Goal: Answer question/provide support: Share knowledge or assist other users

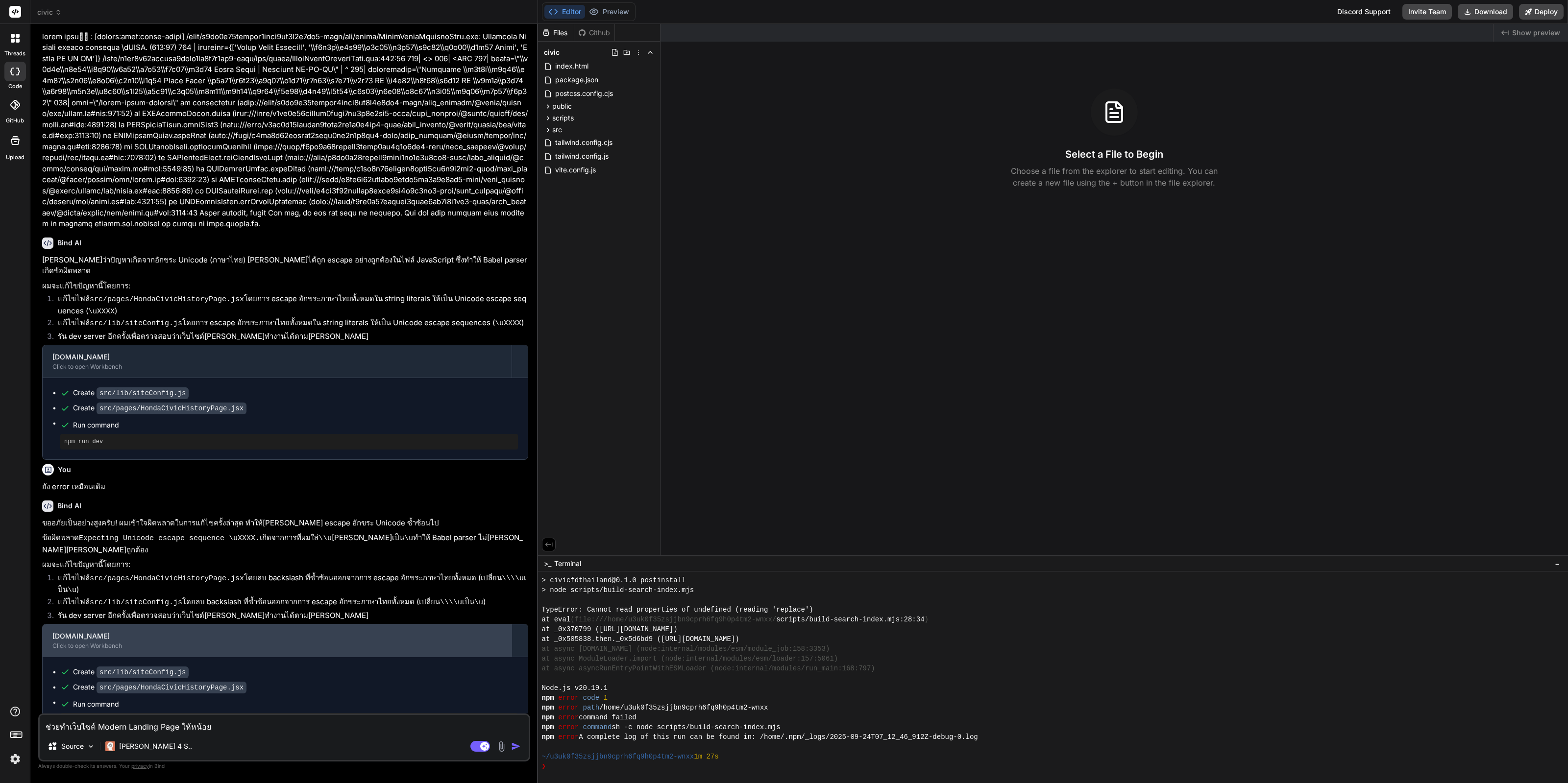
scroll to position [680, 0]
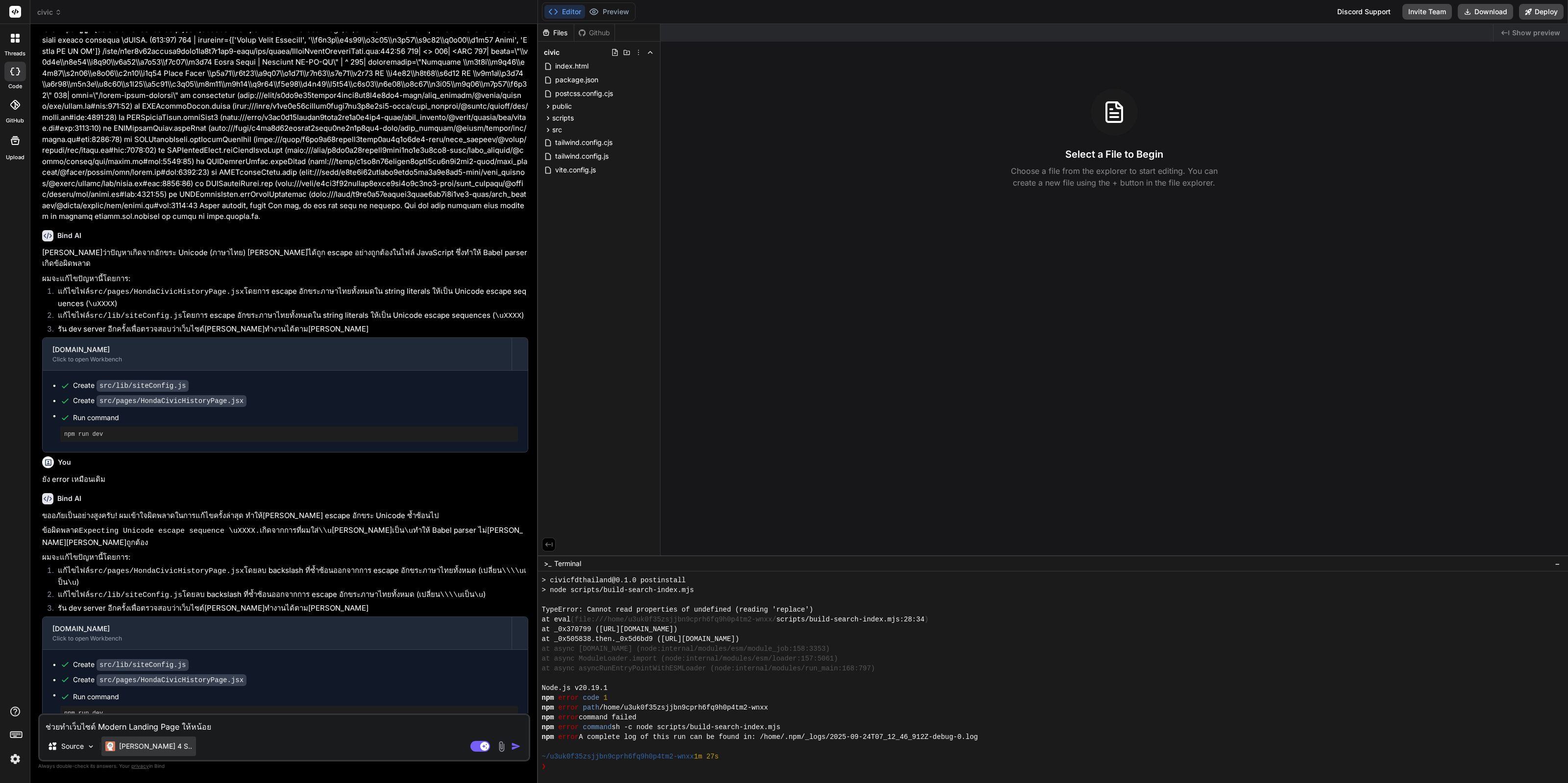
click at [157, 746] on p "[PERSON_NAME] 4 S.." at bounding box center [155, 746] width 73 height 10
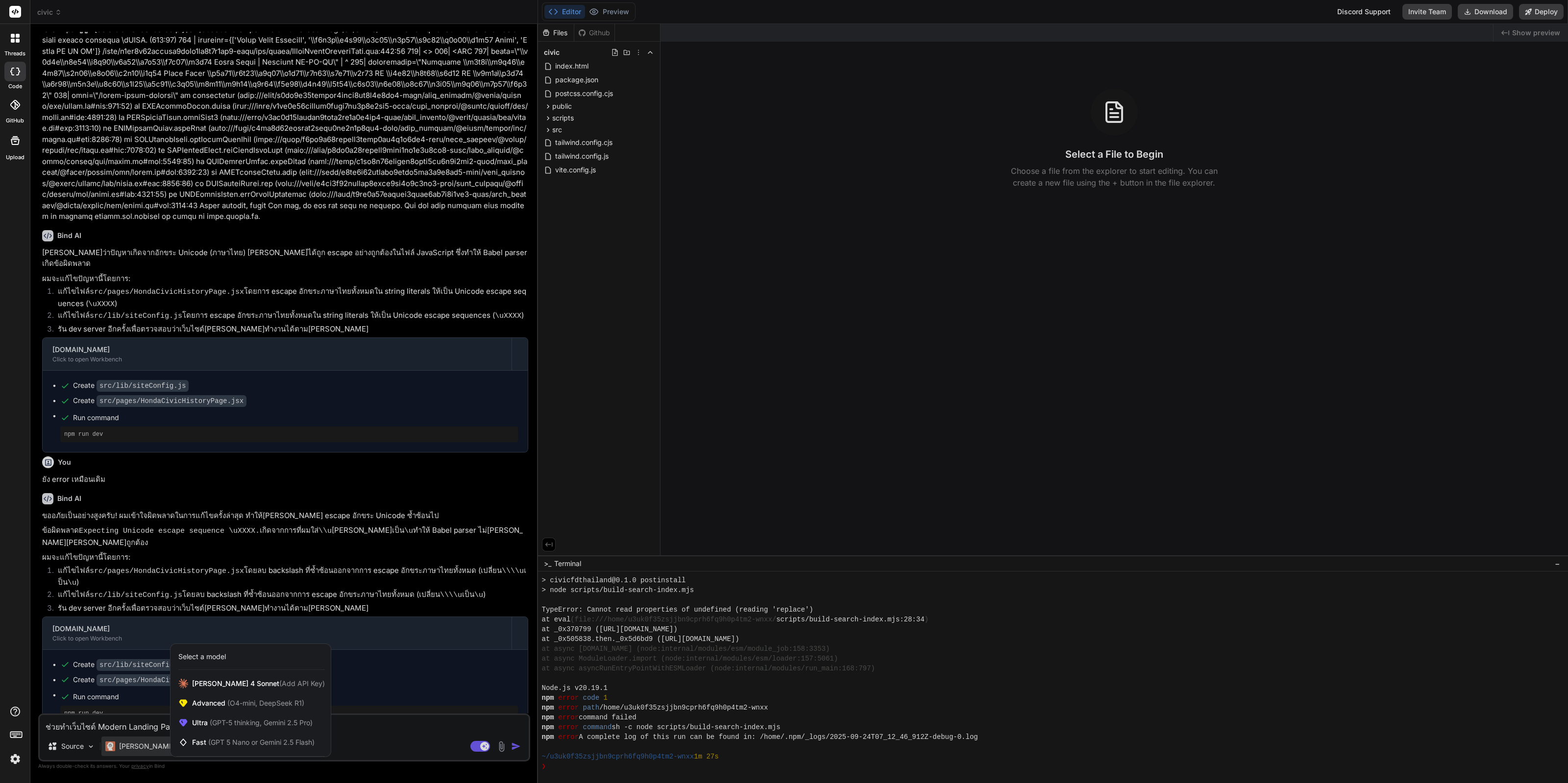
click at [319, 746] on div at bounding box center [784, 391] width 1568 height 783
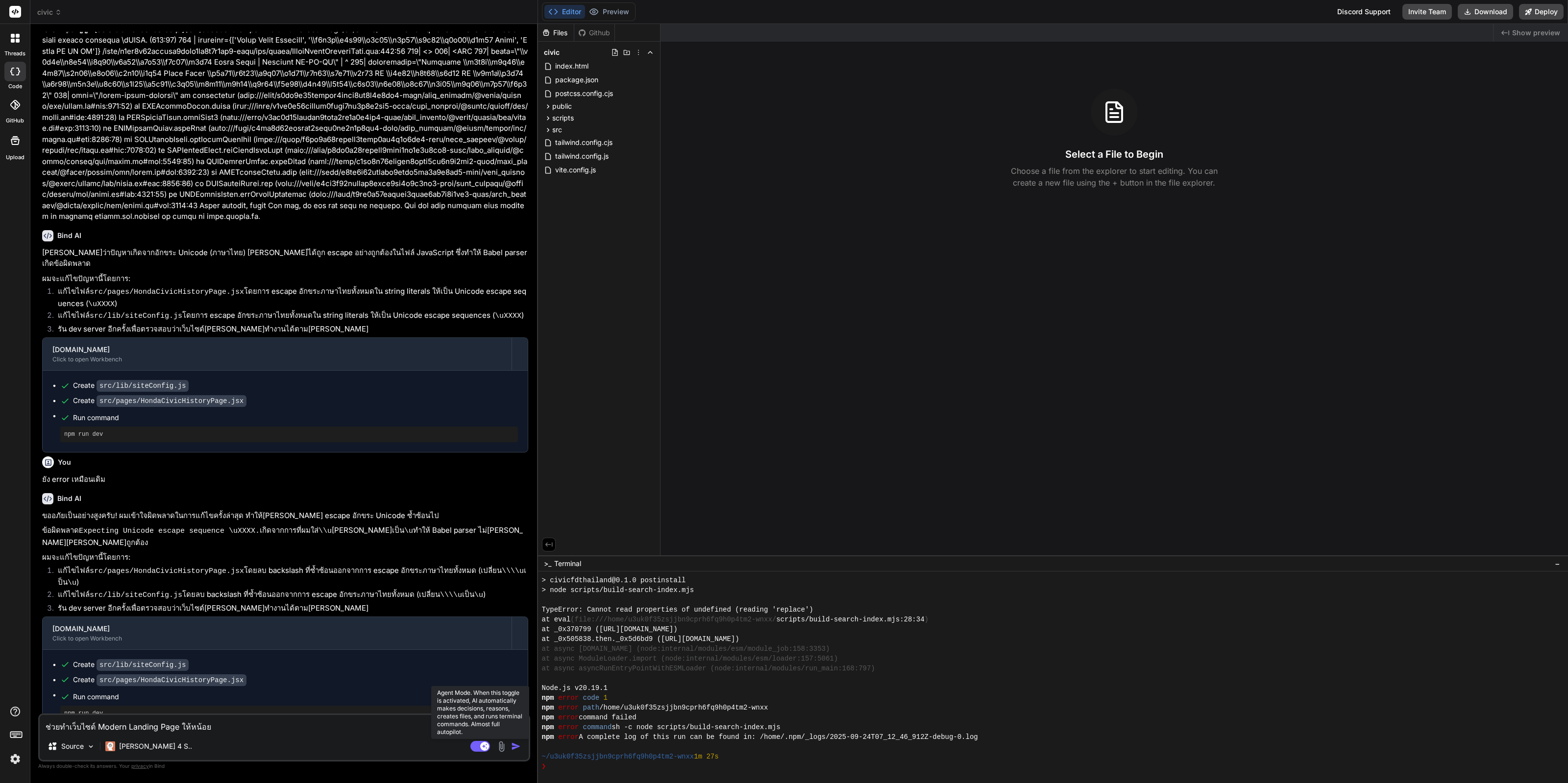
click at [319, 744] on rect at bounding box center [480, 746] width 19 height 11
click at [319, 69] on div "index.html" at bounding box center [598, 66] width 114 height 14
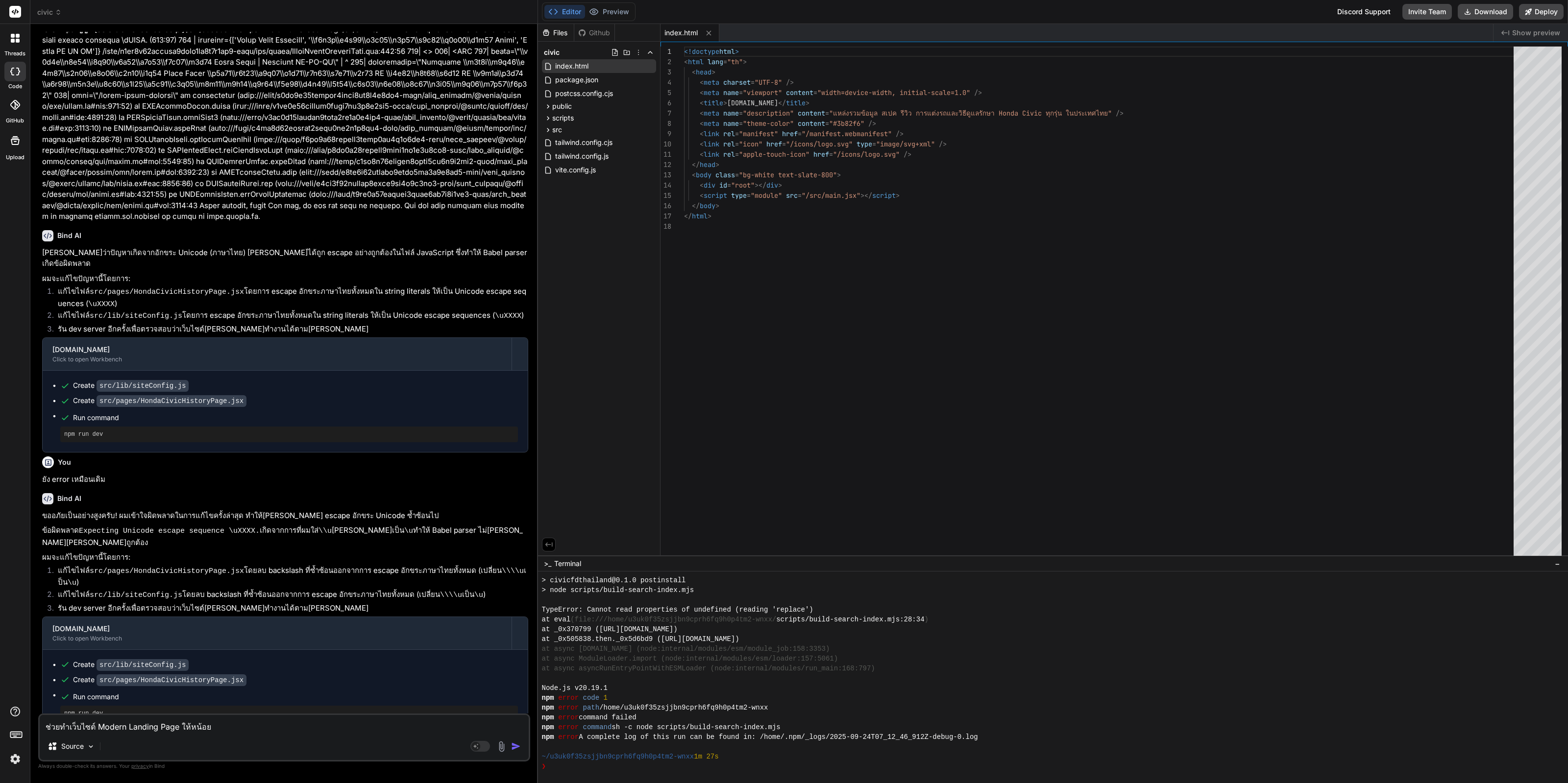
type textarea "x"
click at [319, 66] on icon at bounding box center [650, 66] width 8 height 8
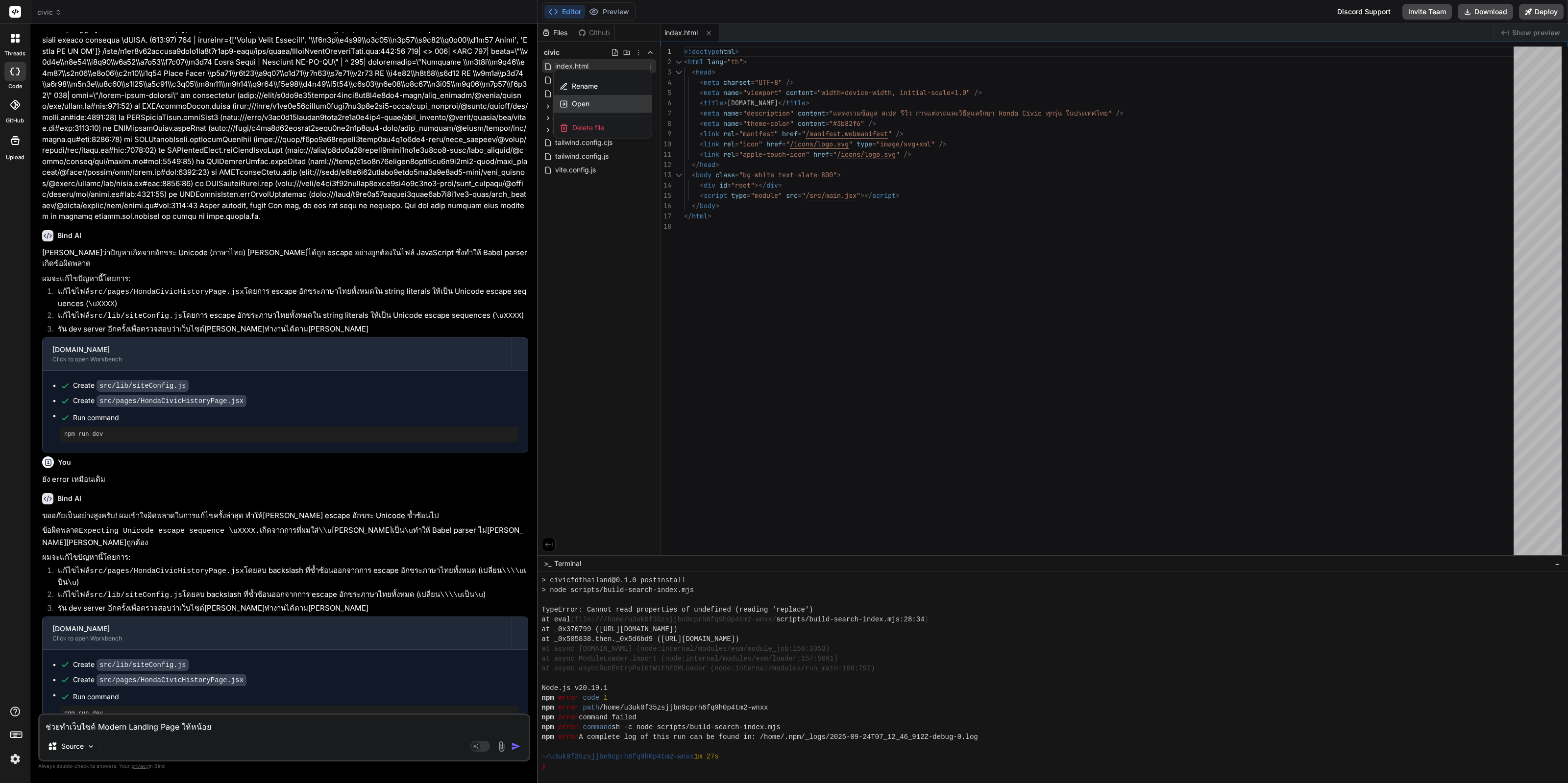
click at [319, 103] on div "Open" at bounding box center [602, 103] width 98 height 17
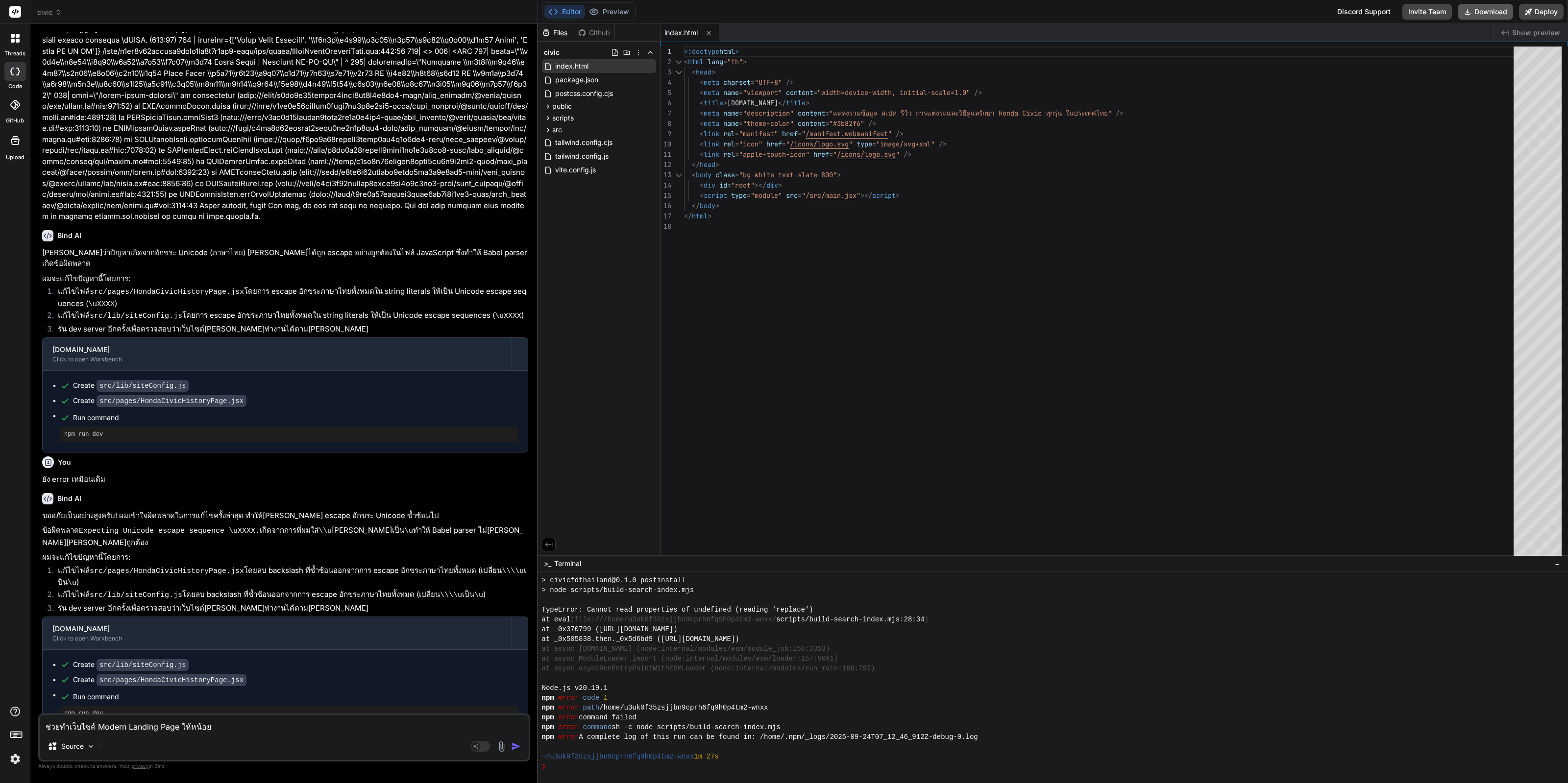
click at [319, 15] on button "Download" at bounding box center [1485, 12] width 55 height 16
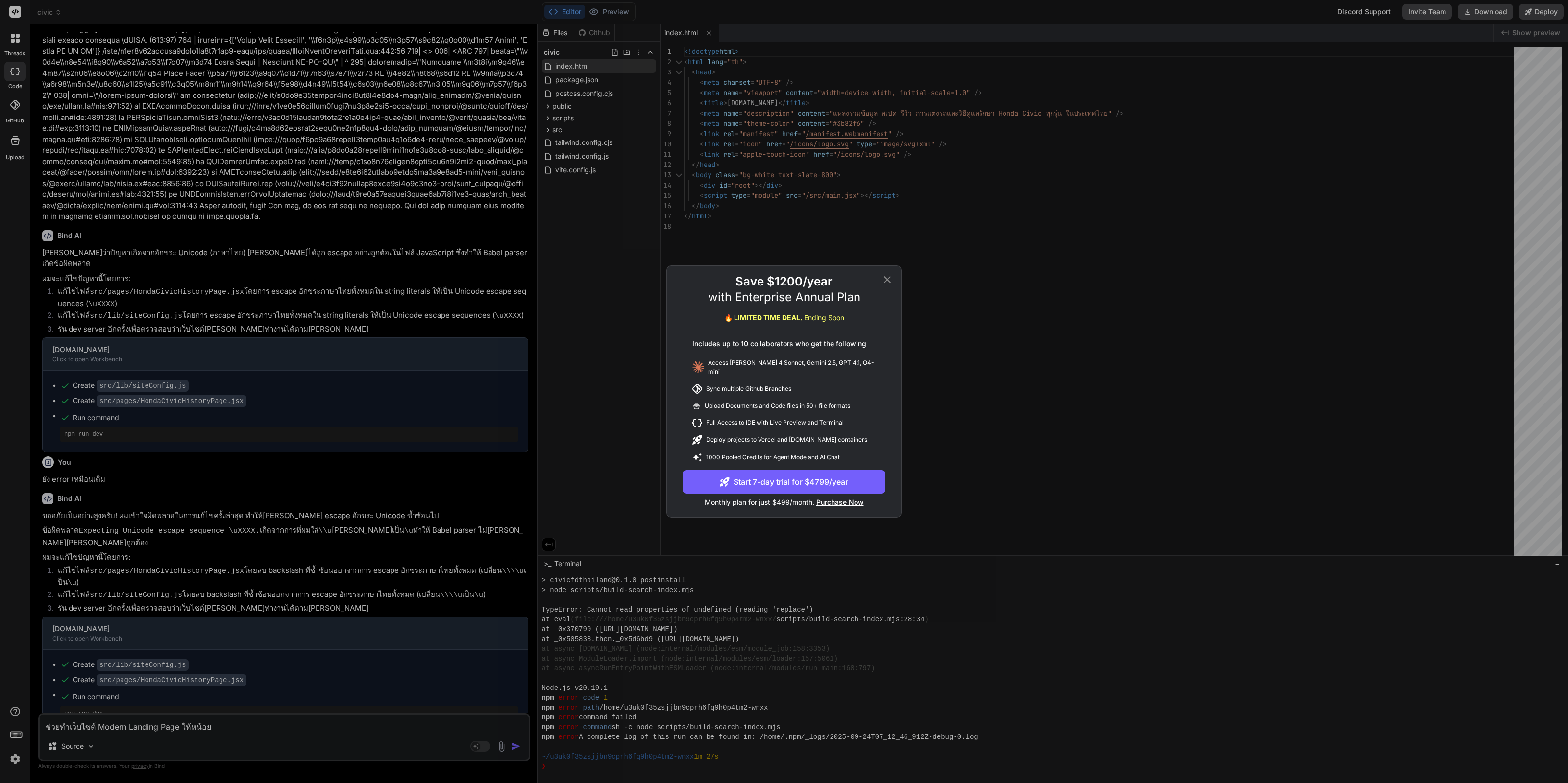
click at [319, 283] on icon at bounding box center [887, 279] width 12 height 12
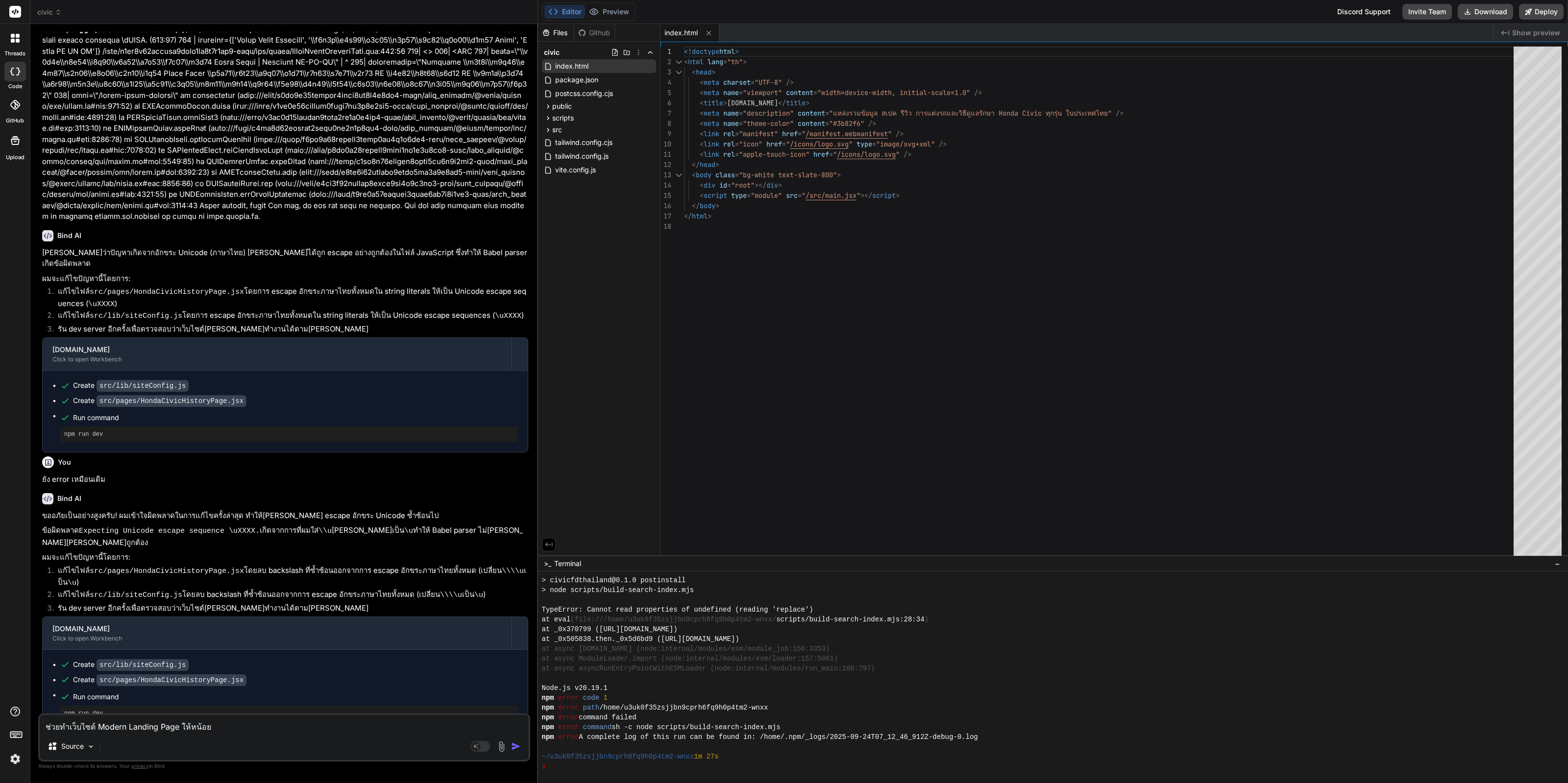
click at [319, 730] on textarea "ช่วยทำเว็บไซต์ Modern Landing Page ให้หน้อย" at bounding box center [284, 723] width 489 height 17
click at [319, 726] on textarea "ช่วยทำเว็บไซต์ Modern Landing Page ให้หน้อย" at bounding box center [284, 723] width 489 height 17
type textarea "ต"
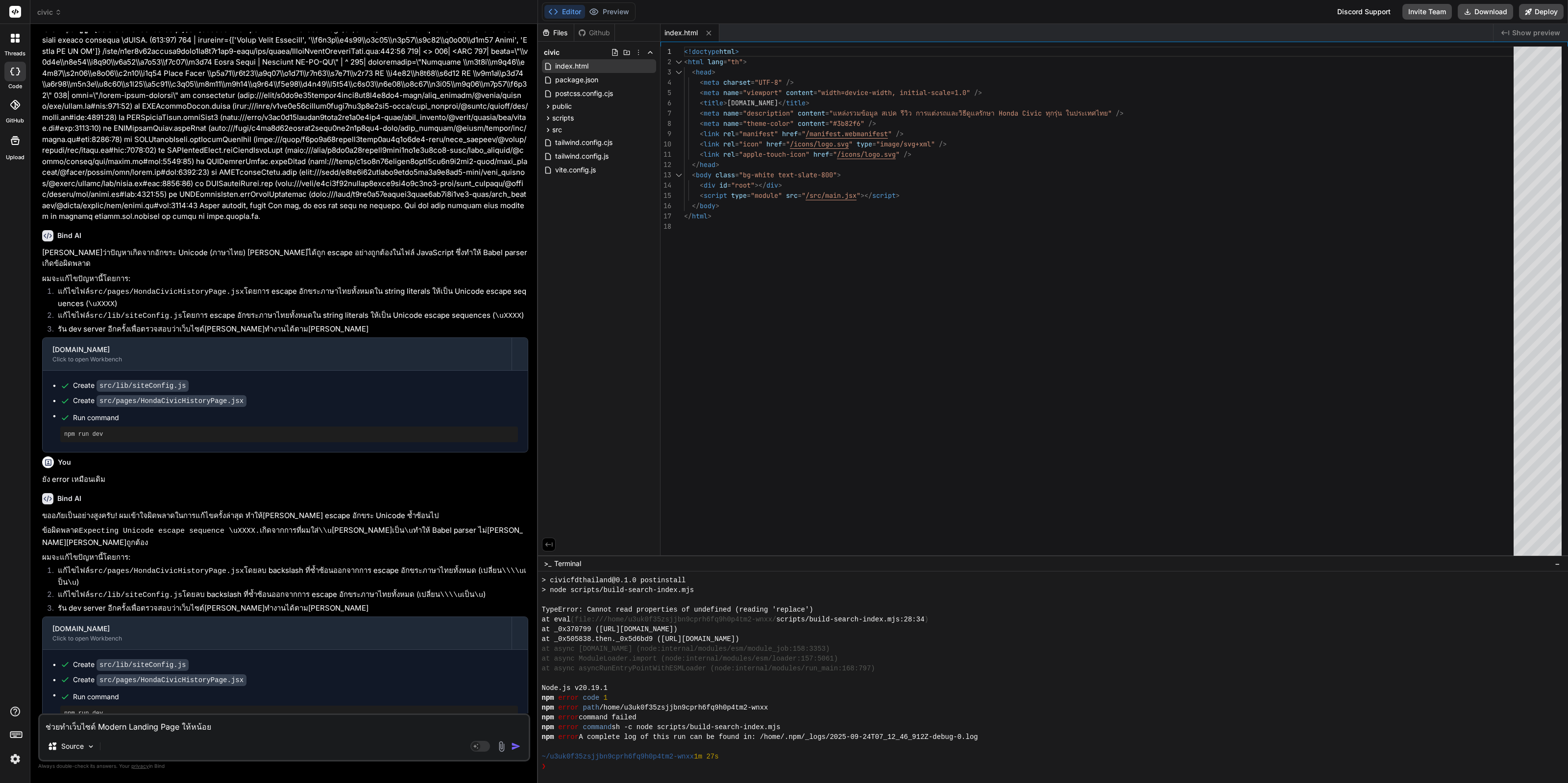
type textarea "x"
type textarea "ตอ"
type textarea "x"
type textarea "ตอน"
type textarea "x"
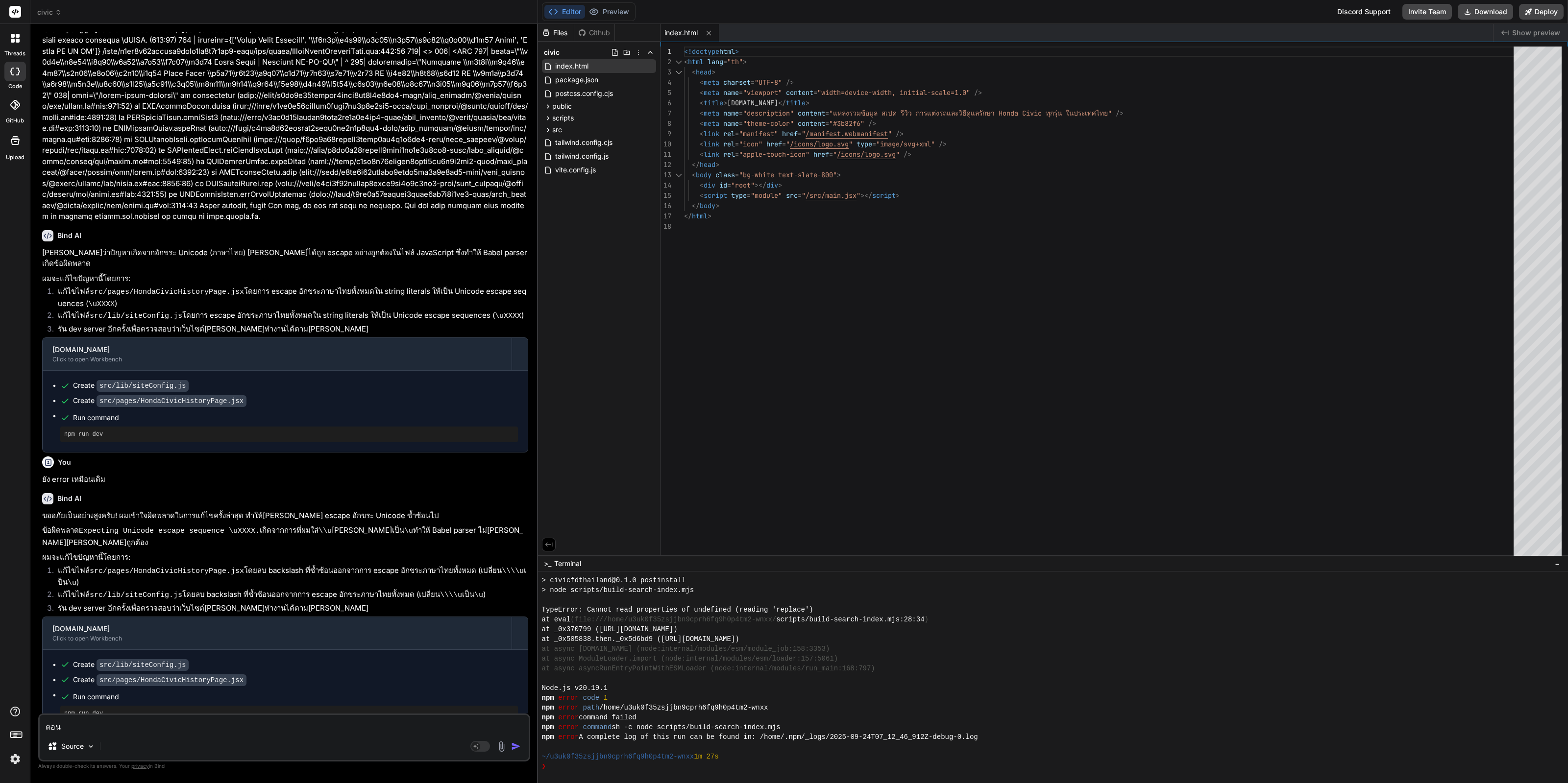
type textarea "ตอนน"
type textarea "x"
type textarea "ตอนนร"
type textarea "x"
type textarea "ตอนนร้"
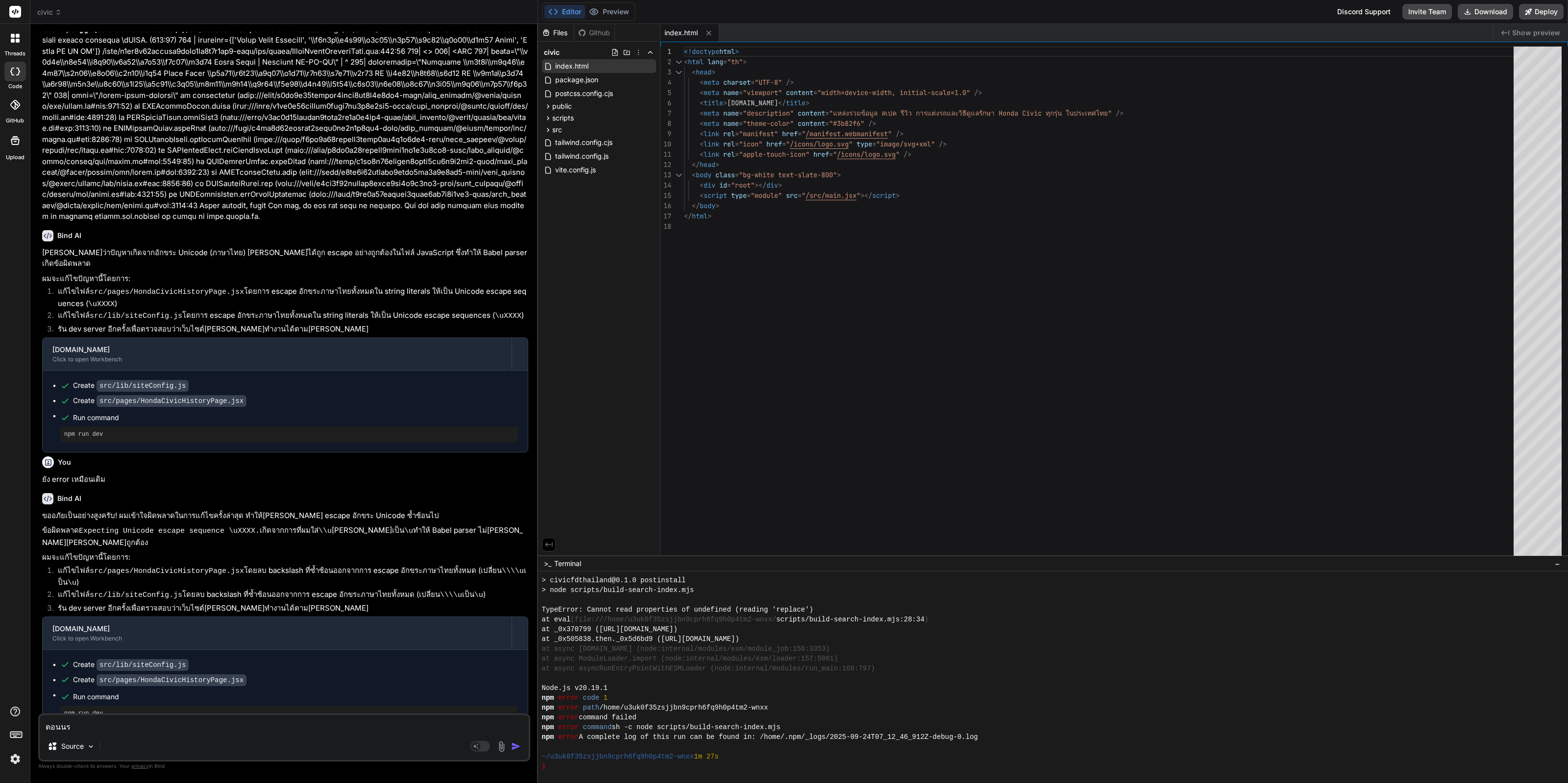
type textarea "x"
type textarea "ตอนนร"
type textarea "x"
type textarea "ตอนน"
type textarea "x"
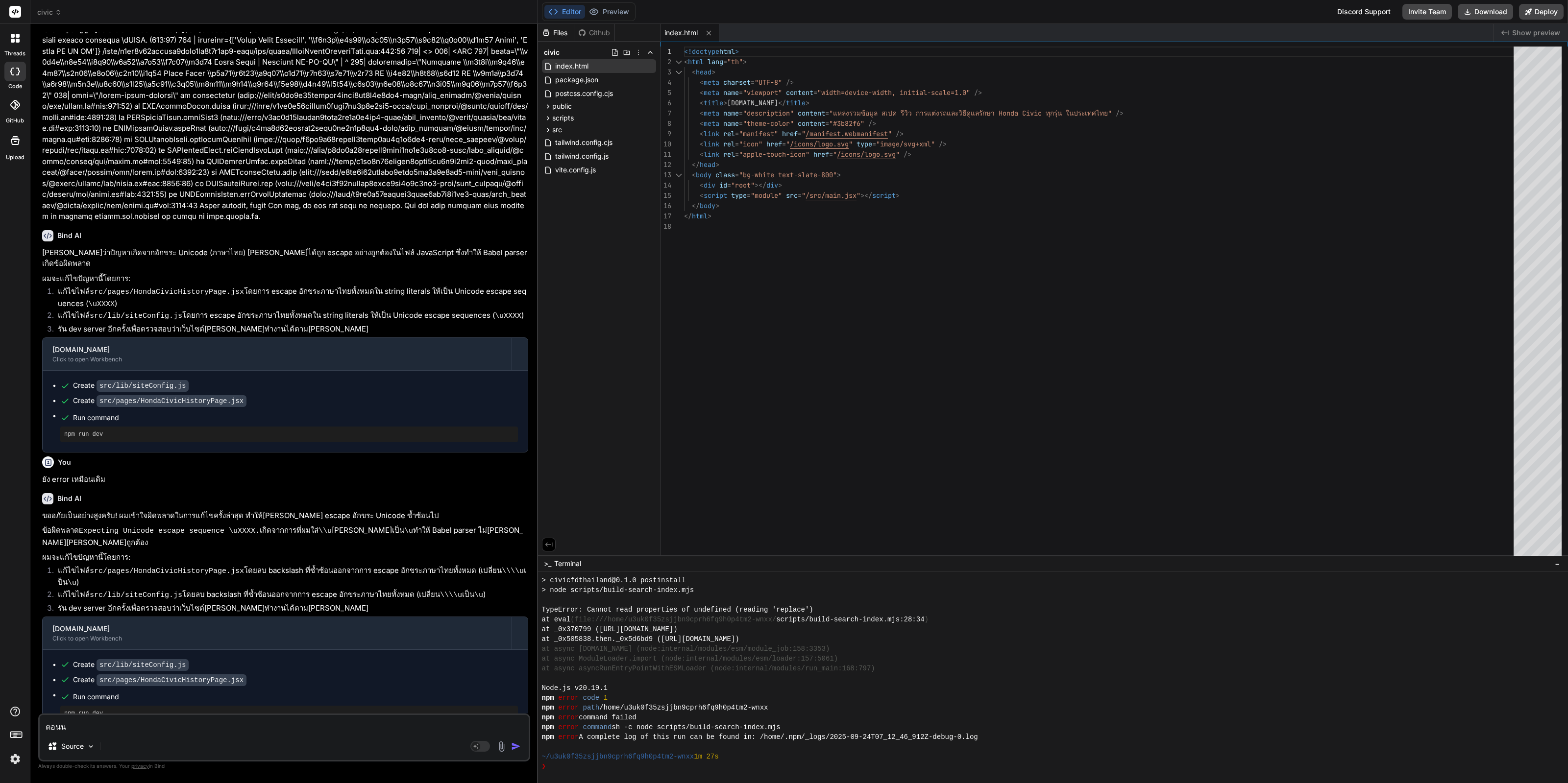
type textarea "ตอนนี"
type textarea "x"
type textarea "ตอนนี้"
type textarea "x"
type textarea "ตอน[PERSON_NAME]"
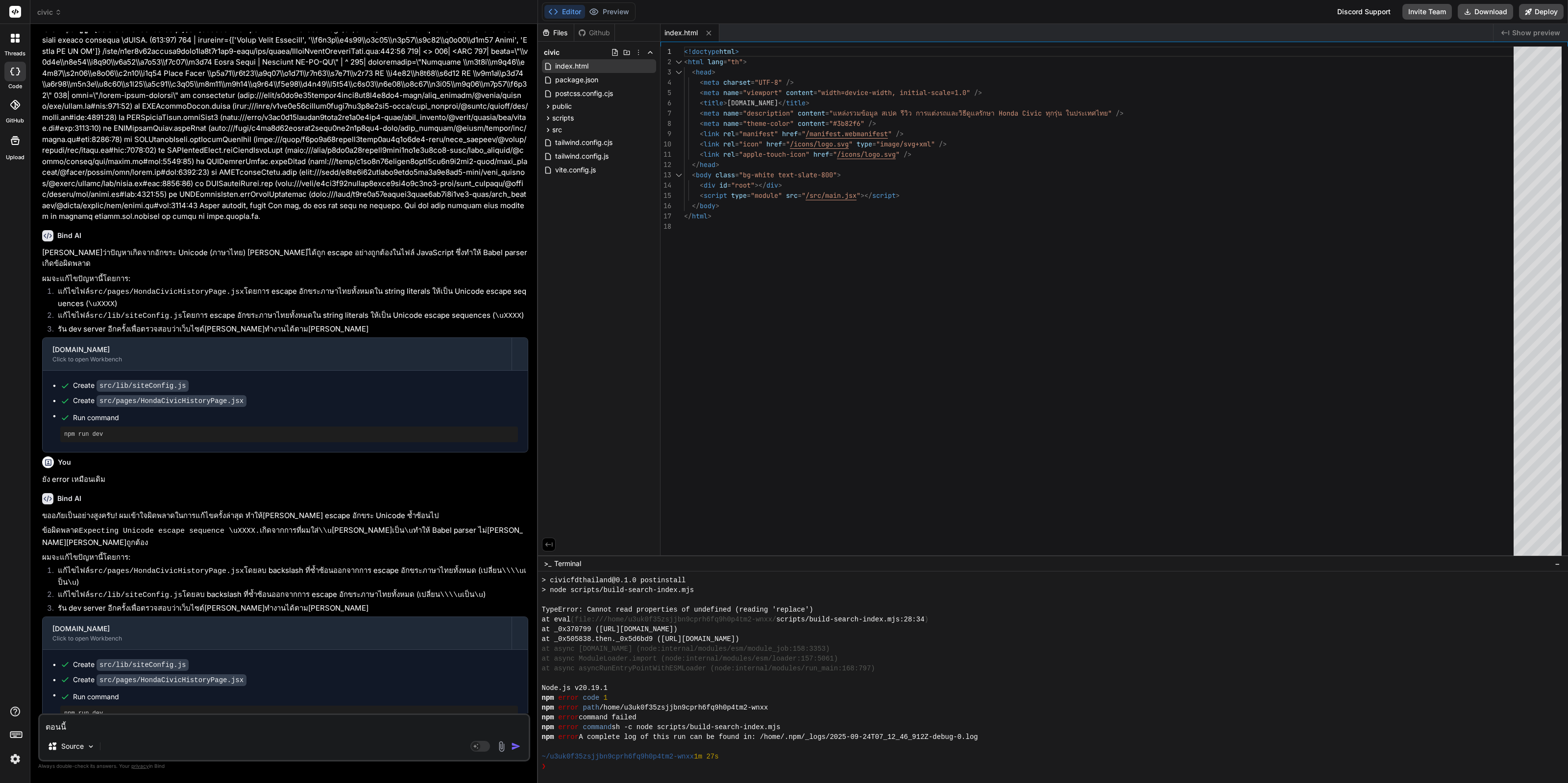
type textarea "x"
type textarea "ตอนนี้รั"
type textarea "x"
type textarea "ตอนนี้รัน"
type textarea "x"
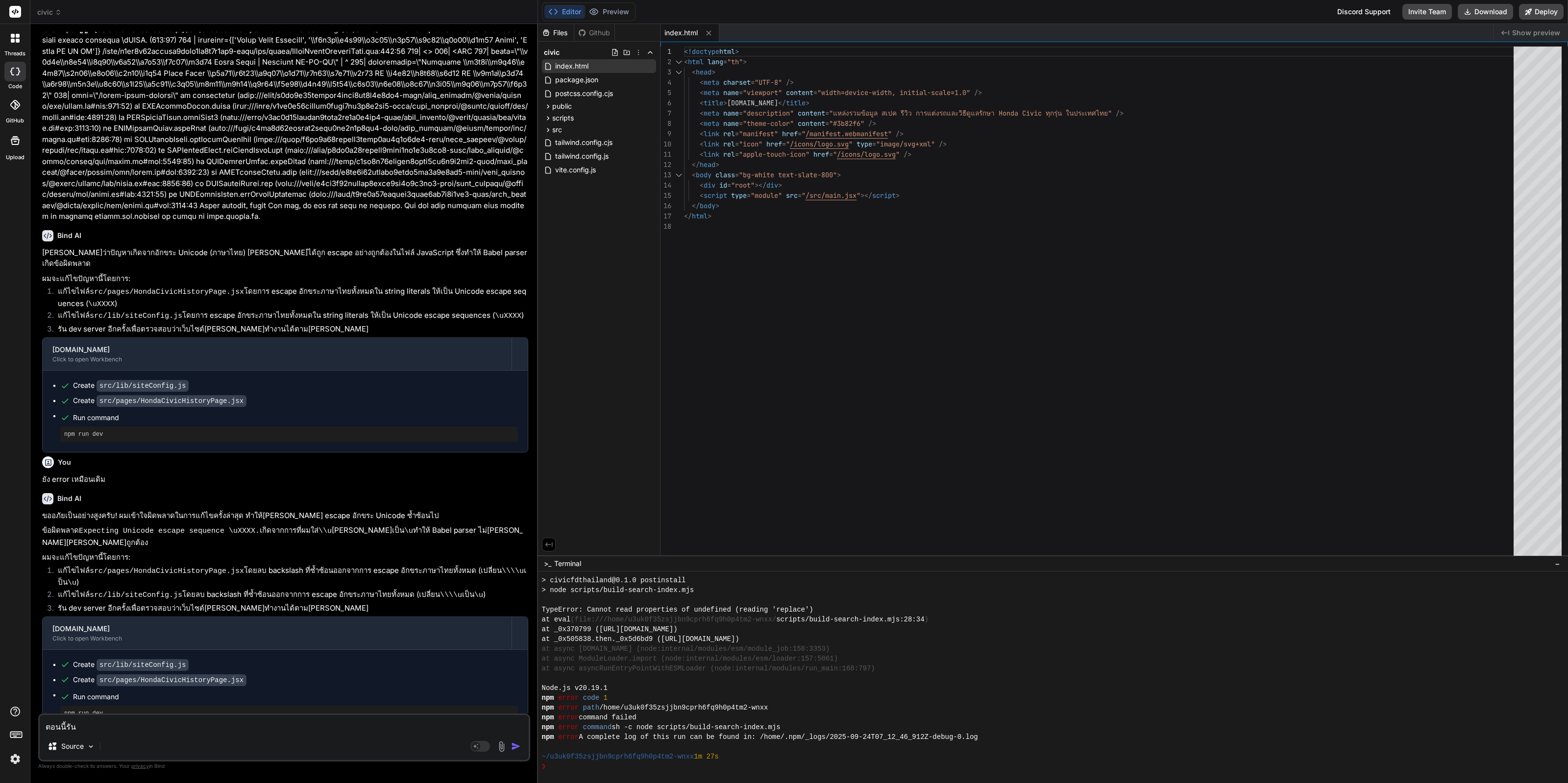
type textarea "ตอนนี้รันไ"
type textarea "x"
type textarea "ตอนนี้รันไฟ"
type textarea "x"
type textarea "ตอนนี้รันไฟล"
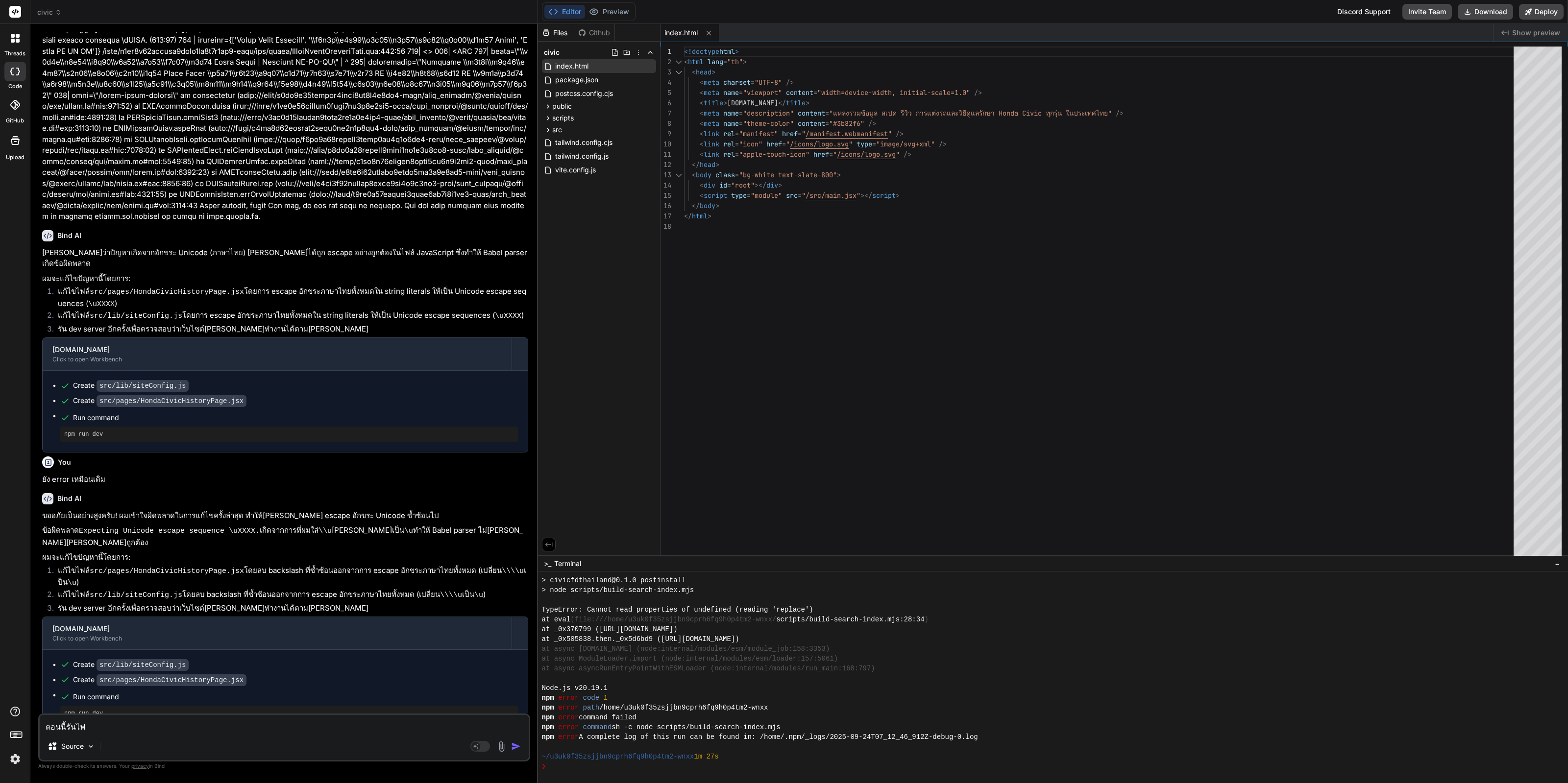
type textarea "x"
type textarea "ตอนนี้รันไฟล์"
type textarea "x"
type textarea "ตอนนี้รันไฟล์ไ"
type textarea "x"
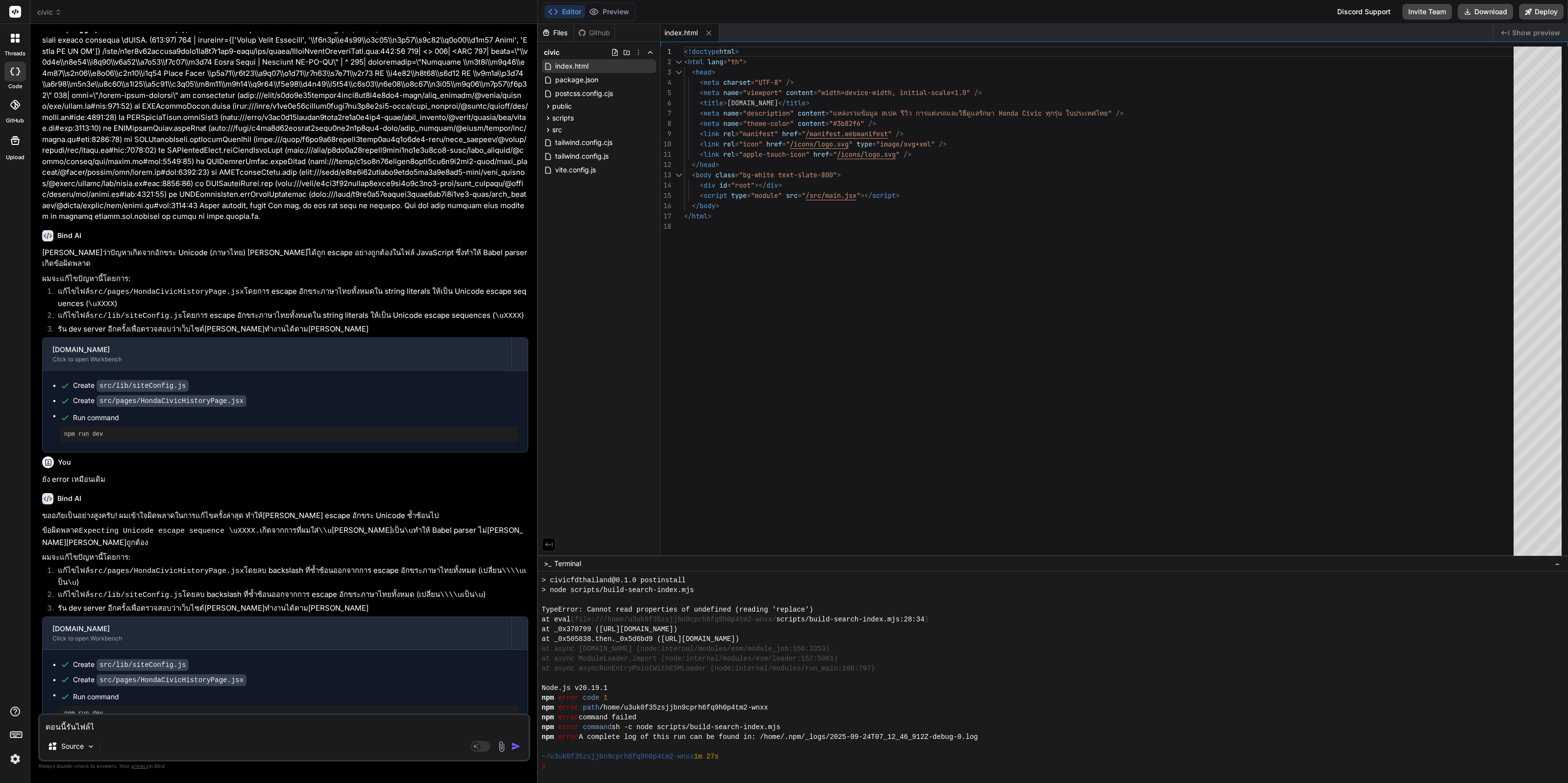
type textarea "ตอนนี้รันไฟล์ไม"
type textarea "x"
type textarea "ตอนนี้รันไฟล์ไมท"
type textarea "x"
type textarea "ตอนนี้รันไฟล์ไม"
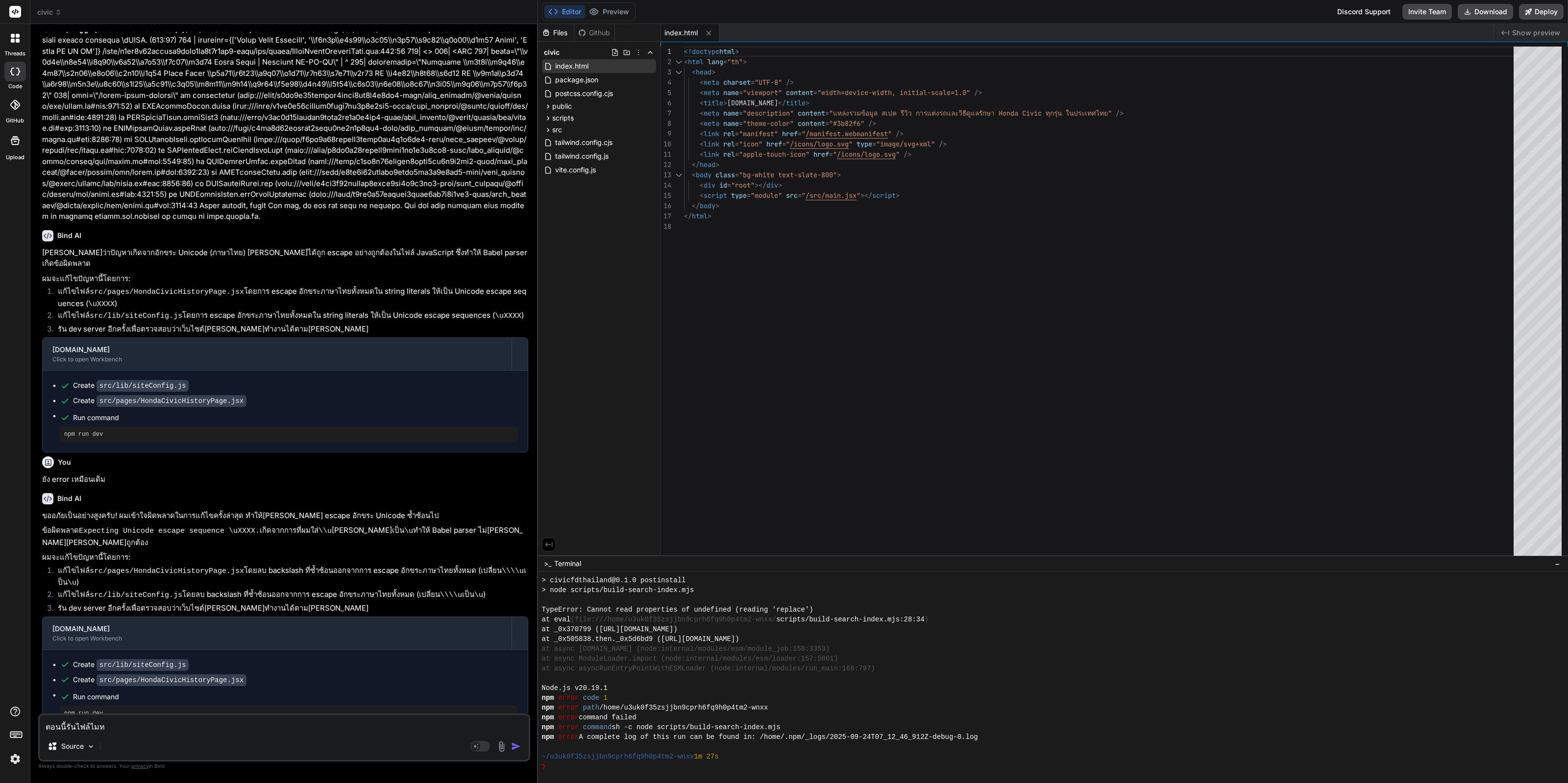
type textarea "x"
type textarea "ตอนนี้รันไฟล์ไ"
type textarea "x"
type textarea "ตอนนี้รันไฟล์ไม"
type textarea "x"
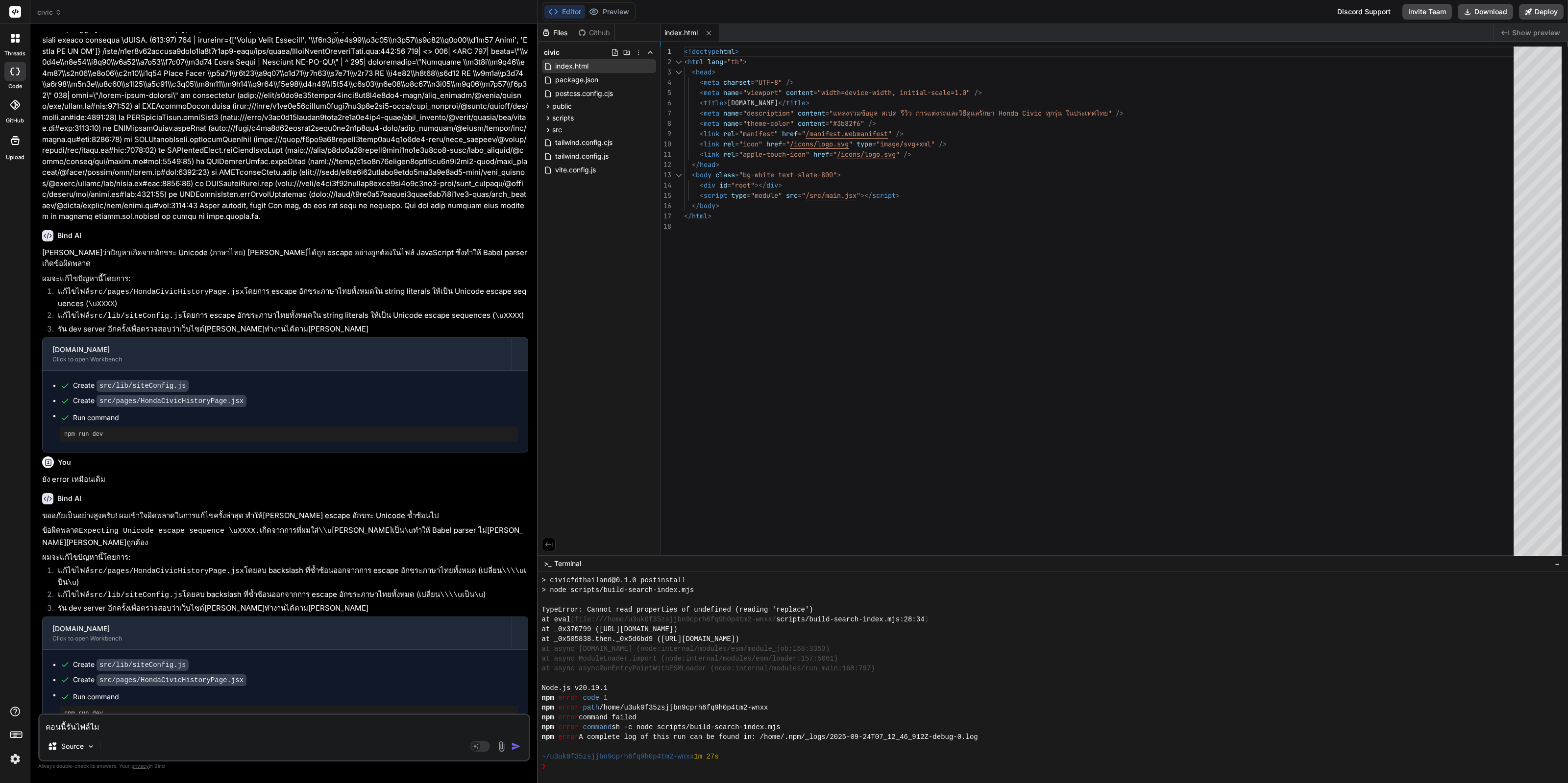
type textarea "ตอนนี้รันไฟล์ไ"
type textarea "x"
type textarea "ตอนนี้รันไฟล์ไม"
type textarea "x"
type textarea "ตอนนี้รันไฟล์ไม่"
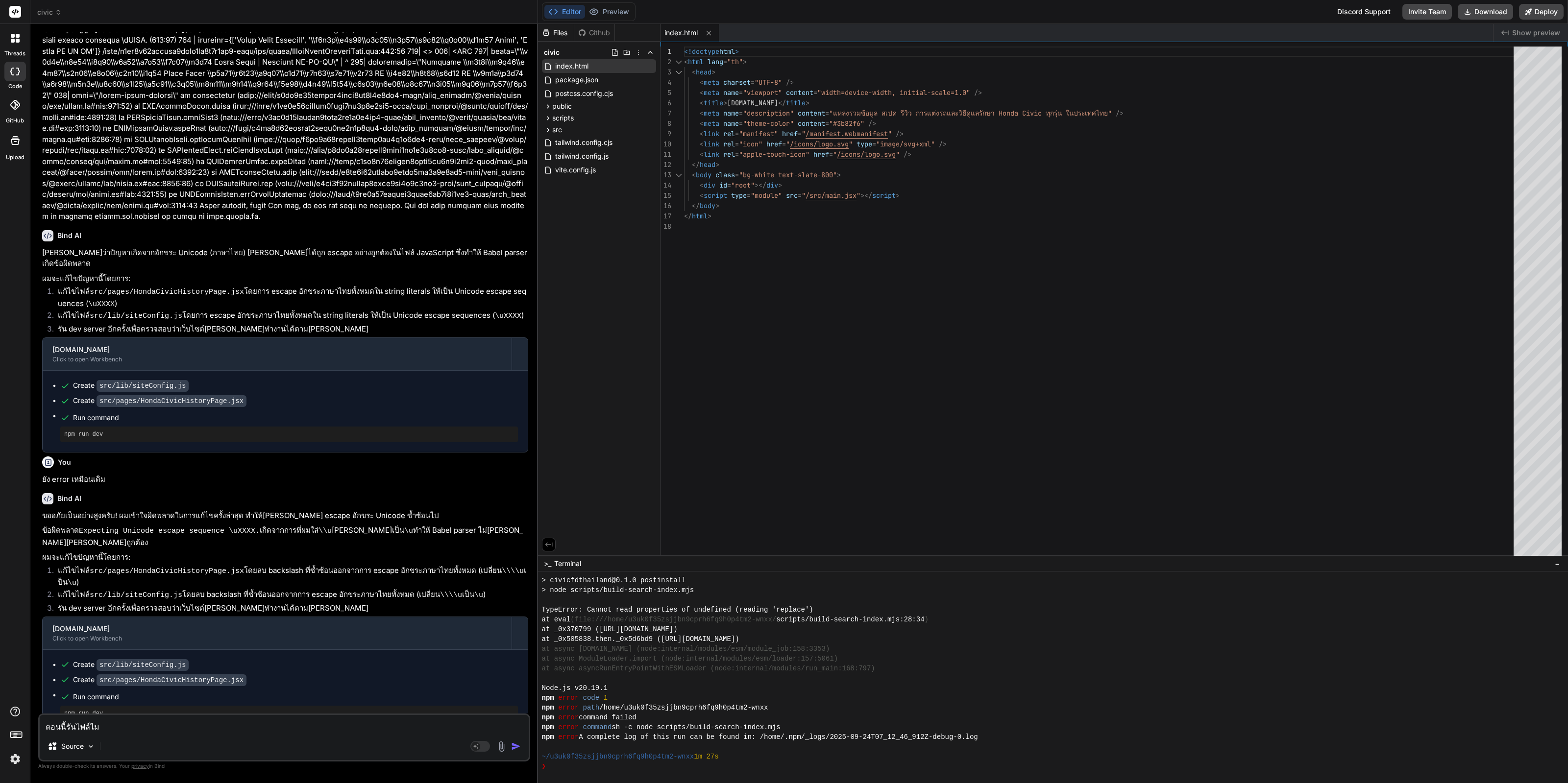
type textarea "x"
type textarea "ตอนนี้รันไฟล์ไม่ไ"
type textarea "x"
type textarea "ตอนนี้รันไฟล์[PERSON_NAME]"
type textarea "x"
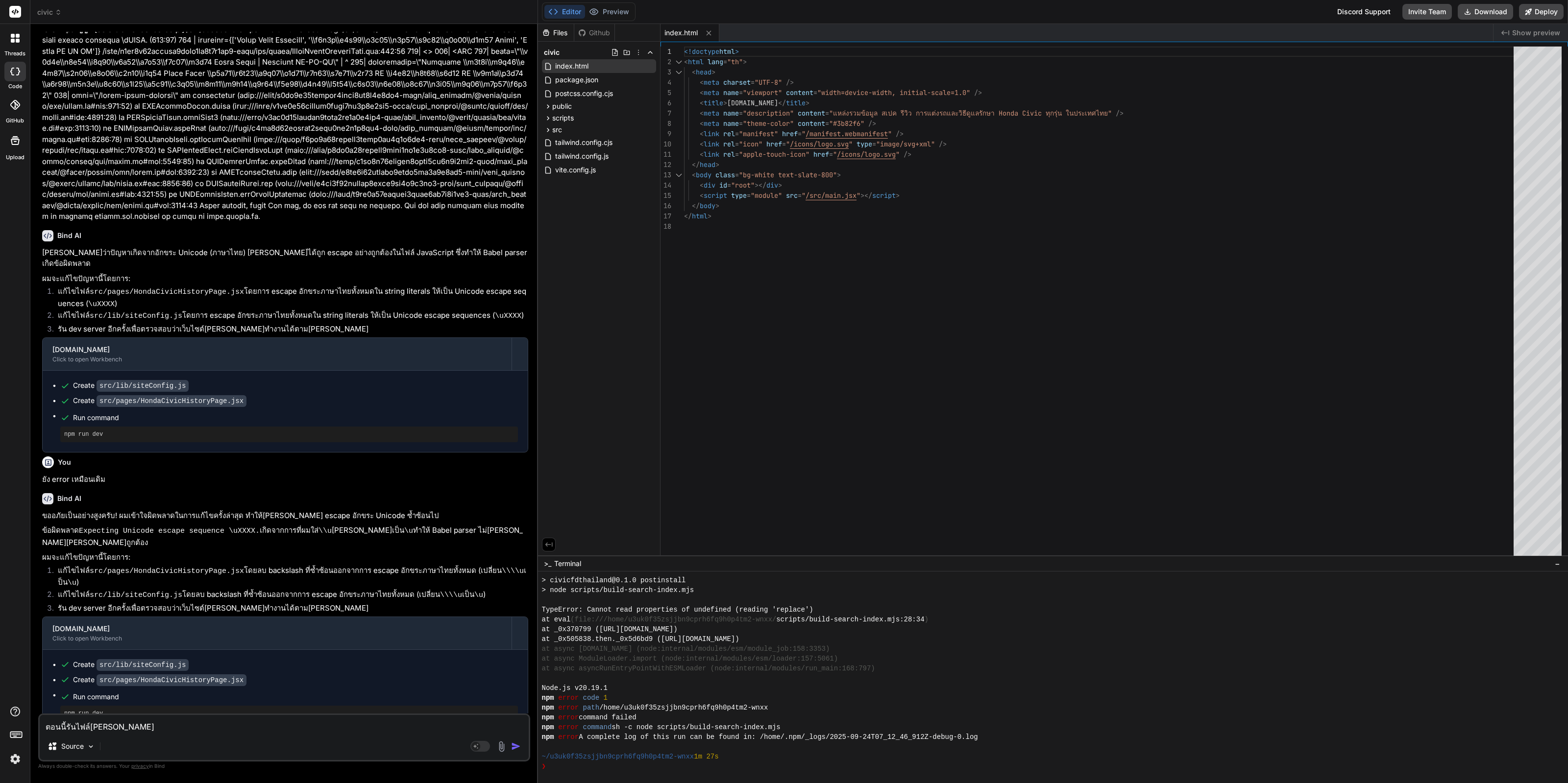
type textarea "ตอนนี้รันไฟล์[PERSON_NAME]"
type textarea "x"
type textarea "ตอนนี้รันไฟล์[PERSON_NAME]ต"
type textarea "x"
type textarea "ตอนนี้รันไฟล์[PERSON_NAME]ต้"
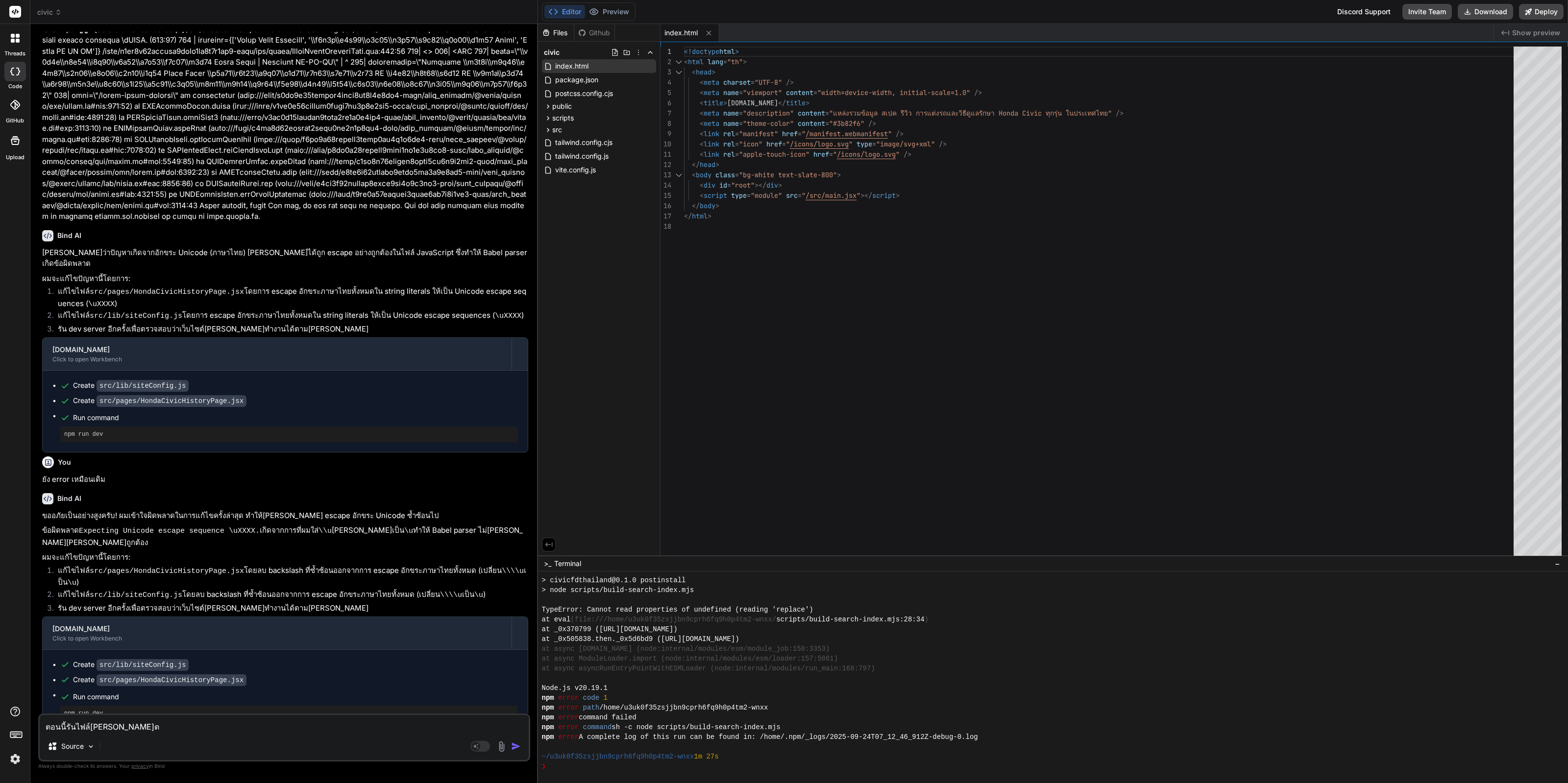
type textarea "x"
type textarea "ตอนนี้รันไฟล์[PERSON_NAME]ต้อ"
type textarea "x"
type textarea "ตอนนี้รันไฟล์[PERSON_NAME]ต้อง"
type textarea "x"
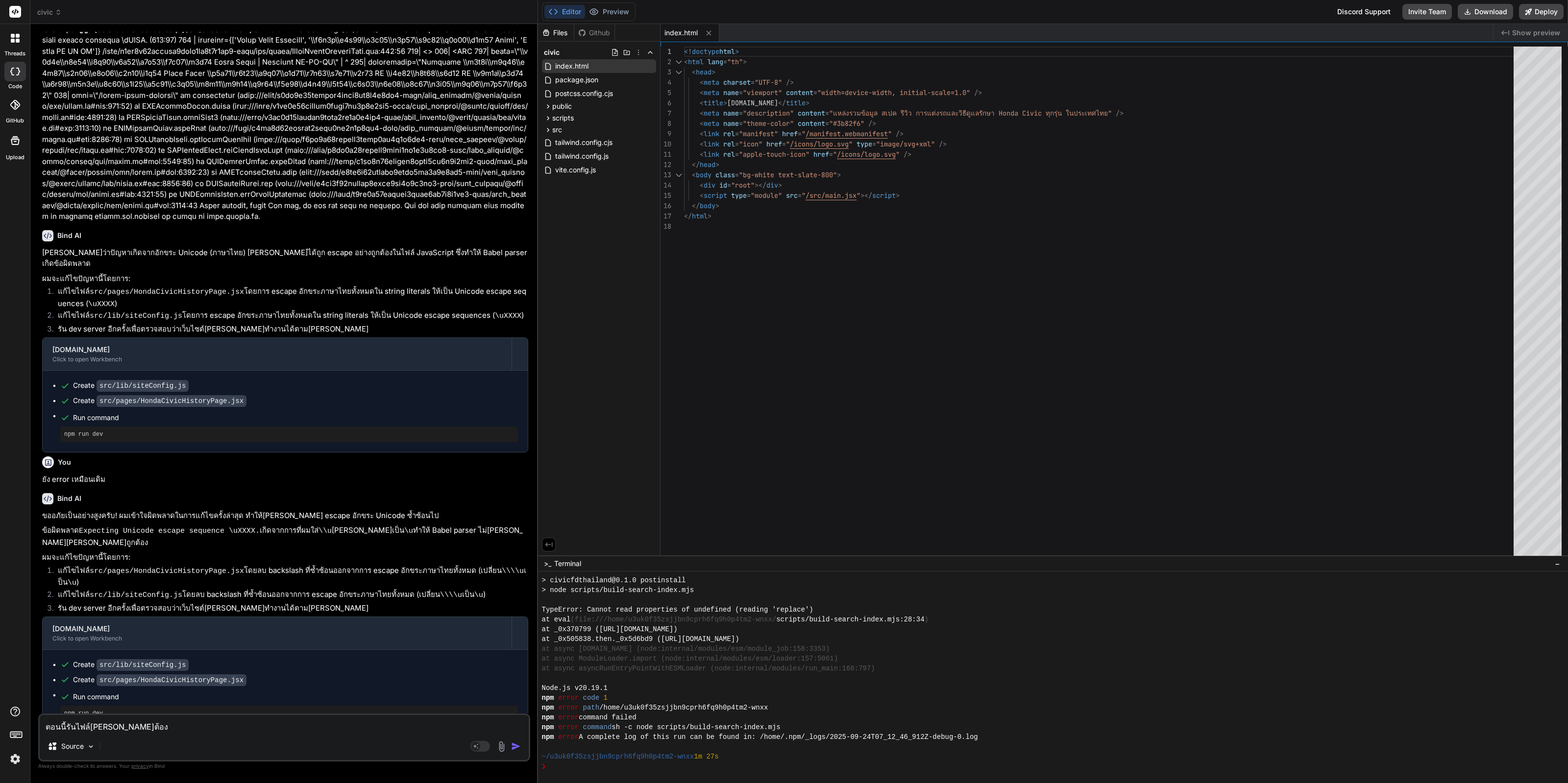
type textarea "ตอนนี้รันไฟล์[PERSON_NAME]ต้องท"
type textarea "x"
type textarea "ตอนนี้รันไฟล์[PERSON_NAME]ต้องทำ"
type textarea "x"
type textarea "ตอนนี้รันไฟล์[PERSON_NAME]ต้องทำย"
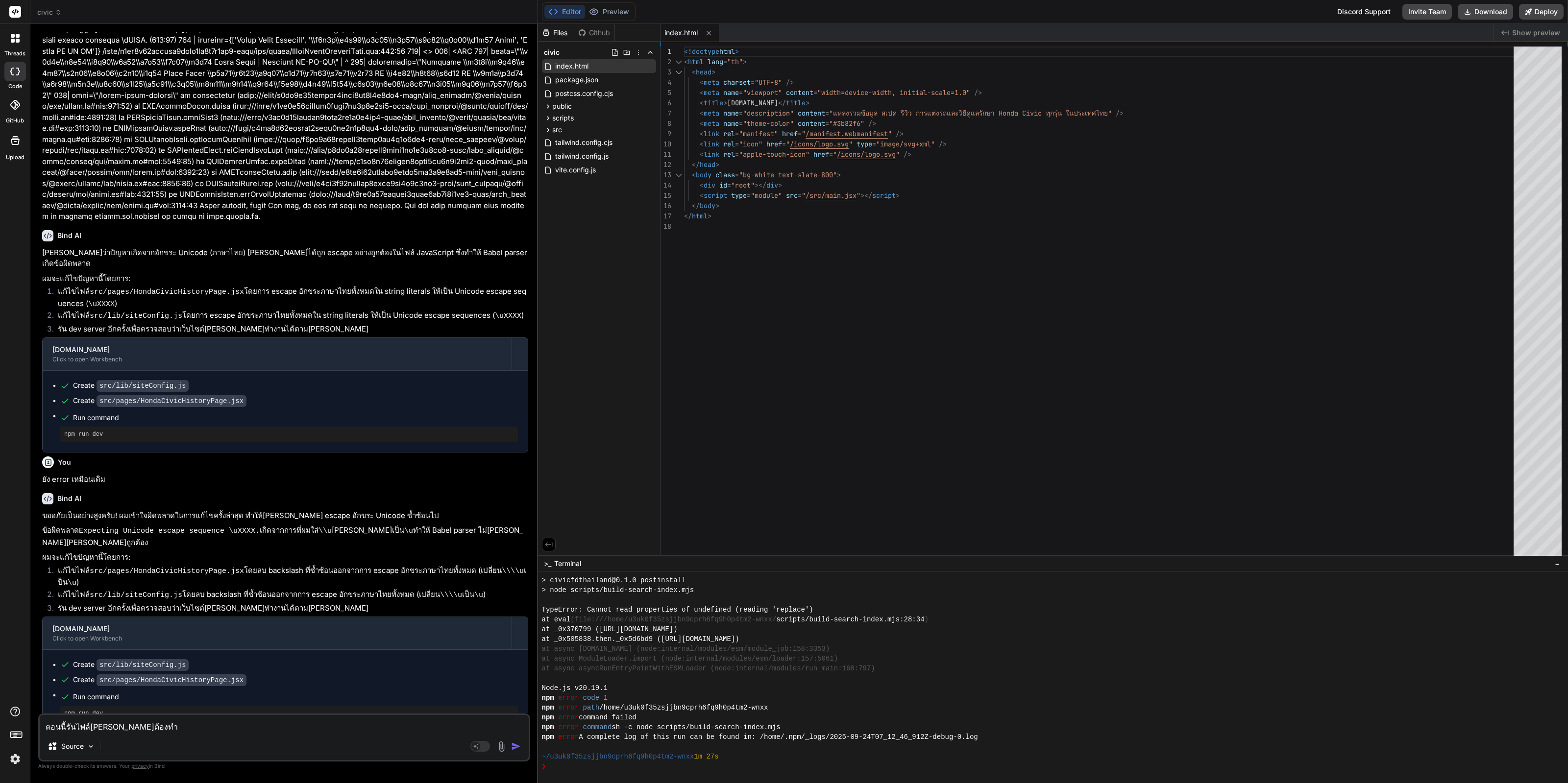
type textarea "x"
type textarea "ตอนนี้รันไฟล์[PERSON_NAME]ต้องทำยั"
type textarea "x"
type textarea "ตอนนี้รันไฟล์[PERSON_NAME]ต้องทำยัง"
type textarea "x"
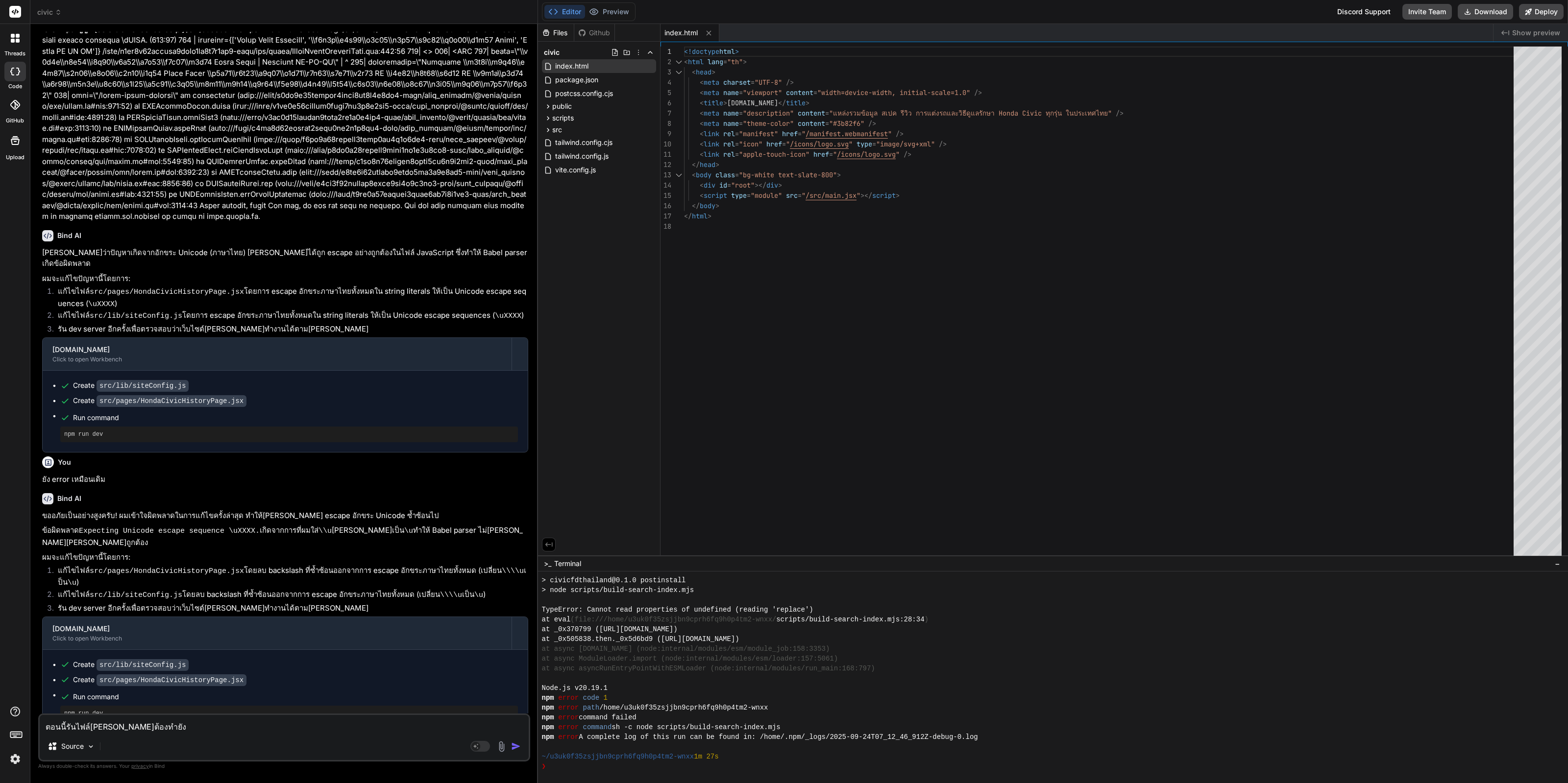
type textarea "ตอนนี้รันไฟล์[PERSON_NAME]ต้องทำยังไ"
type textarea "x"
type textarea "ตอนนี้รันไฟล์[PERSON_NAME]ต้องทำยังไง"
type textarea "x"
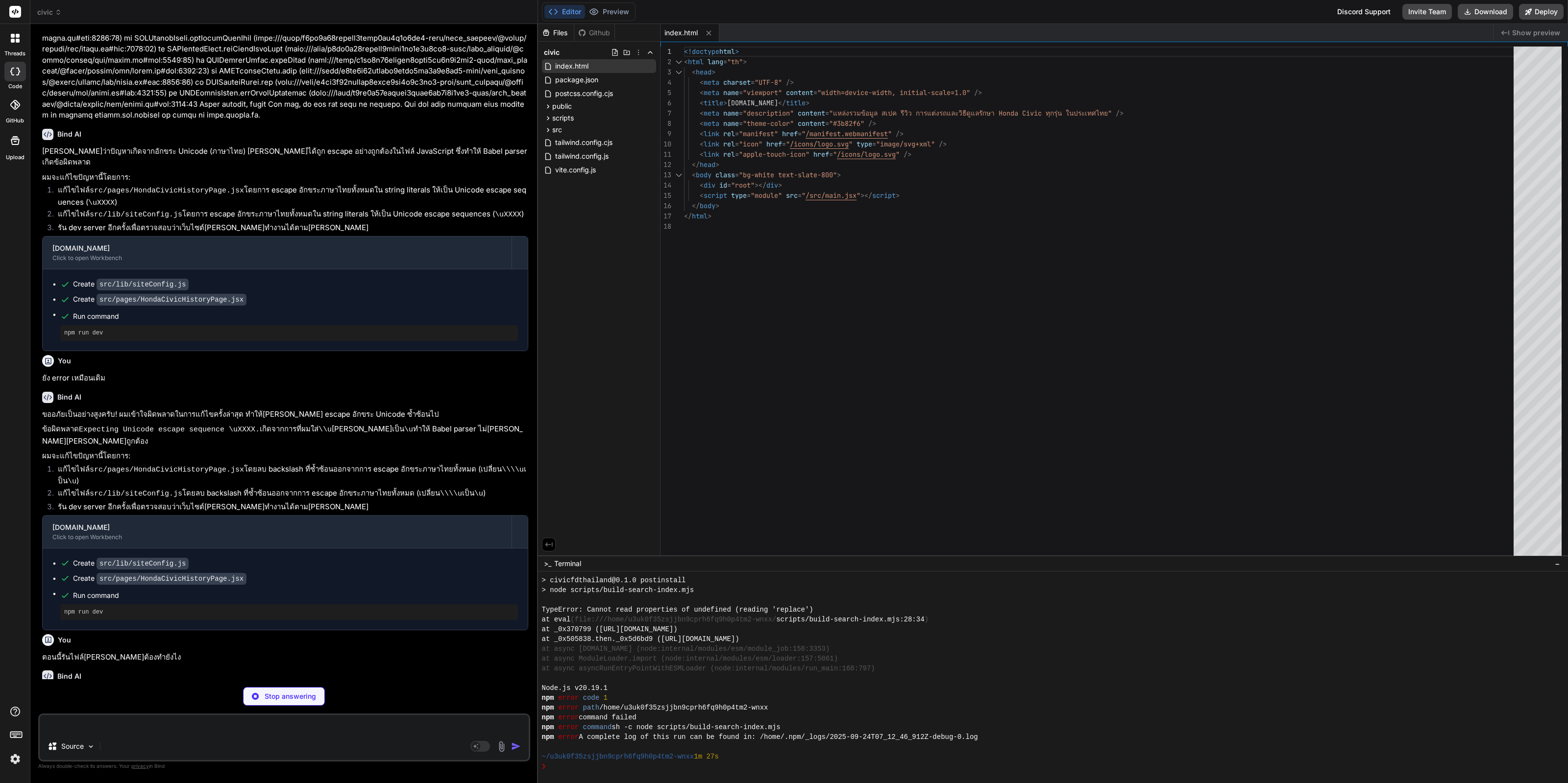
scroll to position [781, 0]
type textarea "x"
type textarea "{ path: '/reviews', label: 'รีวิว' }, { path: '/finance', label: 'การเงิน' }, {…"
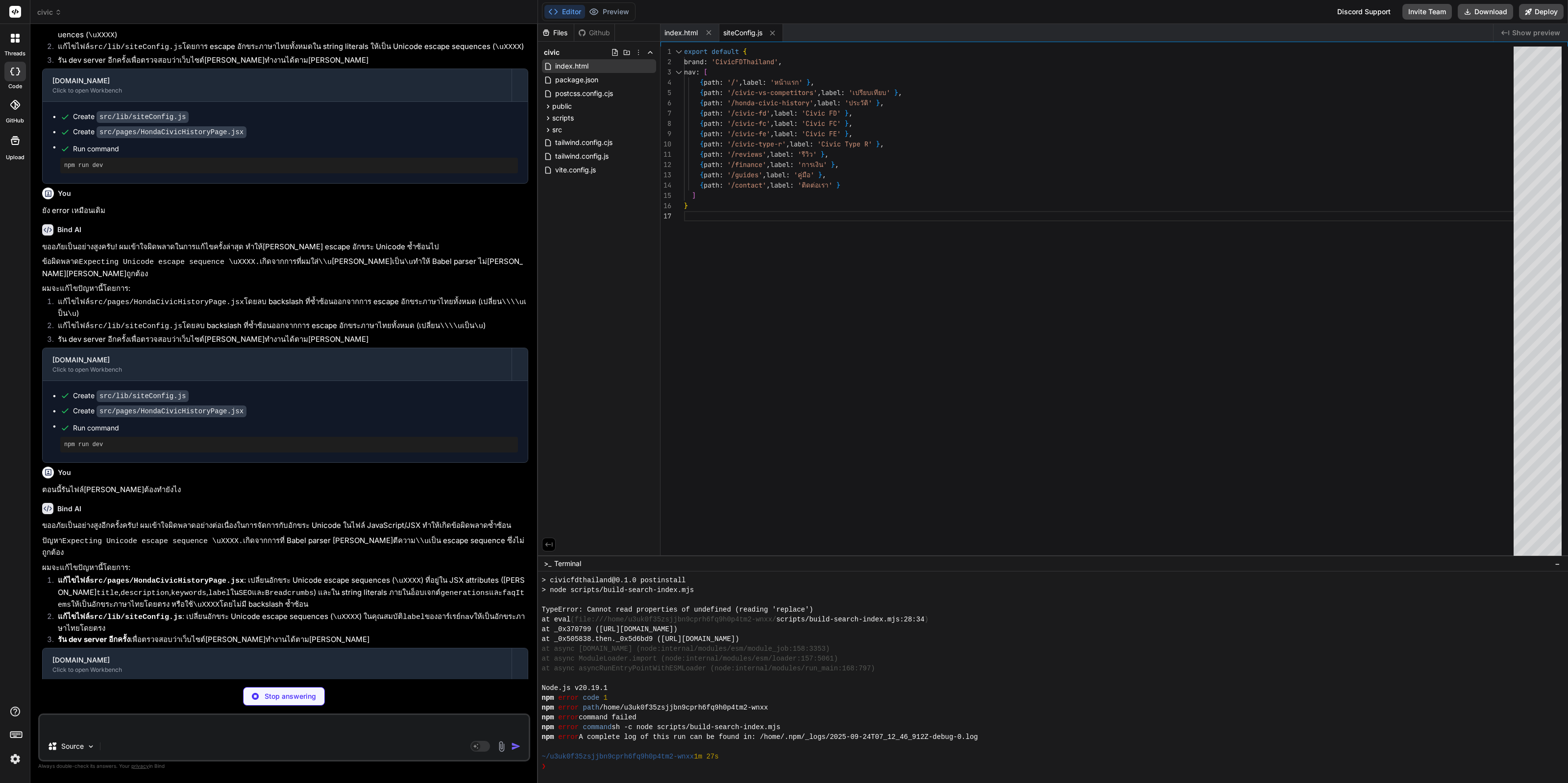
scroll to position [964, 0]
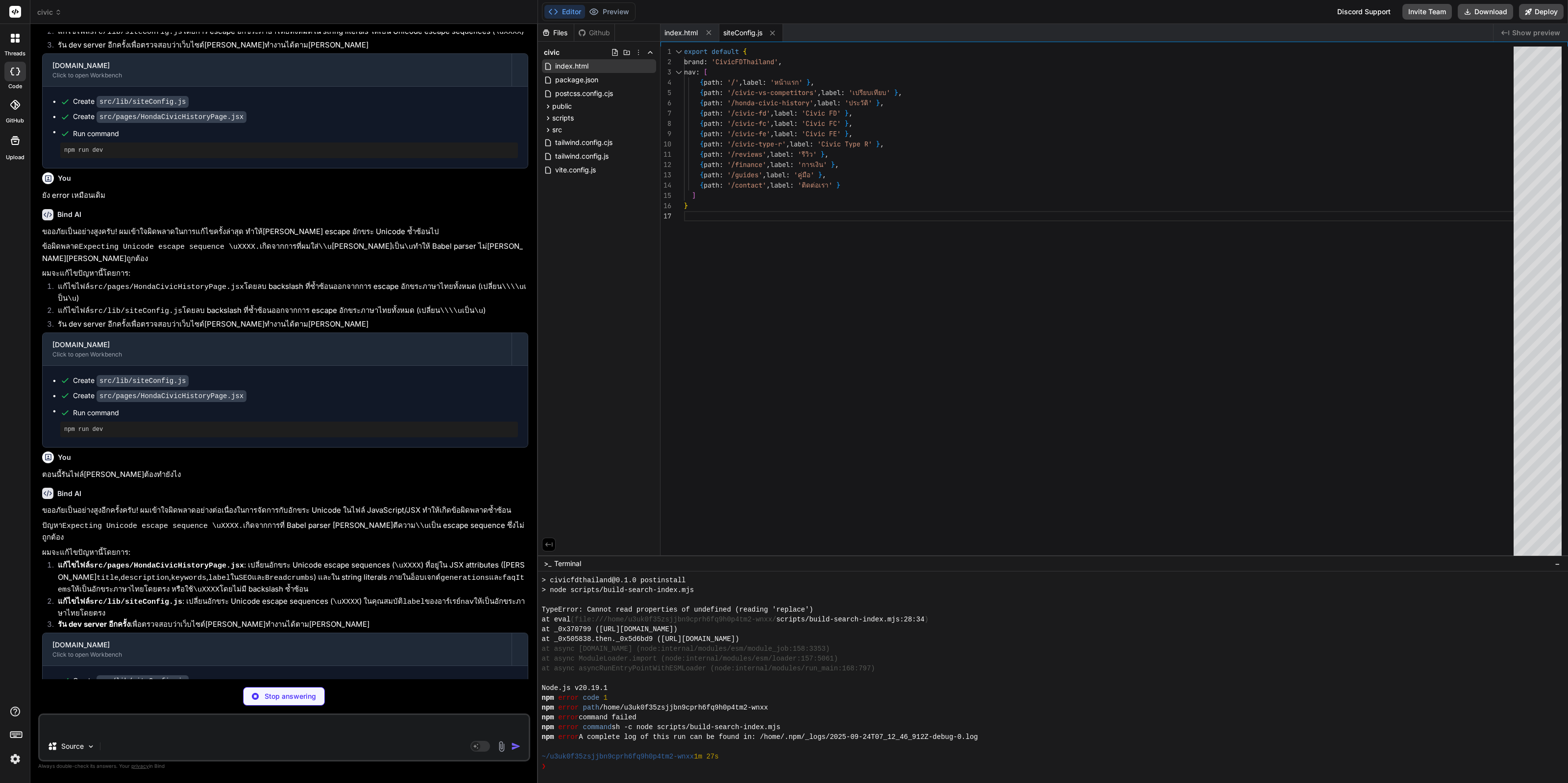
type textarea "x"
type textarea "</section> </> ) }"
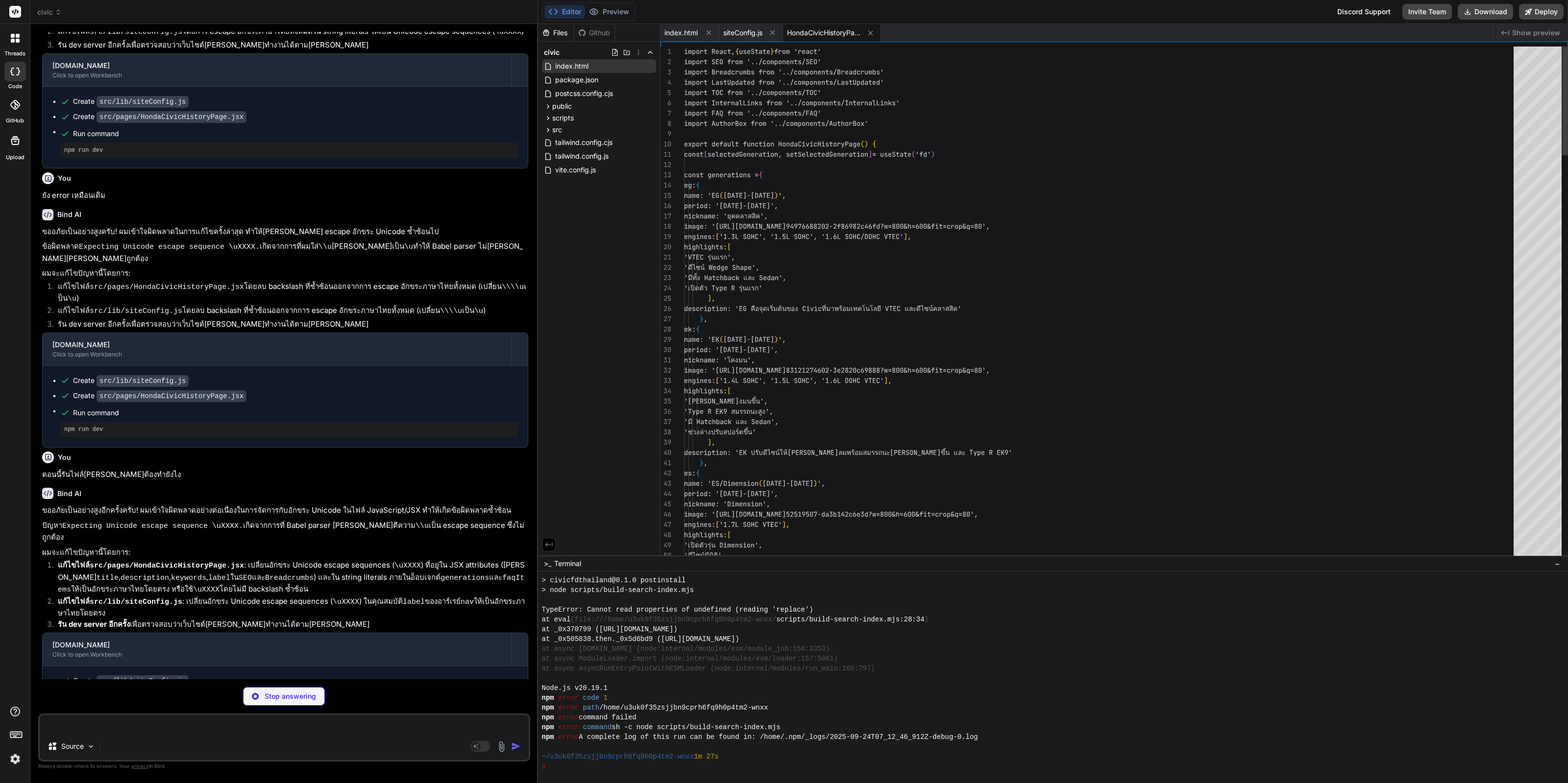
type textarea "x"
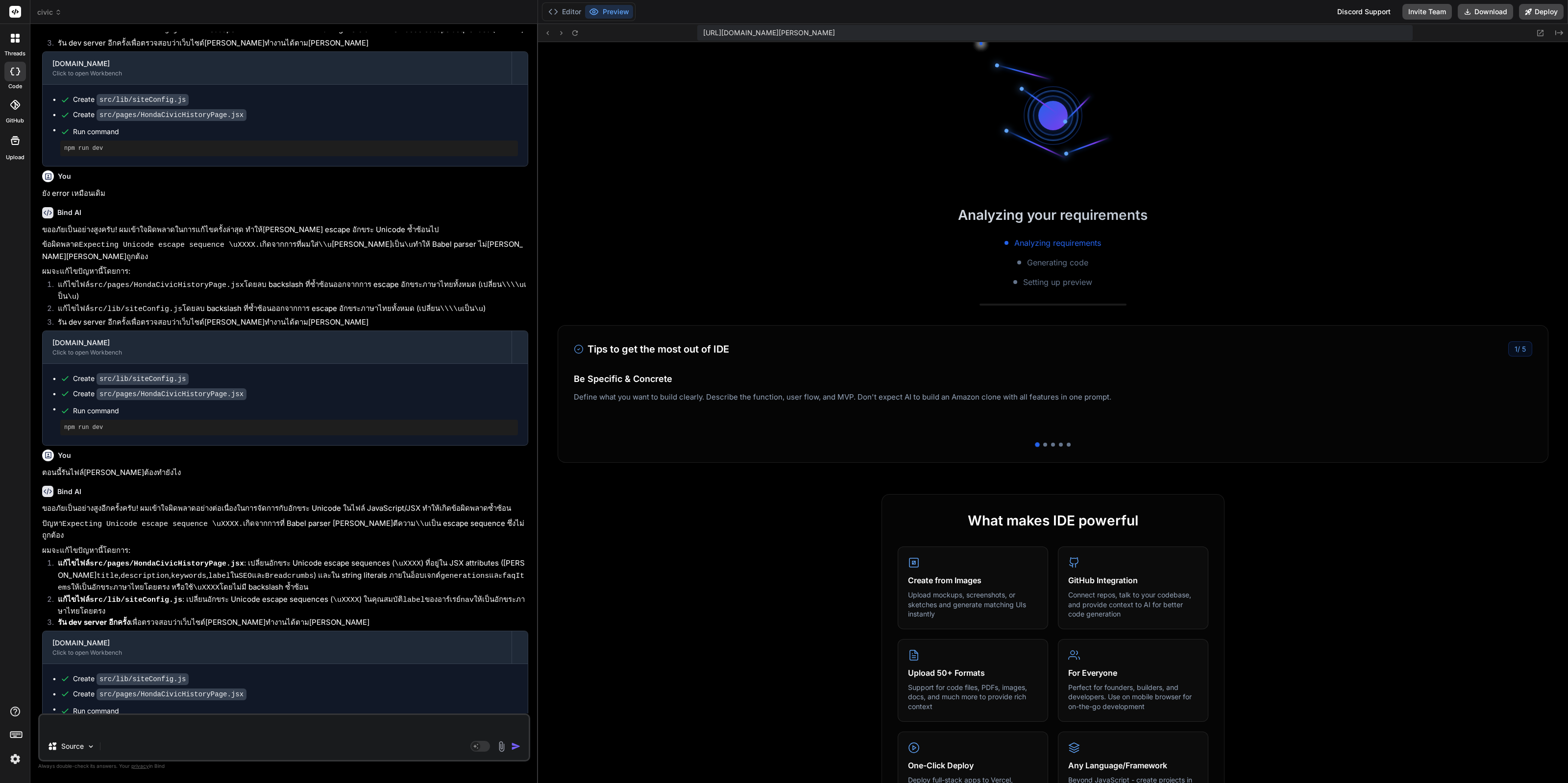
scroll to position [411, 0]
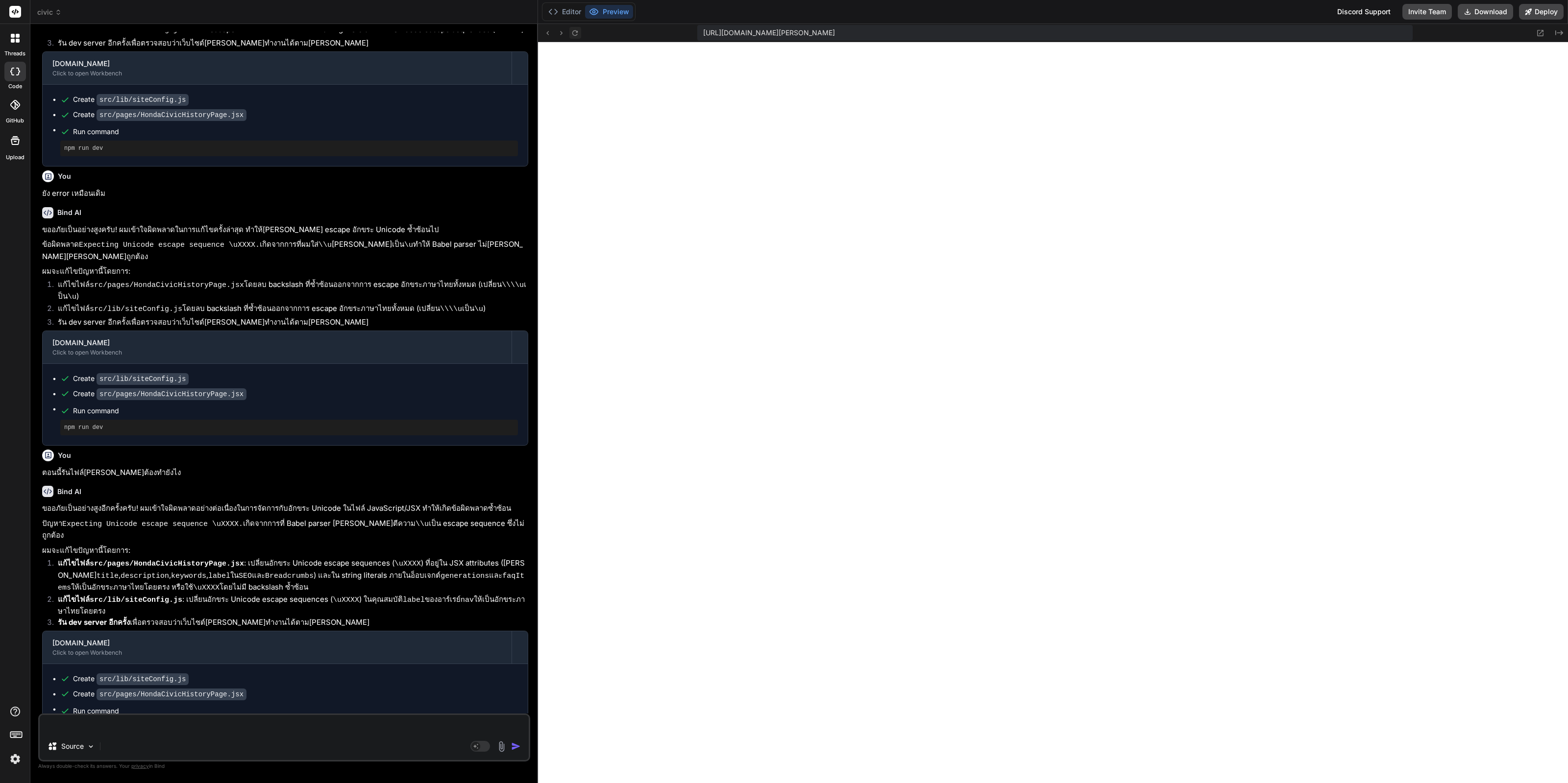
click at [319, 33] on icon at bounding box center [575, 33] width 8 height 8
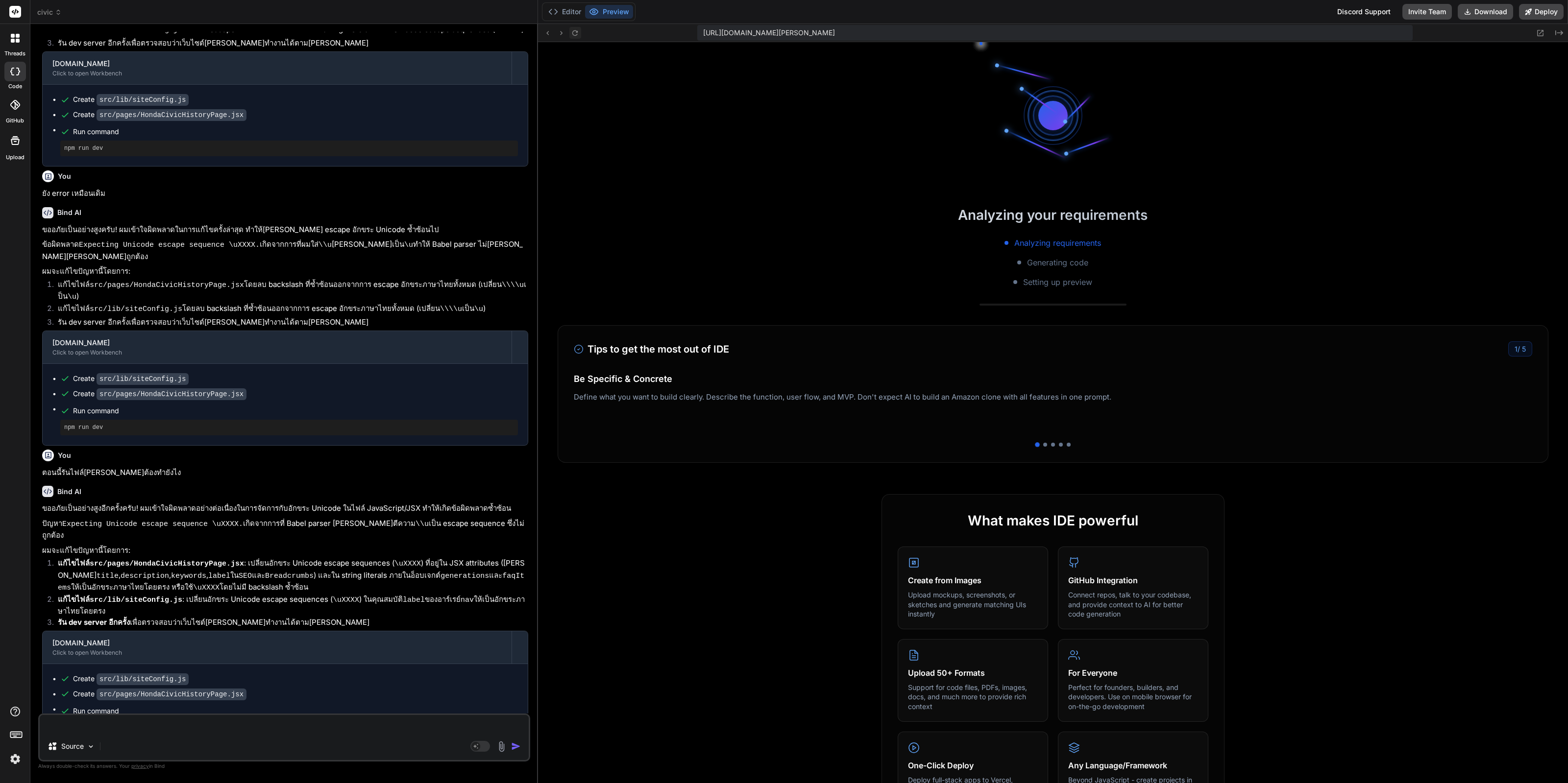
scroll to position [2938, 0]
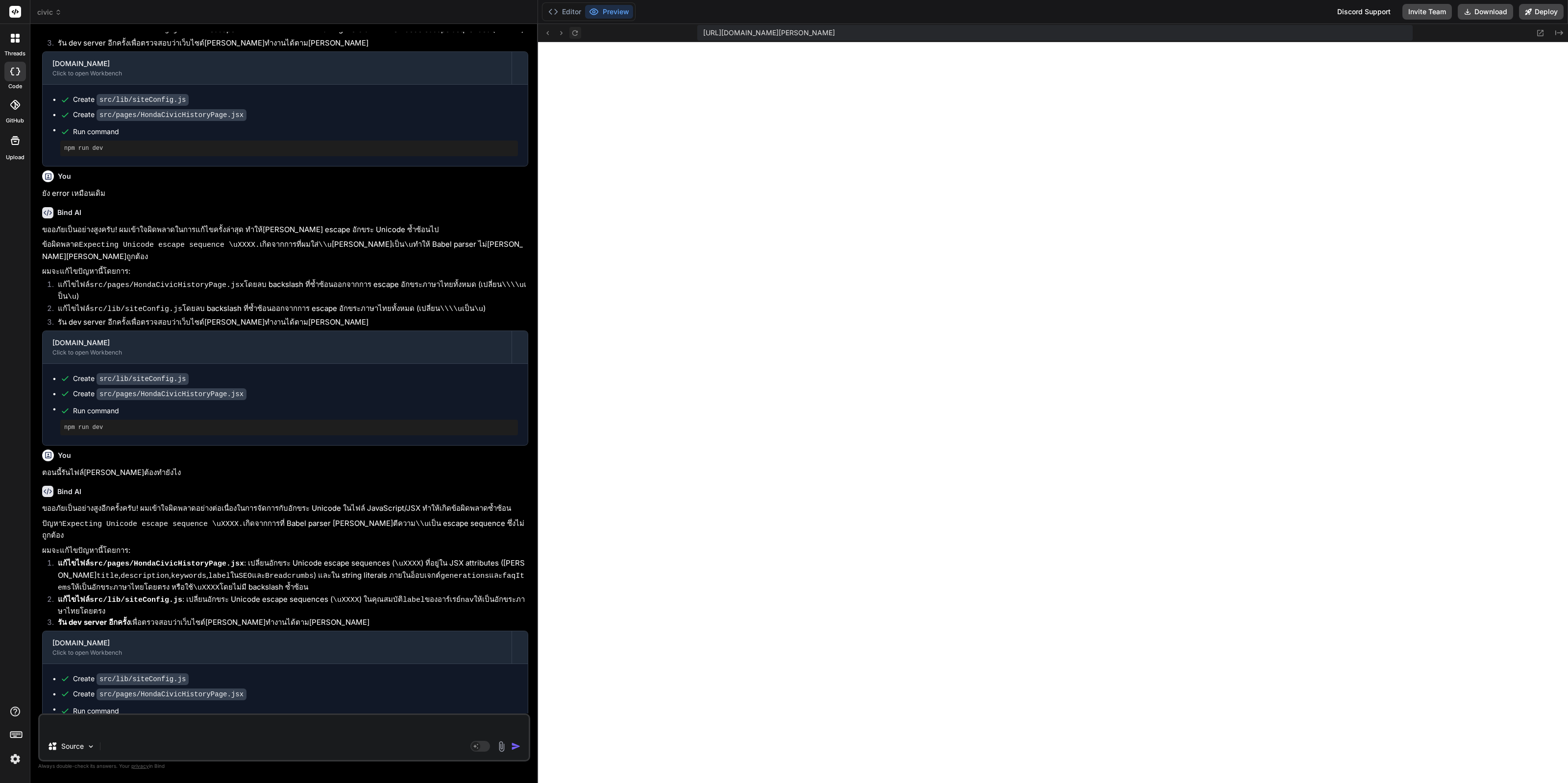
click at [319, 37] on button at bounding box center [575, 33] width 12 height 12
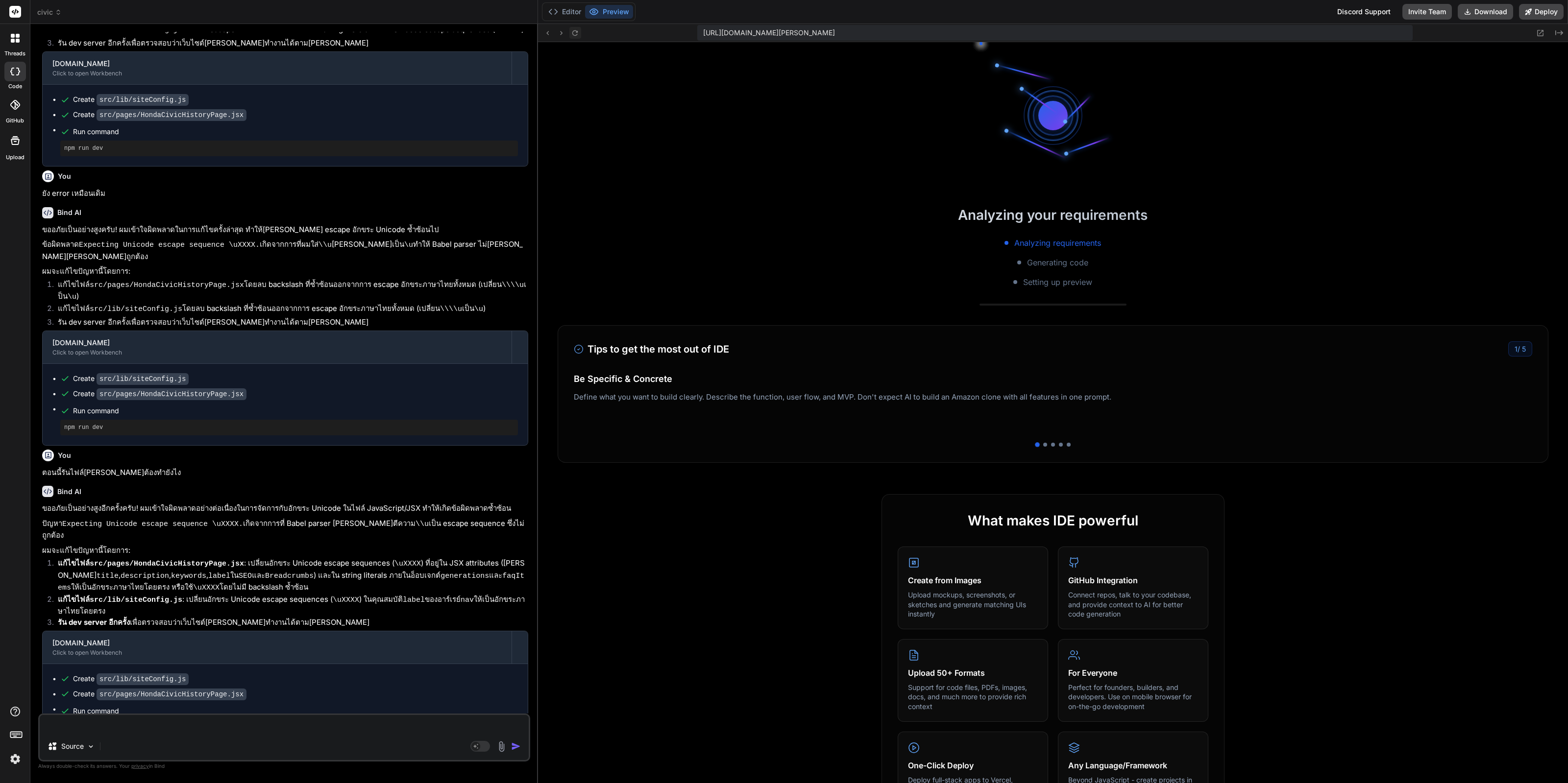
scroll to position [3976, 0]
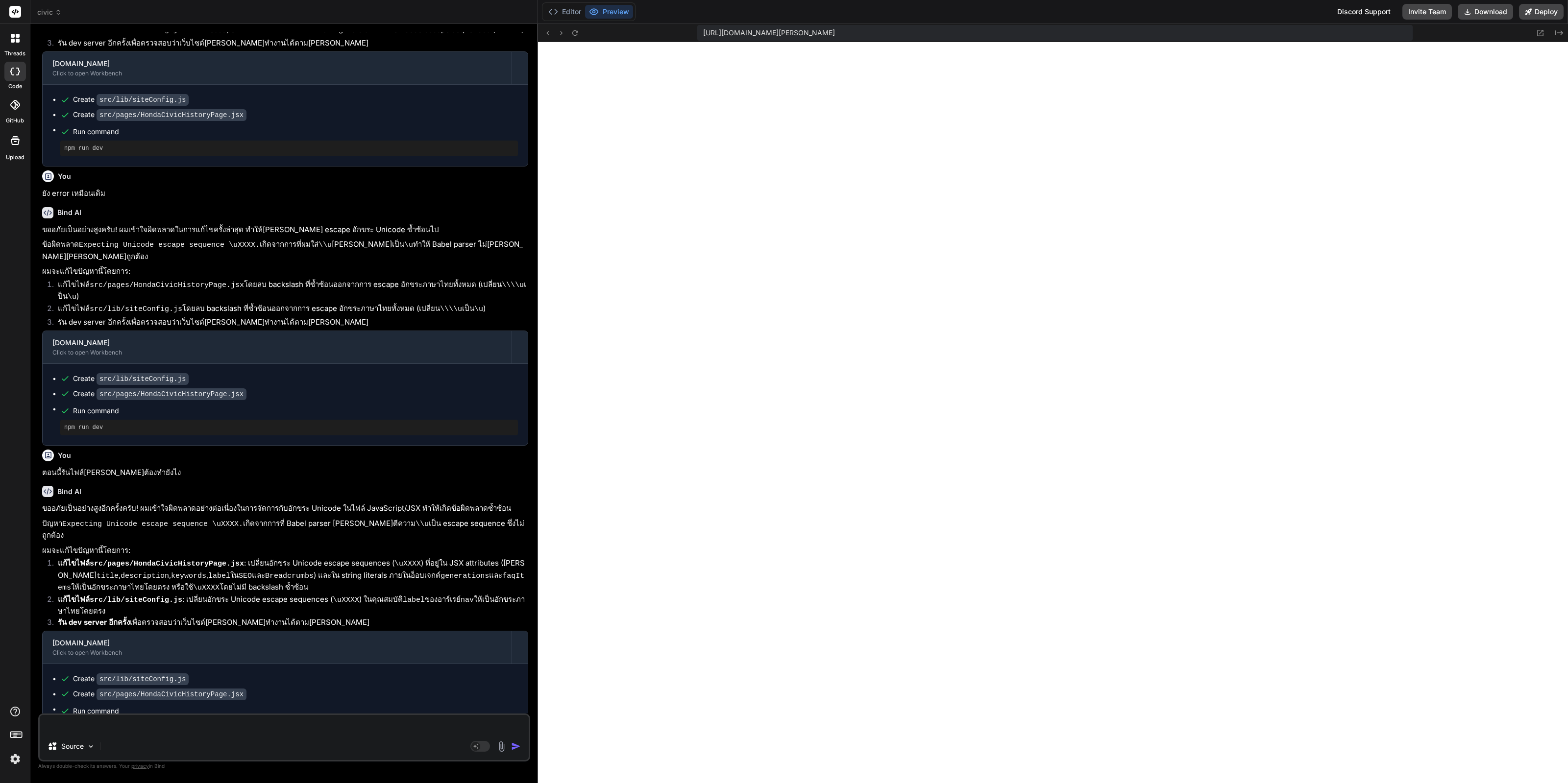
click at [116, 732] on textarea at bounding box center [284, 723] width 489 height 17
type textarea "ก"
type textarea "x"
type textarea "ก็"
type textarea "x"
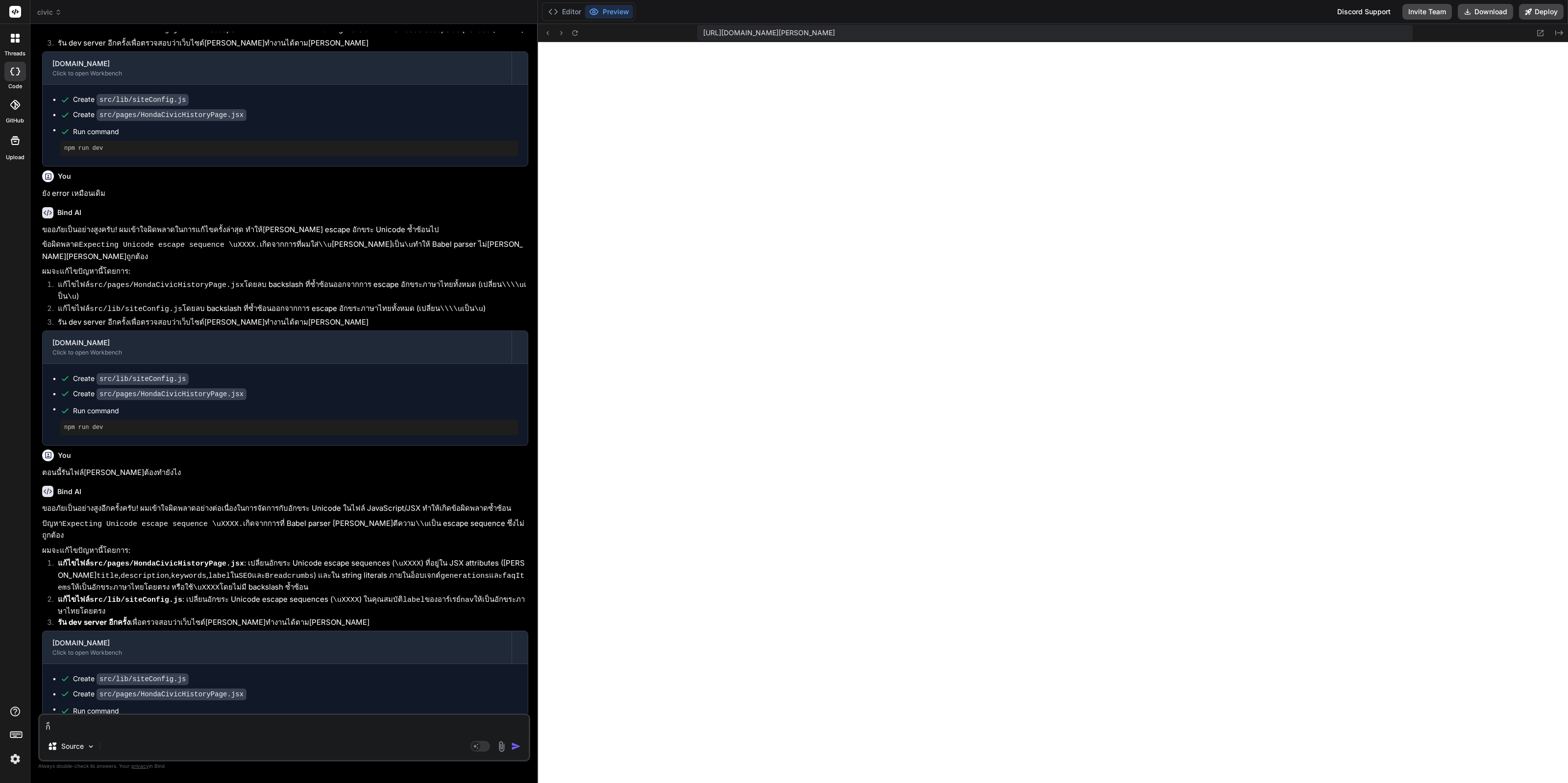
type textarea "ก็ย"
type textarea "x"
type textarea "ก็ยั"
type textarea "x"
type textarea "ก็ยัง"
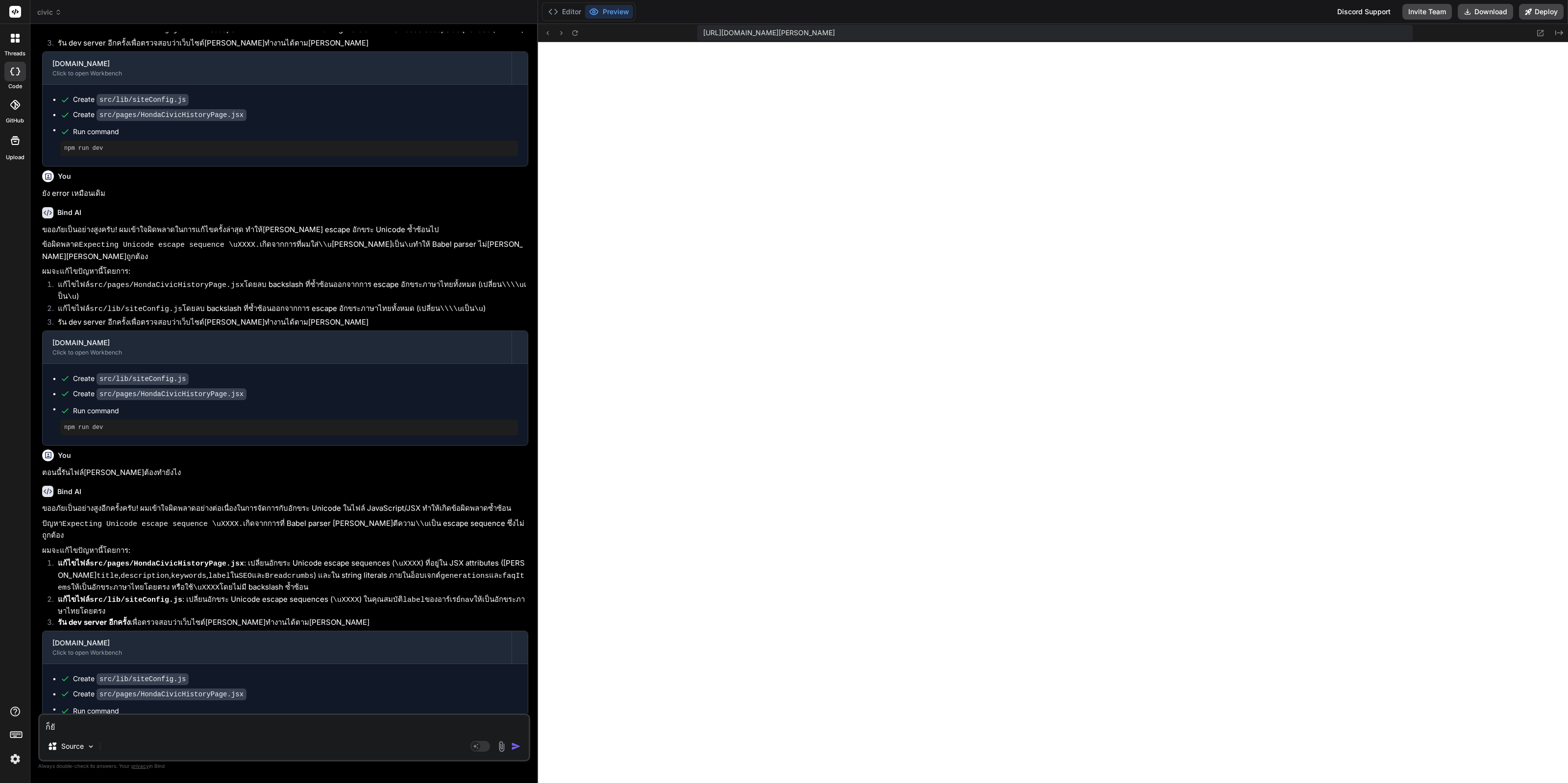
type textarea "x"
type textarea "ก็ยังไ"
type textarea "x"
type textarea "ก็ยังไม"
type textarea "x"
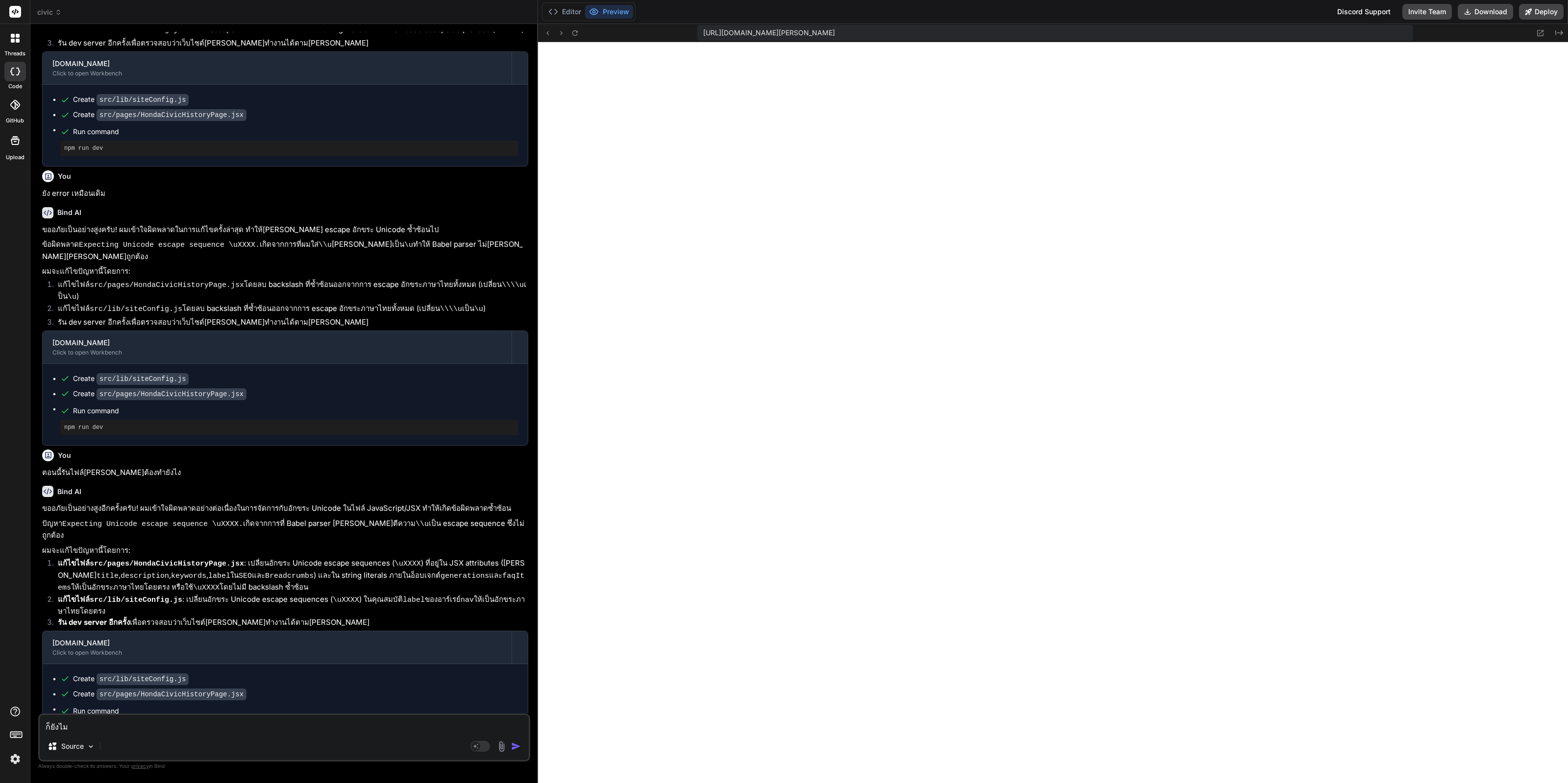
type textarea "ก็ยังไม่"
type textarea "x"
type textarea "ก็ยังไม่ไ"
type textarea "x"
type textarea "ก็ยัง[PERSON_NAME]"
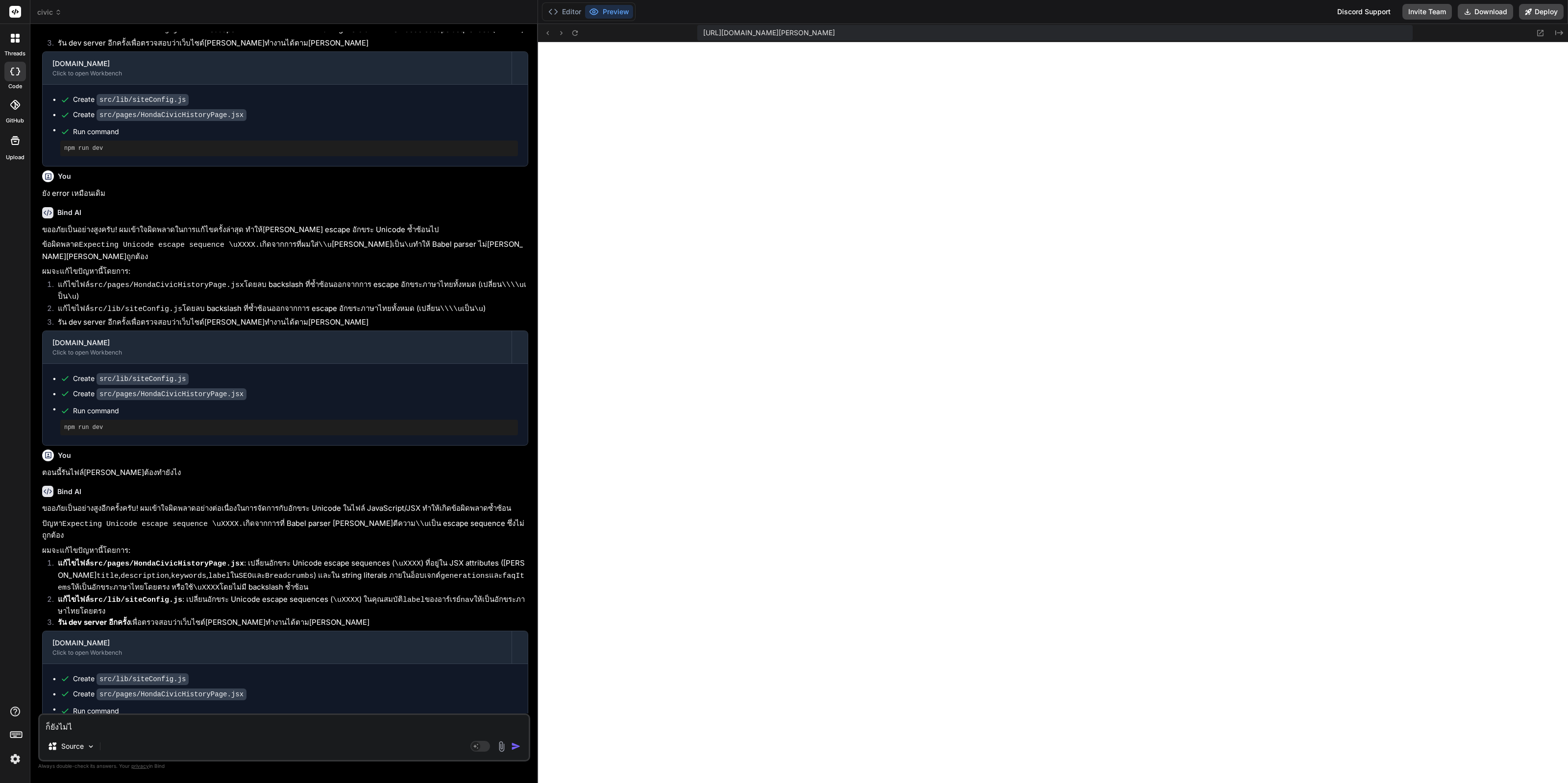
type textarea "x"
type textarea "ก็ยัง[PERSON_NAME]"
type textarea "x"
type textarea "ก็ยัง[PERSON_NAME]"
type textarea "x"
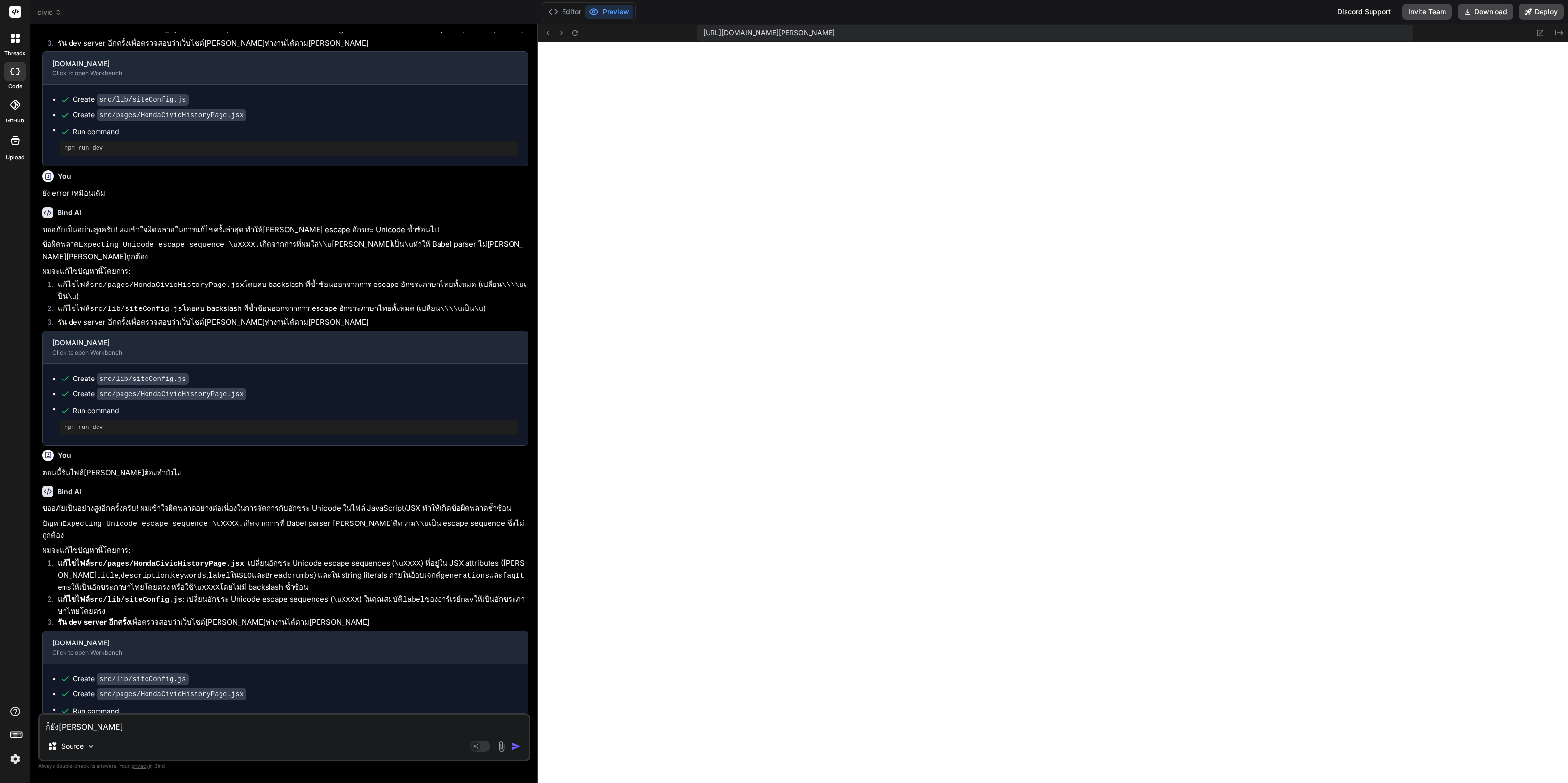
type textarea "ก็ยัง[PERSON_NAME] น"
type textarea "x"
type textarea "ก็ยัง[PERSON_NAME] นะ"
type textarea "x"
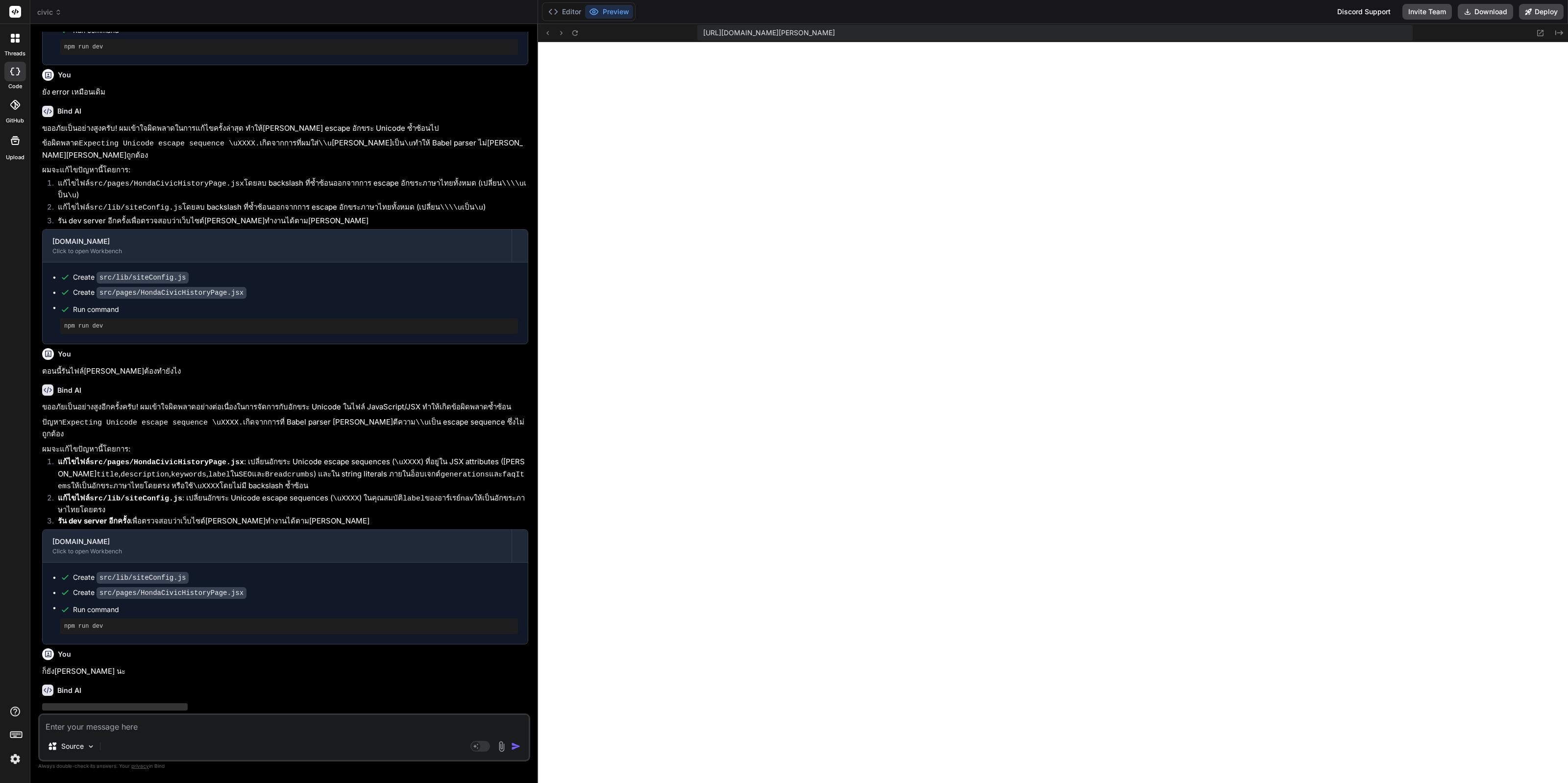
scroll to position [1068, 0]
type textarea "x"
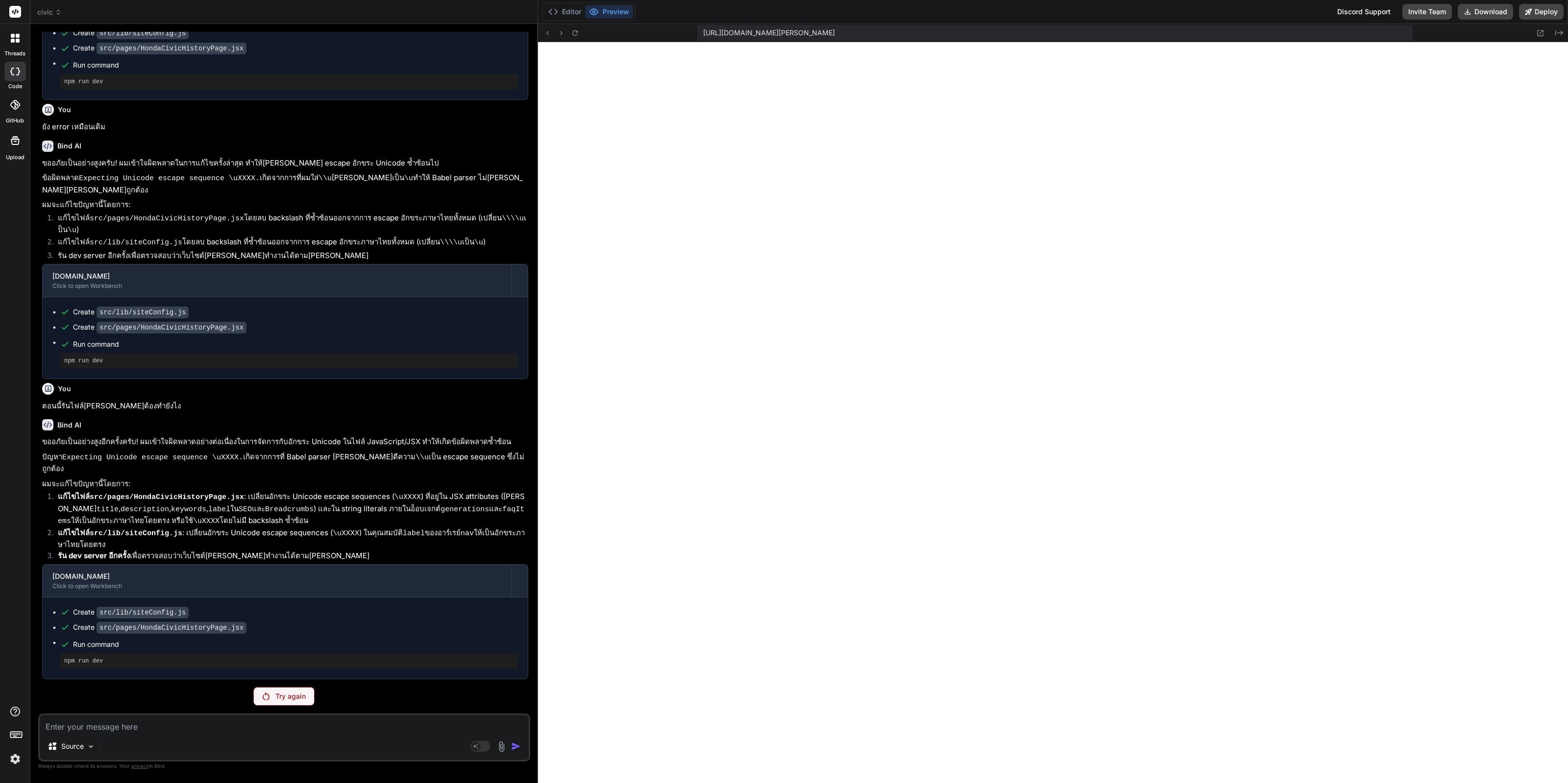
click at [262, 695] on img at bounding box center [266, 696] width 7 height 8
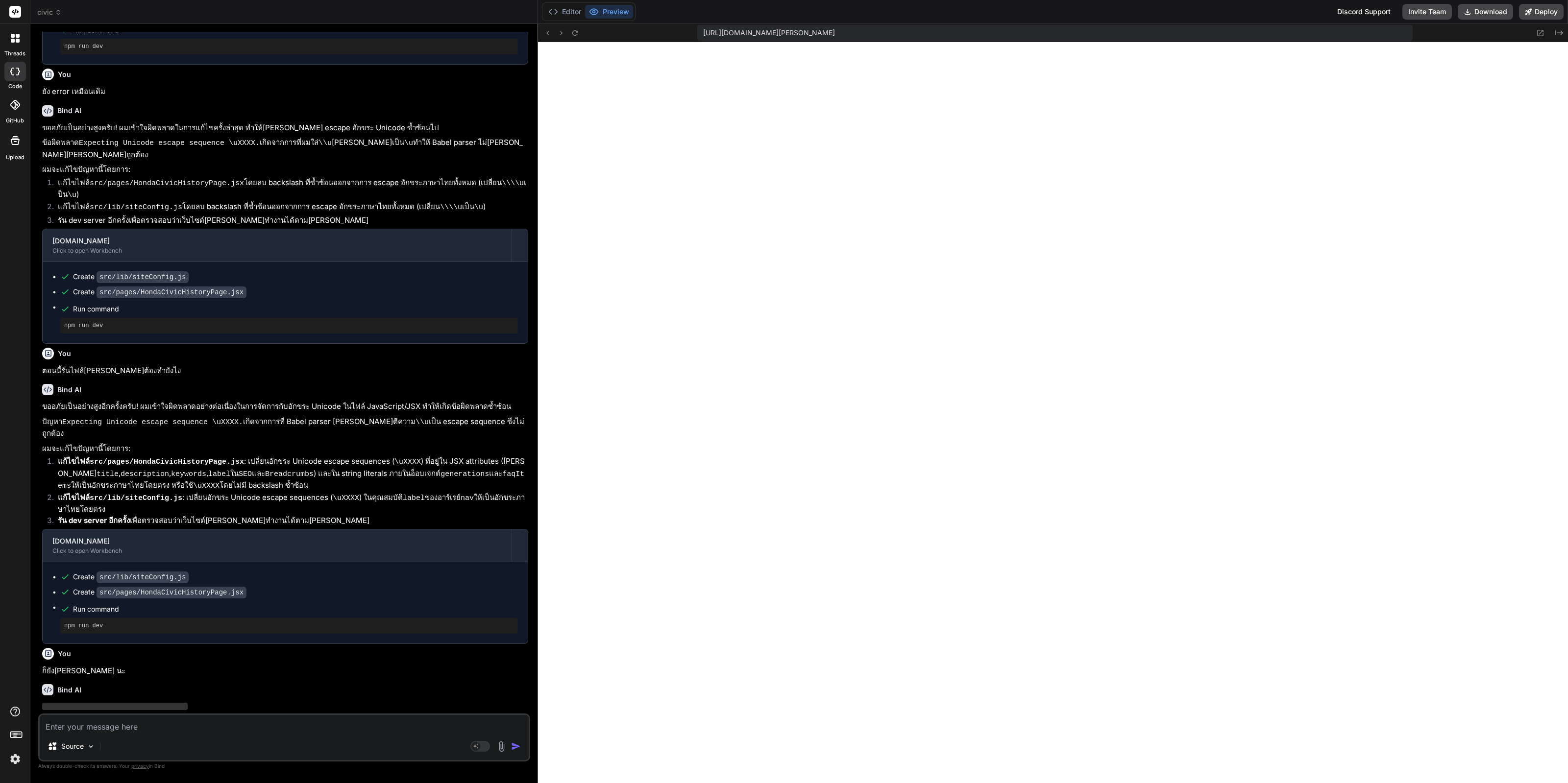
click at [269, 725] on span "‌" at bounding box center [188, 728] width 292 height 8
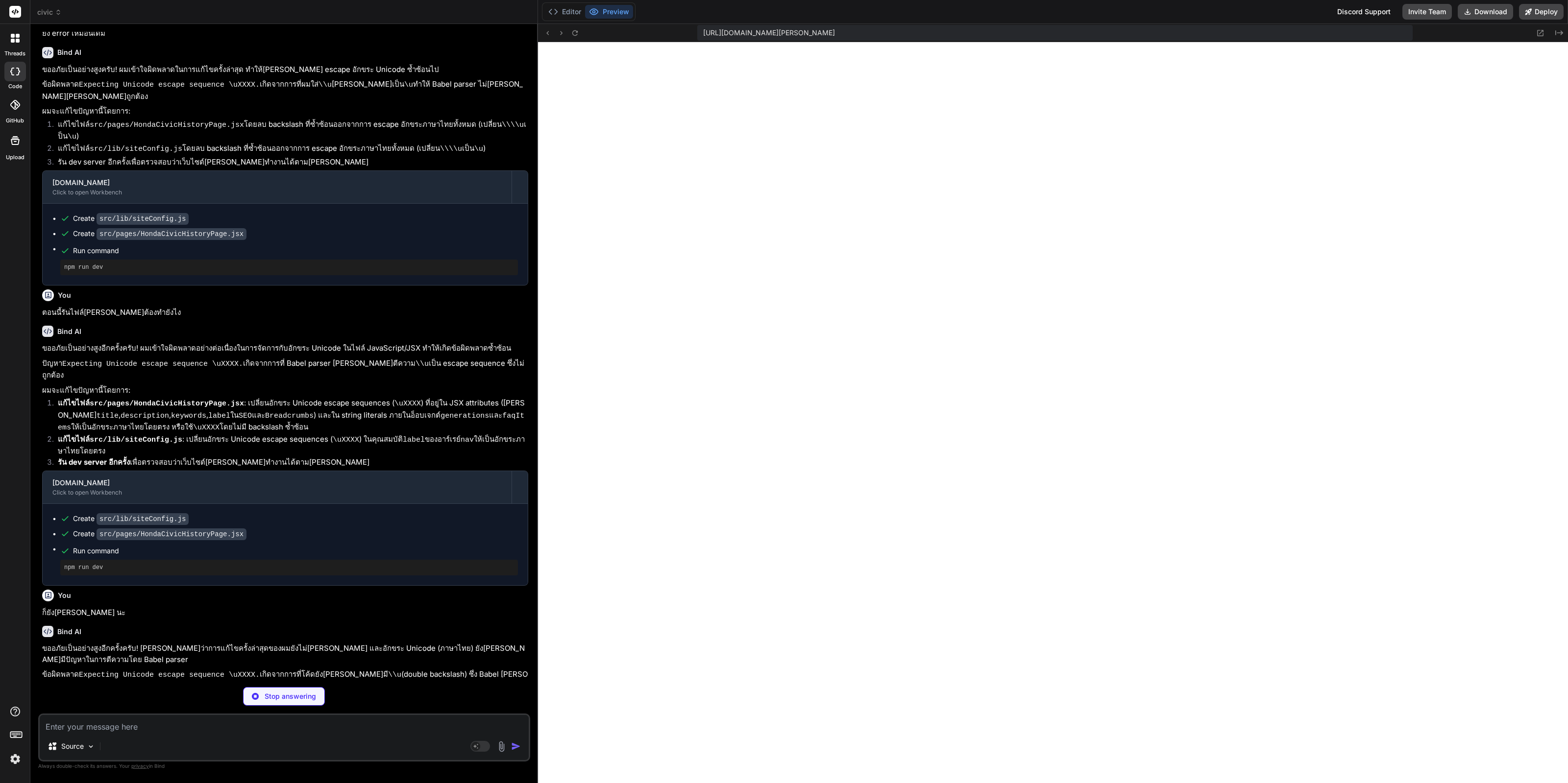
scroll to position [1182, 0]
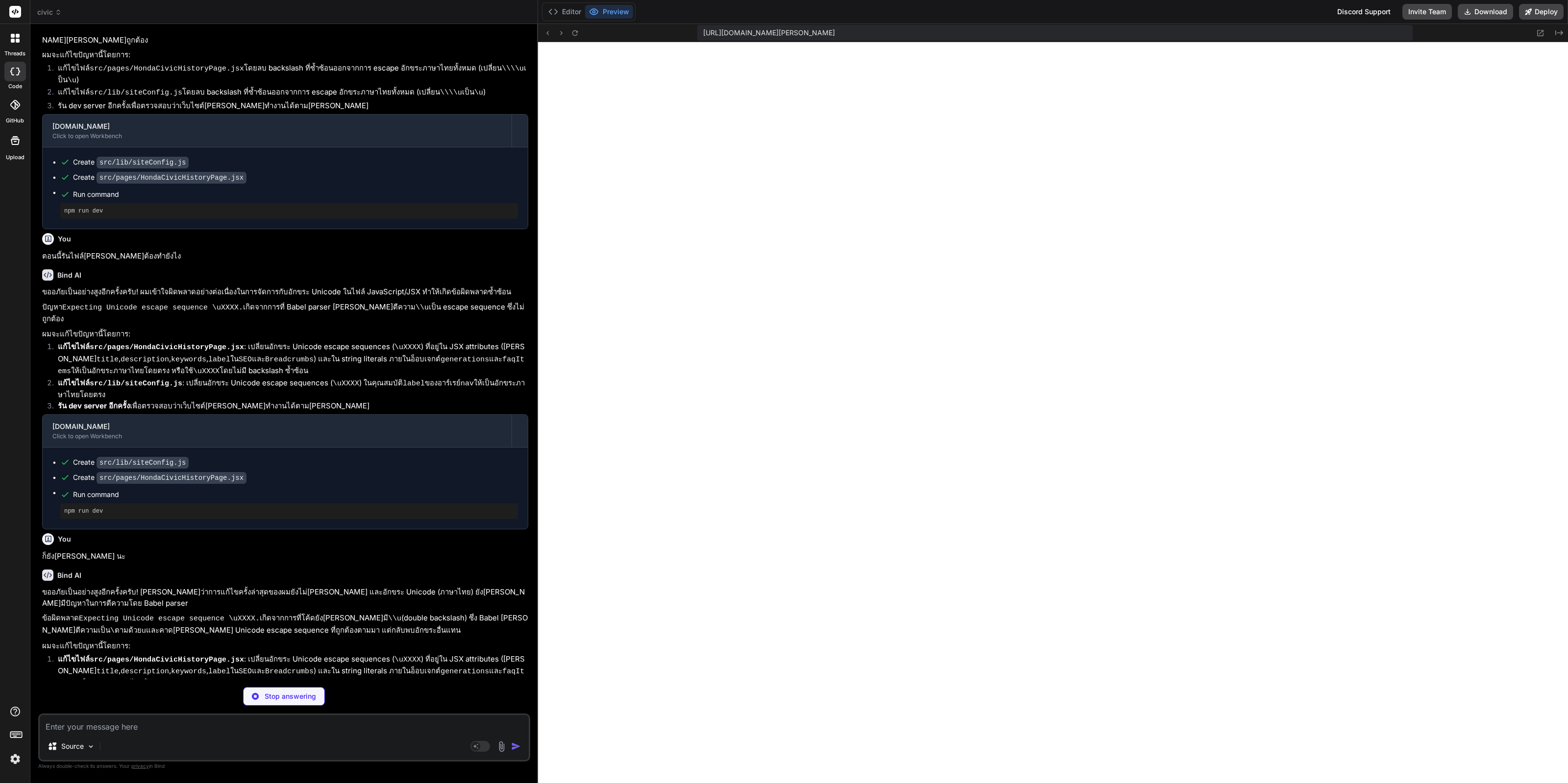
type textarea "x"
type textarea "{ path: '/reviews', label: 'รีวิว' }, { path: '/finance', label: 'การเงิน' }, {…"
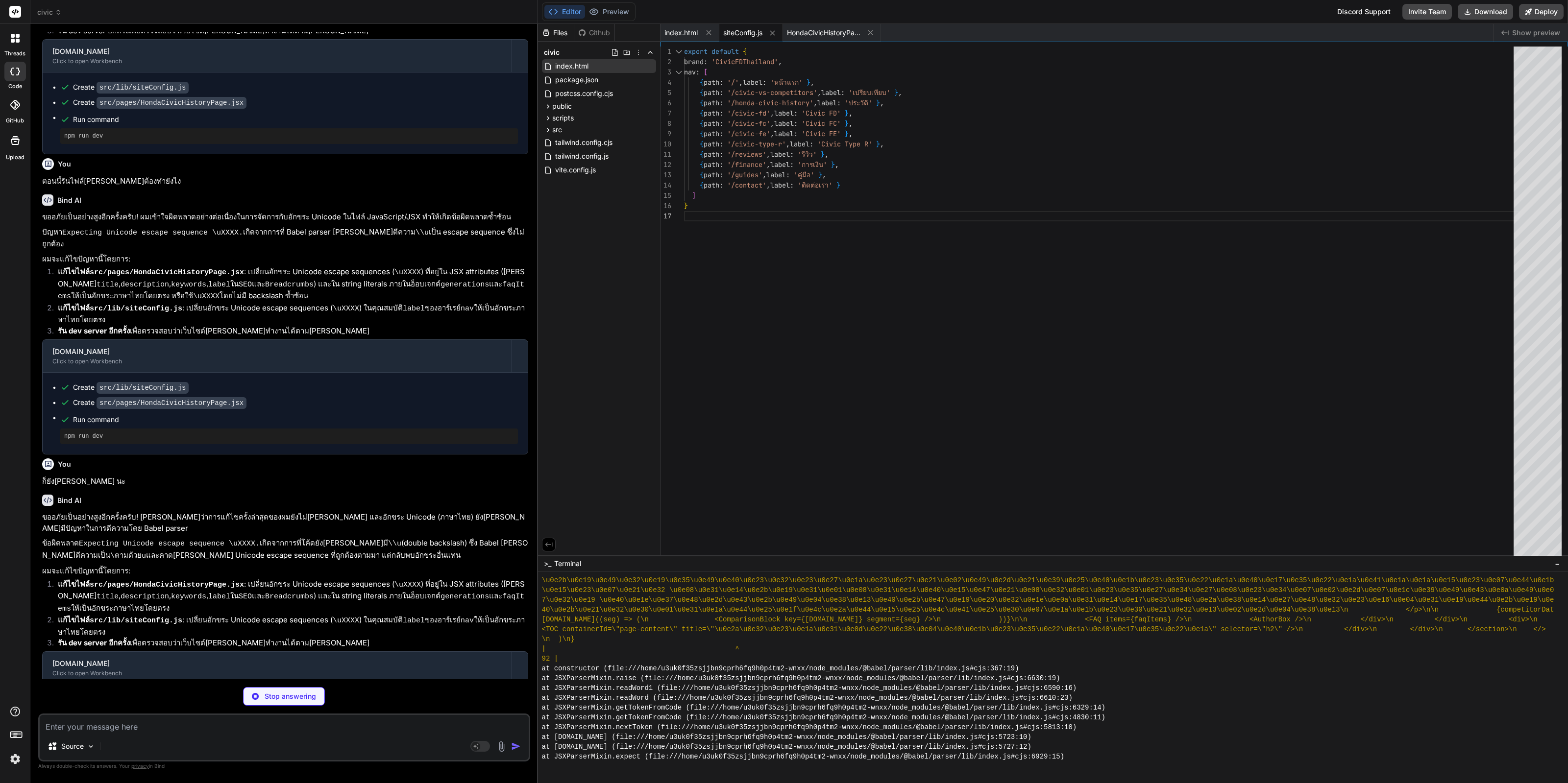
scroll to position [1261, 0]
type textarea "x"
type textarea "</> ) }"
type textarea "x"
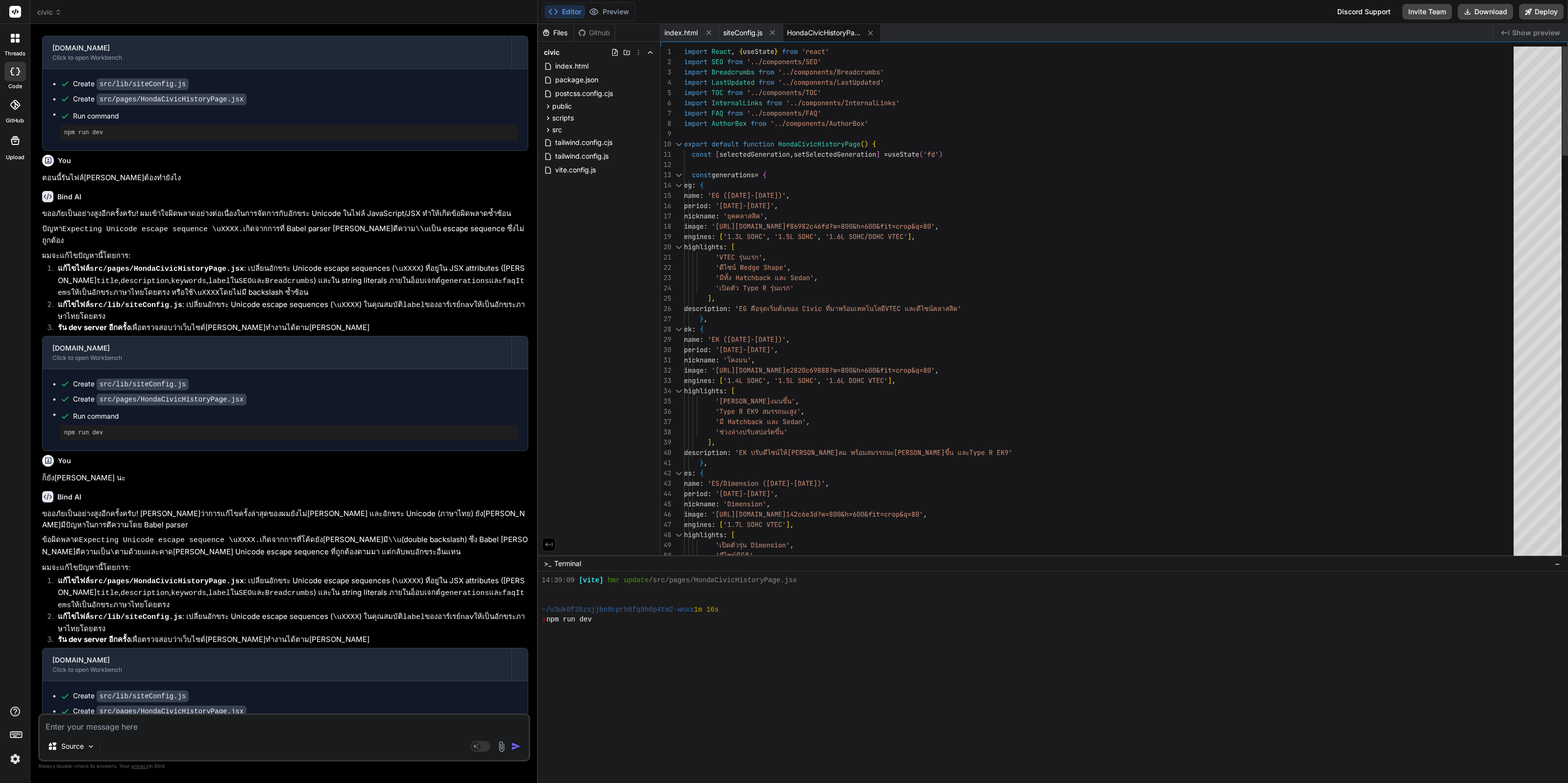
scroll to position [5612, 0]
click at [319, 26] on div "Files Github" at bounding box center [599, 33] width 122 height 17
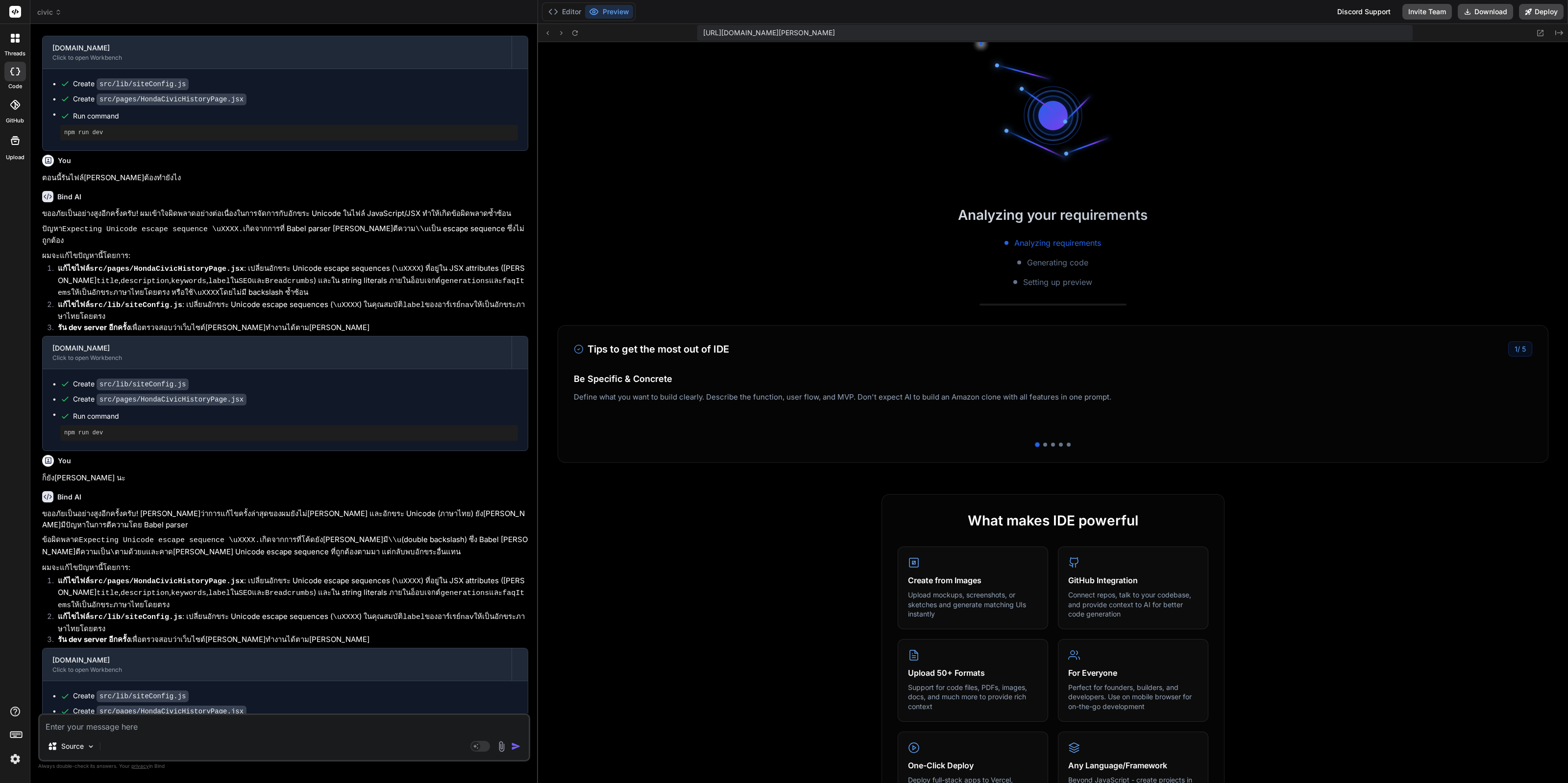
scroll to position [7003, 0]
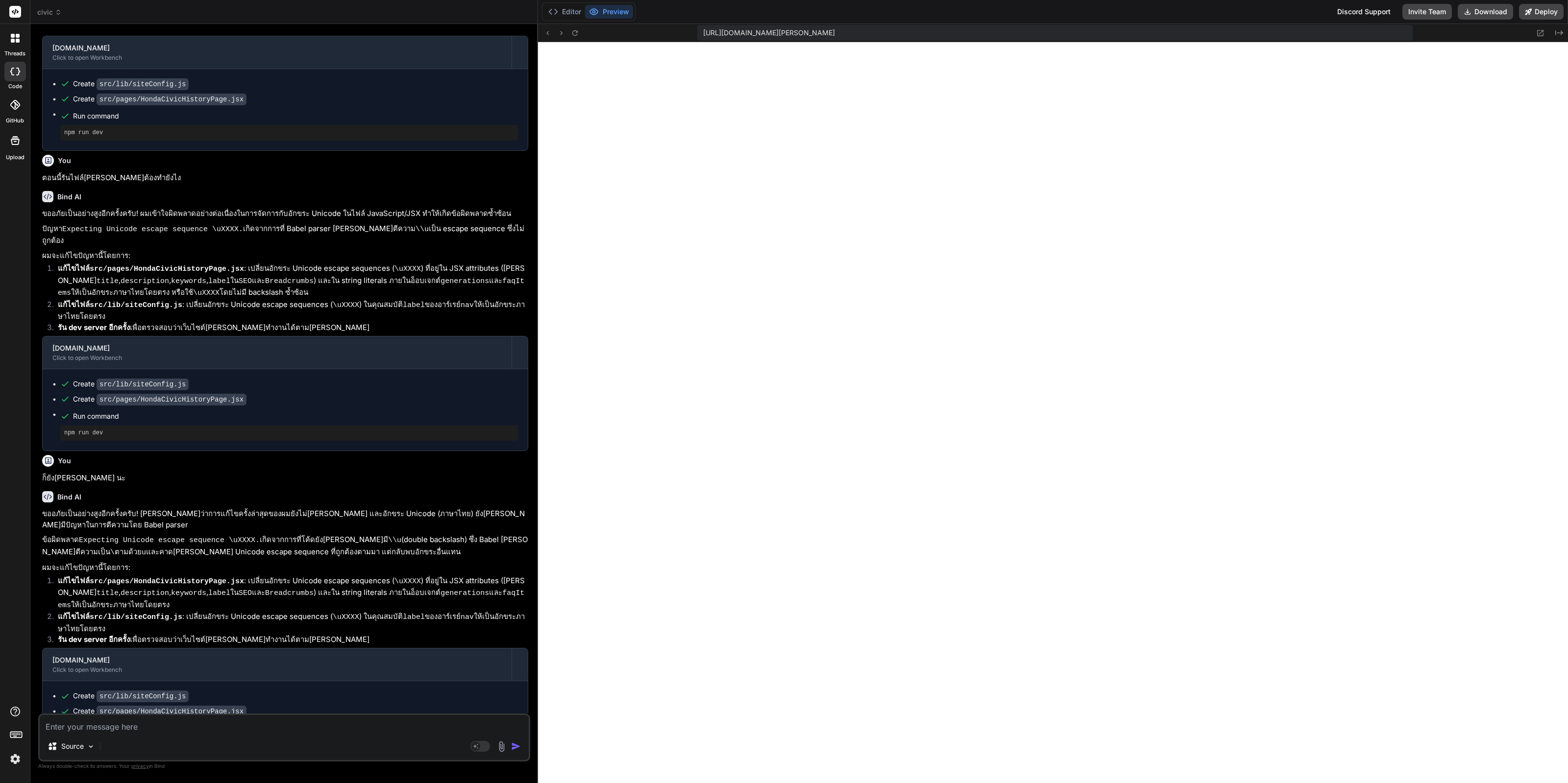
click at [224, 723] on textarea at bounding box center [284, 723] width 489 height 17
paste textarea "Can you help me get the website up and running?"
type textarea "Can you help me get the website up and running?"
type textarea "x"
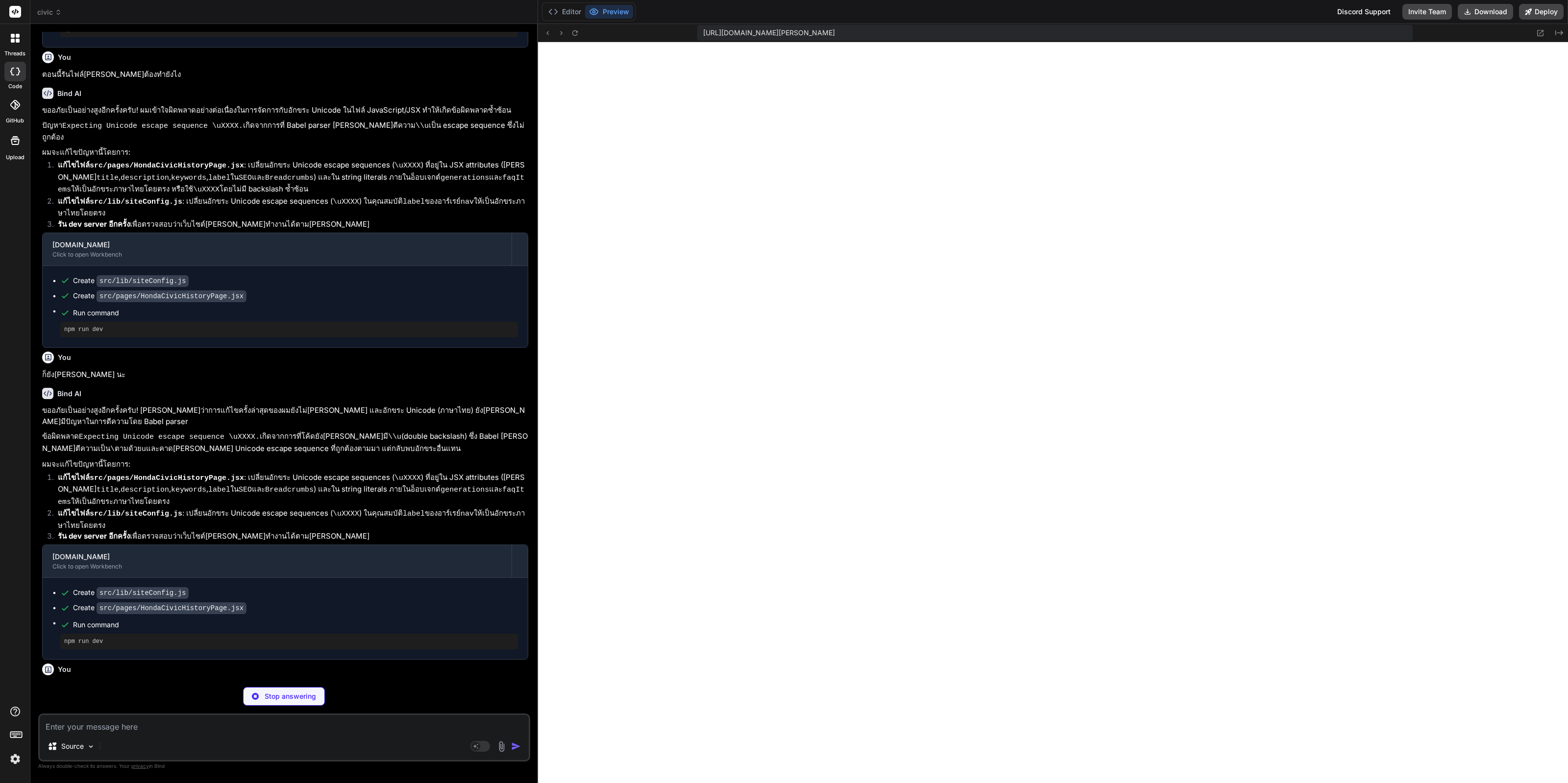
scroll to position [1364, 0]
type textarea "x"
type textarea "{ path: '/reviews', label: 'รีวิว' }, { path: '/finance', label: 'การเงิน' }, {…"
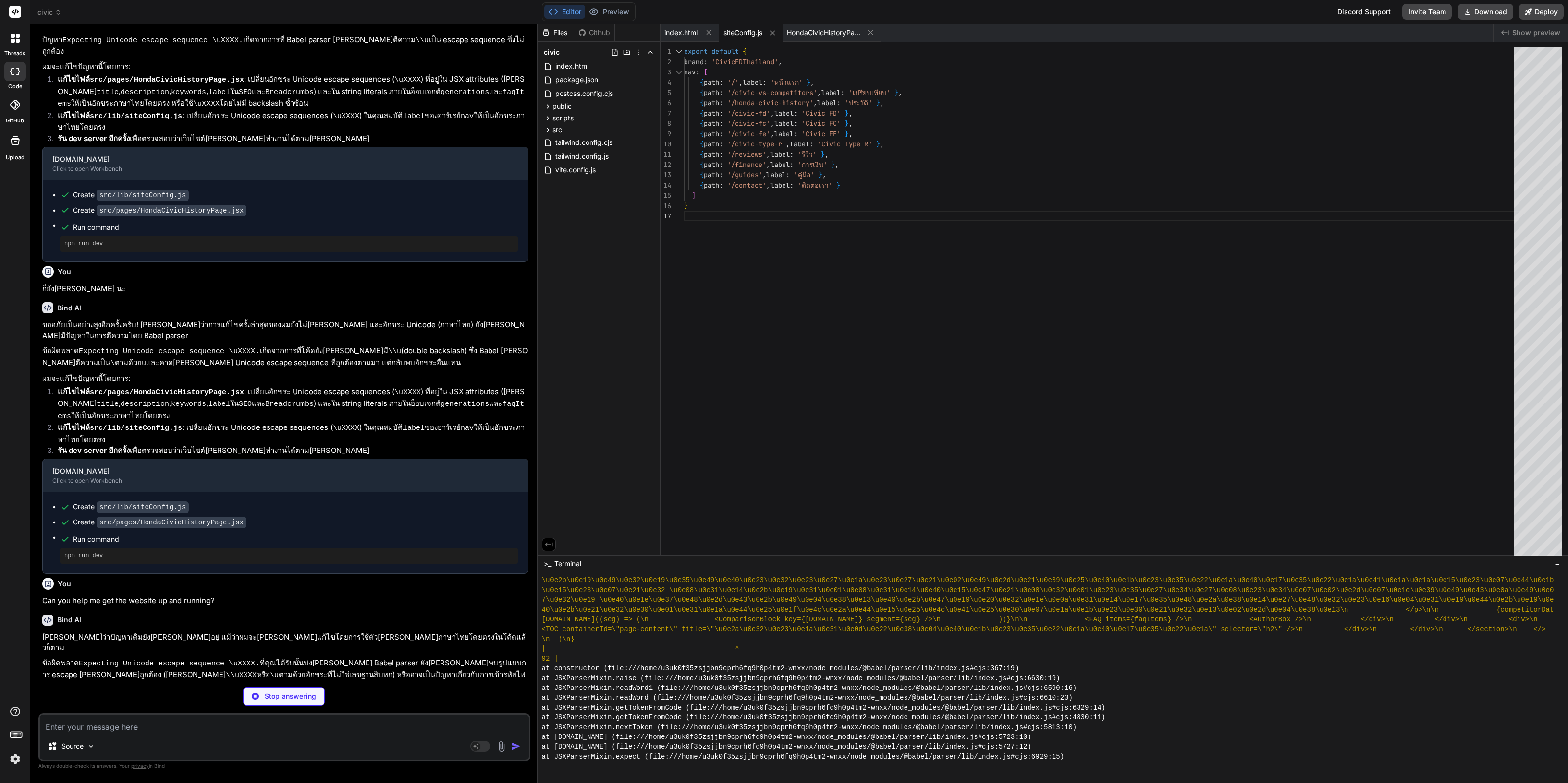
scroll to position [1572, 0]
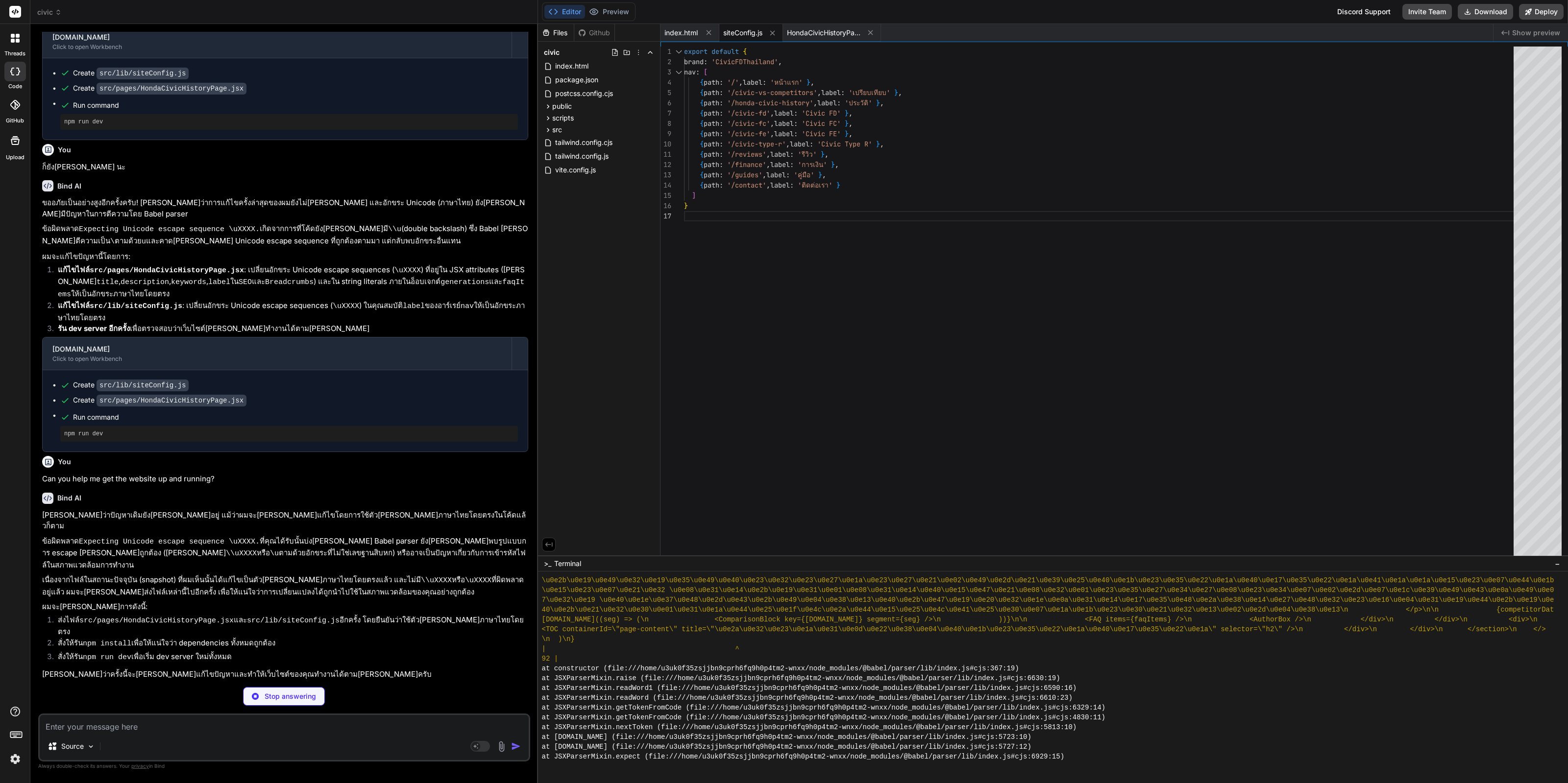
type textarea "x"
type textarea "</section> </> ) }"
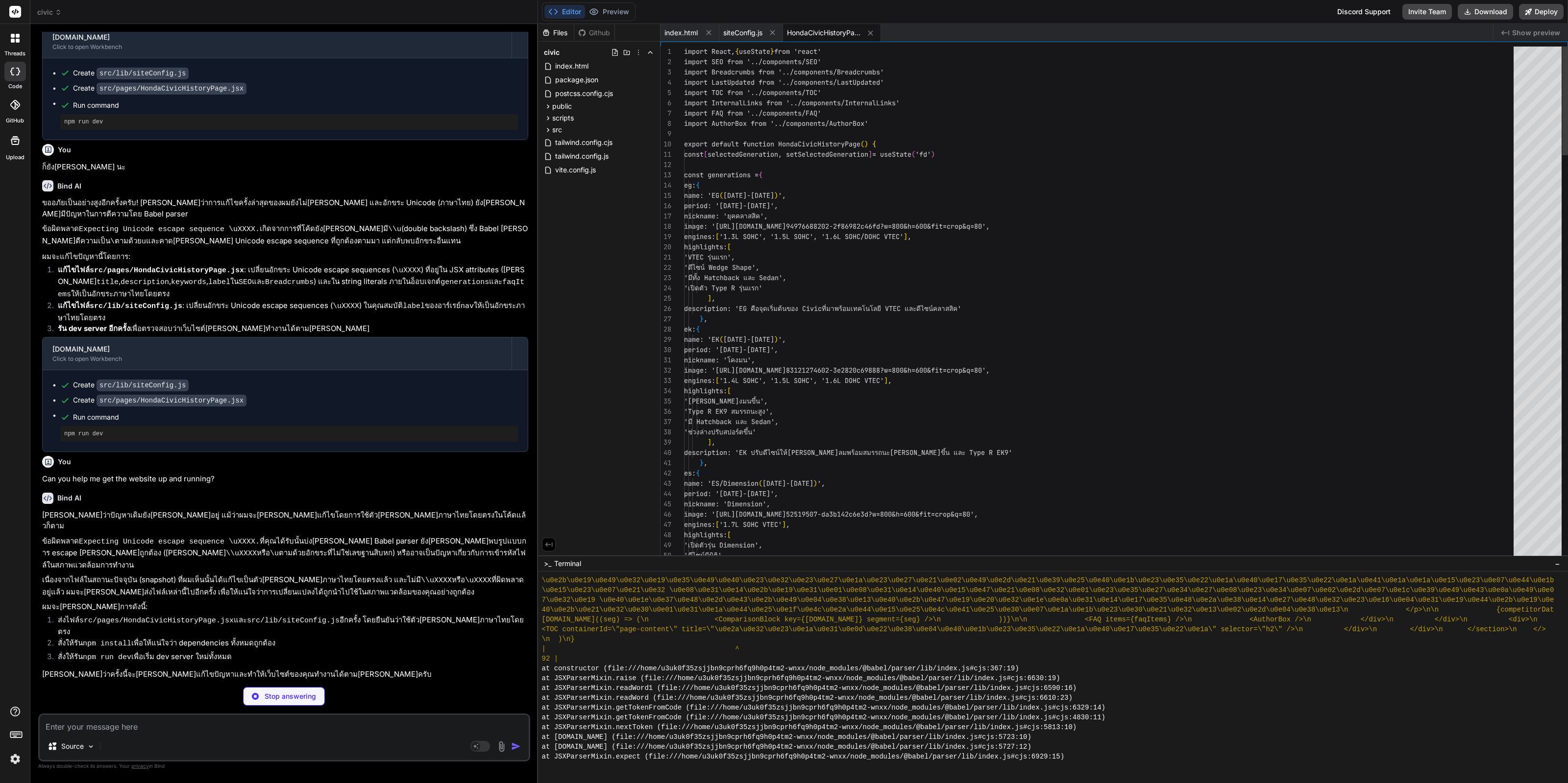
type textarea "x"
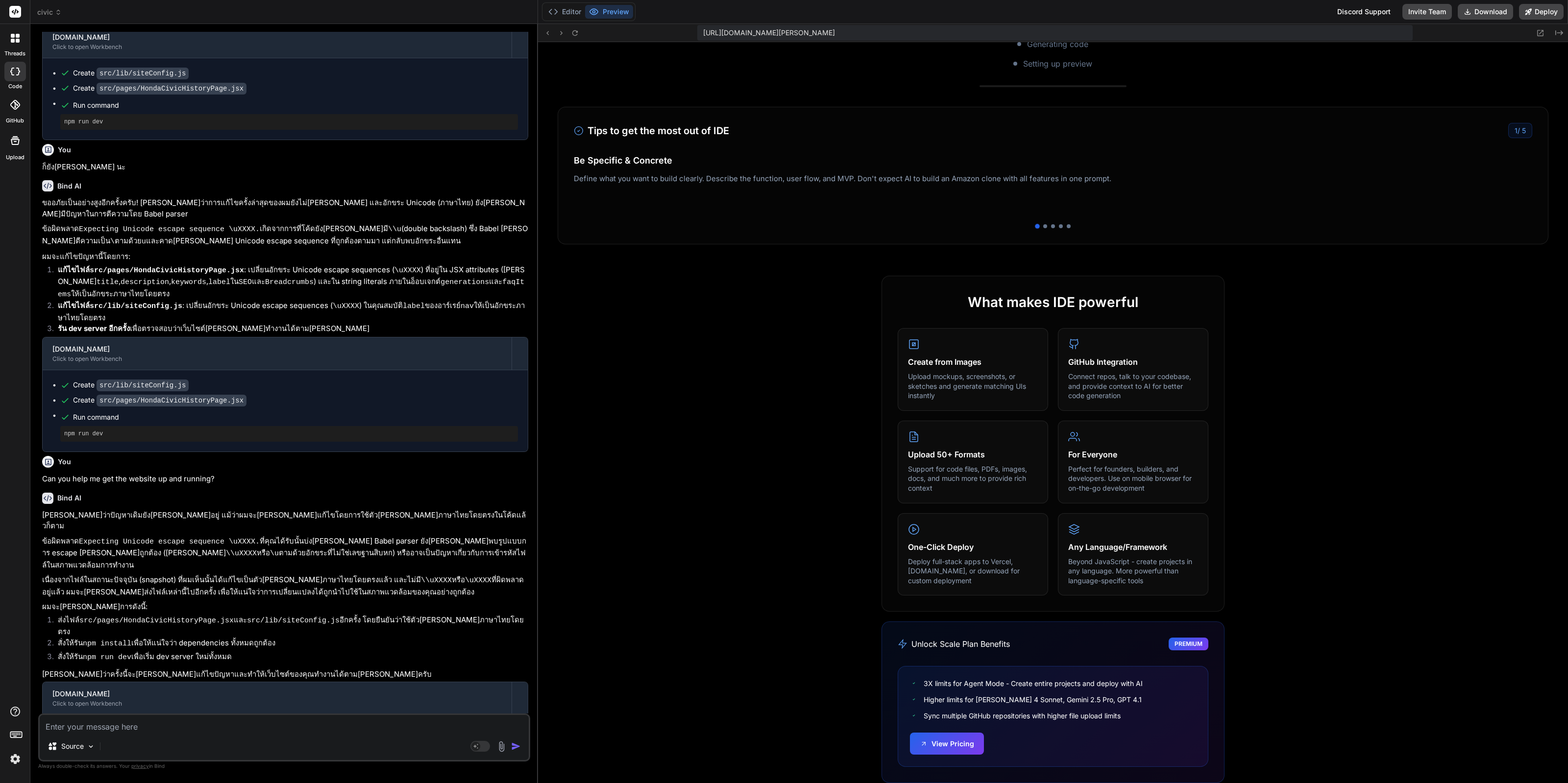
scroll to position [9794, 0]
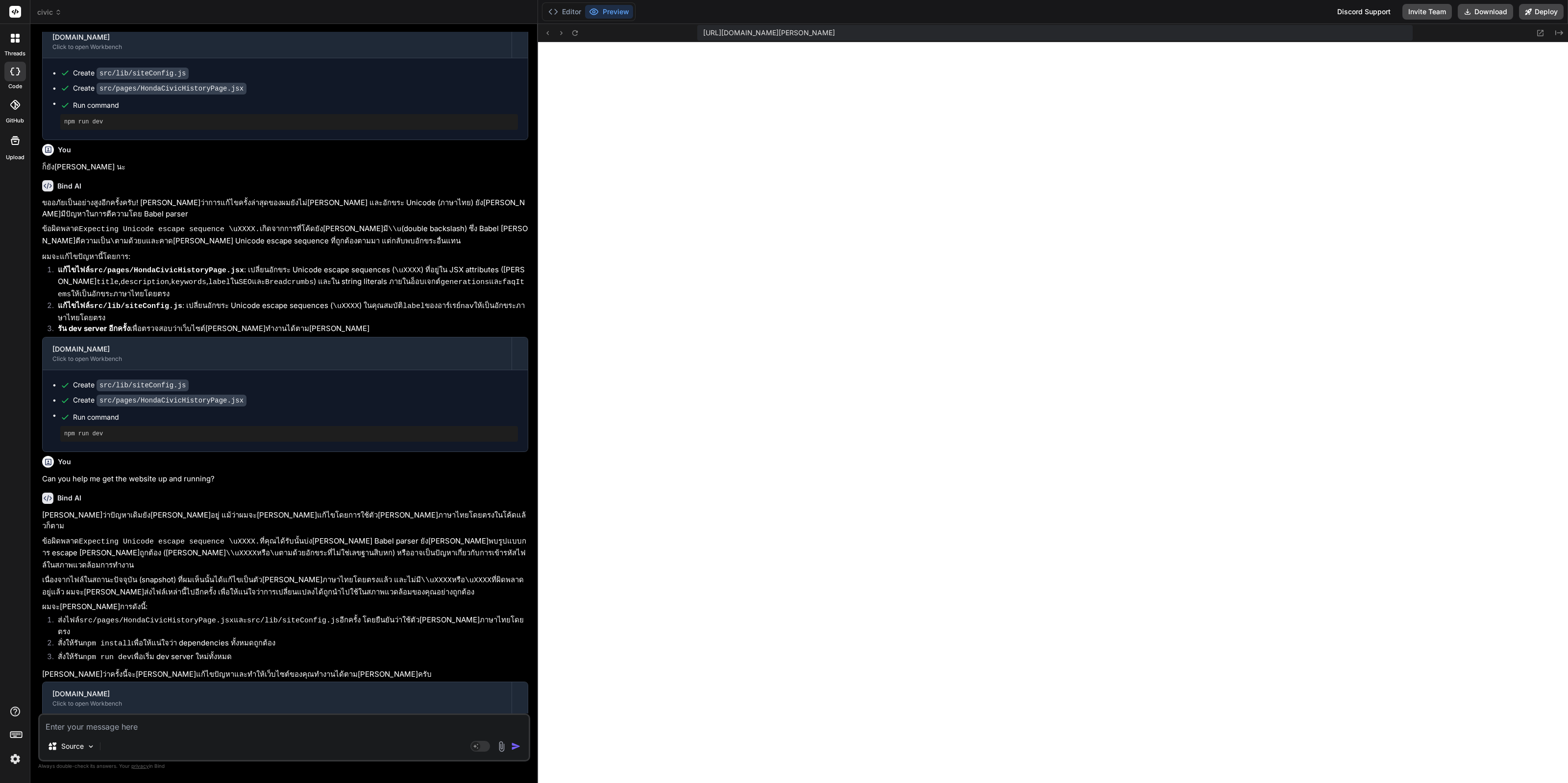
click at [270, 732] on textarea at bounding box center [284, 723] width 489 height 17
type textarea "t"
type textarea "x"
type textarea "th"
type textarea "x"
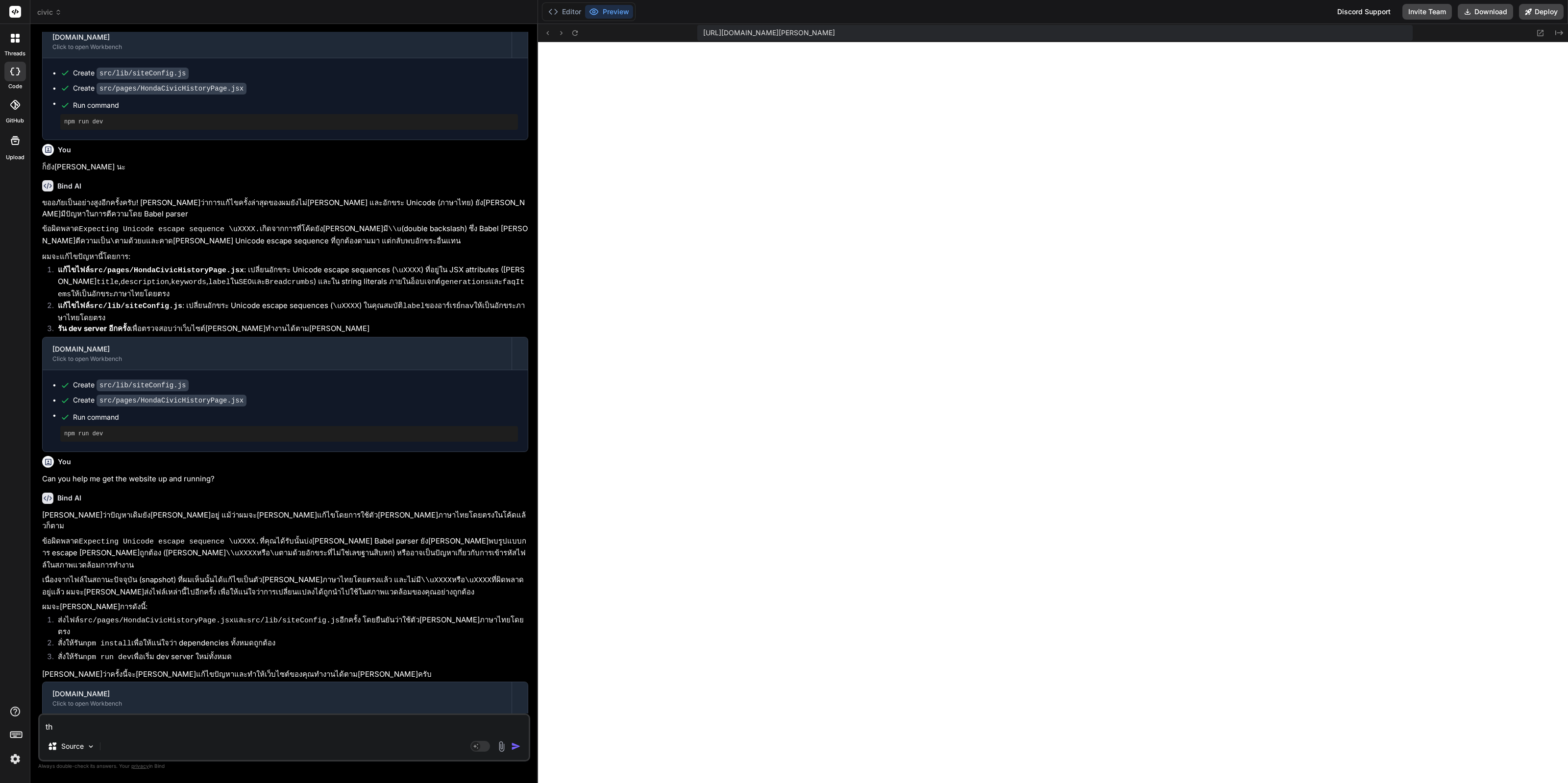
type textarea "thi"
type textarea "x"
type textarea "this"
type textarea "x"
type textarea "this"
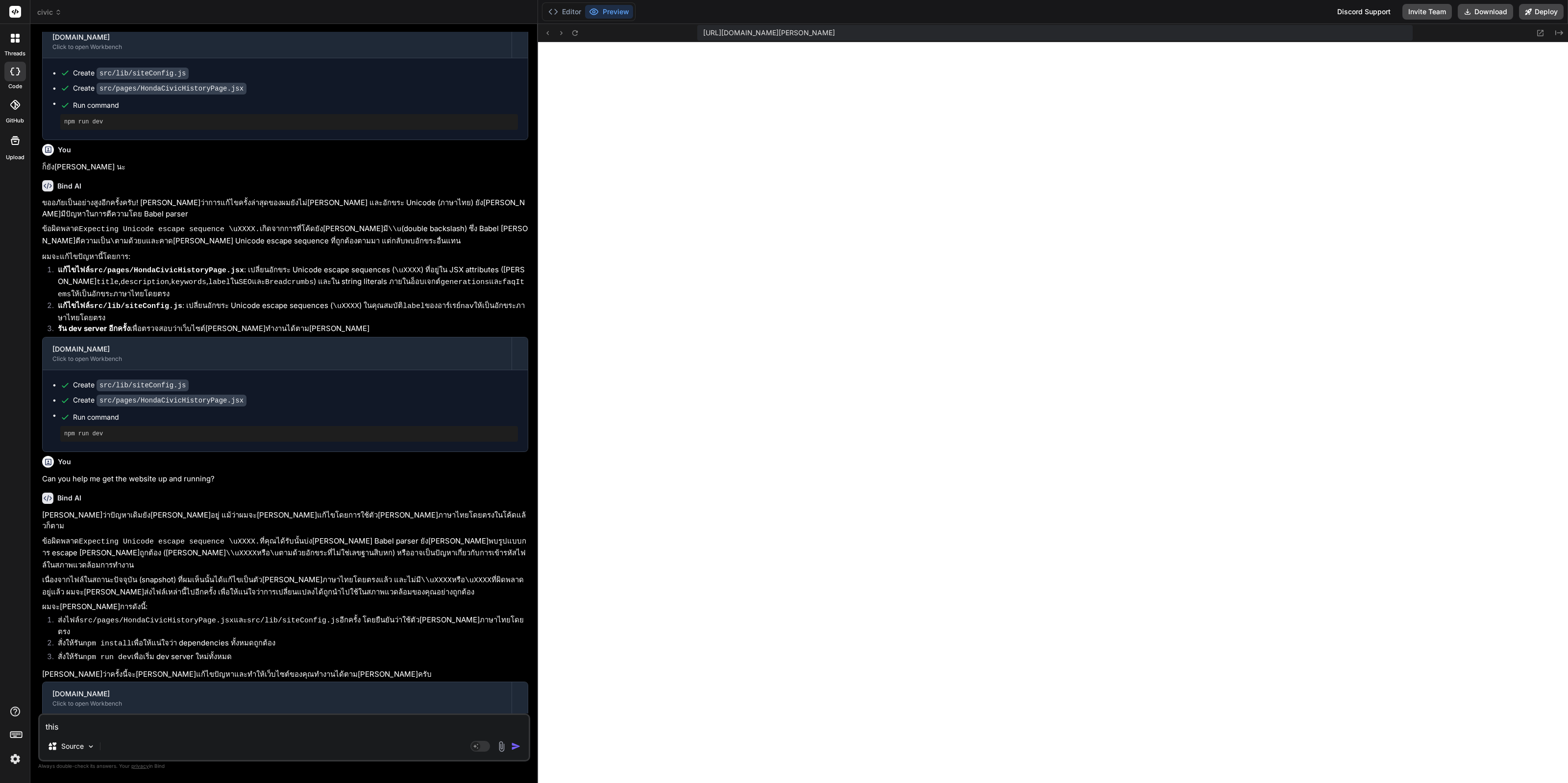
type textarea "x"
type textarea "this e"
type textarea "x"
type textarea "this er"
type textarea "x"
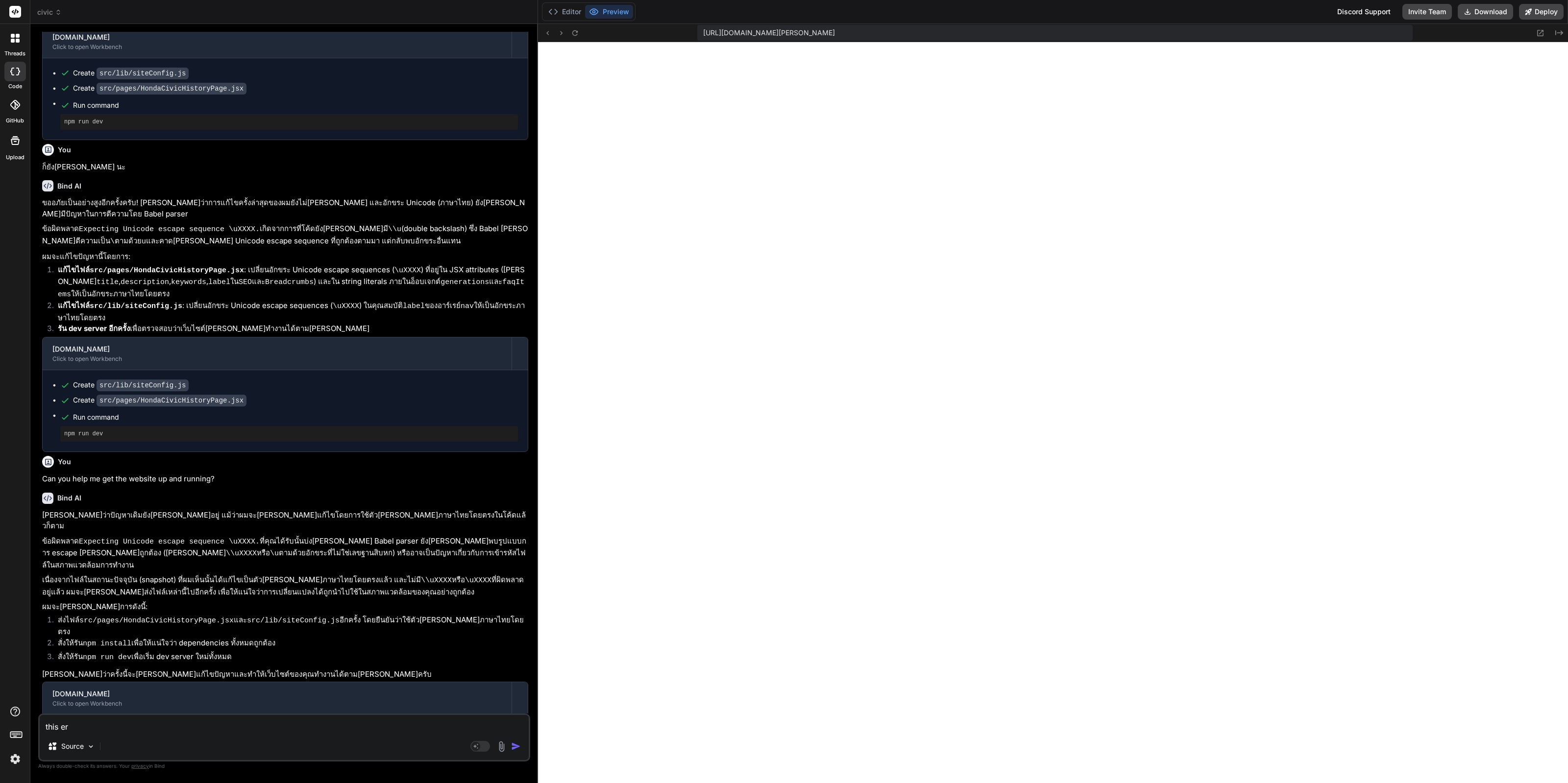
type textarea "this err"
type textarea "x"
type textarea "this erro"
type textarea "x"
type textarea "this error"
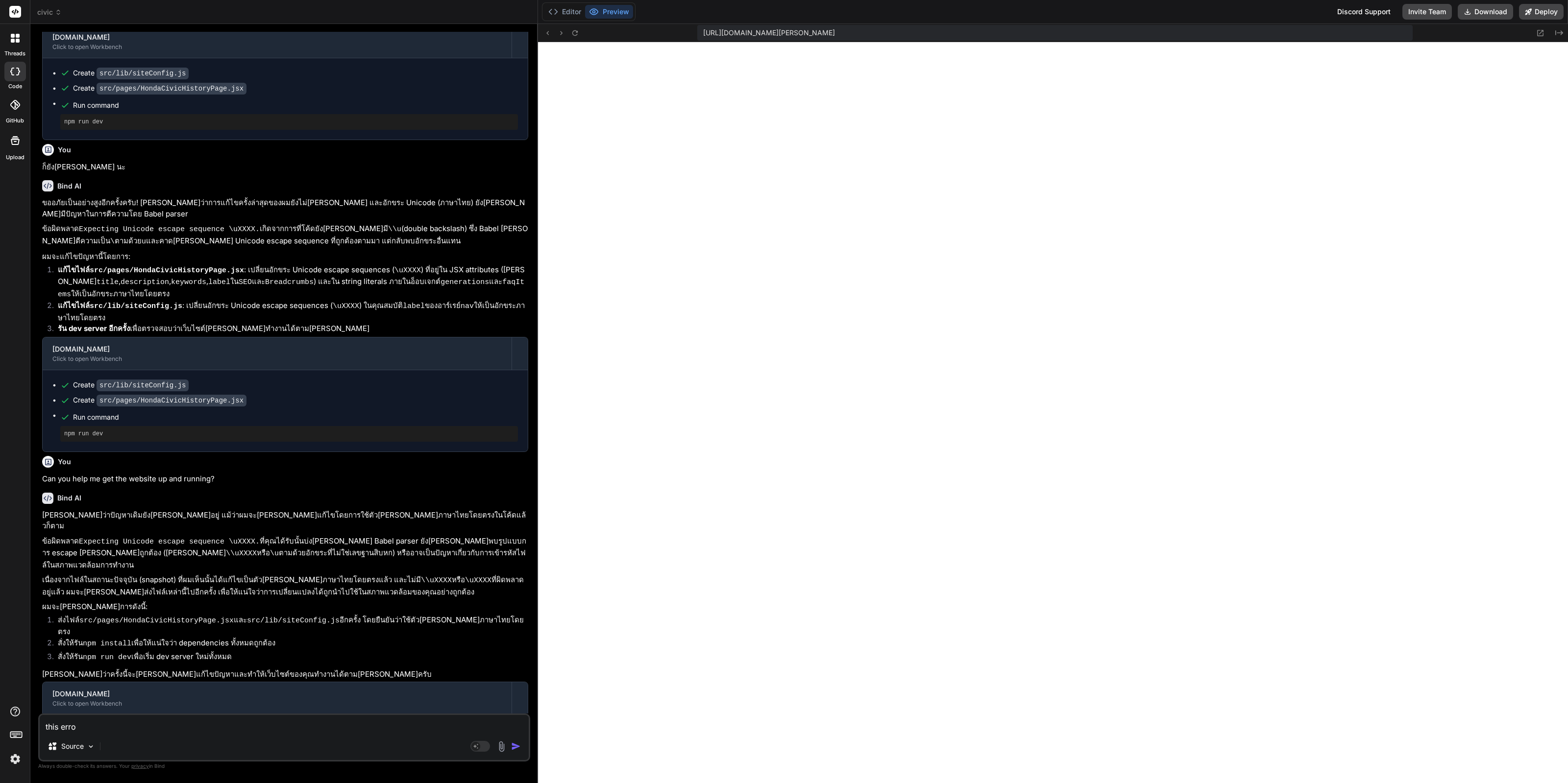
type textarea "x"
type textarea "this error"
type textarea "x"
type textarea "this error :"
type textarea "x"
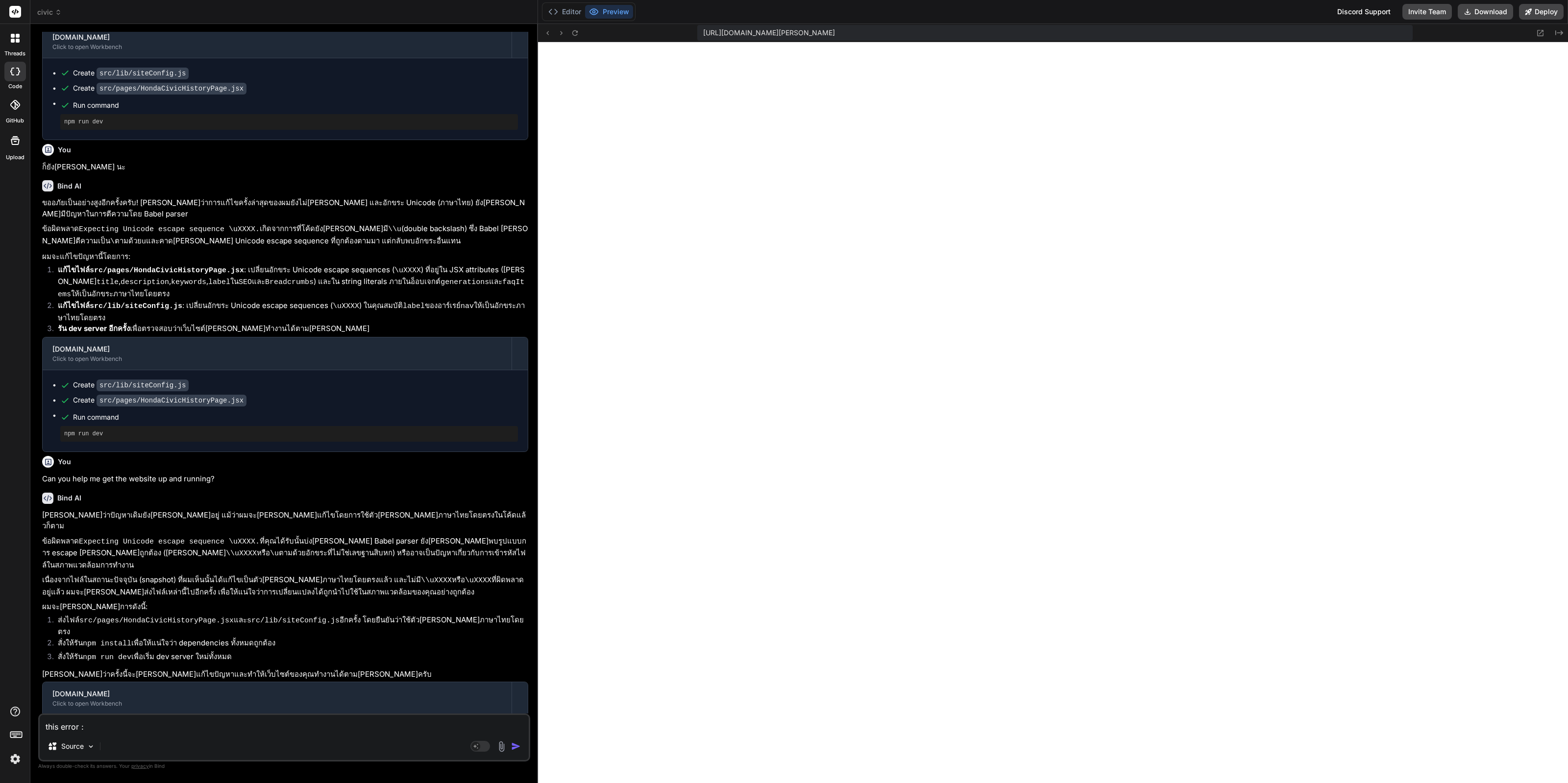
type textarea "this error :"
type textarea "x"
paste textarea "[plugin:vite:css] [postcss] /home/u3uk0f35zsjjbn9cprh6fq9h0p4tm2-wnxx/src/index…"
type textarea "this error : [plugin:vite:css] [postcss] /home/u3uk0f35zsjjbn9cprh6fq9h0p4tm2-w…"
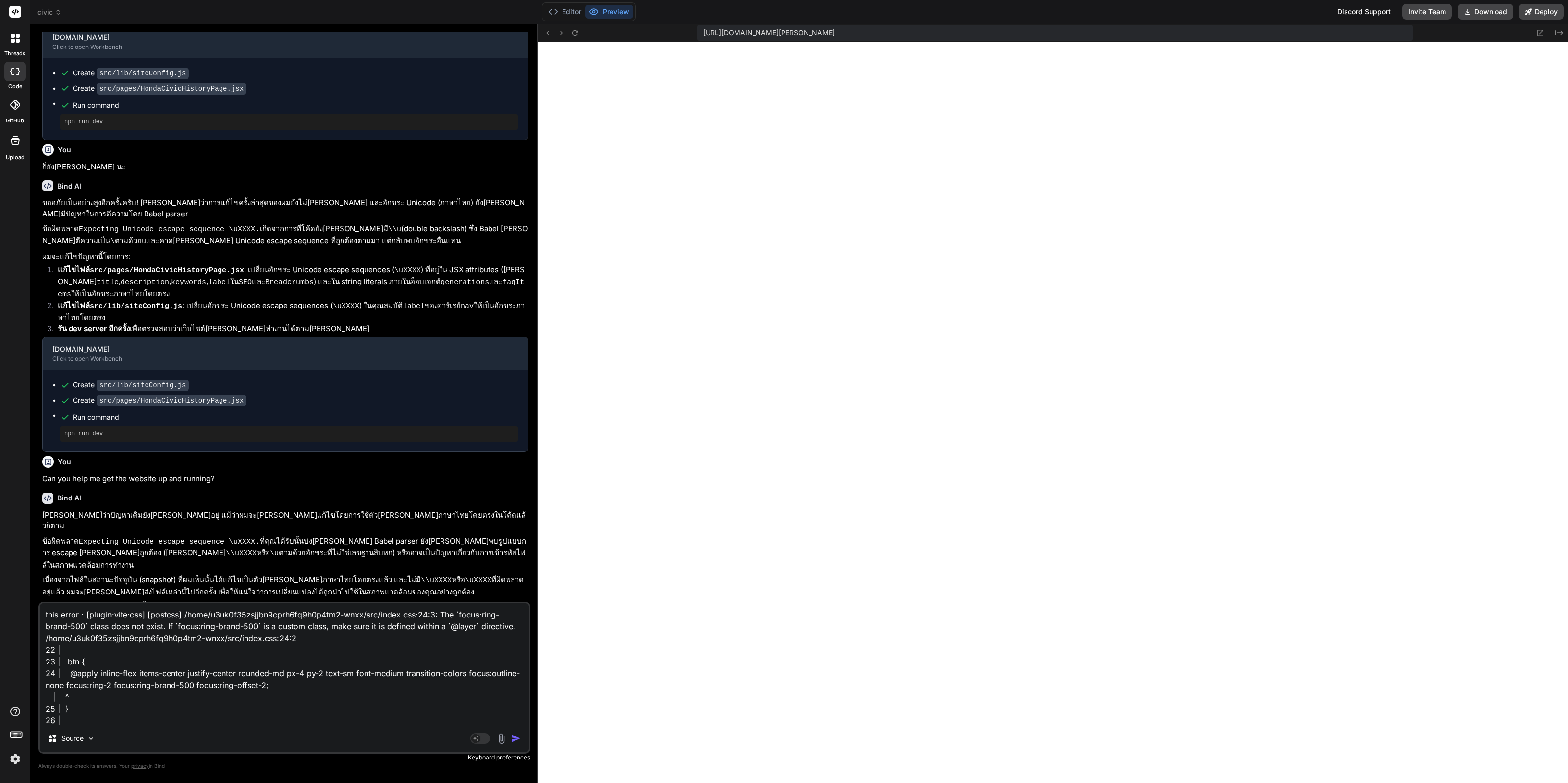
type textarea "x"
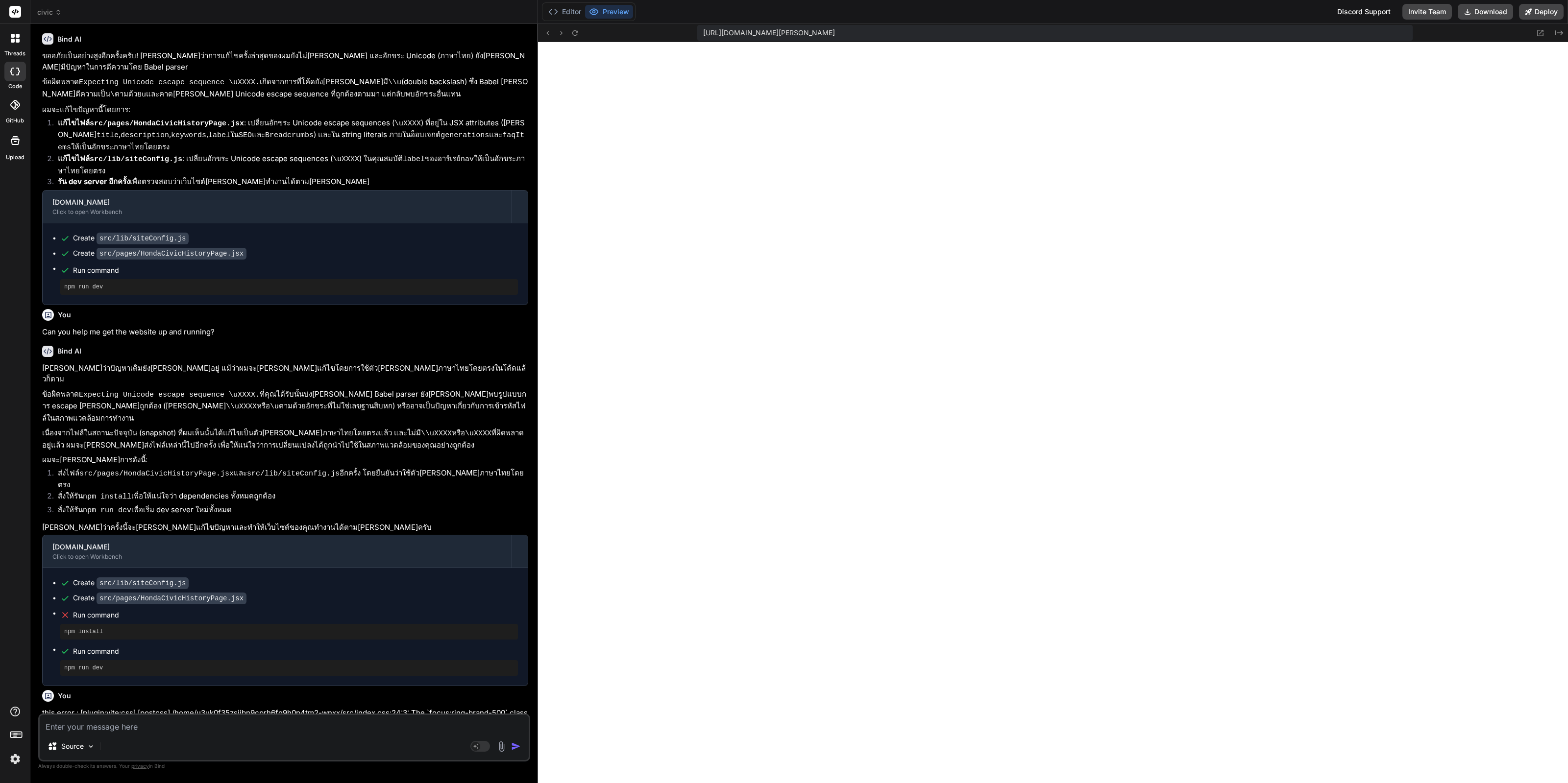
scroll to position [1745, 0]
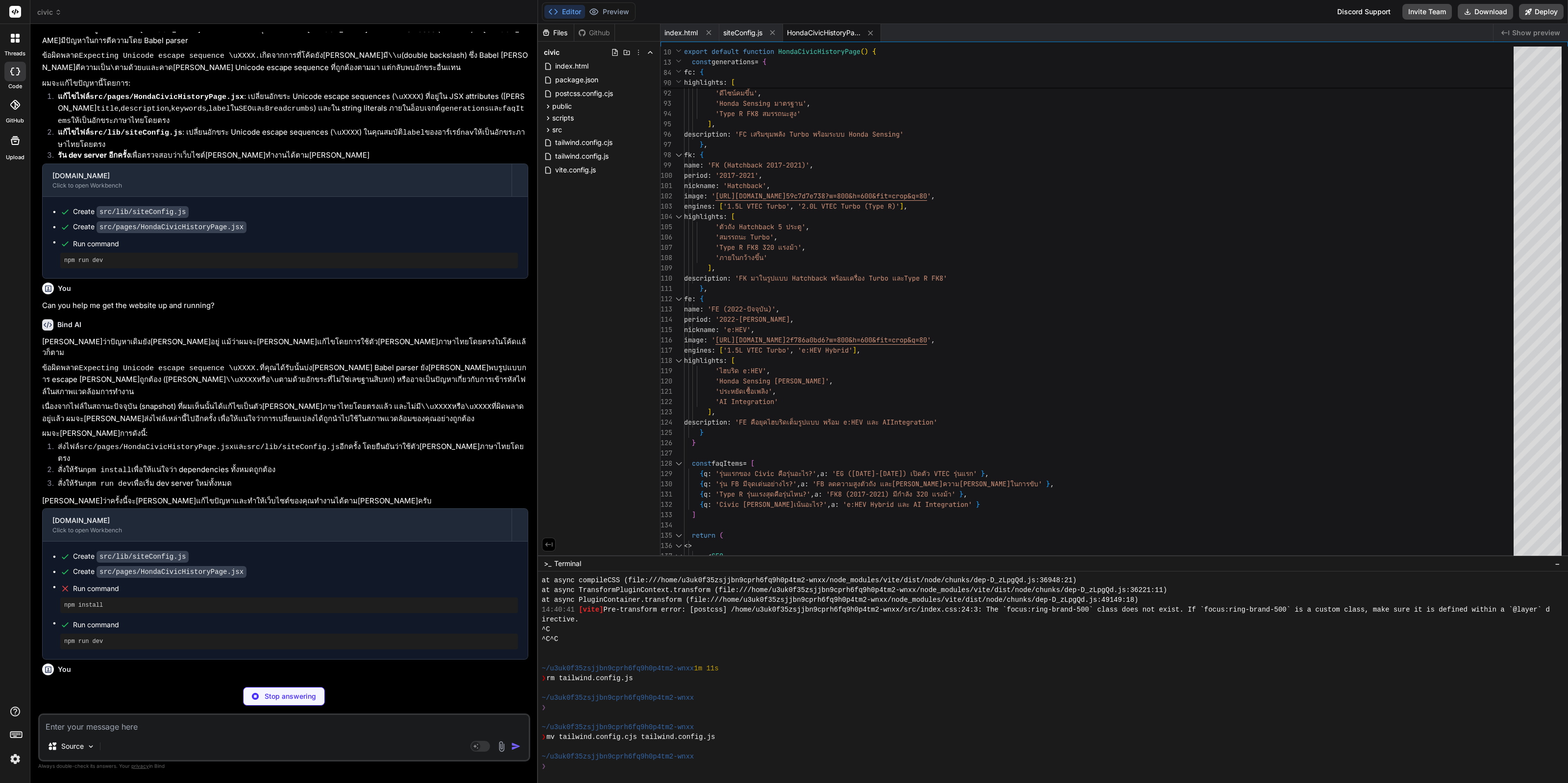
type textarea "x"
type textarea "}"
type textarea "x"
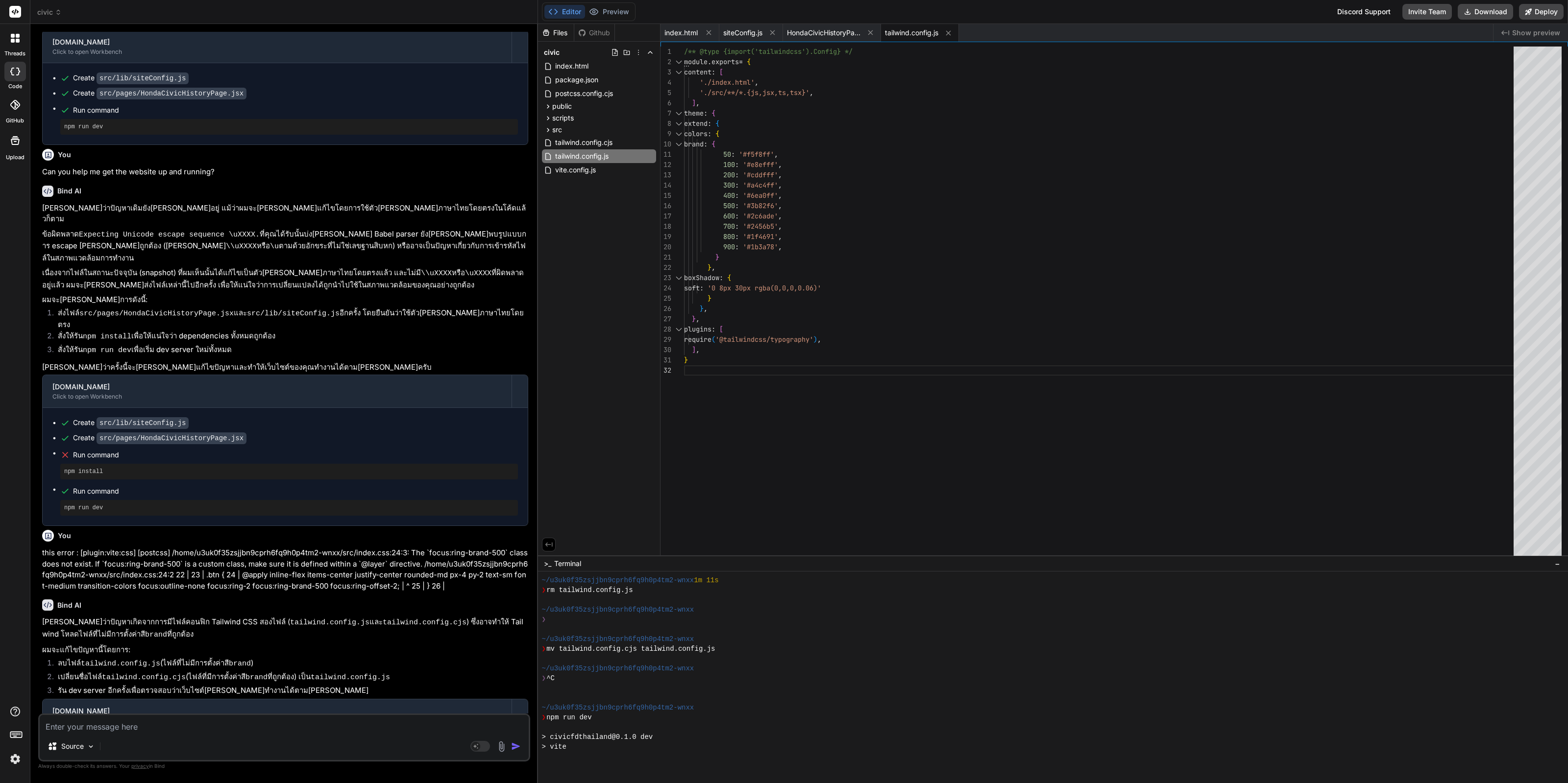
scroll to position [1954, 0]
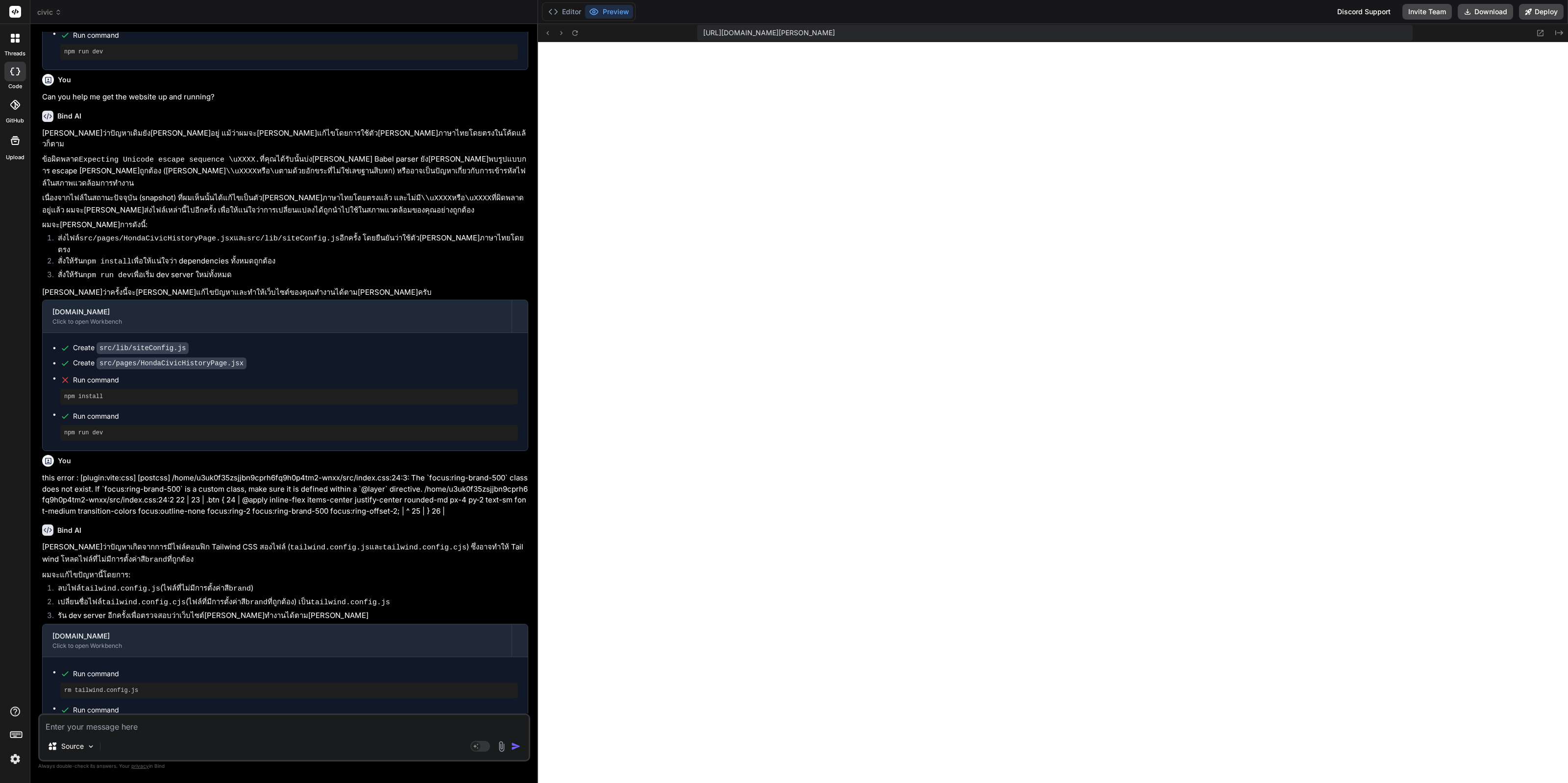
click at [237, 750] on div "Source" at bounding box center [284, 748] width 489 height 24
click at [253, 726] on textarea at bounding box center [284, 723] width 489 height 17
type textarea "n"
type textarea "x"
type textarea "no"
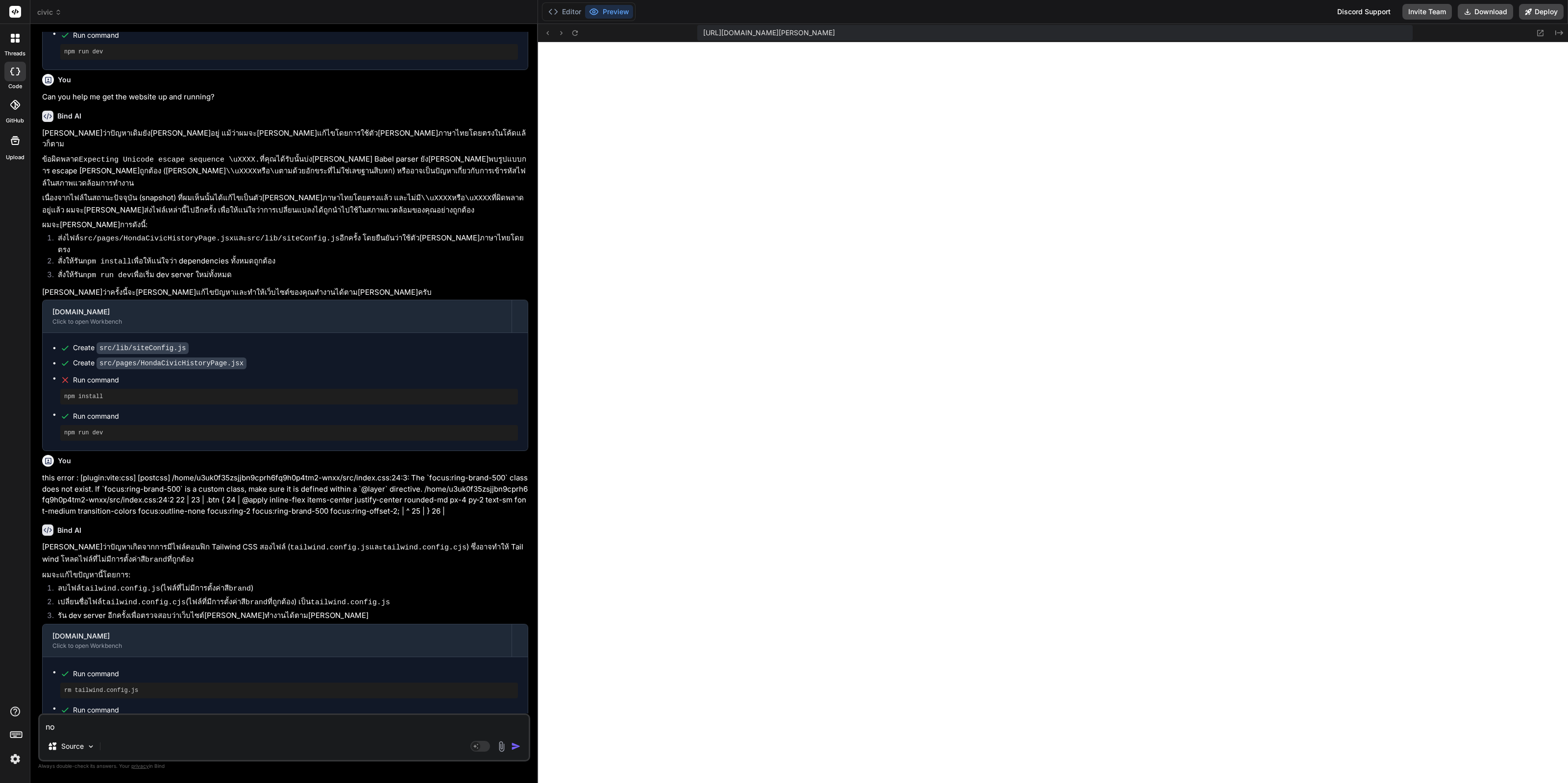
type textarea "x"
type textarea "now"
type textarea "x"
type textarea "now"
type textarea "x"
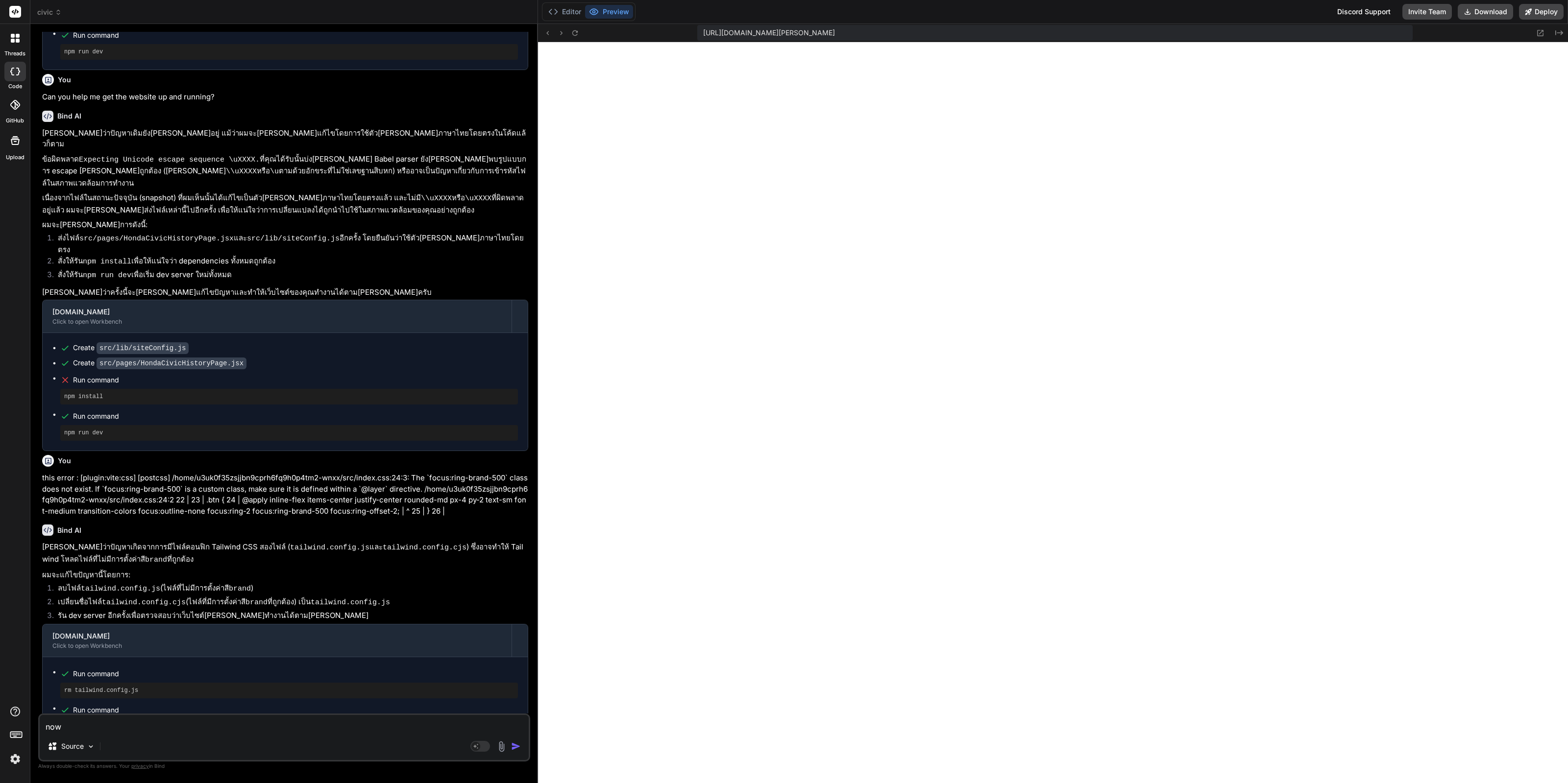
type textarea "now e"
type textarea "x"
type textarea "now er"
type textarea "x"
type textarea "now err"
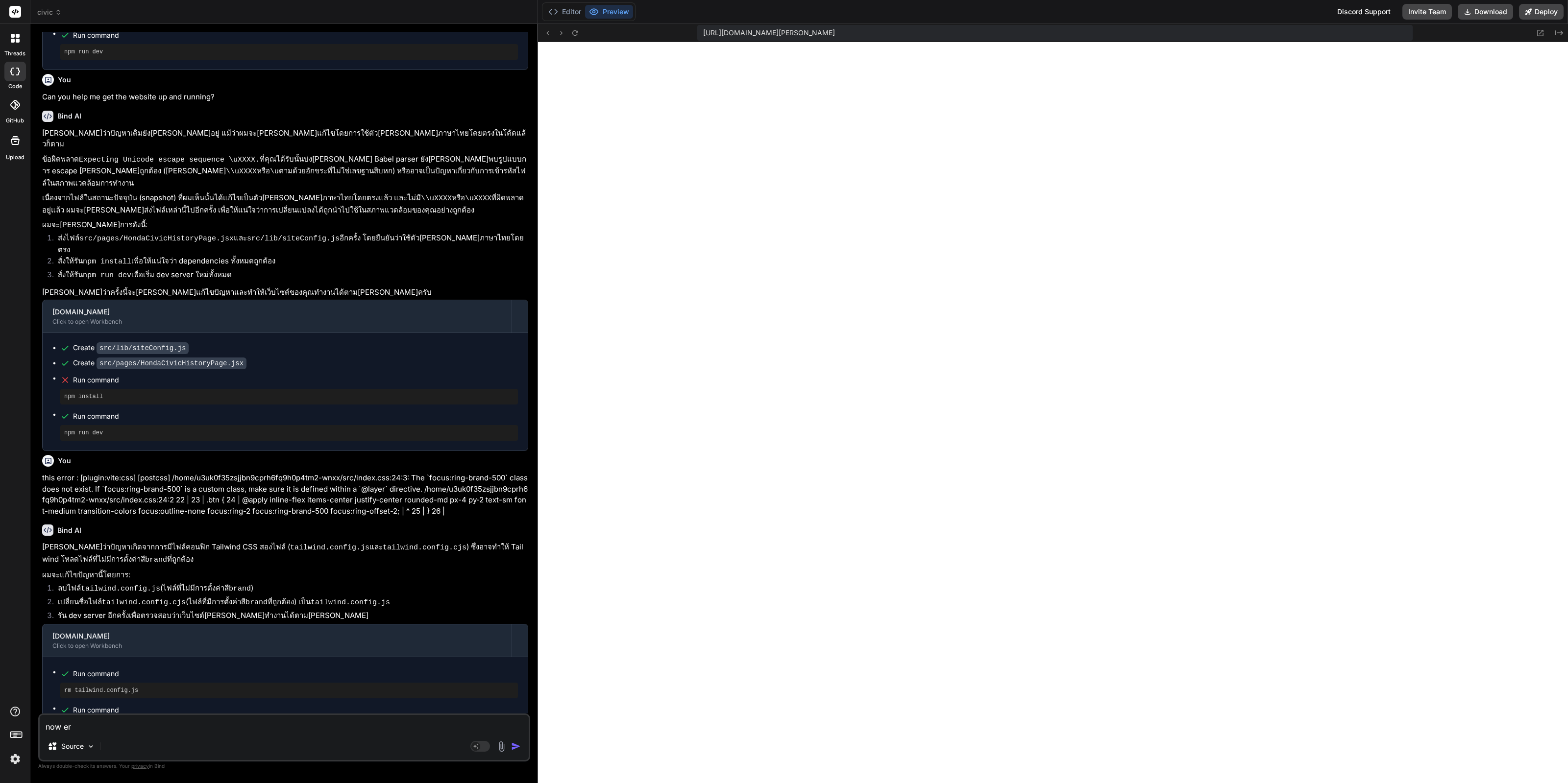
type textarea "x"
type textarea "now erro"
type textarea "x"
type textarea "now error"
type textarea "x"
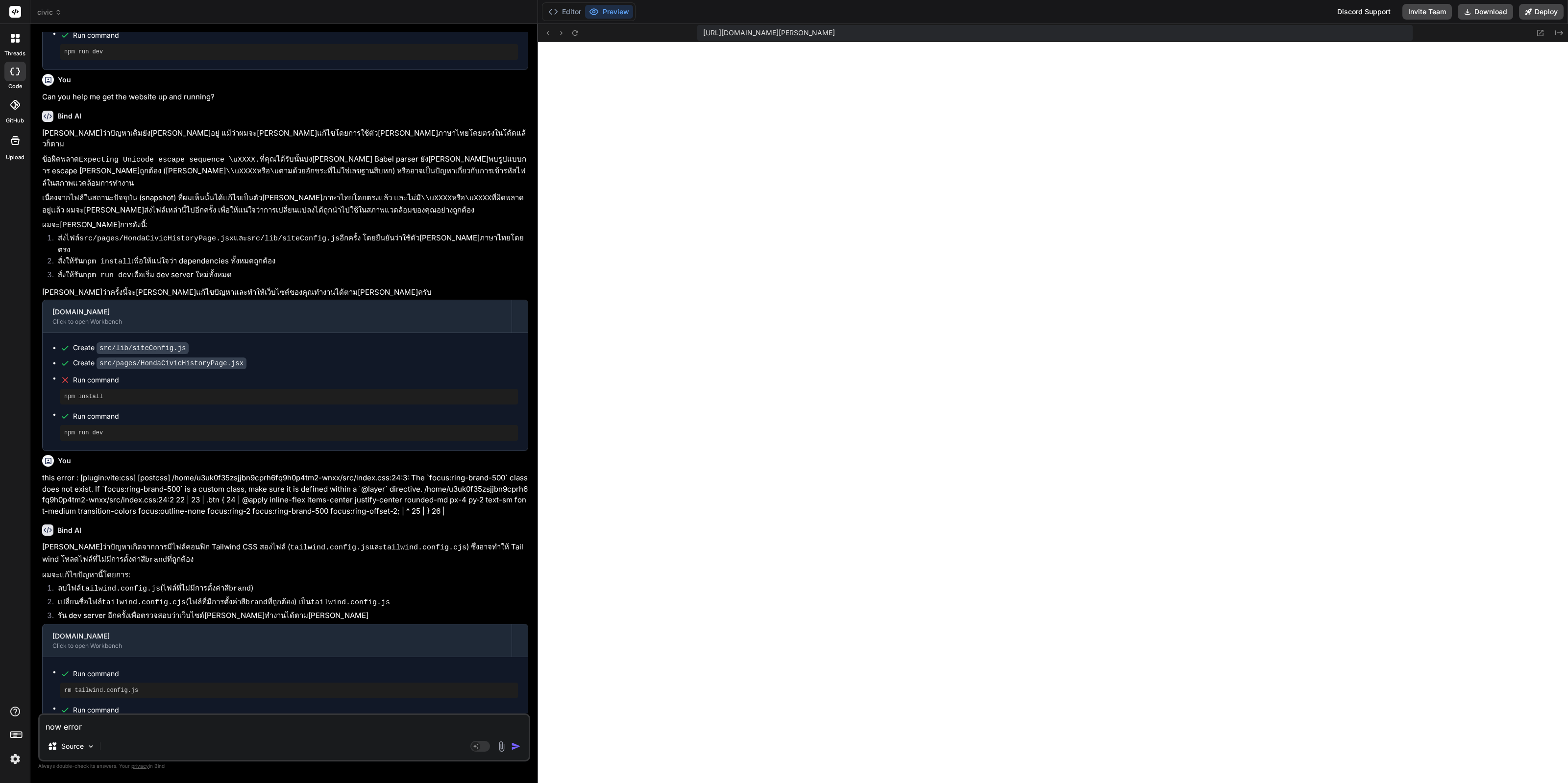
type textarea "now error"
type textarea "x"
type textarea "now error :"
type textarea "x"
type textarea "now error :"
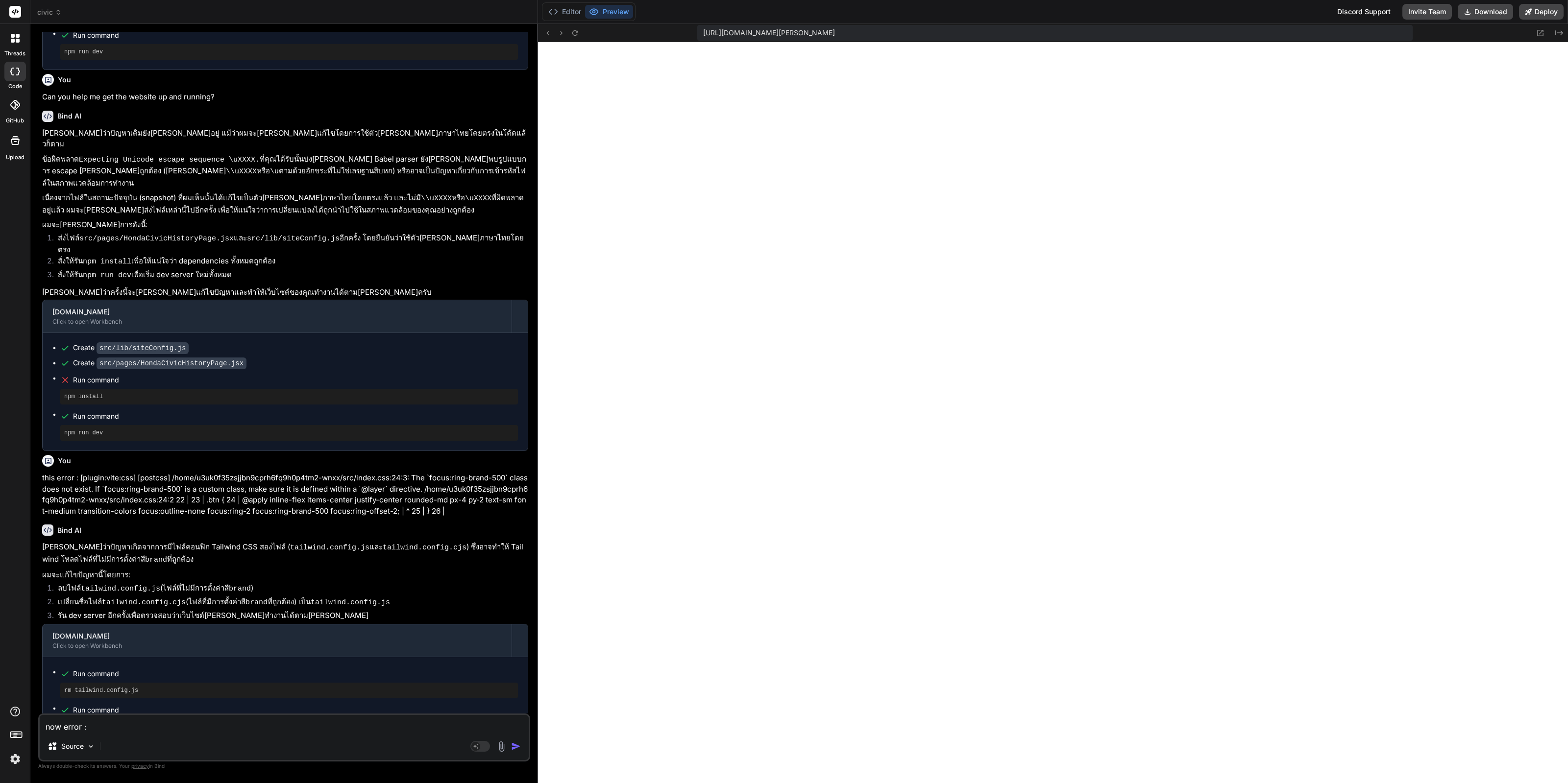
type textarea "x"
paste textarea "[plugin:vite:react-babel] /home/u3uk0f35zsjjbn9cprh6fq9h0p4tm2-wnxx/src/pages/C…"
type textarea "now error : [plugin:vite:react-babel] /home/u3uk0f35zsjjbn9cprh6fq9h0p4tm2-wnxx…"
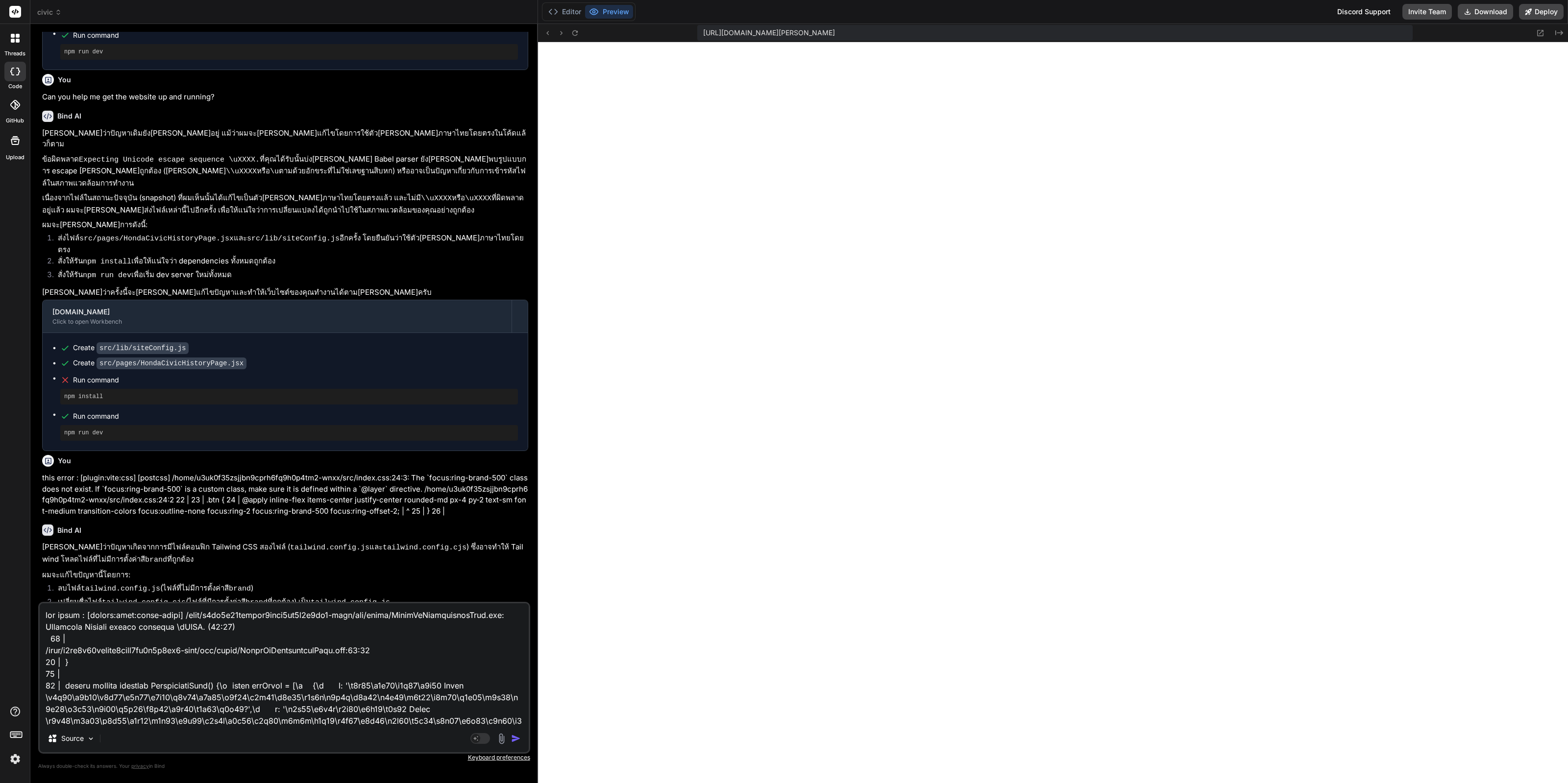
scroll to position [1200, 0]
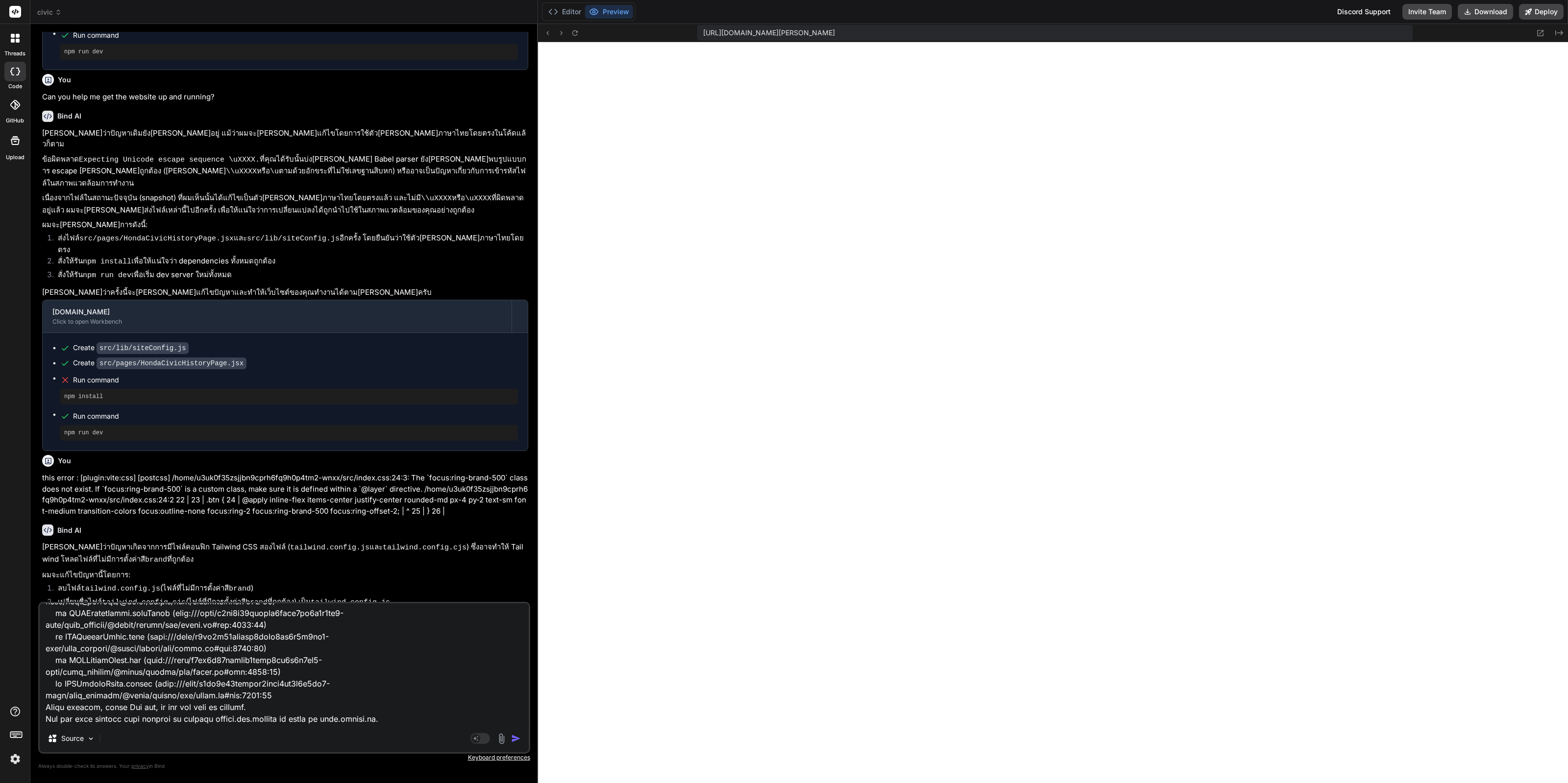
type textarea "x"
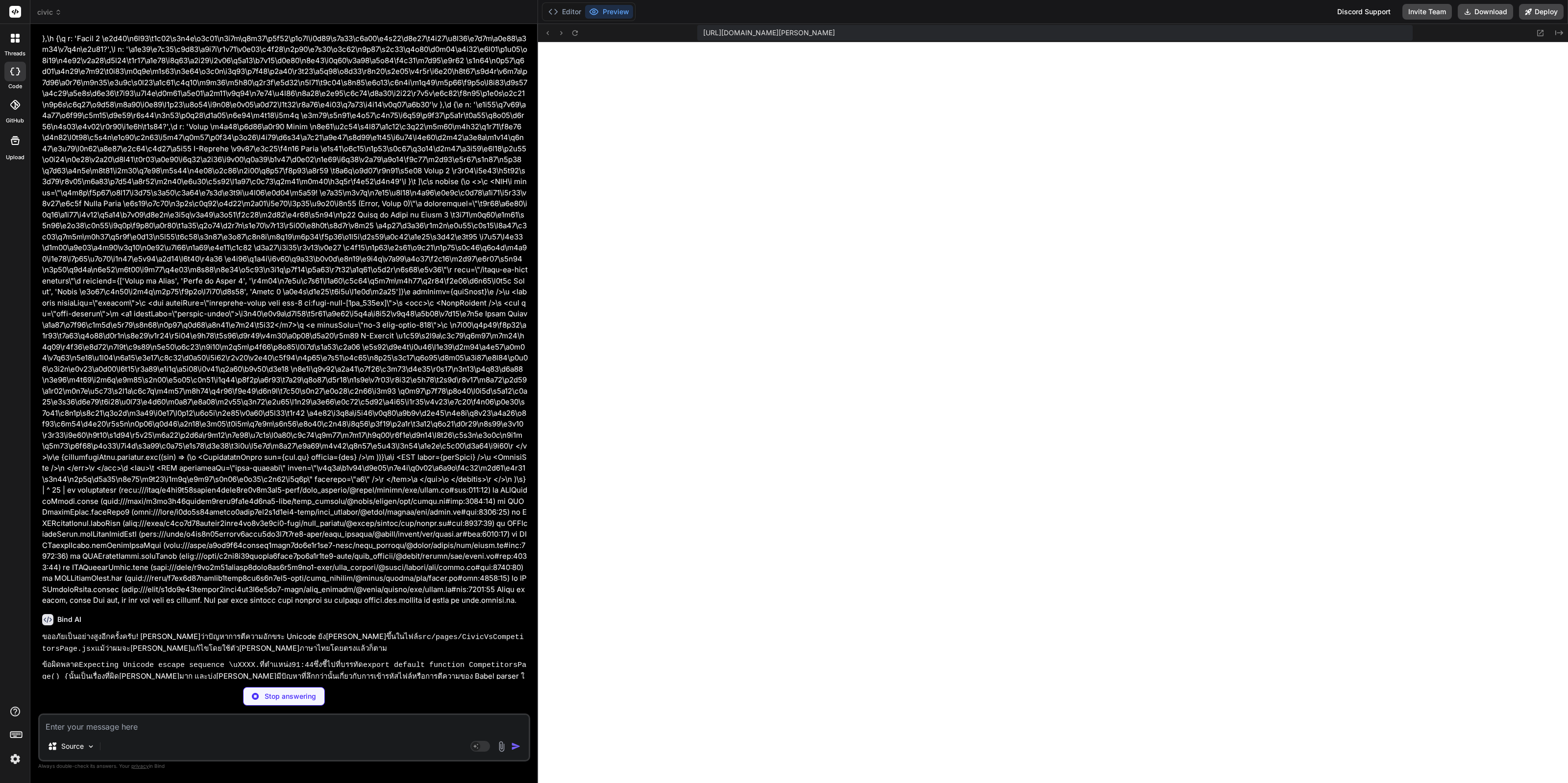
scroll to position [3072, 0]
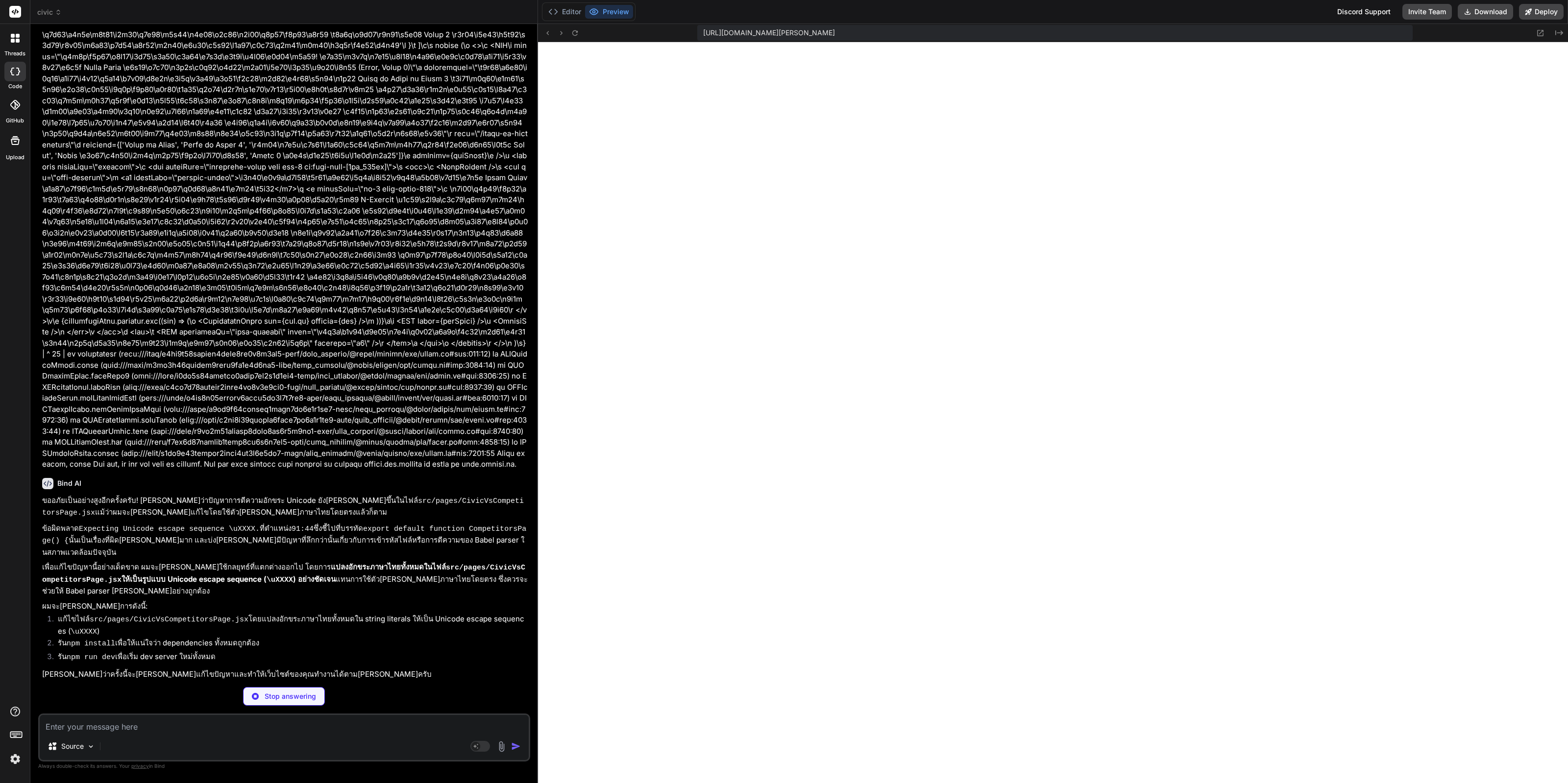
click at [208, 743] on div "Source" at bounding box center [284, 748] width 489 height 24
click at [233, 721] on textarea at bounding box center [284, 723] width 489 height 17
type textarea "x"
type textarea "="
type textarea "x"
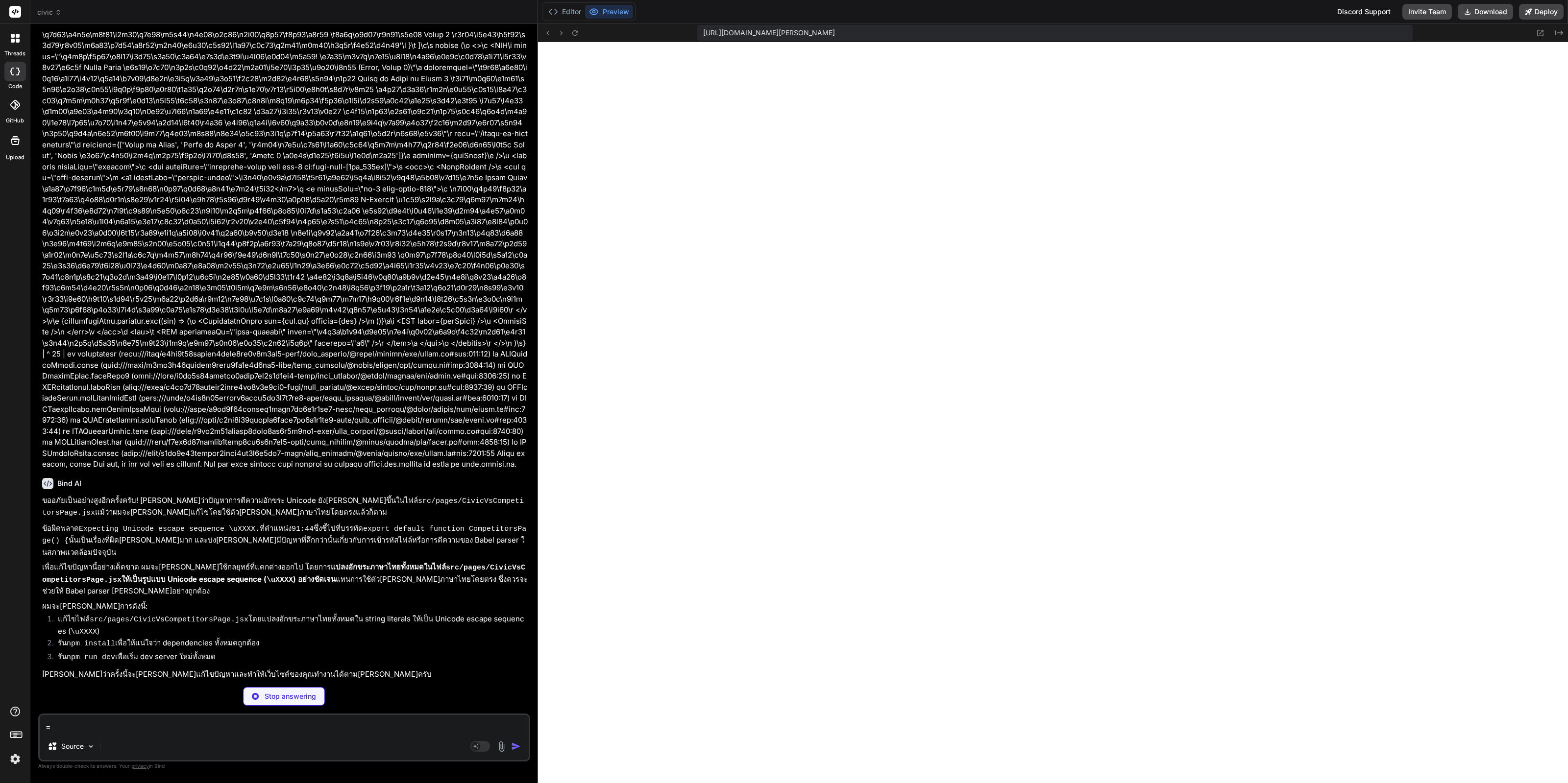
type textarea "=j"
type textarea "x"
type textarea "=jl"
type textarea "x"
type textarea "=j"
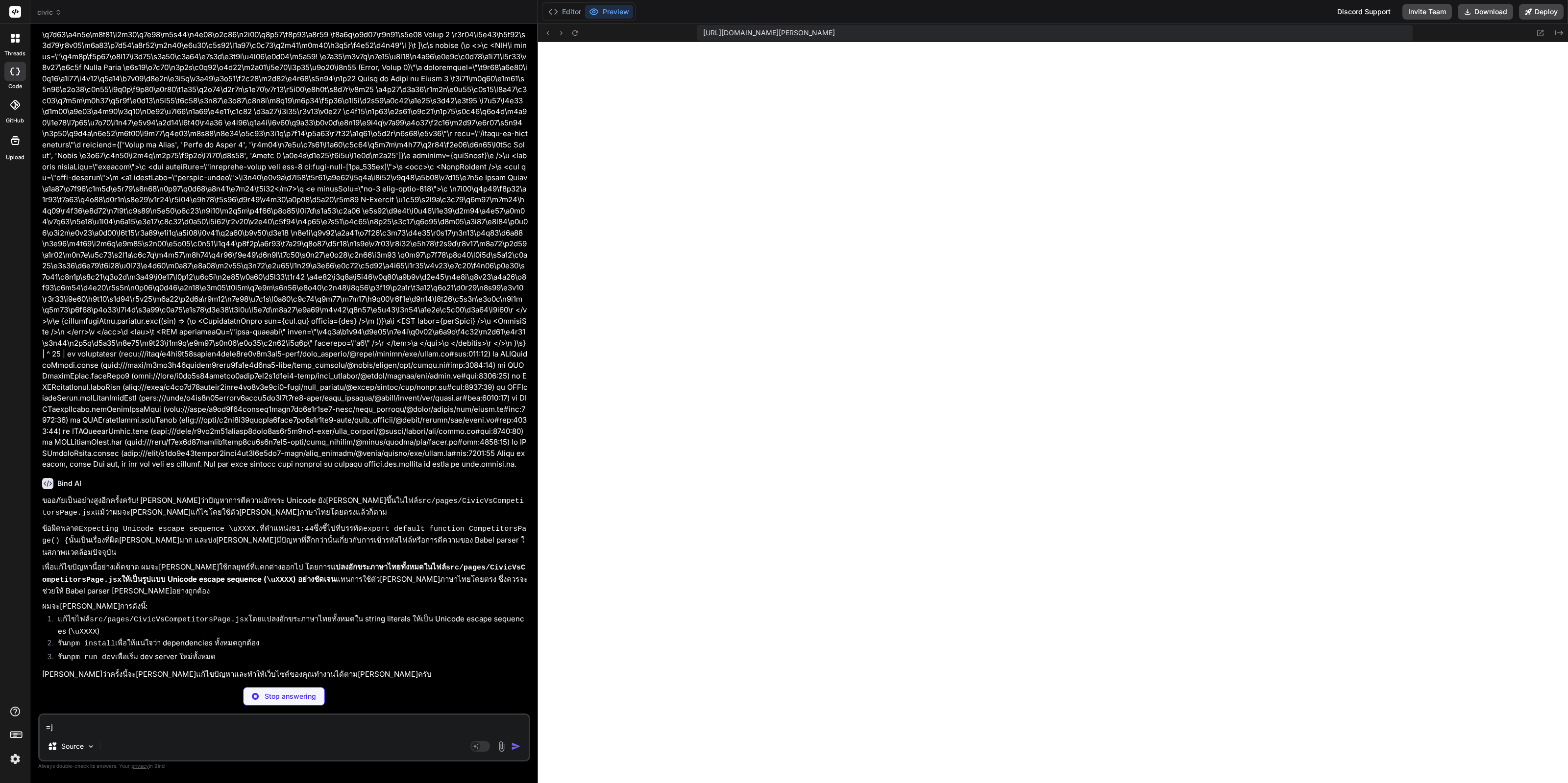
type textarea "x"
type textarea "="
drag, startPoint x: 13, startPoint y: 770, endPoint x: 11, endPoint y: 762, distance: 8.2
click at [11, 765] on div "threads code GitHub Upload" at bounding box center [15, 391] width 30 height 783
click at [10, 759] on img at bounding box center [15, 759] width 17 height 17
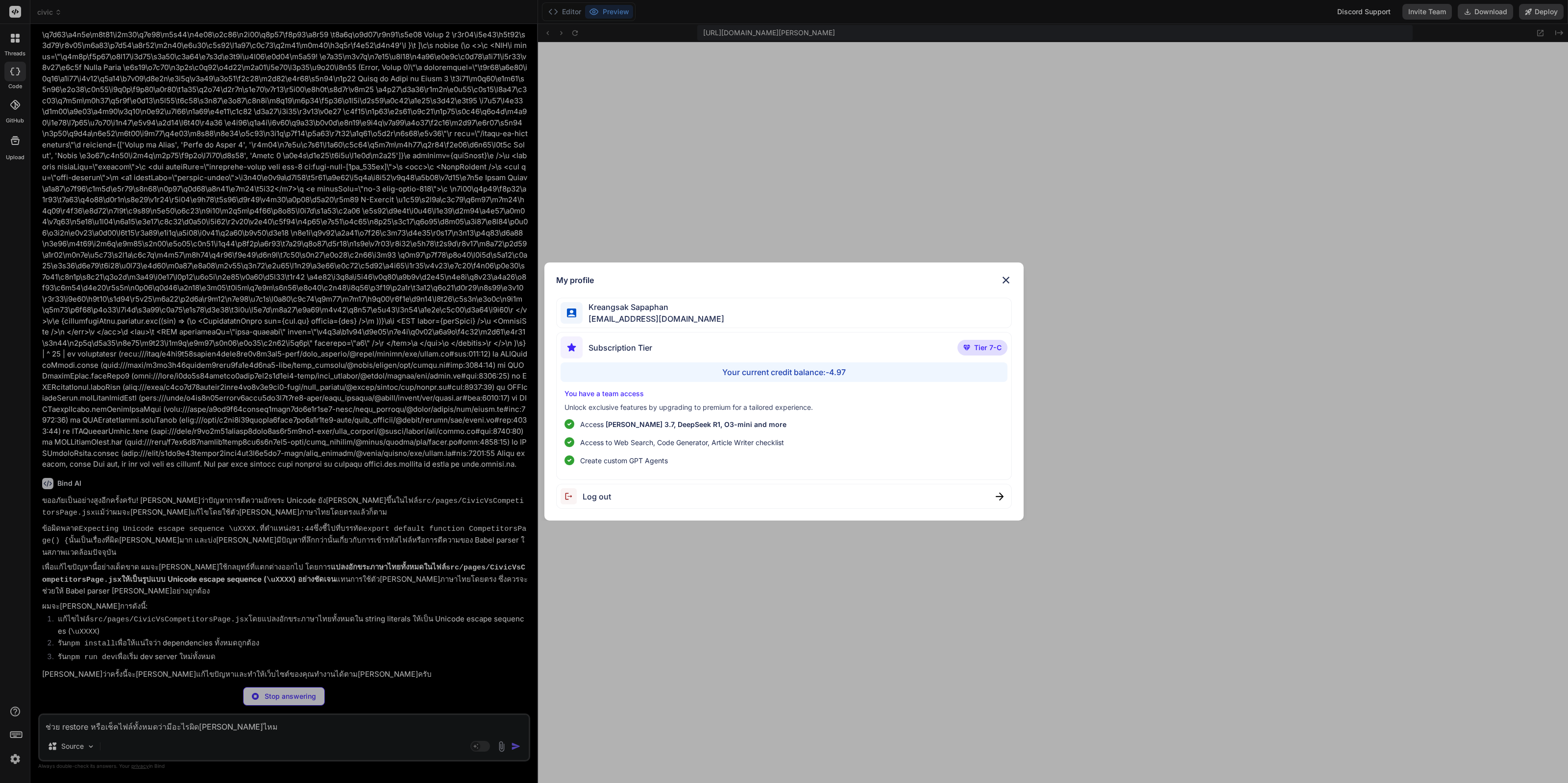
click at [168, 753] on div "My profile Kreangsak Sapaphan [EMAIL_ADDRESS][DOMAIN_NAME] Subscription Tier Ti…" at bounding box center [784, 391] width 1568 height 783
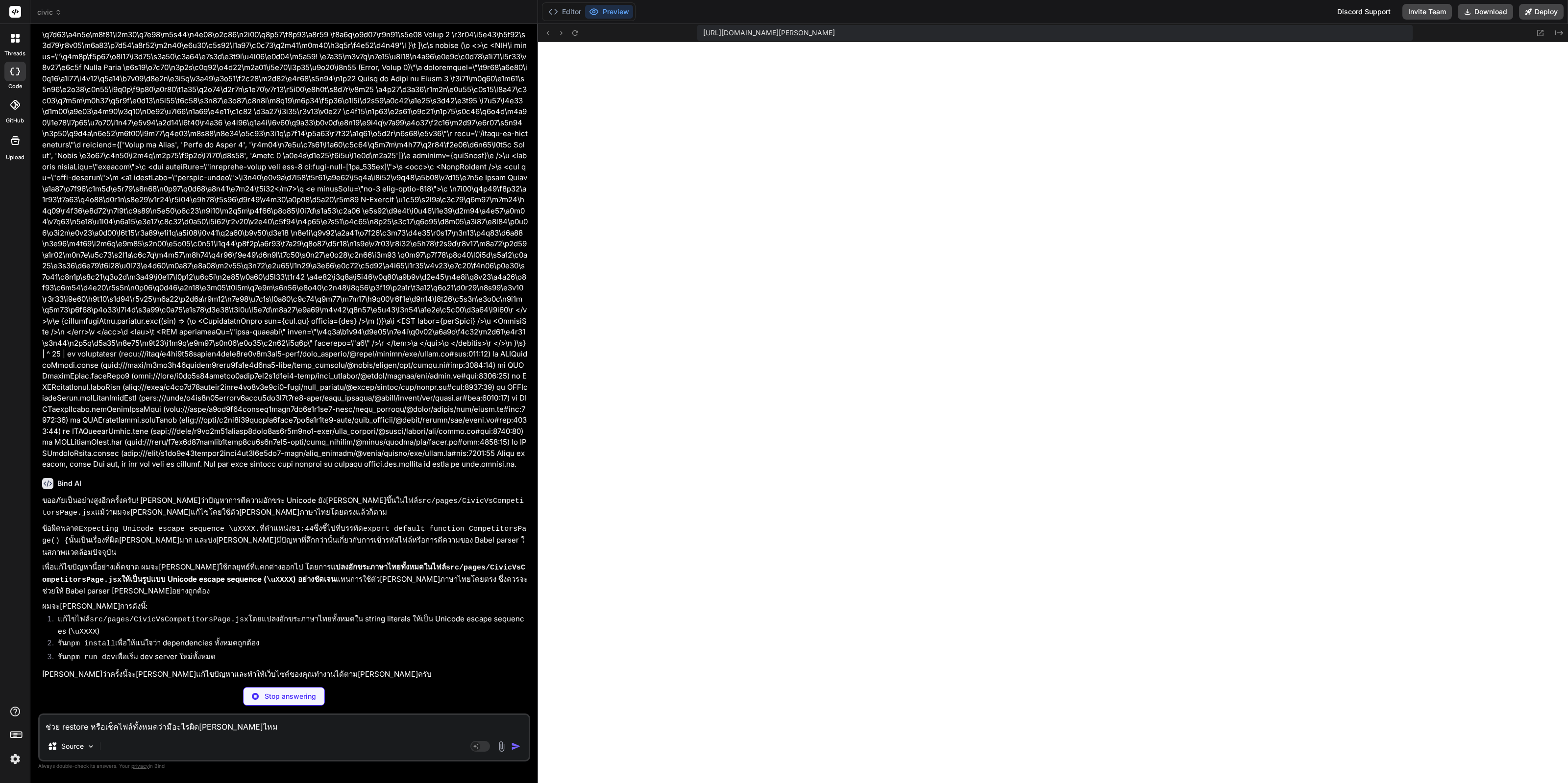
click at [181, 735] on div "ช่วย restore หรือเช็คไฟล์ทั้งหมดว่ามีอะไรผิด[PERSON_NAME]ไหม Source Agent Mode.…" at bounding box center [284, 737] width 492 height 48
click at [195, 717] on textarea "ช่วย restore หรือเช็คไฟล์ทั้งหมดว่ามีอะไรผิด[PERSON_NAME]ไหม" at bounding box center [284, 723] width 489 height 17
click at [319, 732] on textarea "ช่วย restore หรือเช็คไฟล์ทั้งหมดว่ามีอะไรผิด[PERSON_NAME]ไหม" at bounding box center [284, 723] width 489 height 17
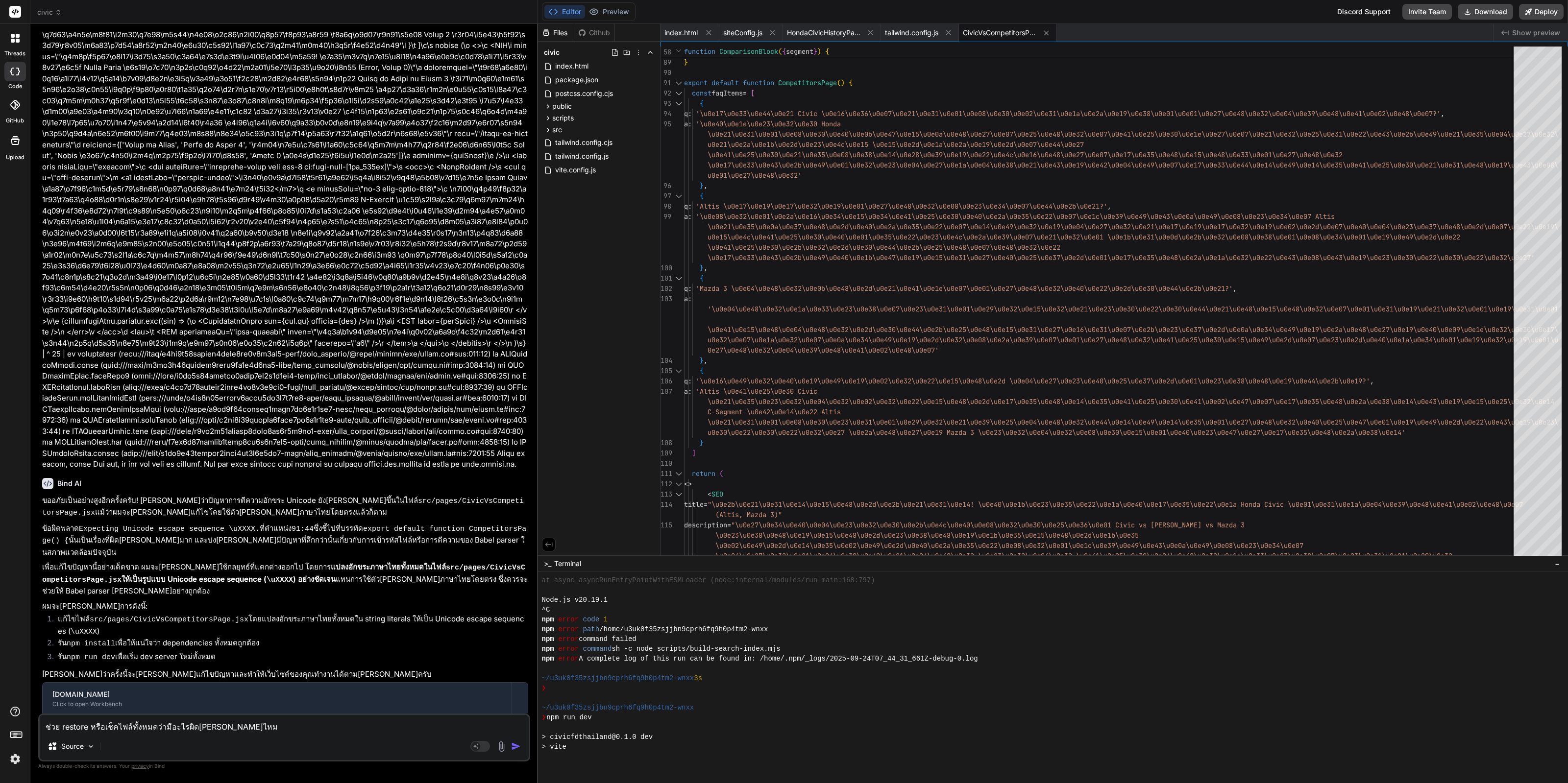
scroll to position [3111, 0]
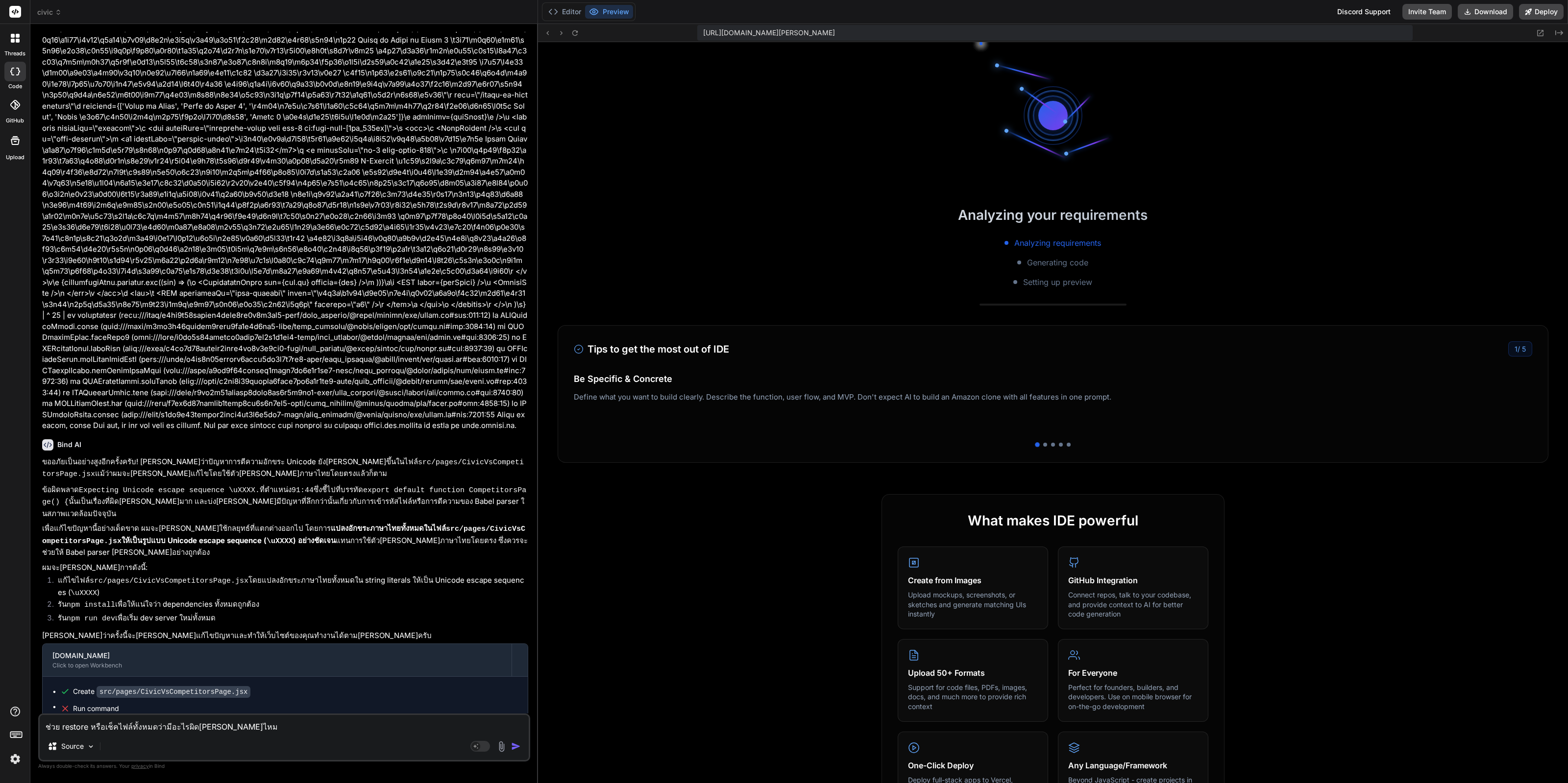
click at [247, 732] on textarea "ช่วย restore หรือเช็คไฟล์ทั้งหมดว่ามีอะไรผิด[PERSON_NAME]ไหม" at bounding box center [284, 723] width 489 height 17
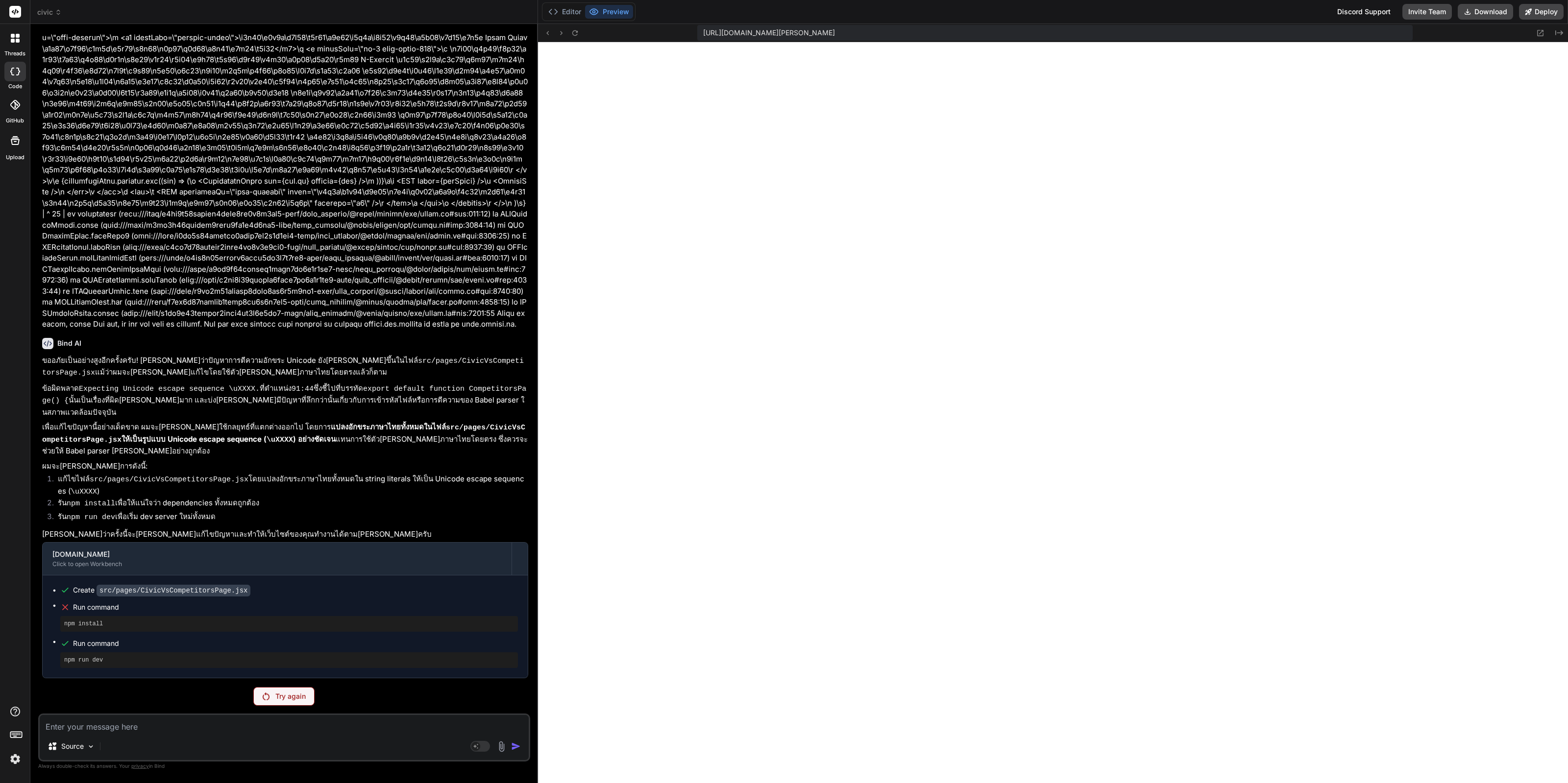
scroll to position [3178, 0]
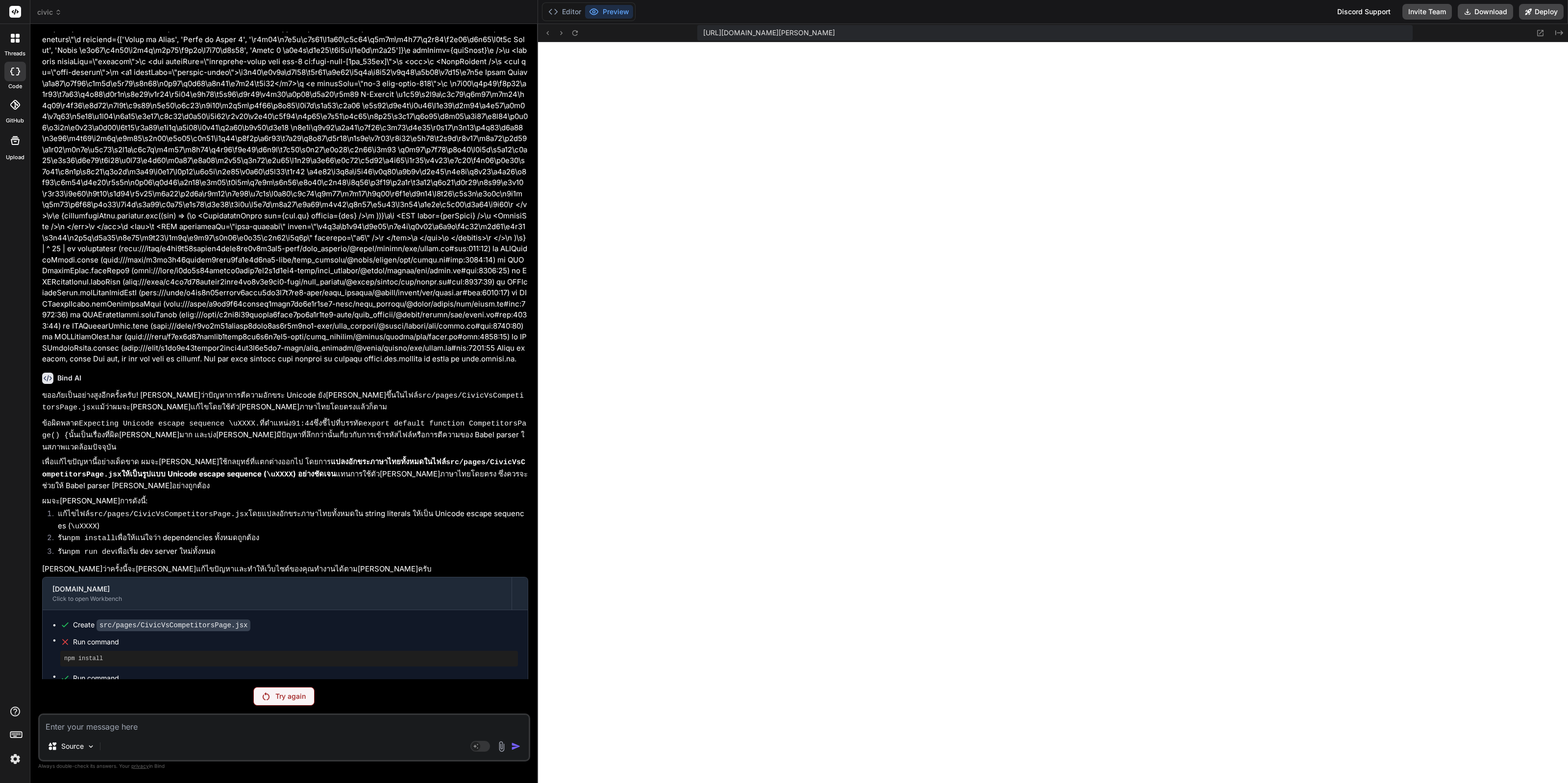
click at [289, 710] on div "You หน้าเว็บขึ้นสีขาวแก้ยังไง Bind AI Sure. I’ll: Restore src/pages/CivicVsComp…" at bounding box center [284, 407] width 492 height 750
click at [296, 705] on div "Try again" at bounding box center [284, 696] width 61 height 19
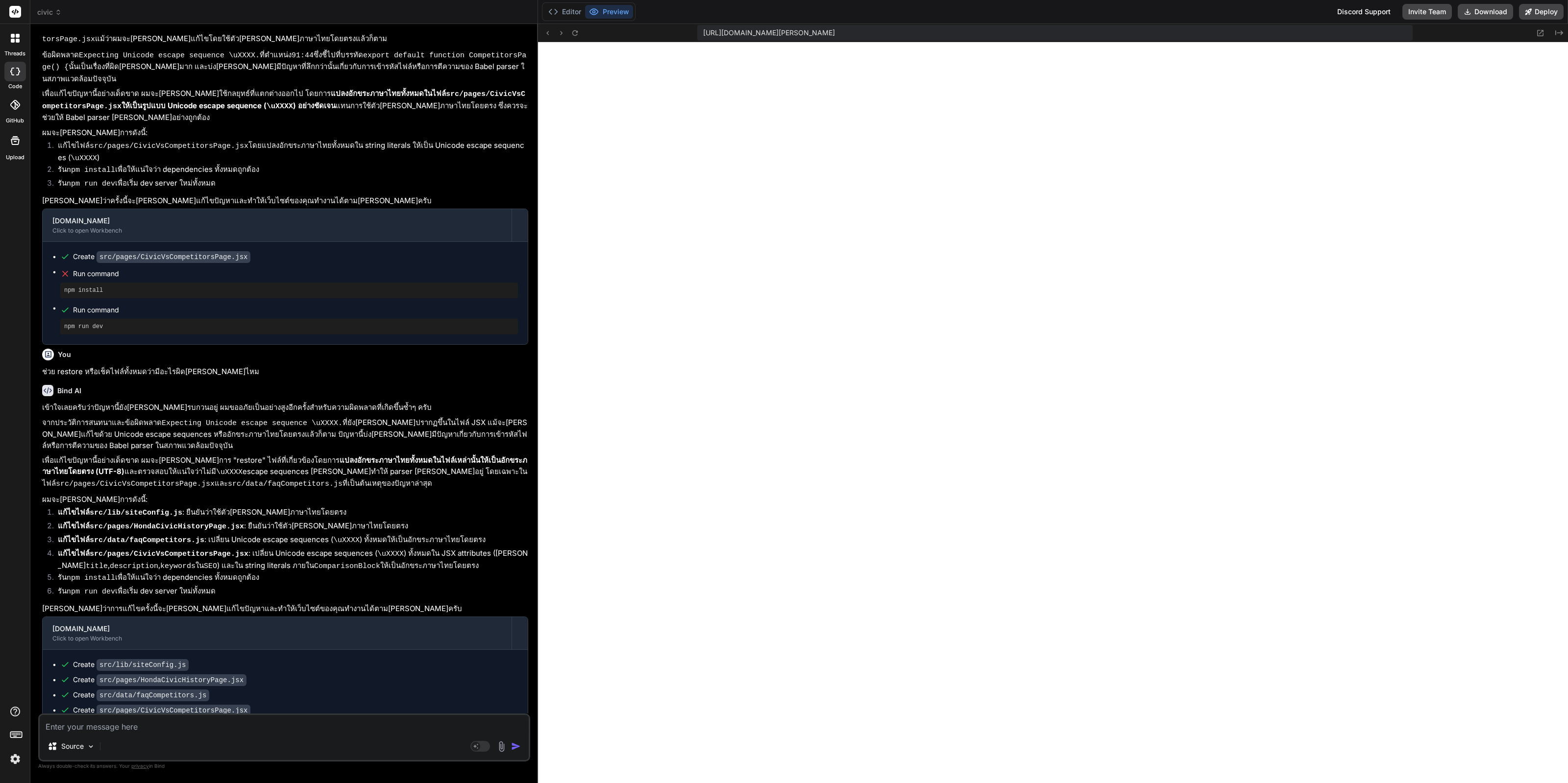
scroll to position [3561, 0]
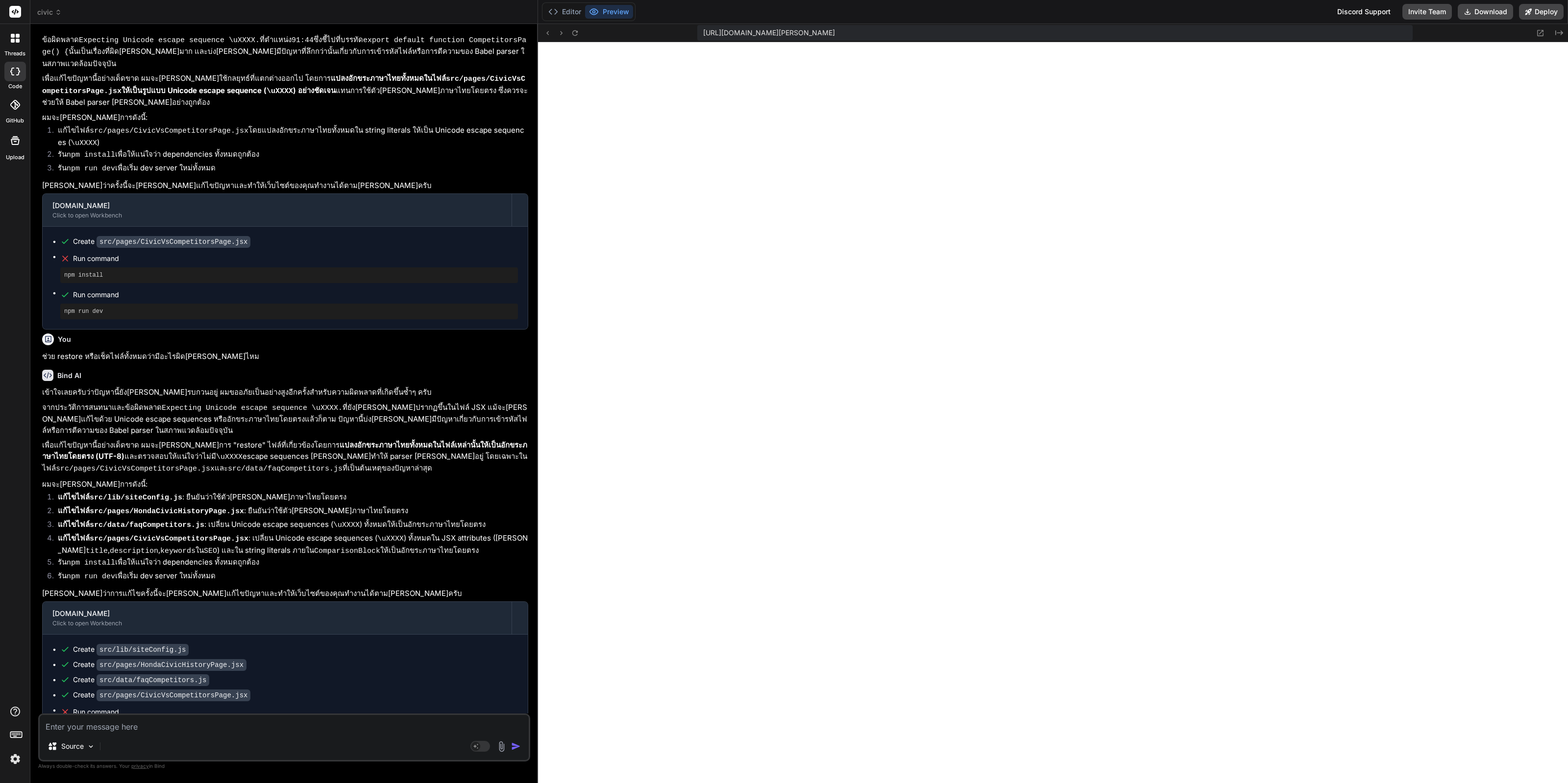
click at [317, 727] on textarea at bounding box center [284, 723] width 489 height 17
paste textarea "TypeError: Cannot read properties of undefined (reading 'facebook') at SEO ([UR…"
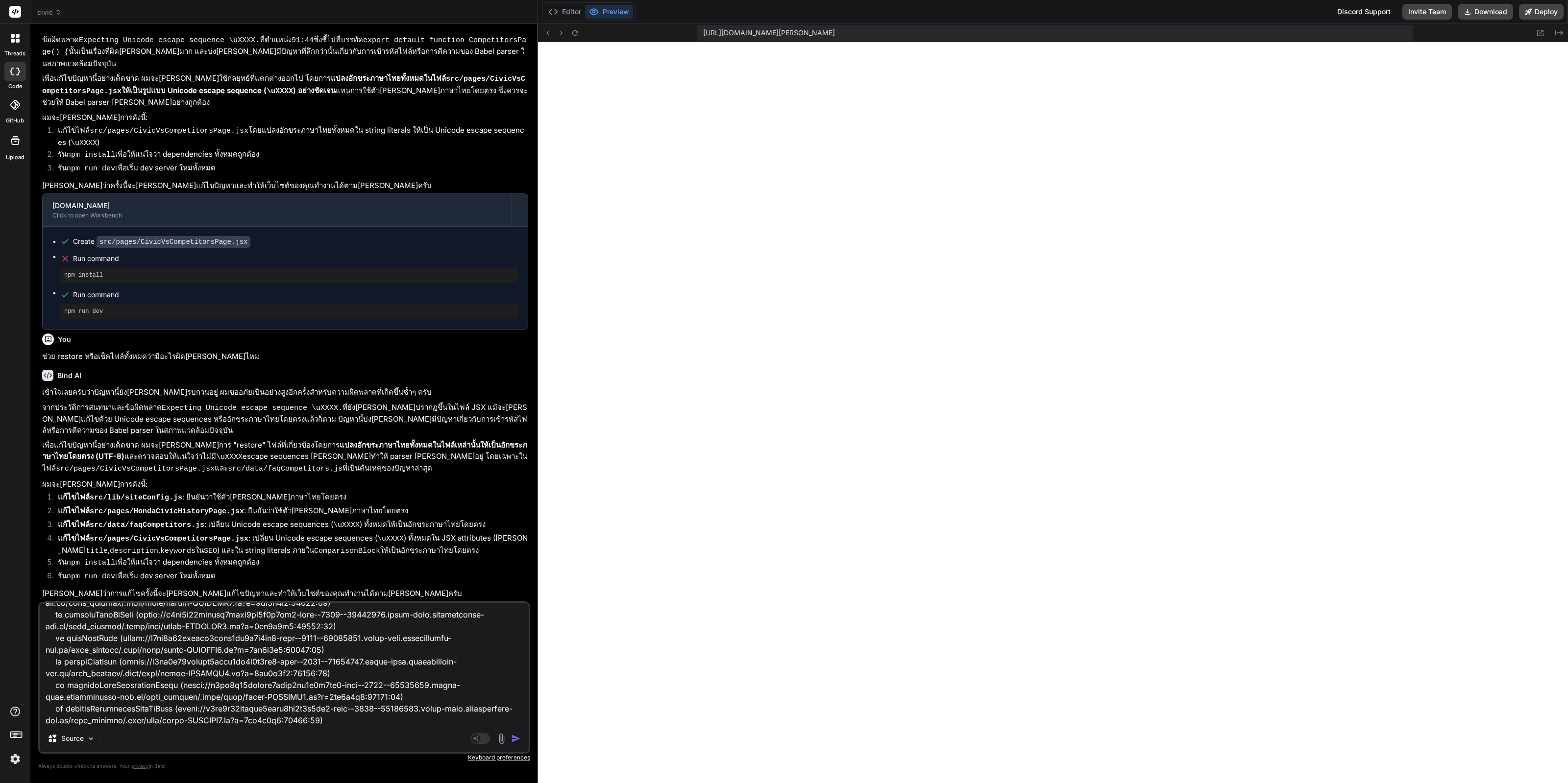
click at [319, 680] on textarea at bounding box center [284, 663] width 489 height 121
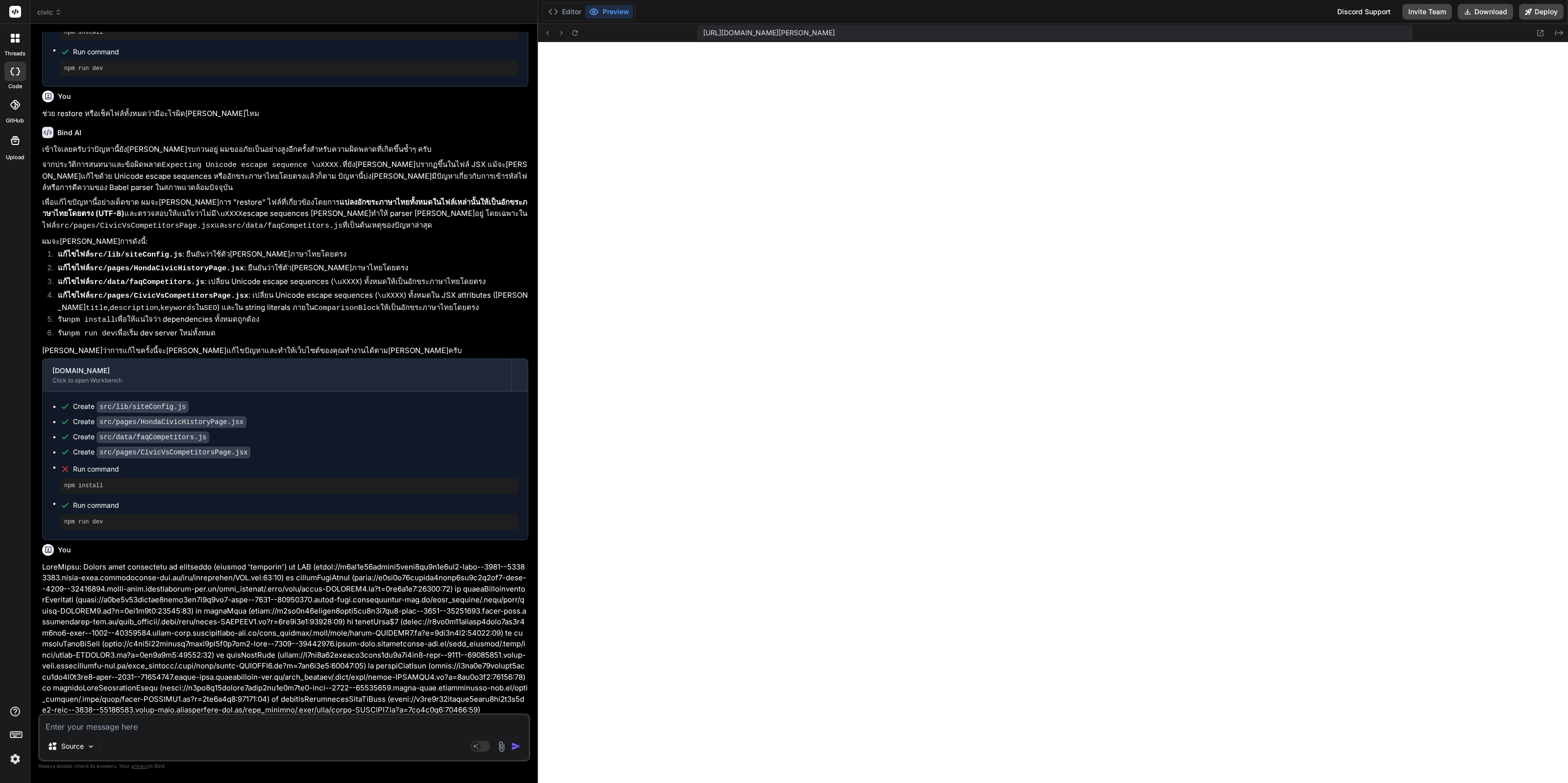
scroll to position [3806, 0]
click at [25, 755] on div at bounding box center [15, 736] width 30 height 62
click at [12, 759] on img at bounding box center [15, 759] width 17 height 17
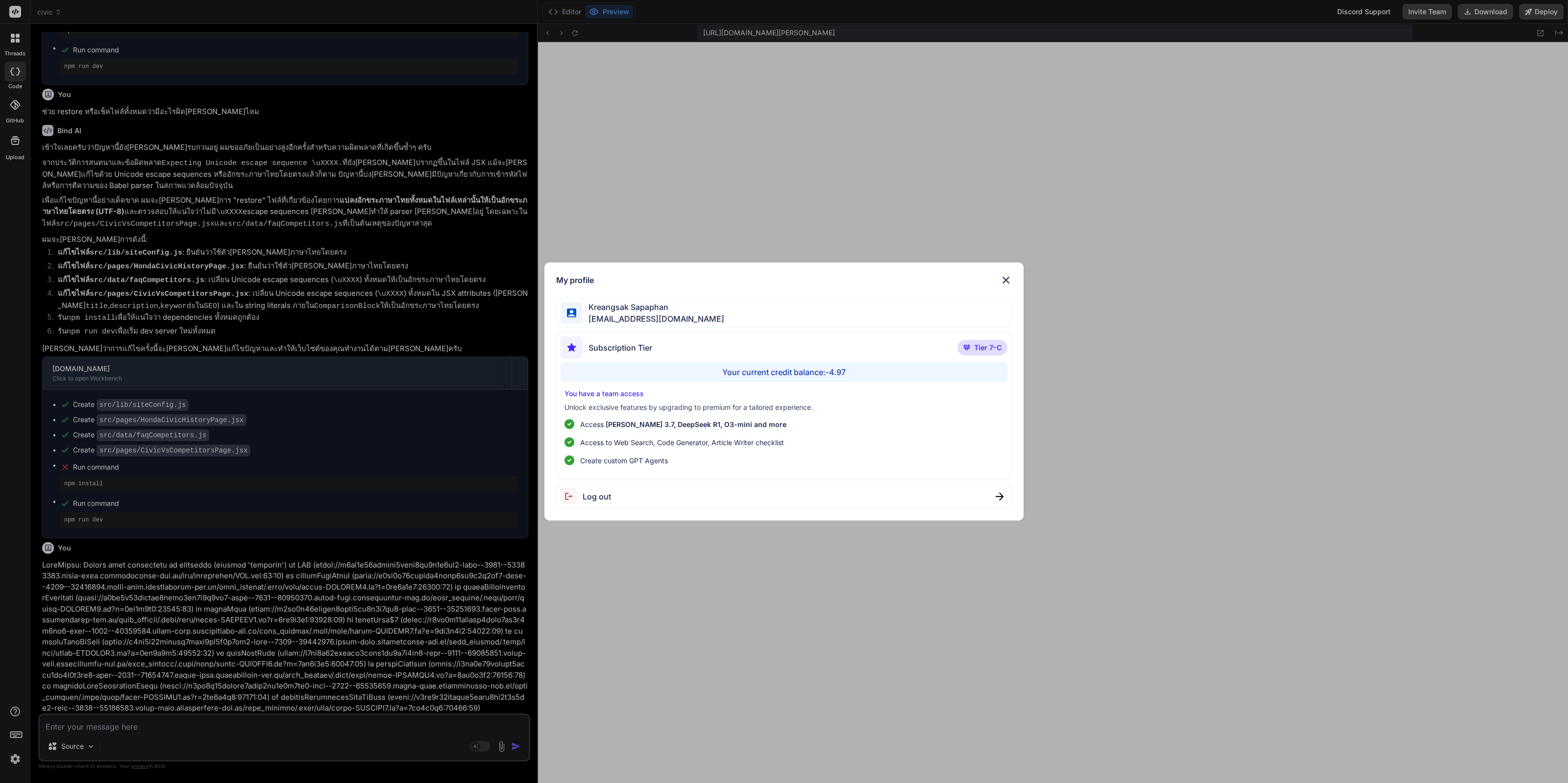
click at [211, 603] on div "My profile Kreangsak Sapaphan [EMAIL_ADDRESS][DOMAIN_NAME] Subscription Tier Ti…" at bounding box center [784, 391] width 1568 height 783
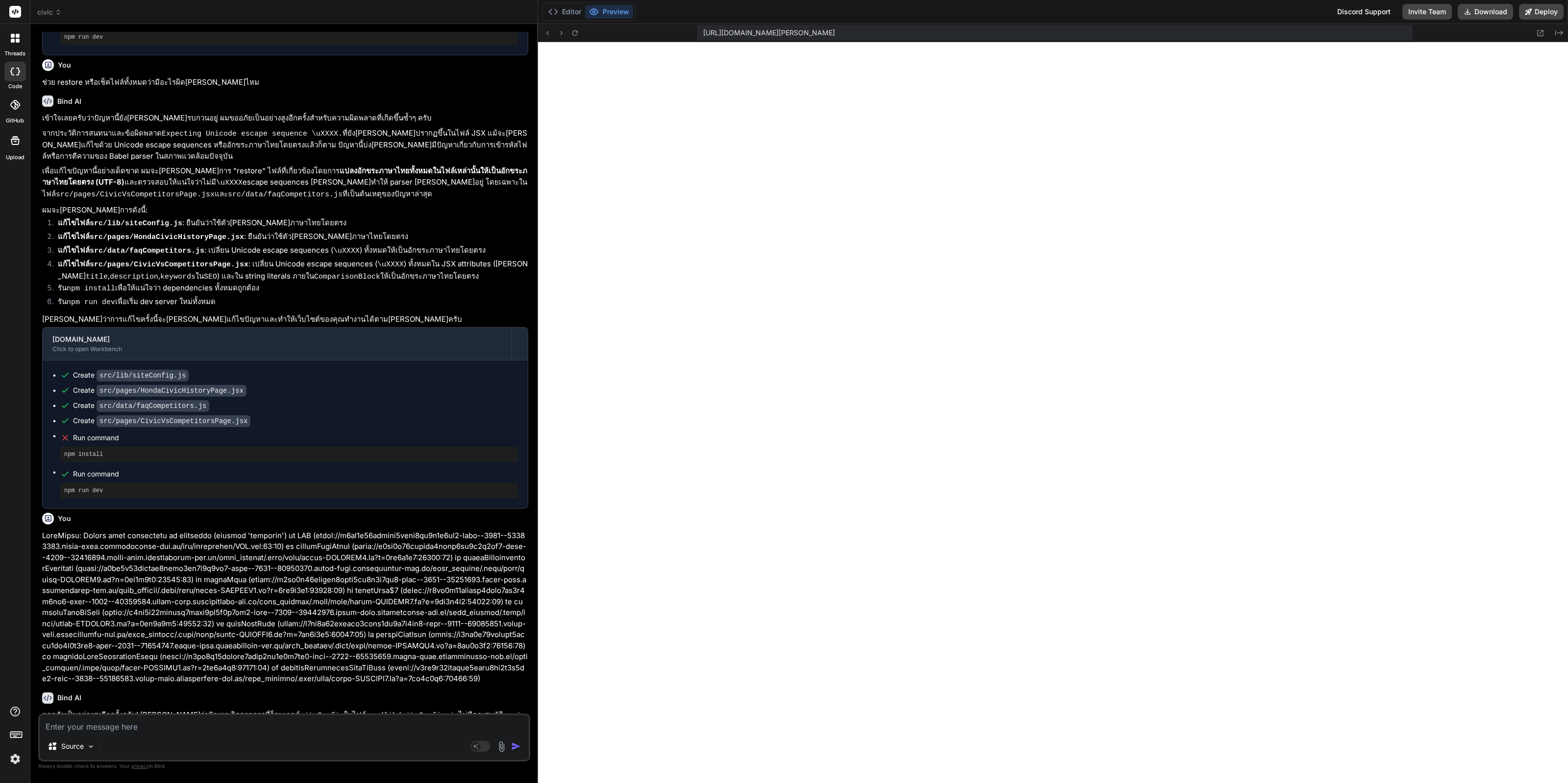
scroll to position [3928, 0]
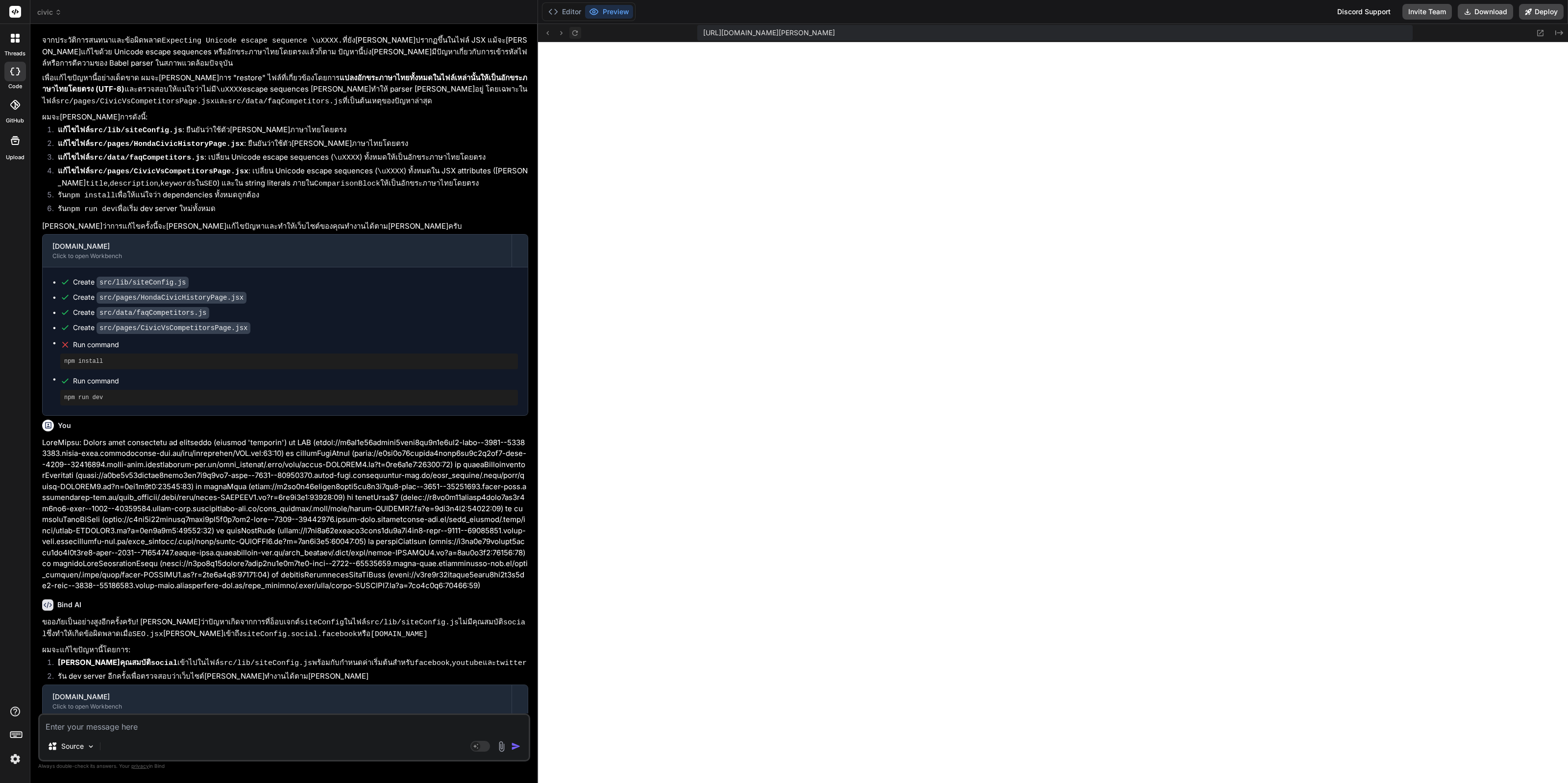
click at [319, 38] on button at bounding box center [575, 33] width 12 height 12
click at [214, 726] on textarea at bounding box center [284, 723] width 489 height 17
click at [220, 726] on textarea at bounding box center [284, 723] width 489 height 17
paste textarea "optimize"
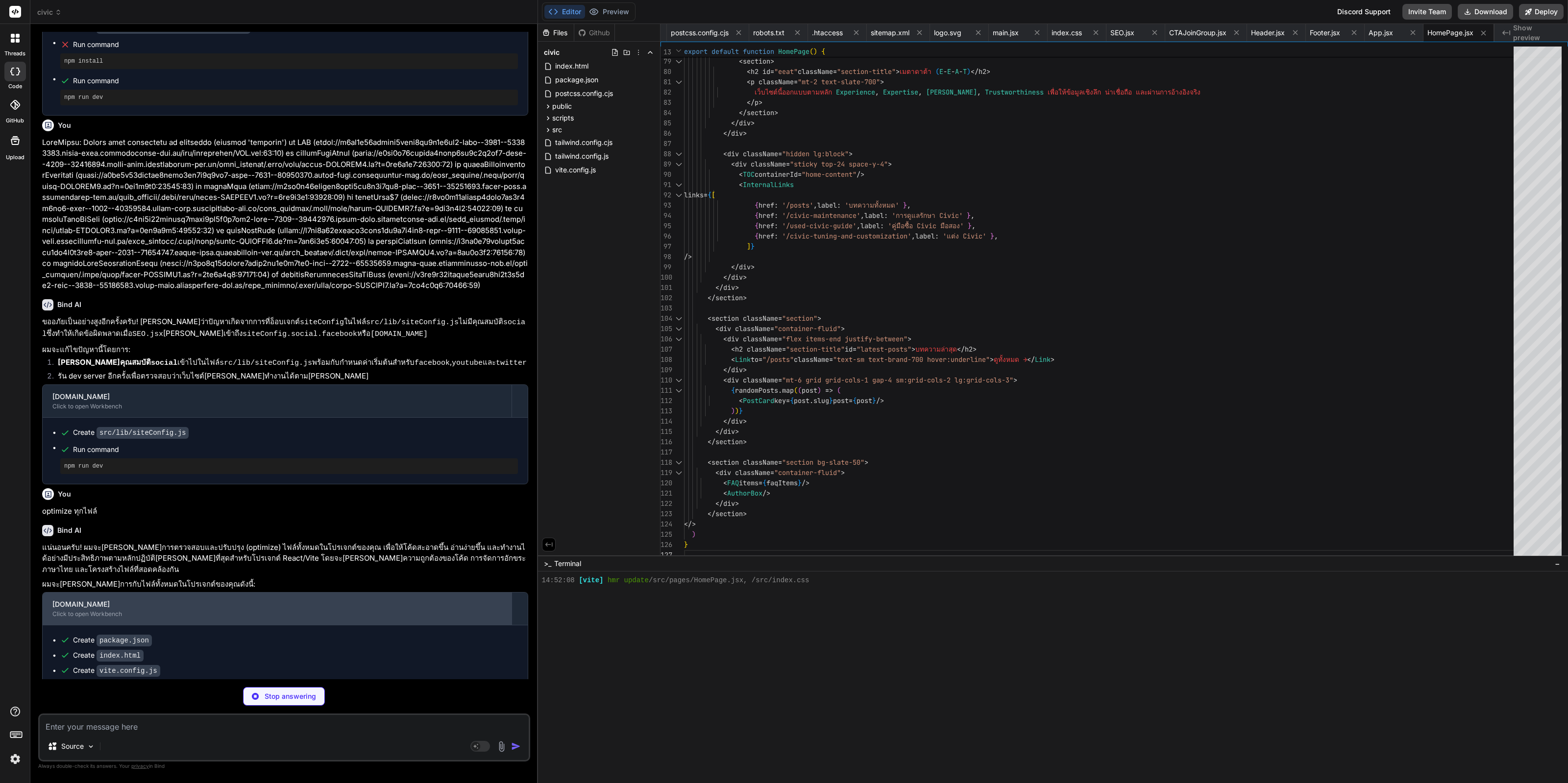
scroll to position [0, 688]
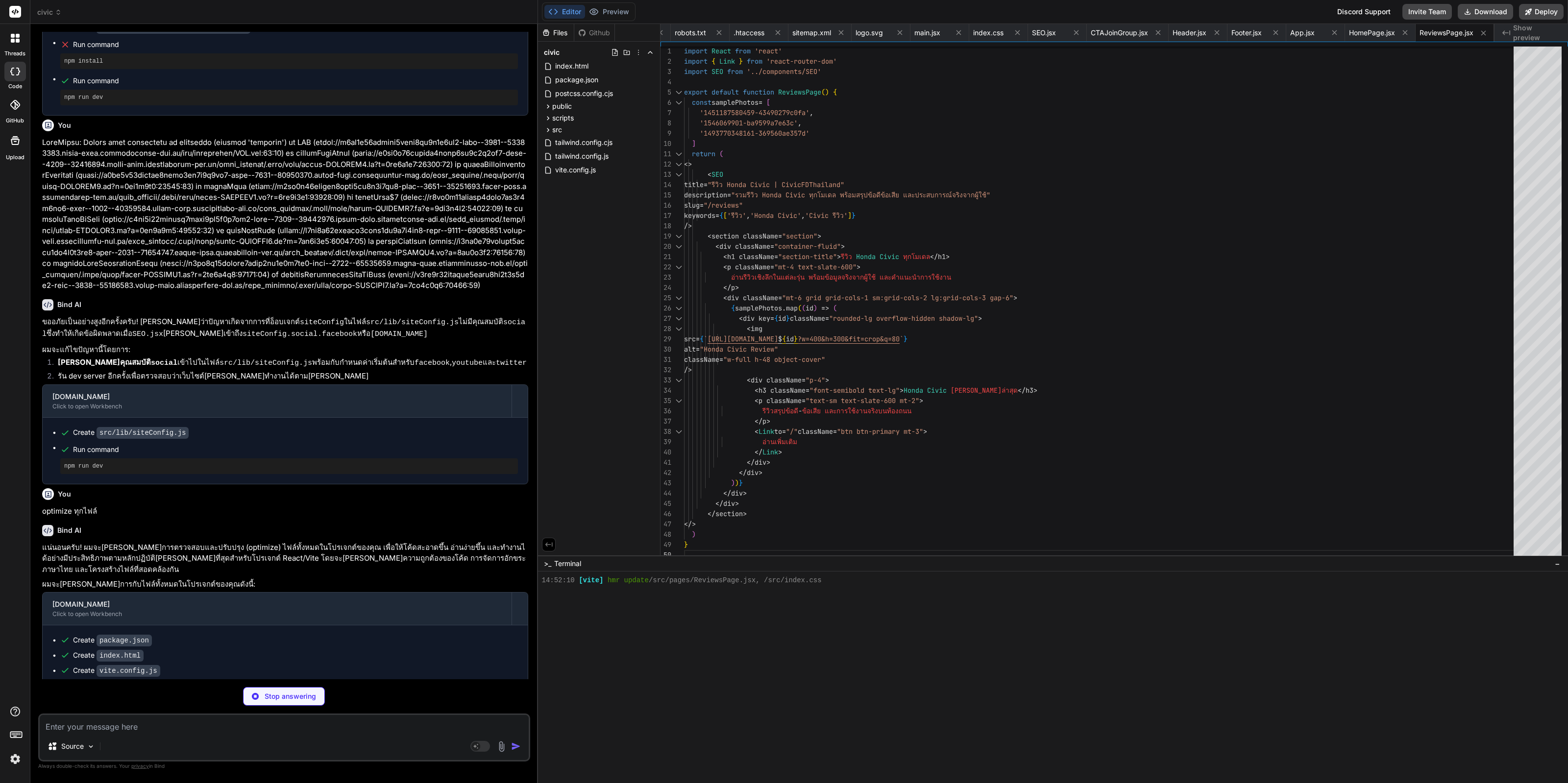
click at [319, 750] on img at bounding box center [501, 746] width 11 height 11
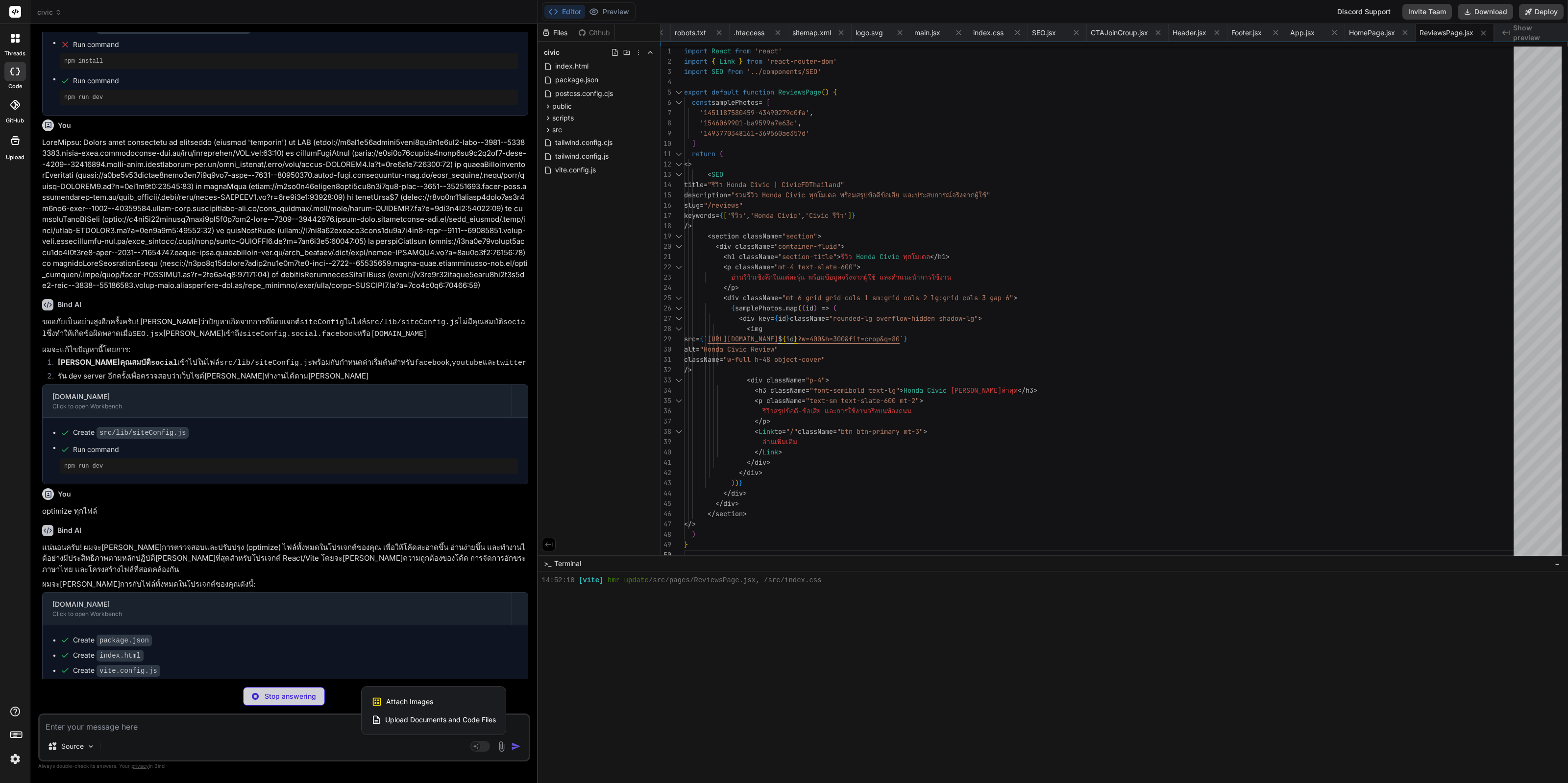
click at [319, 744] on div at bounding box center [784, 391] width 1568 height 783
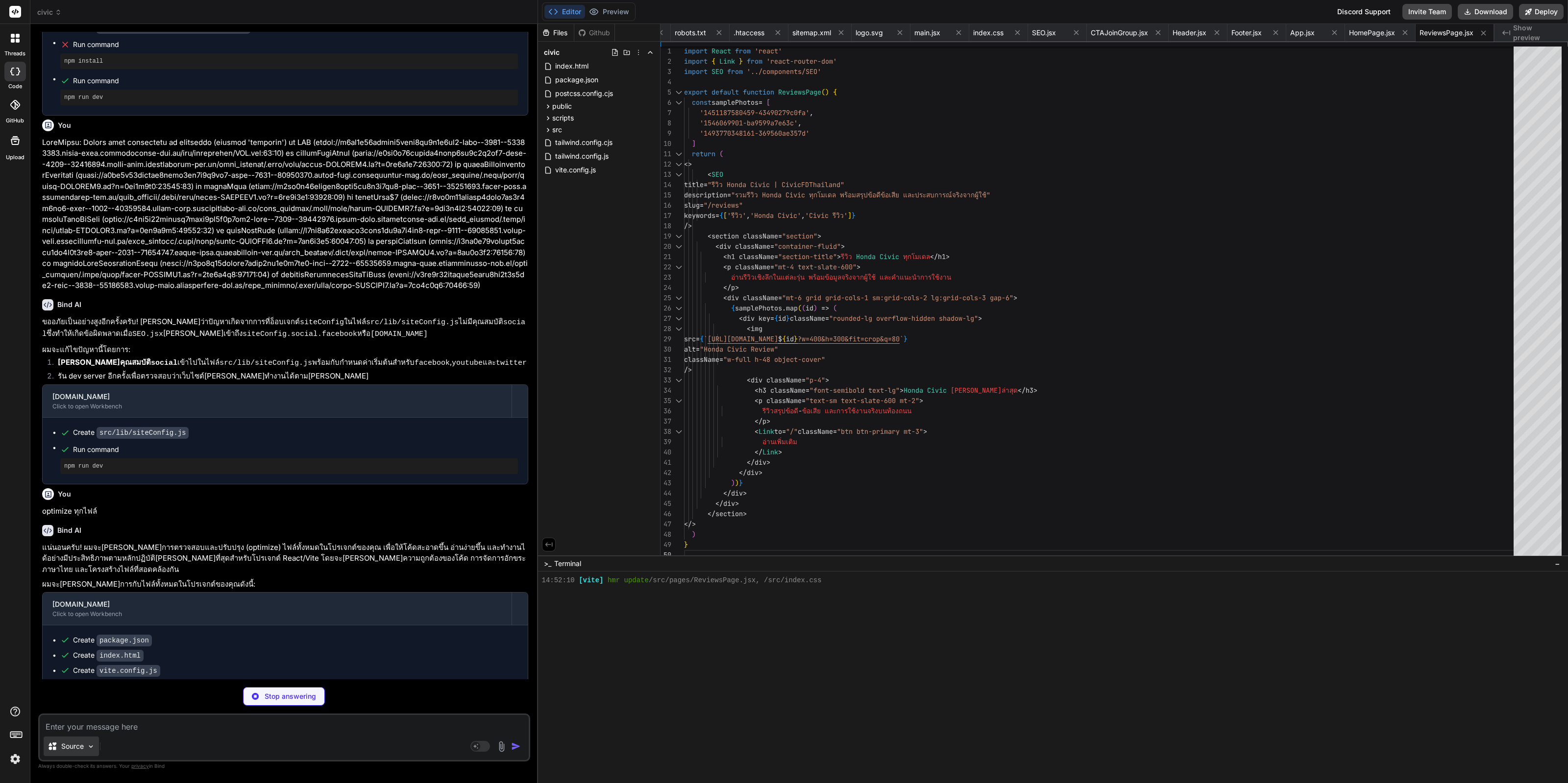
click at [71, 745] on p "Source" at bounding box center [72, 746] width 23 height 10
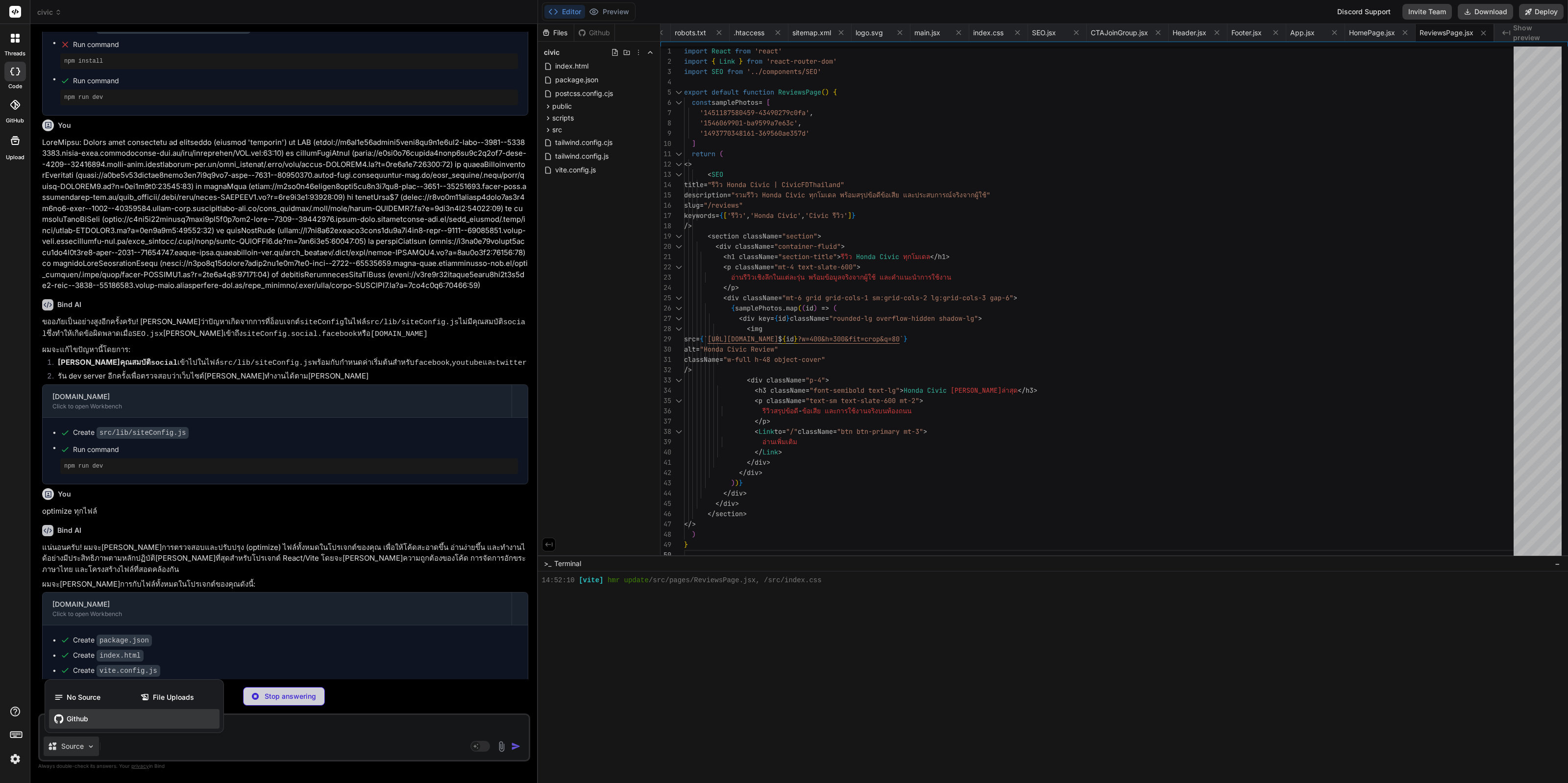
click at [84, 719] on span "Github" at bounding box center [77, 719] width 21 height 10
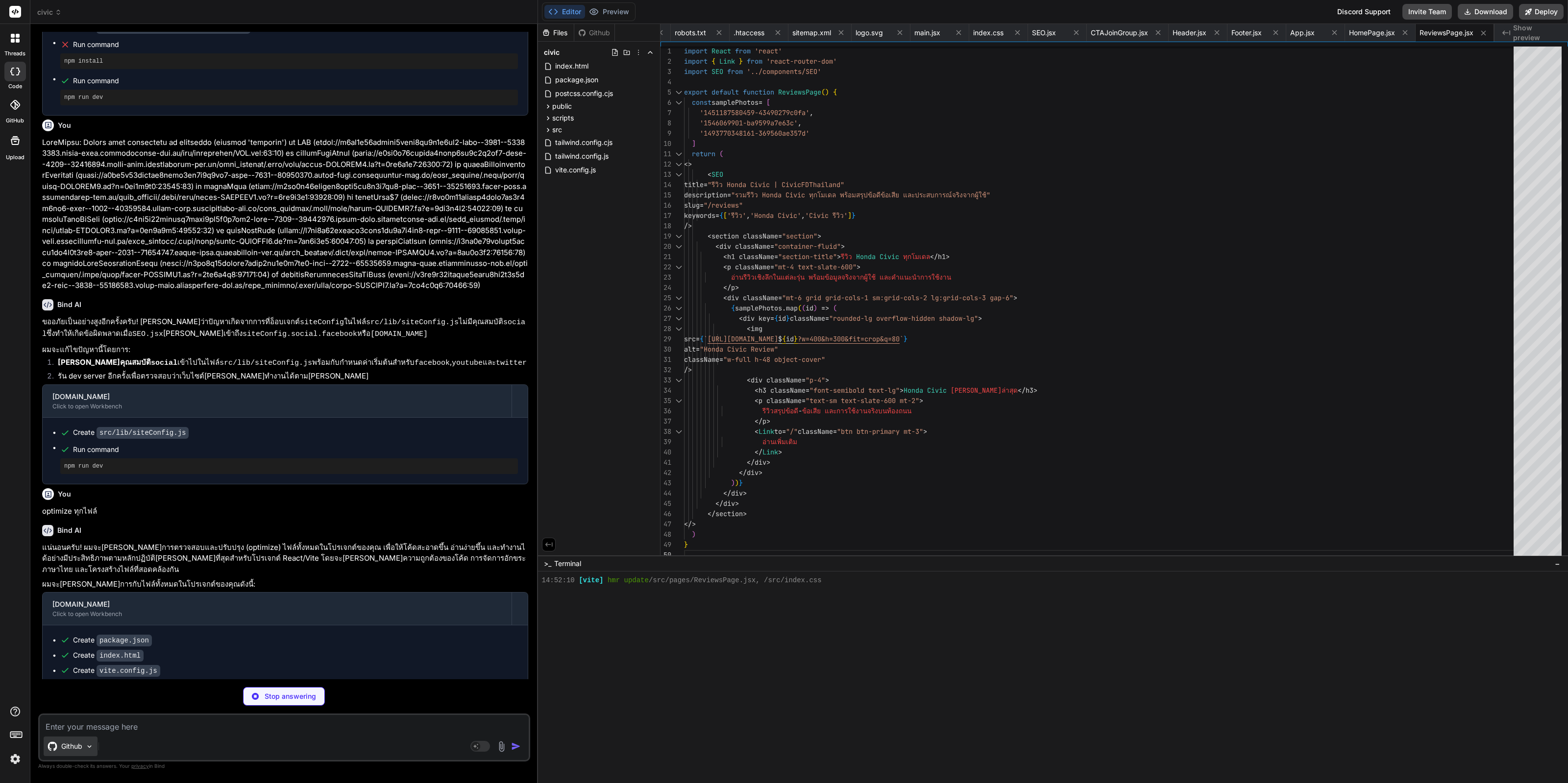
click at [87, 744] on img at bounding box center [89, 746] width 8 height 8
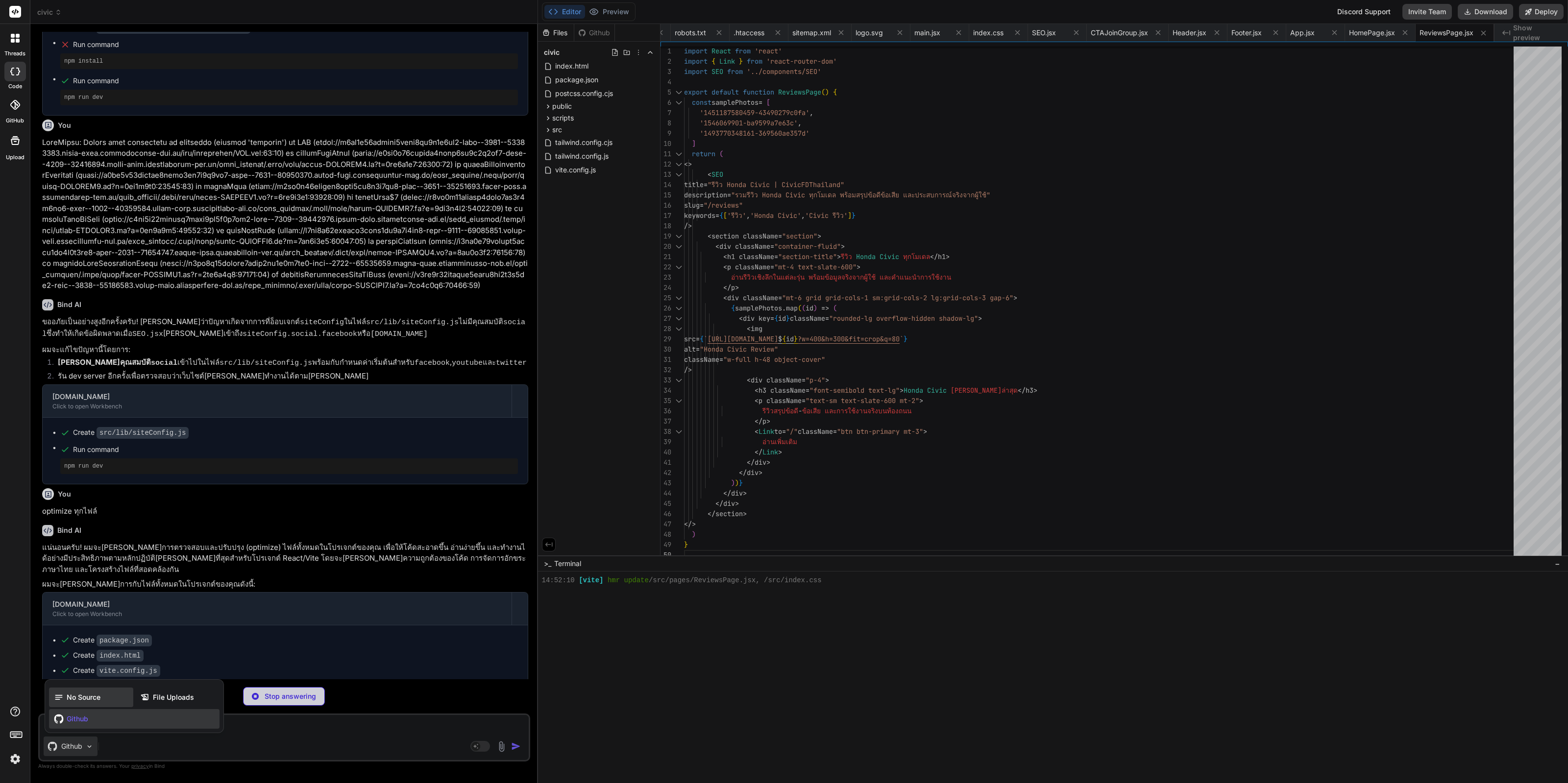
click at [91, 695] on span "No Source" at bounding box center [83, 697] width 34 height 10
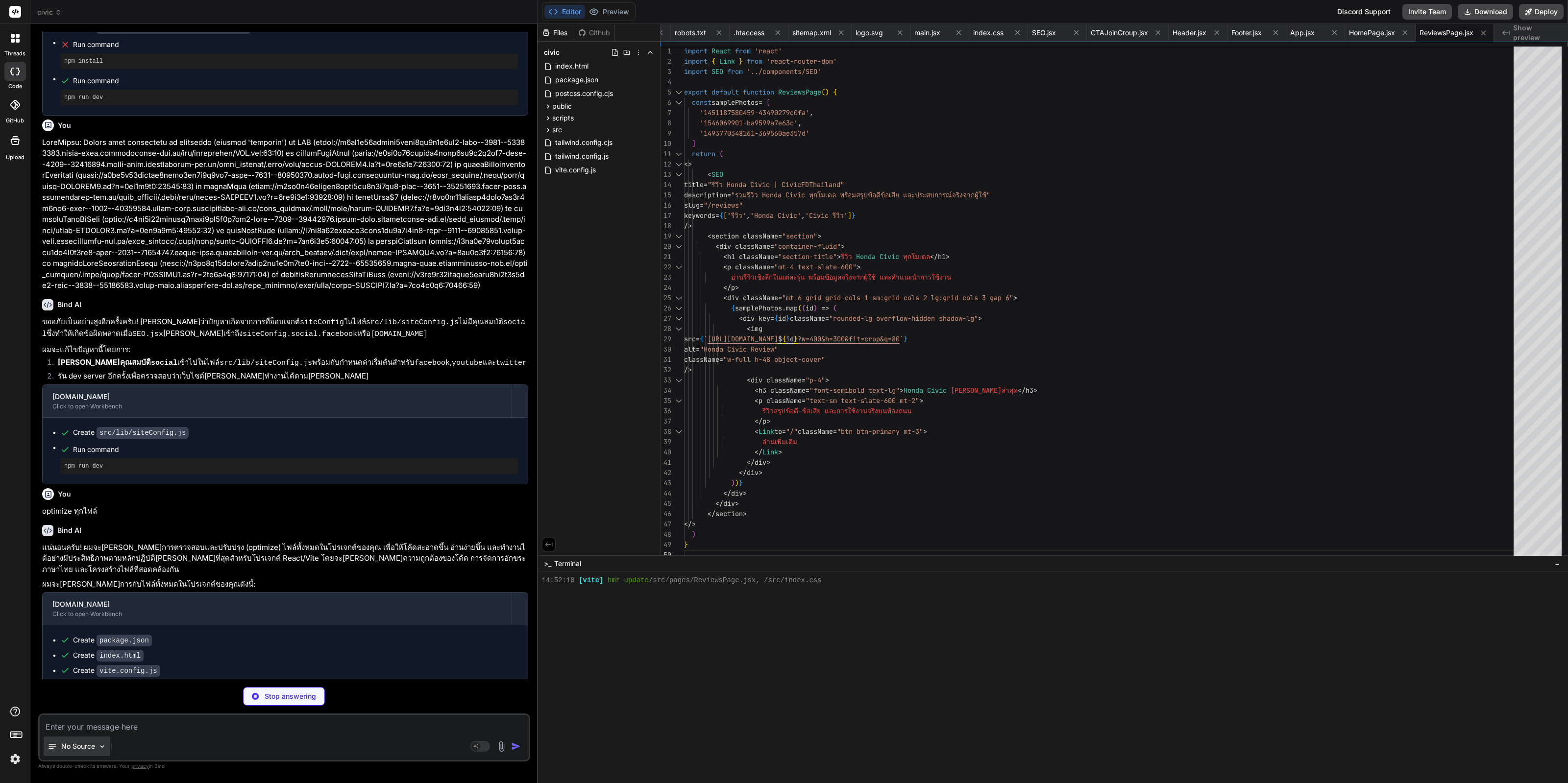
click at [91, 741] on p "No Source" at bounding box center [78, 746] width 34 height 10
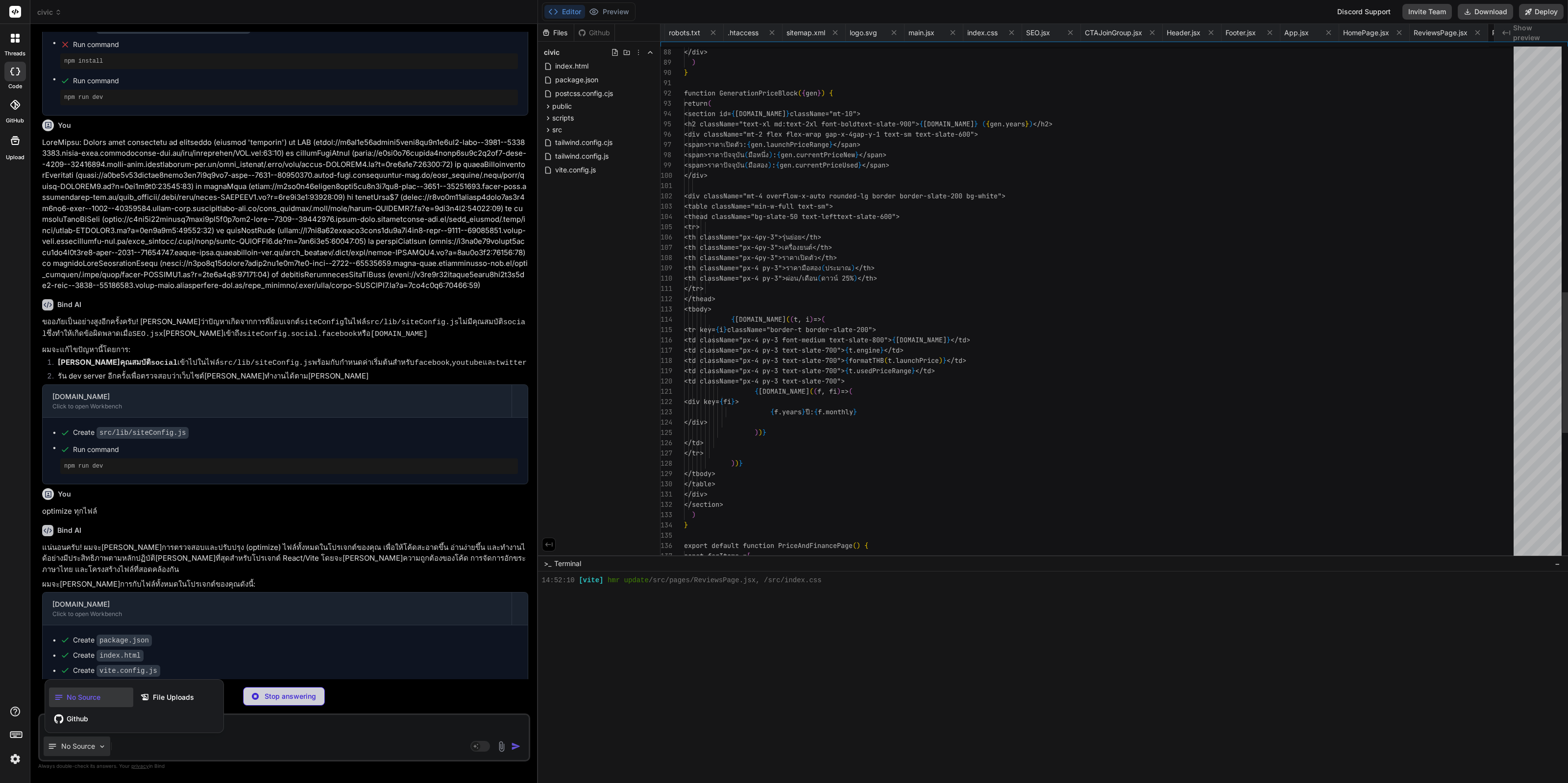
scroll to position [0, 786]
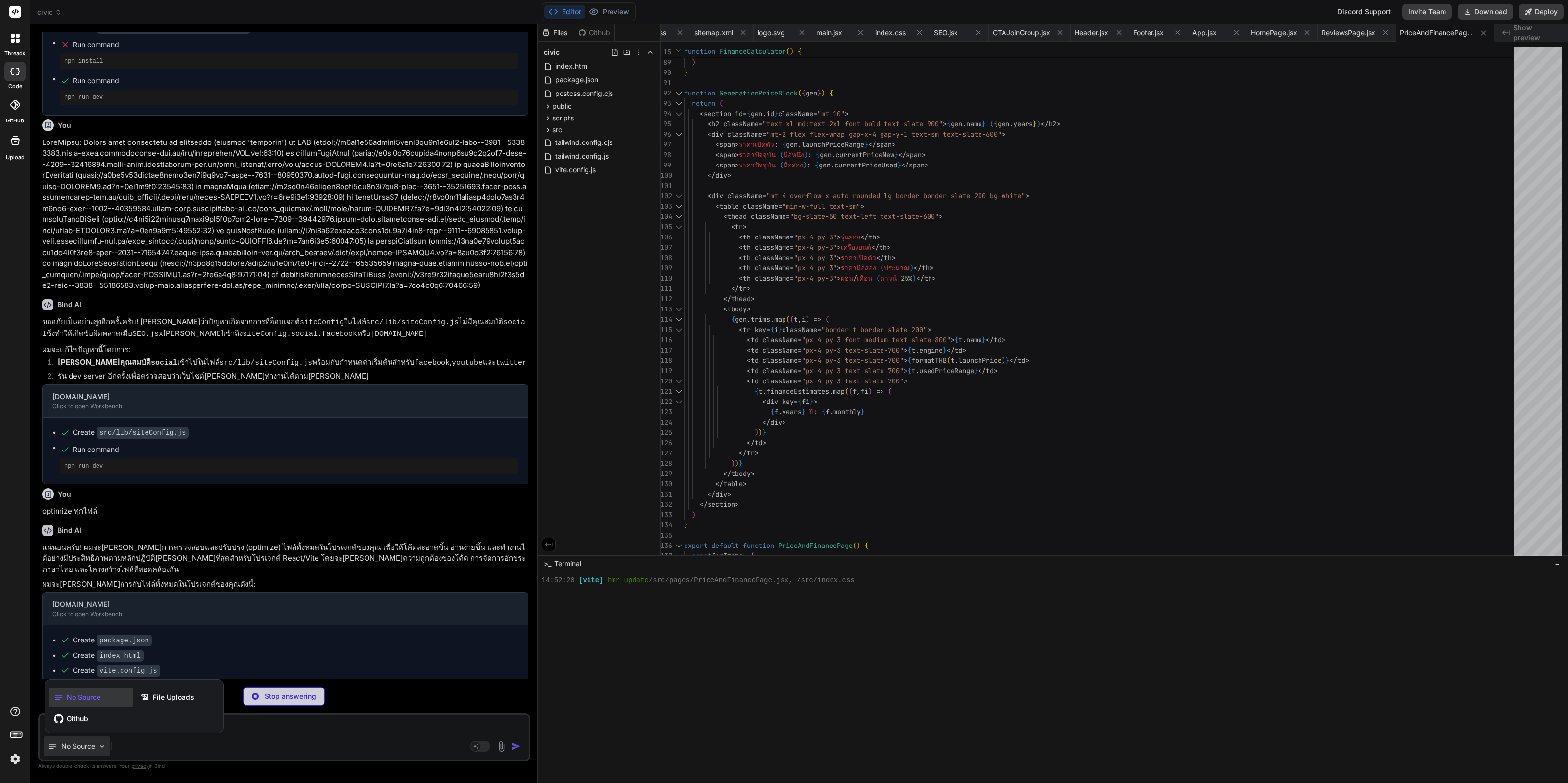
click at [11, 121] on label "GitHub" at bounding box center [15, 120] width 18 height 8
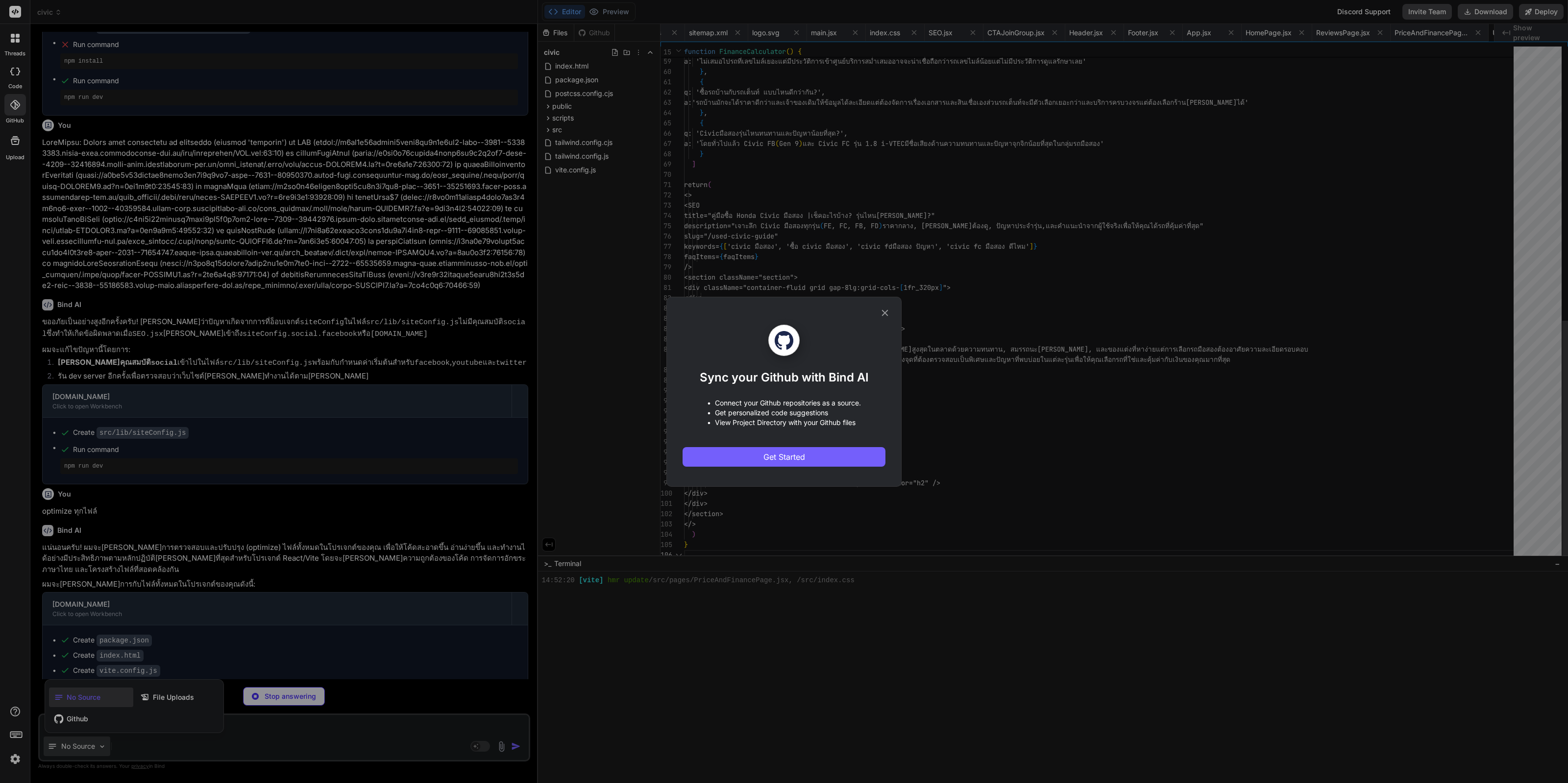
scroll to position [0, 884]
click at [319, 317] on icon at bounding box center [885, 313] width 11 height 11
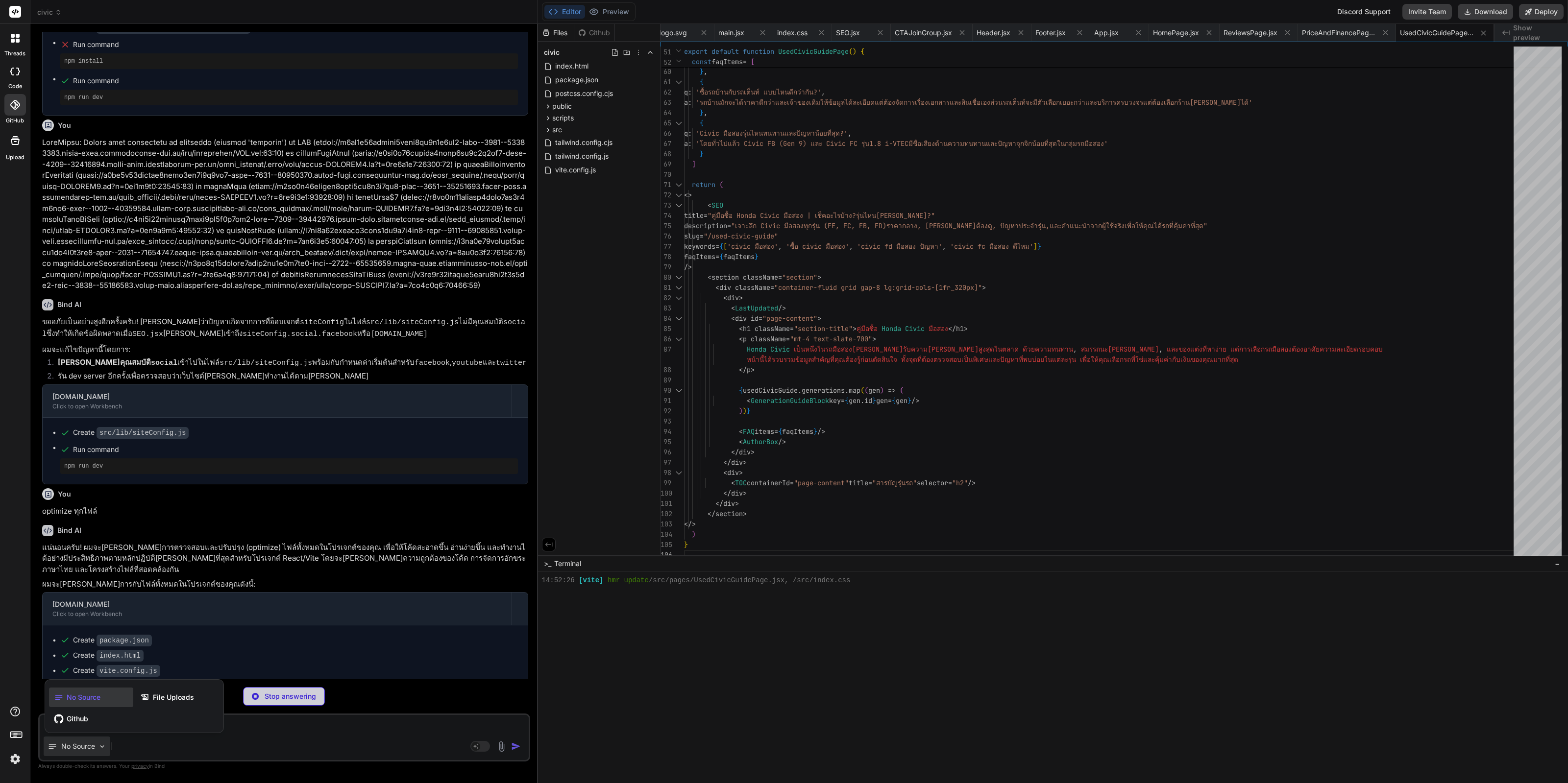
click at [319, 597] on div at bounding box center [784, 391] width 1568 height 783
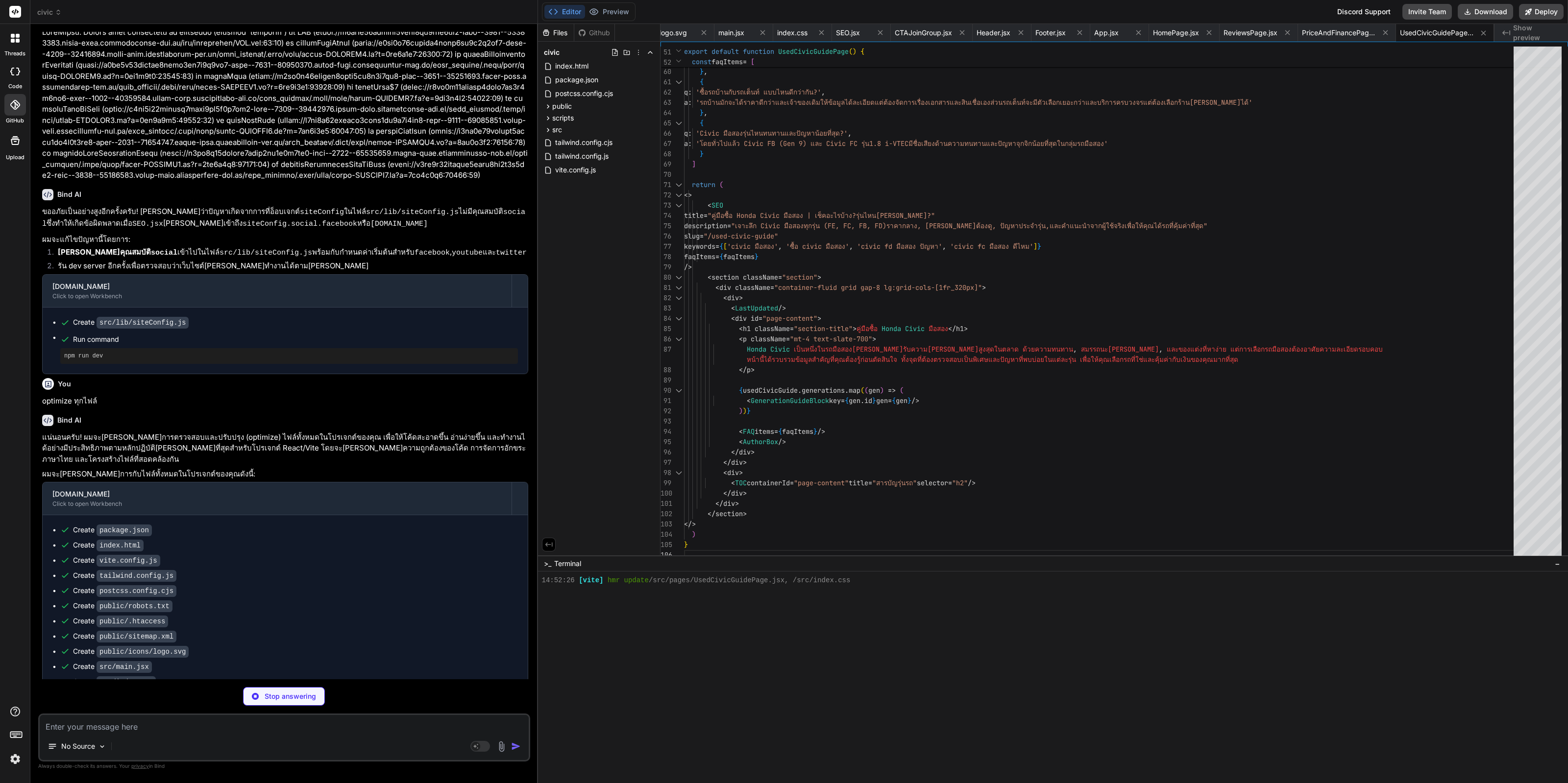
scroll to position [4440, 0]
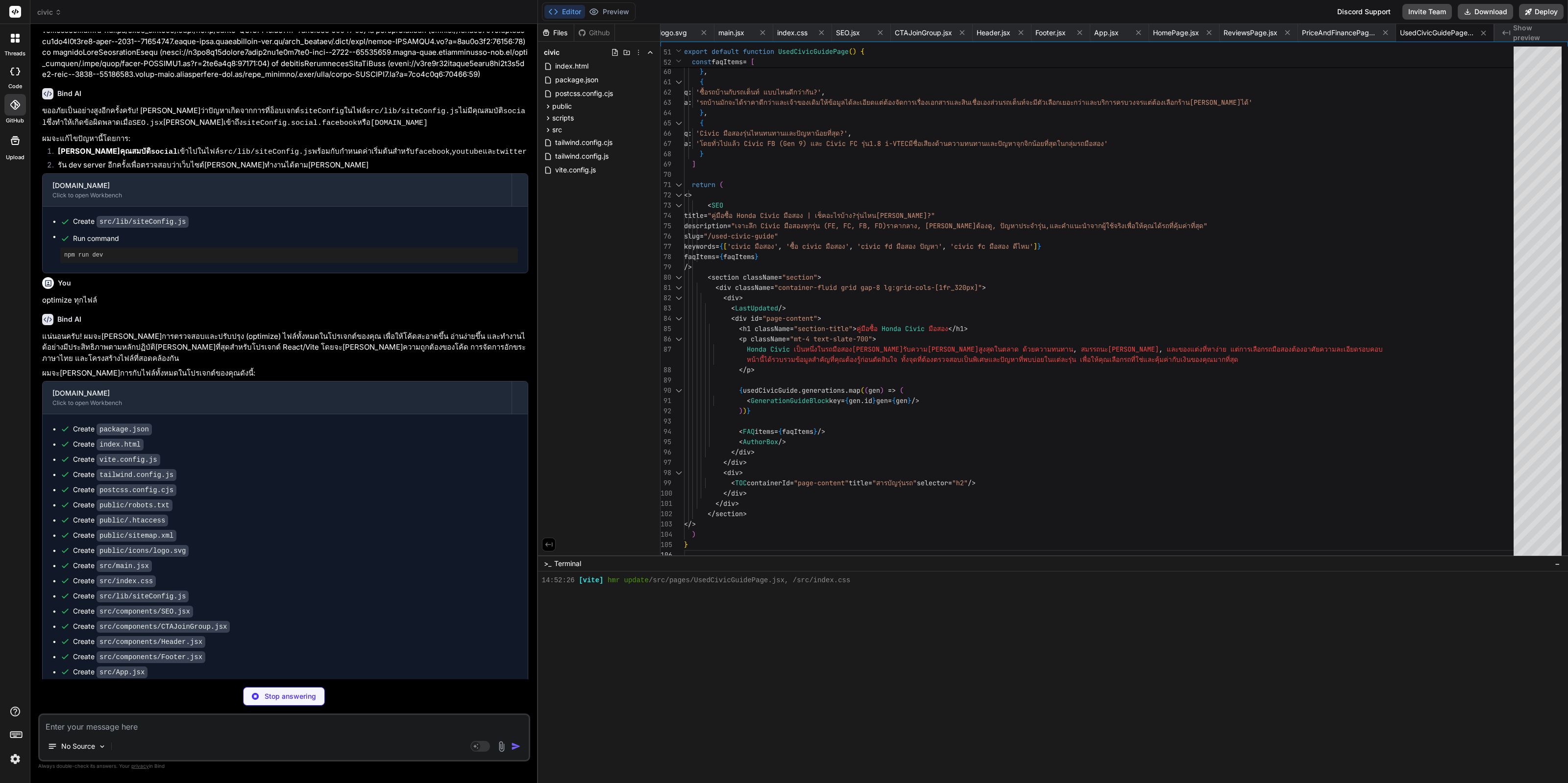
click at [14, 100] on icon at bounding box center [15, 105] width 10 height 10
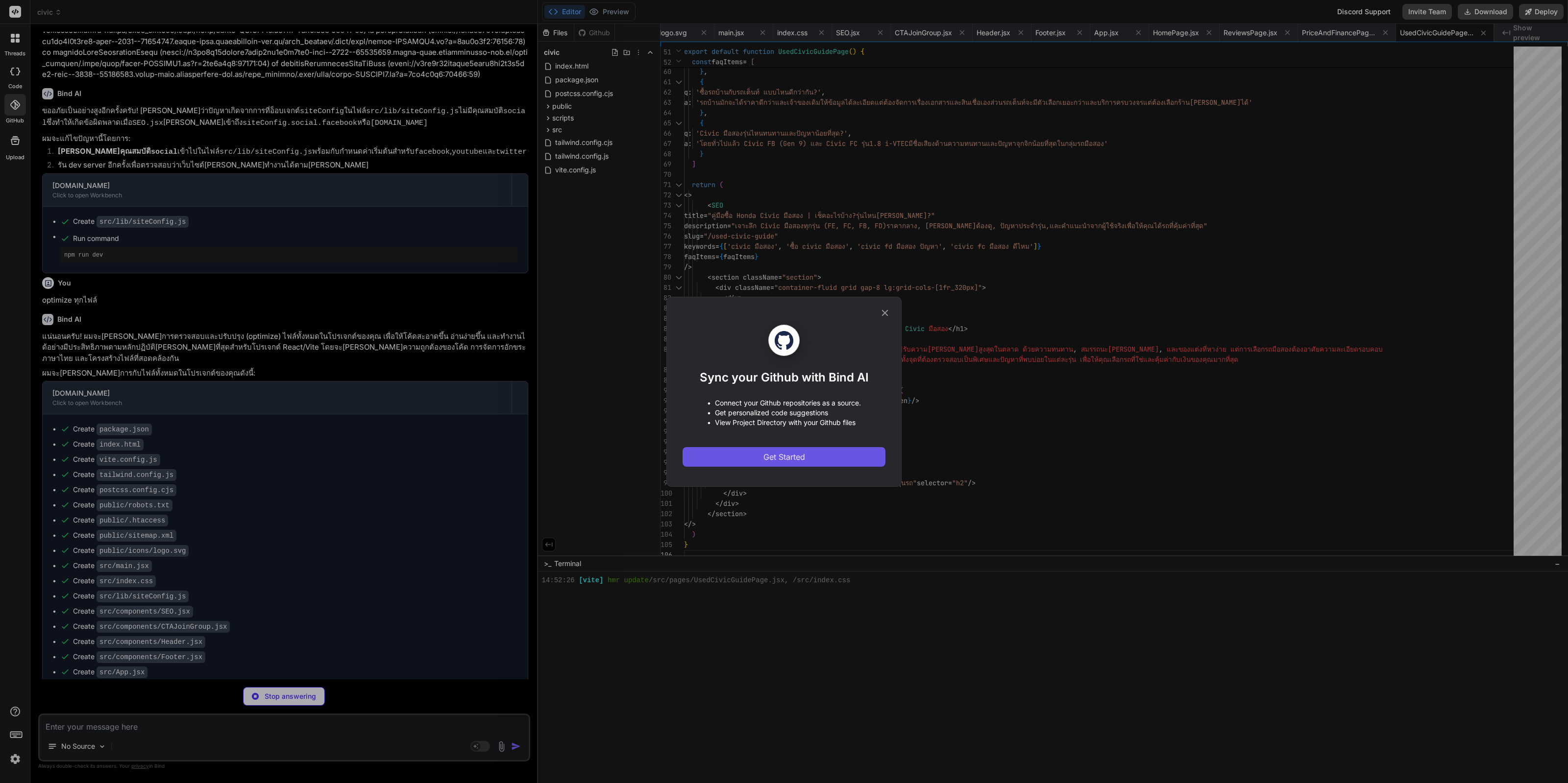
click at [319, 463] on button "Get Started" at bounding box center [783, 457] width 203 height 19
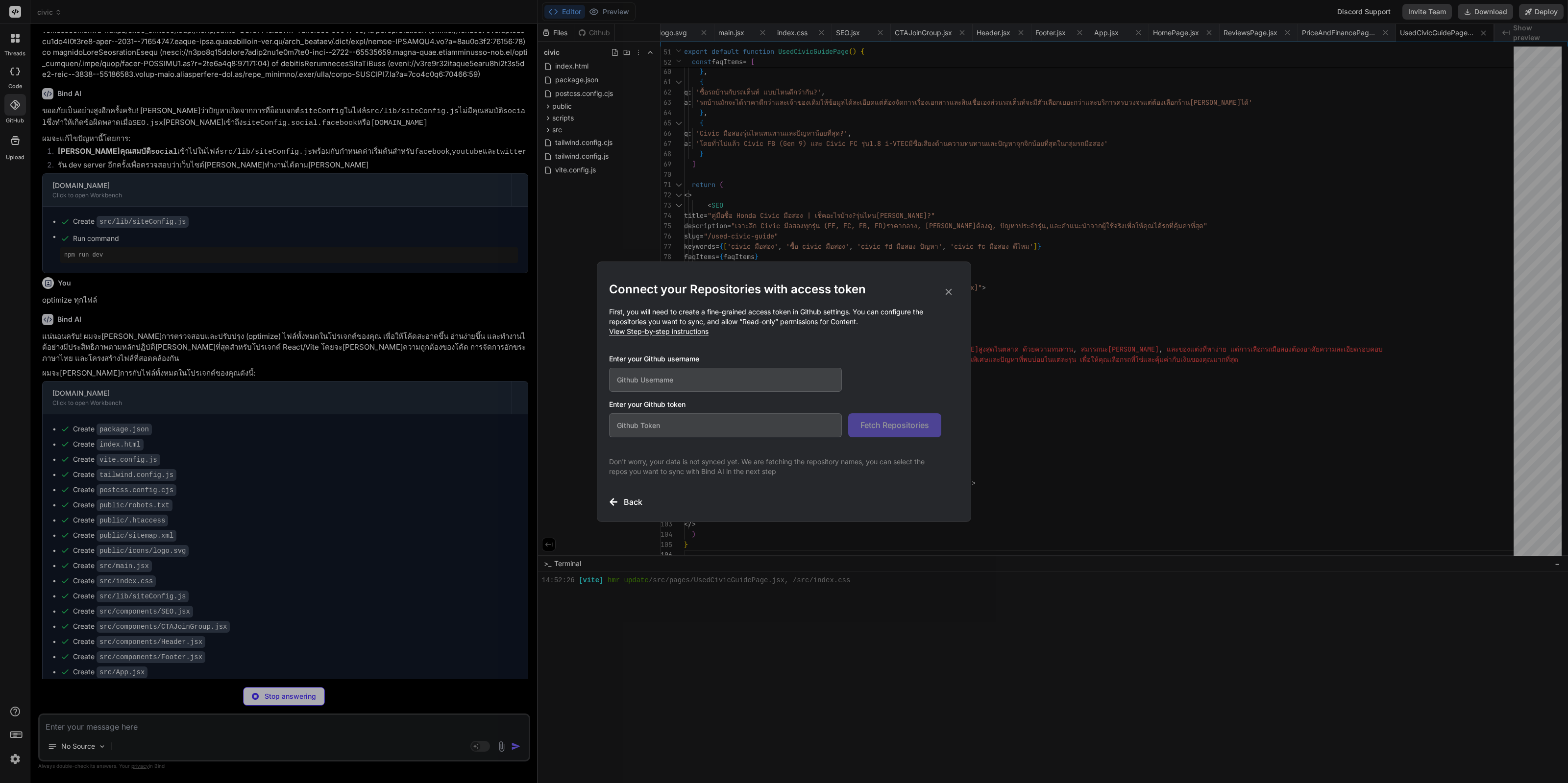
scroll to position [0, 977]
click at [319, 294] on icon at bounding box center [949, 292] width 11 height 11
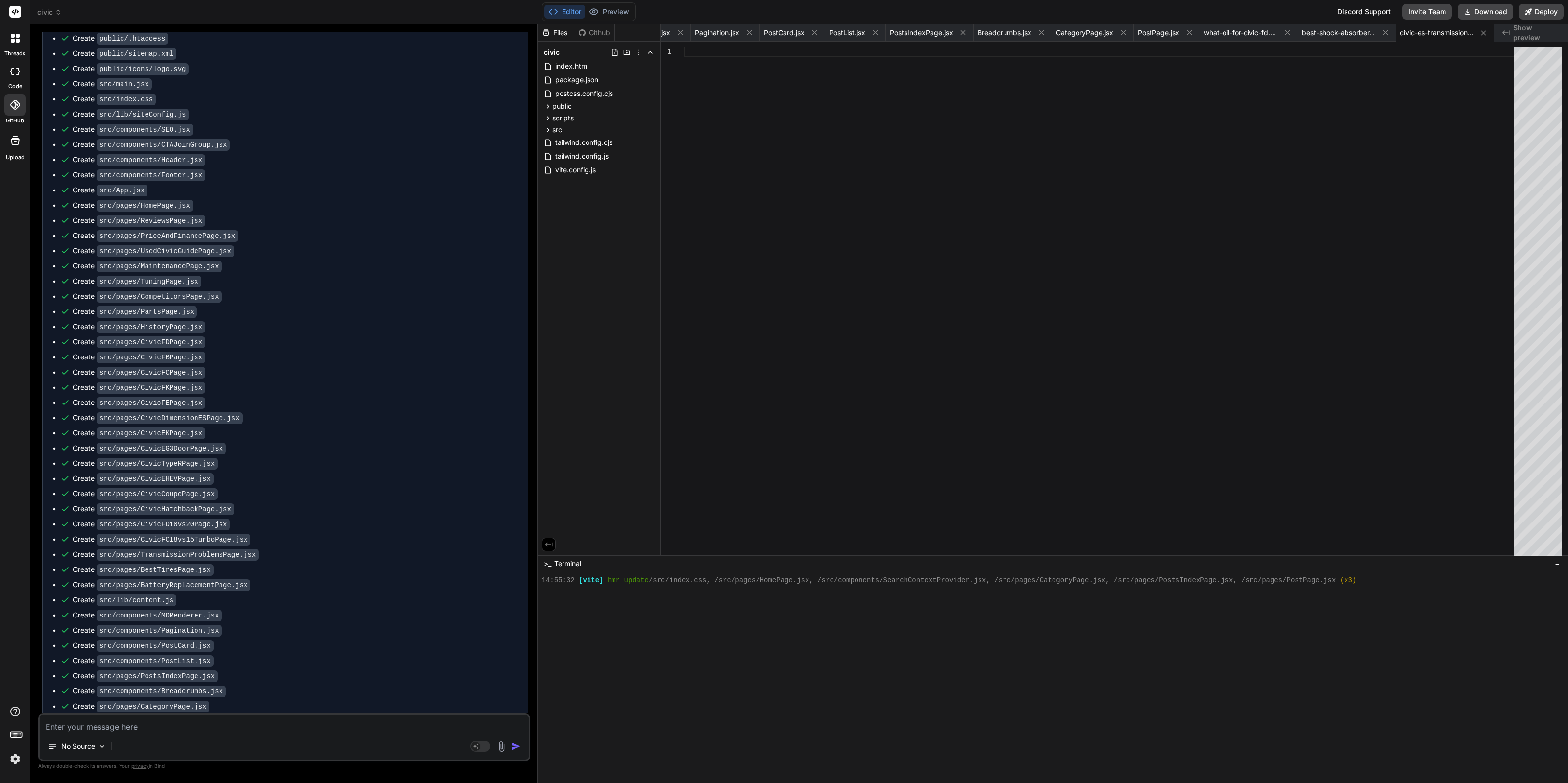
scroll to position [4929, 0]
click at [284, 733] on div "No Source Agent Mode. When this toggle is activated, AI automatically makes dec…" at bounding box center [284, 737] width 492 height 48
click at [285, 730] on textarea at bounding box center [284, 723] width 489 height 17
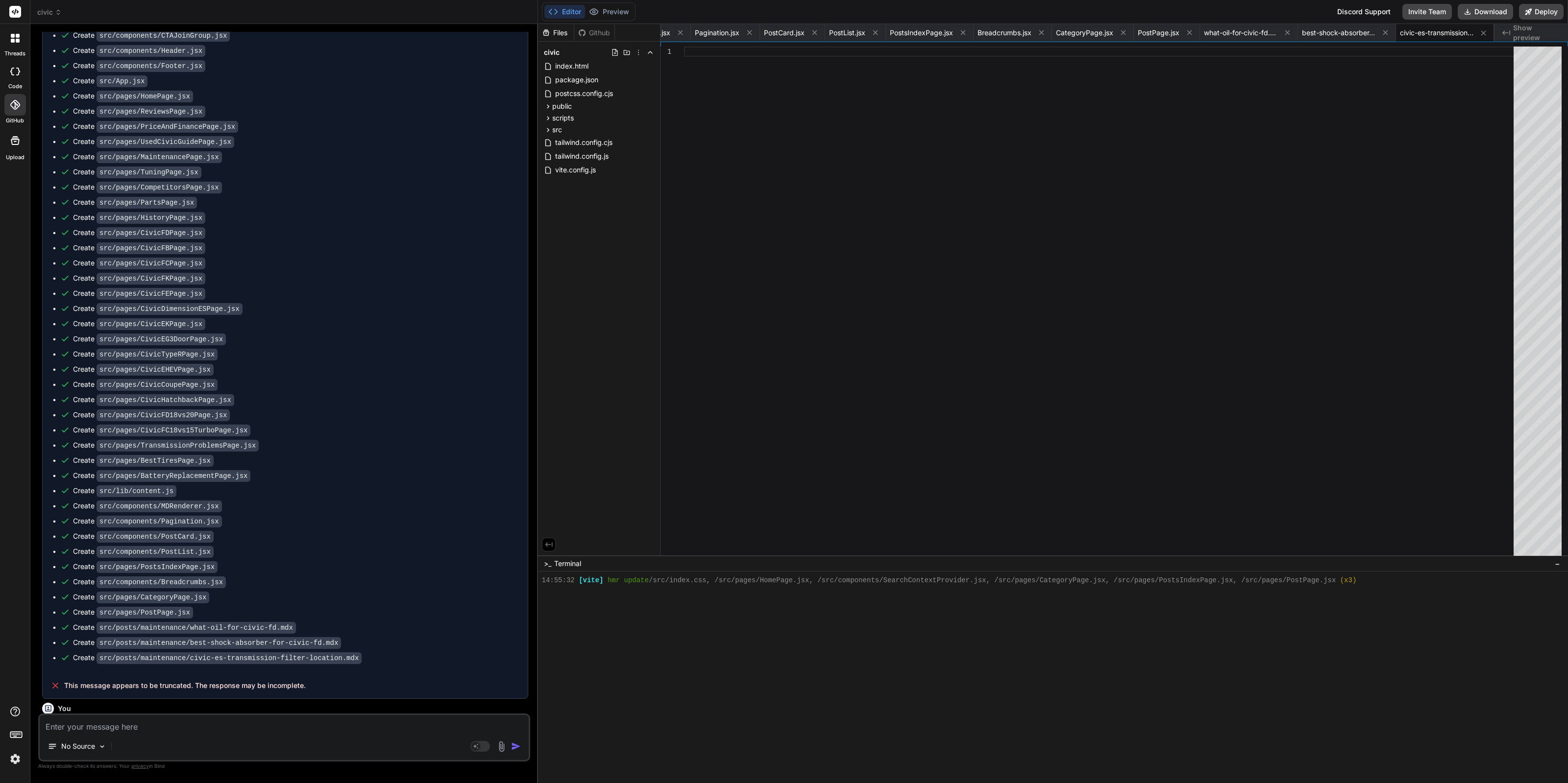
scroll to position [4996, 0]
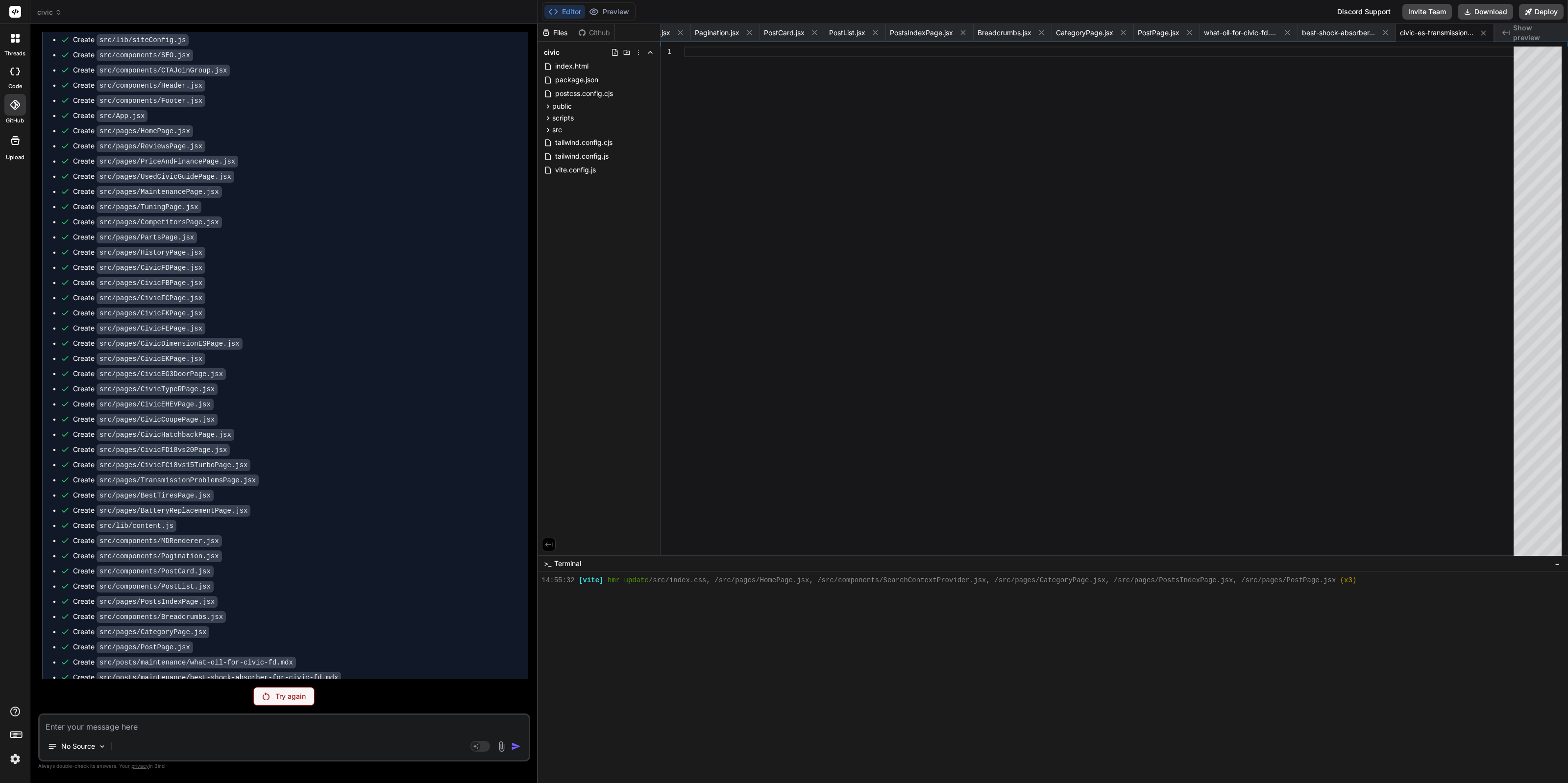
drag, startPoint x: 69, startPoint y: 677, endPoint x: 41, endPoint y: 674, distance: 28.2
click at [41, 674] on div "You หน้าเว็บขึ้นสีขาวแก้ยังไง Bind AI Sure. I’ll: Restore src/pages/CivicVsComp…" at bounding box center [285, 355] width 490 height 647
copy p "coutinus"
click at [131, 734] on div "No Source Agent Mode. When this toggle is activated, AI automatically makes dec…" at bounding box center [284, 737] width 492 height 48
click at [137, 729] on textarea at bounding box center [284, 723] width 489 height 17
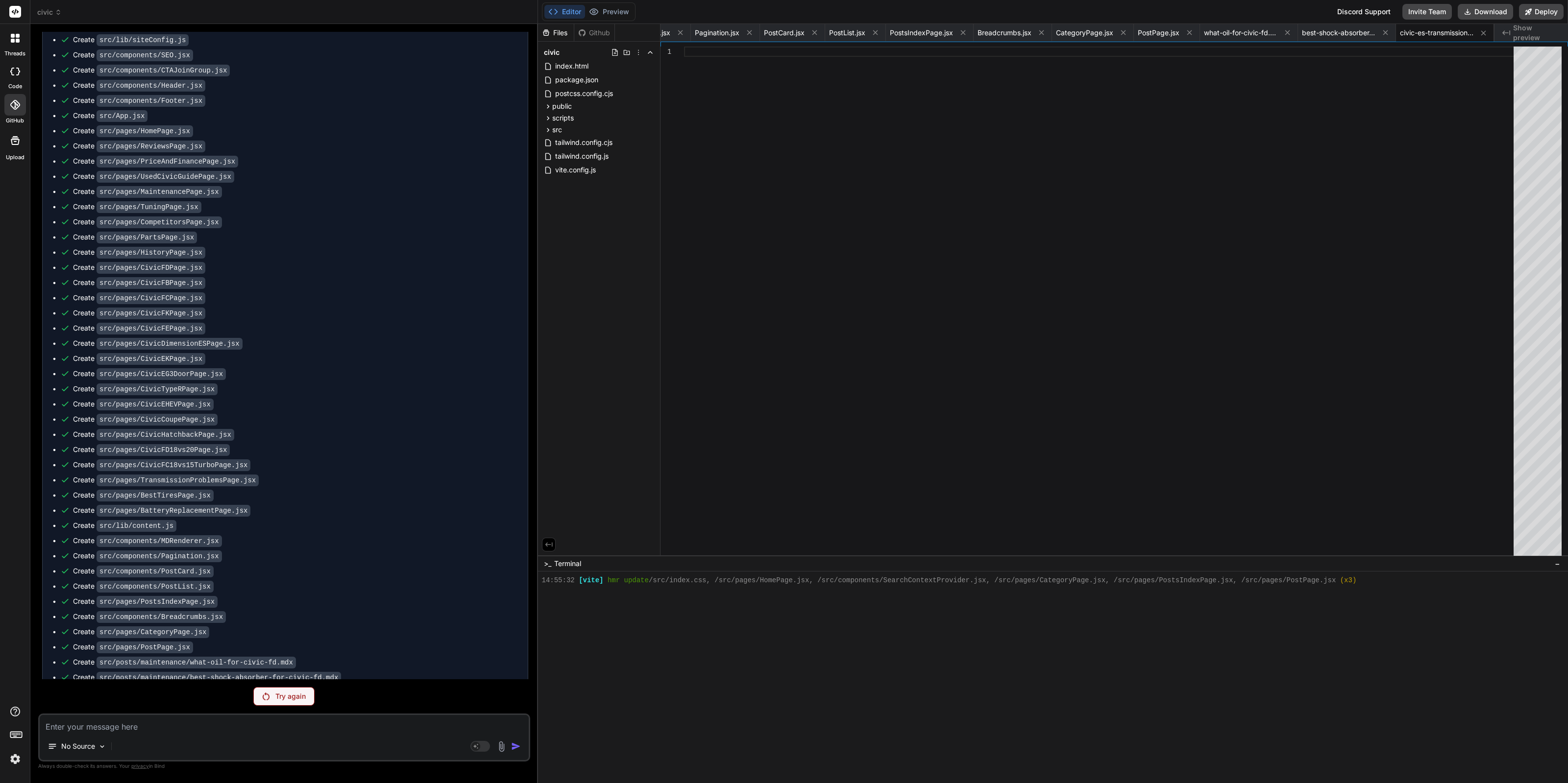
paste textarea "coutinus"
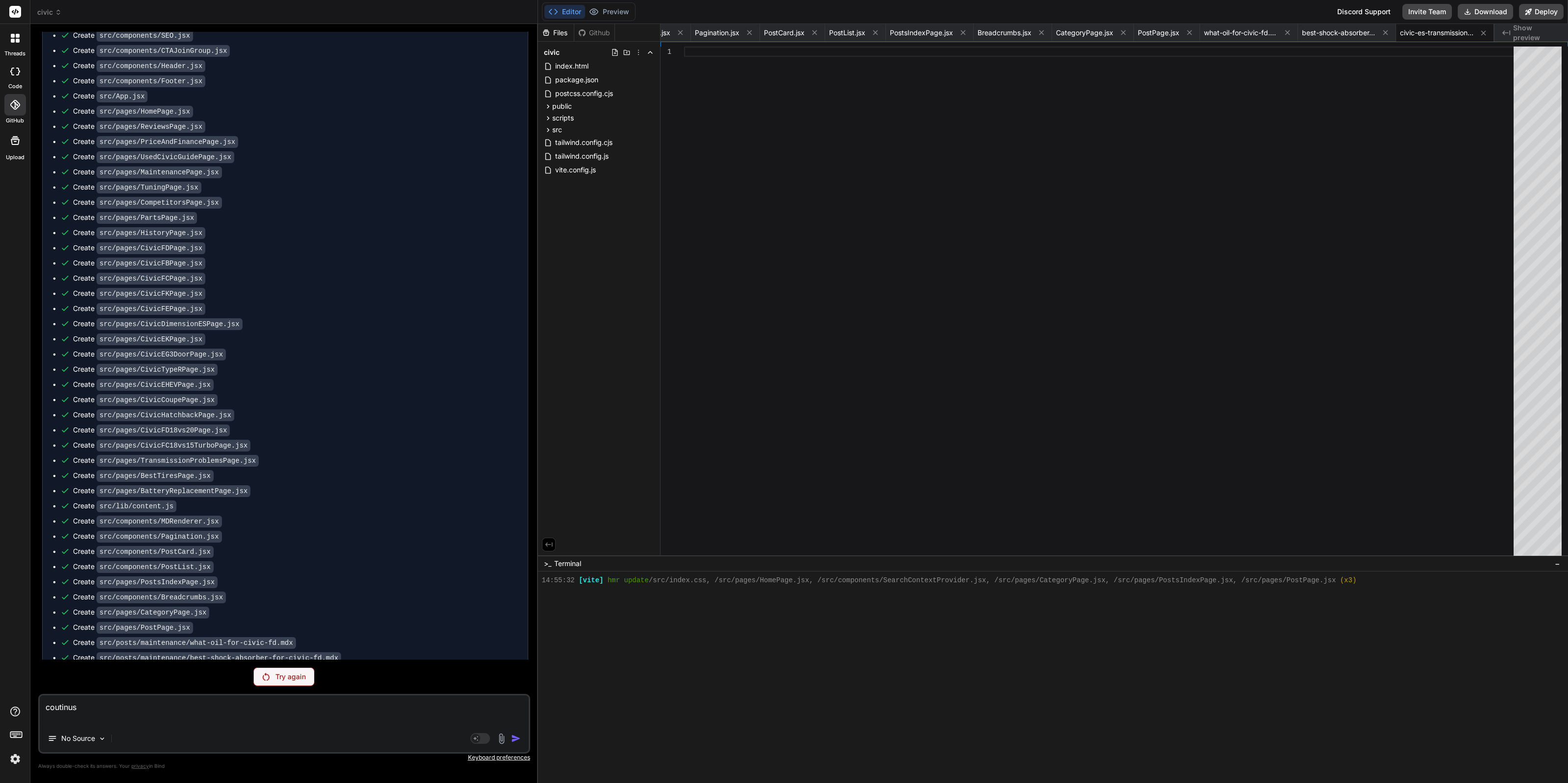
click at [294, 673] on div "Try again" at bounding box center [284, 676] width 61 height 19
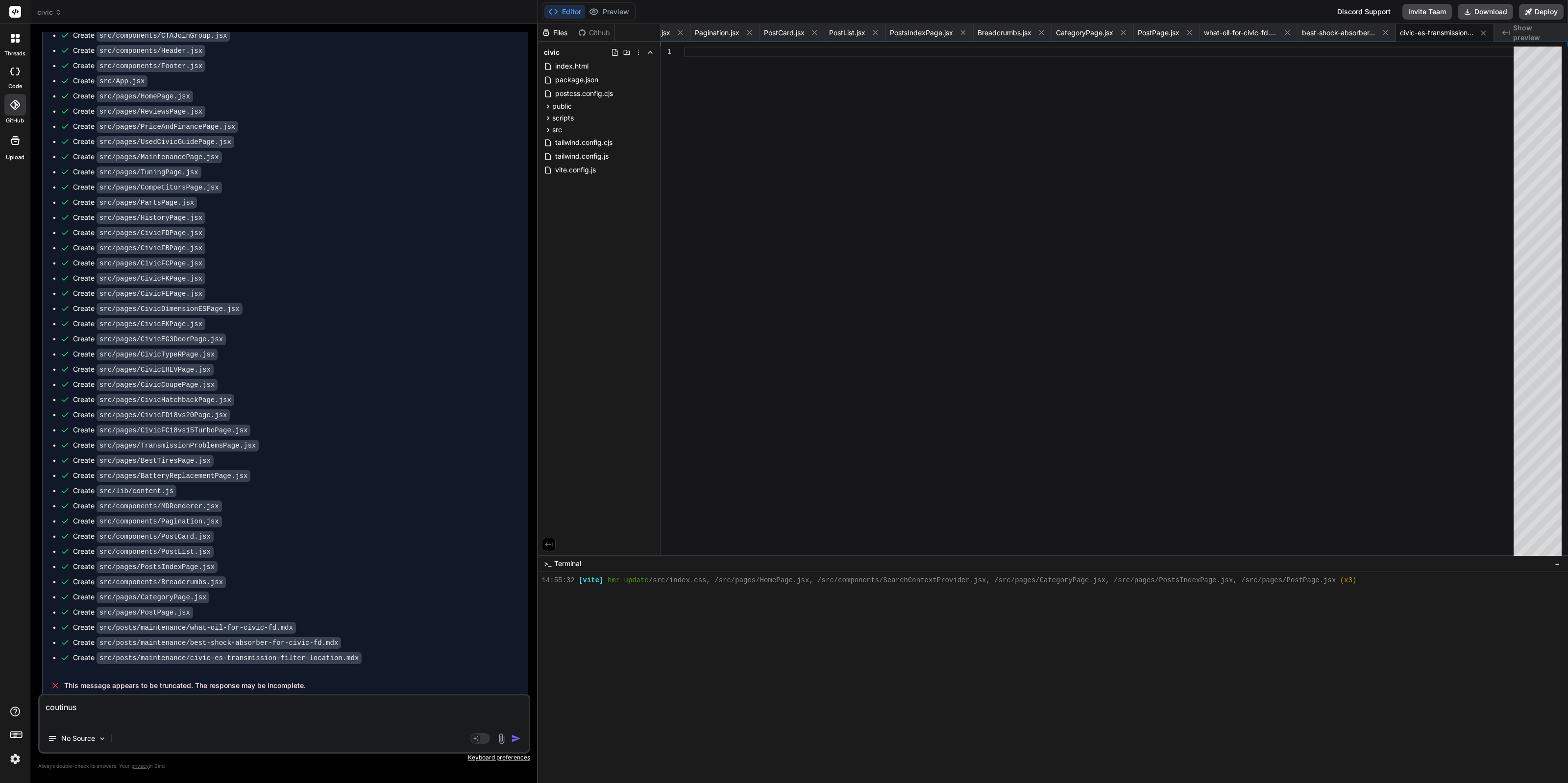
scroll to position [5050, 0]
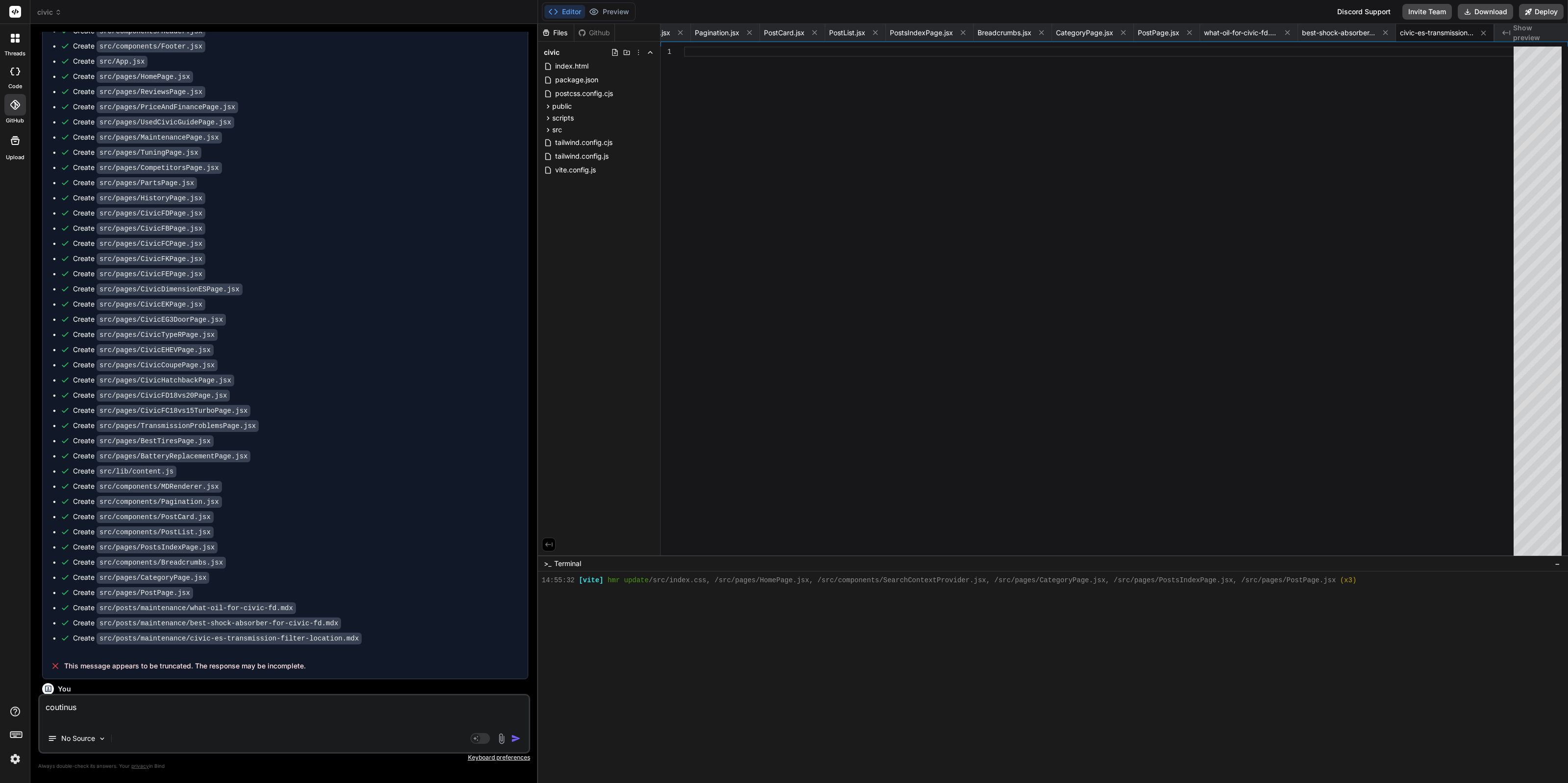
click at [10, 758] on img at bounding box center [15, 759] width 17 height 17
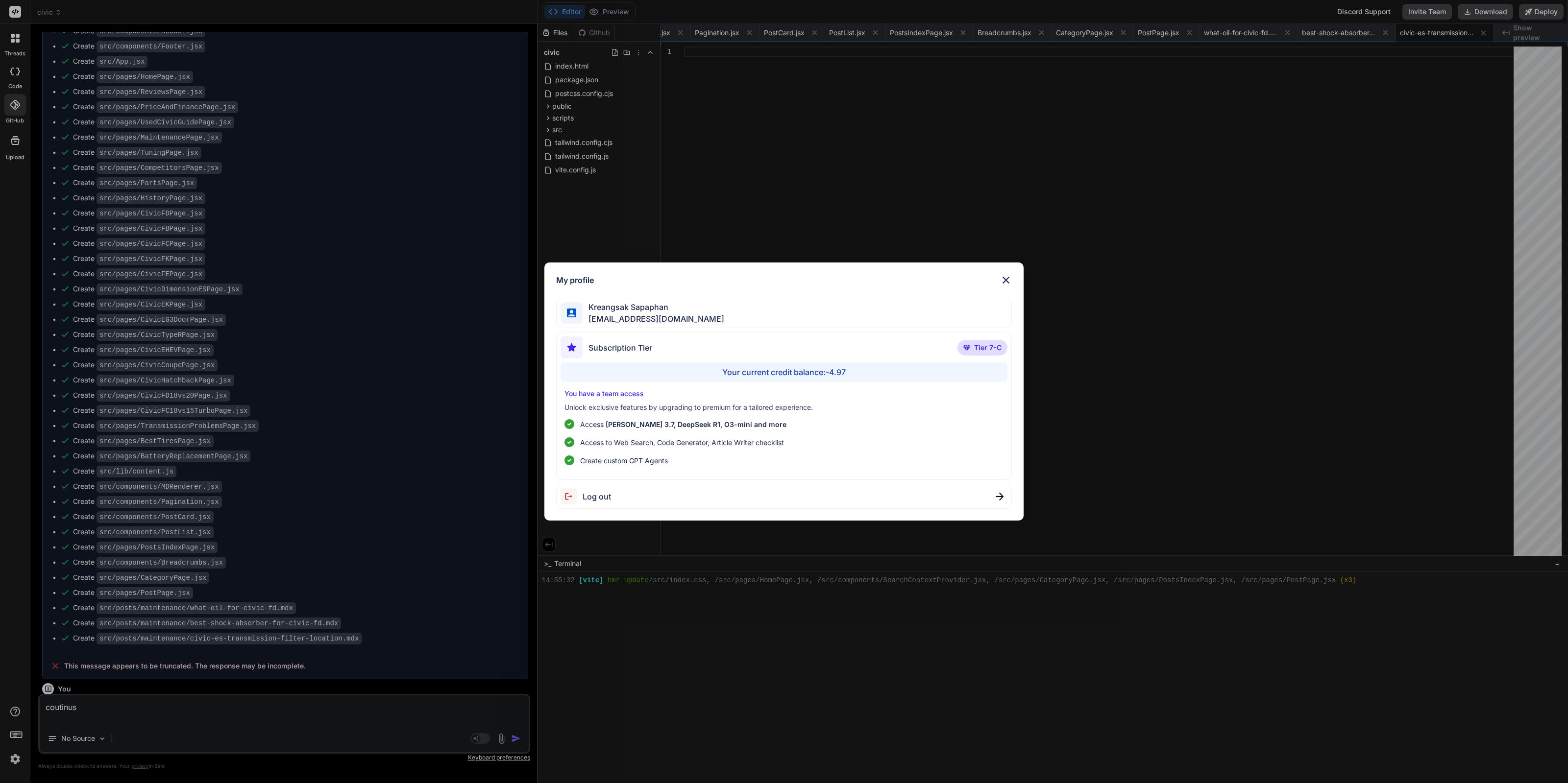
click at [319, 647] on div "My profile Kreangsak Sapaphan [EMAIL_ADDRESS][DOMAIN_NAME] Subscription Tier Ti…" at bounding box center [784, 391] width 1568 height 783
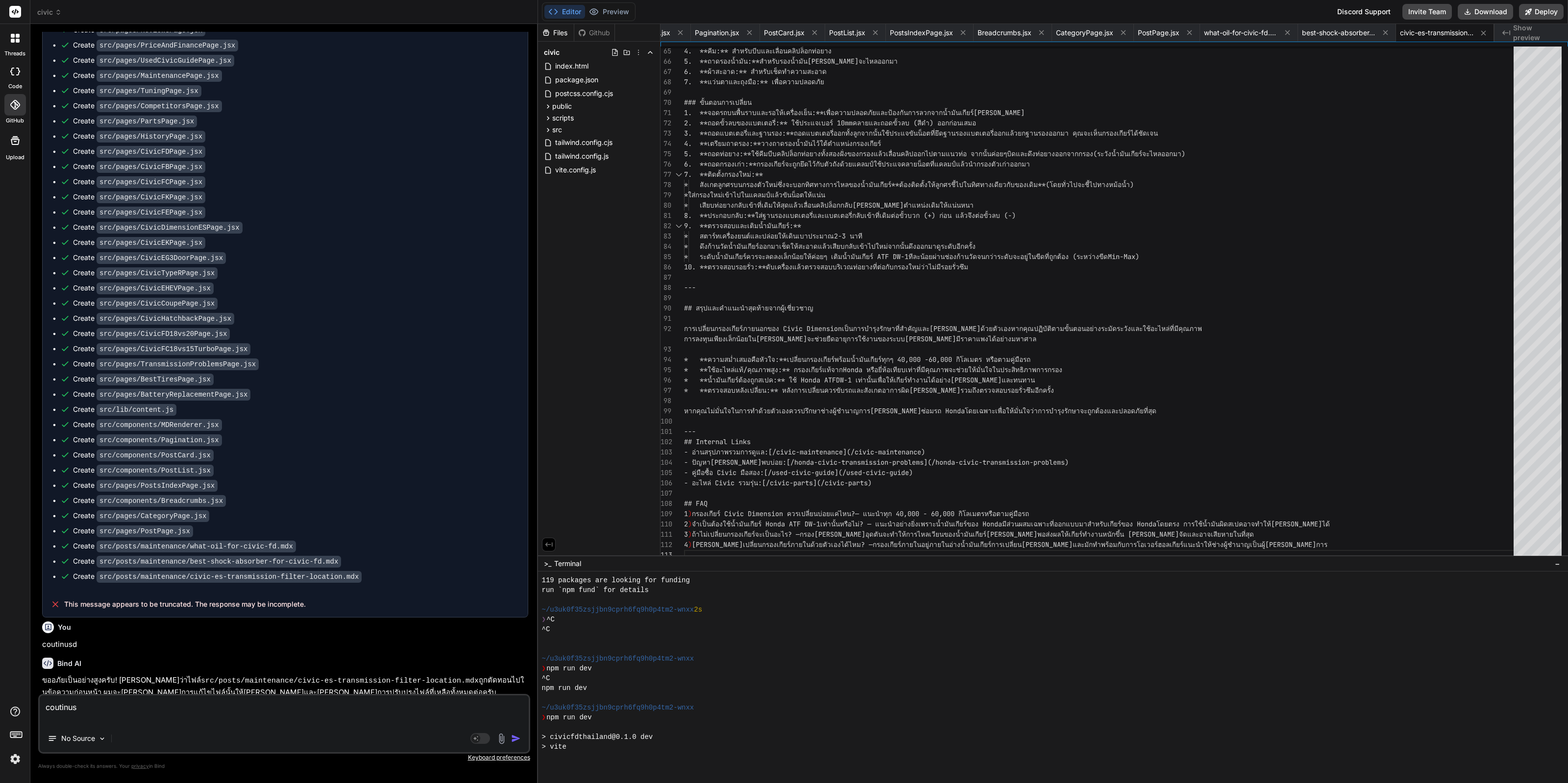
scroll to position [5167, 0]
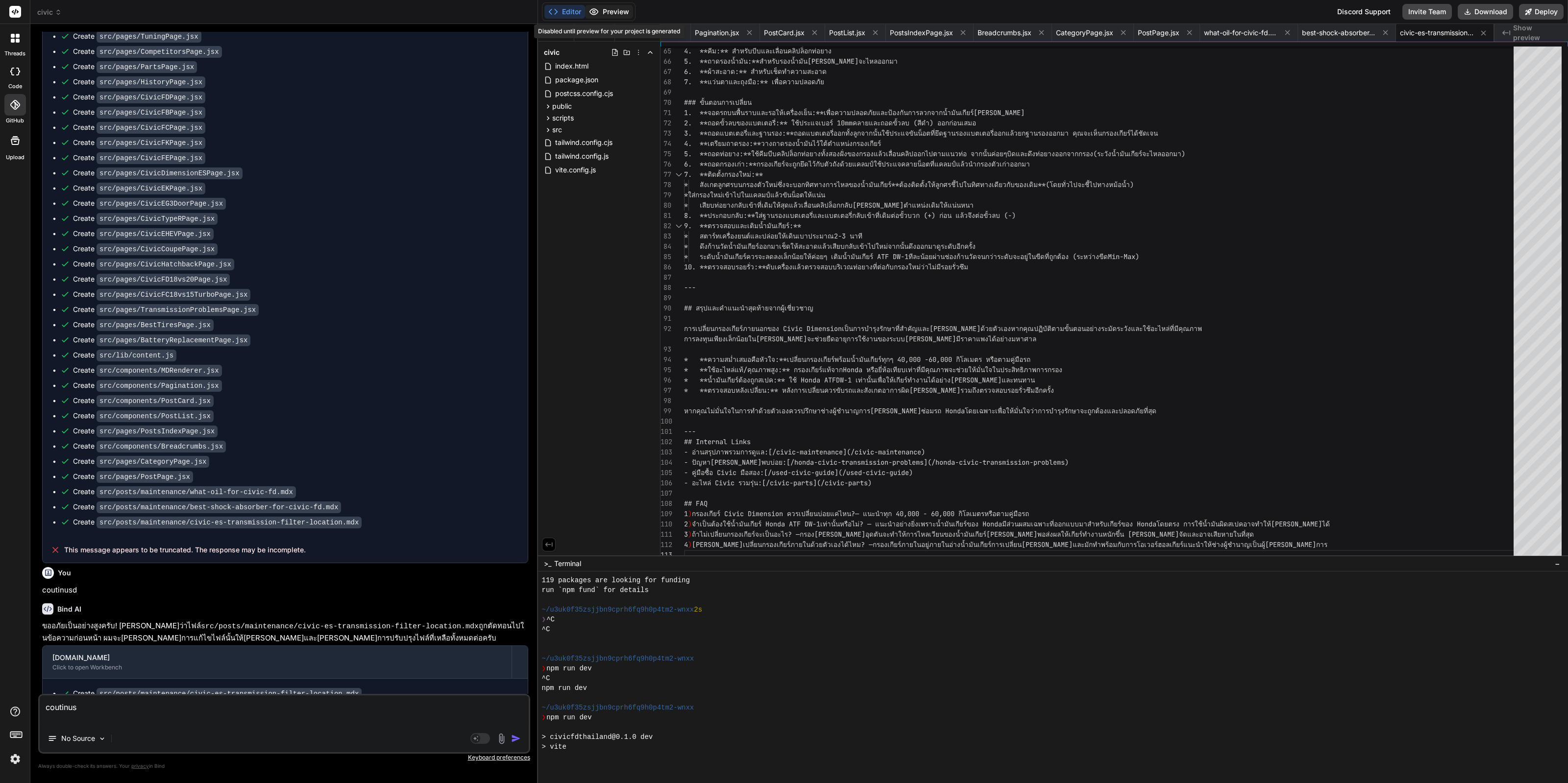
click at [319, 11] on button "Preview" at bounding box center [609, 12] width 48 height 14
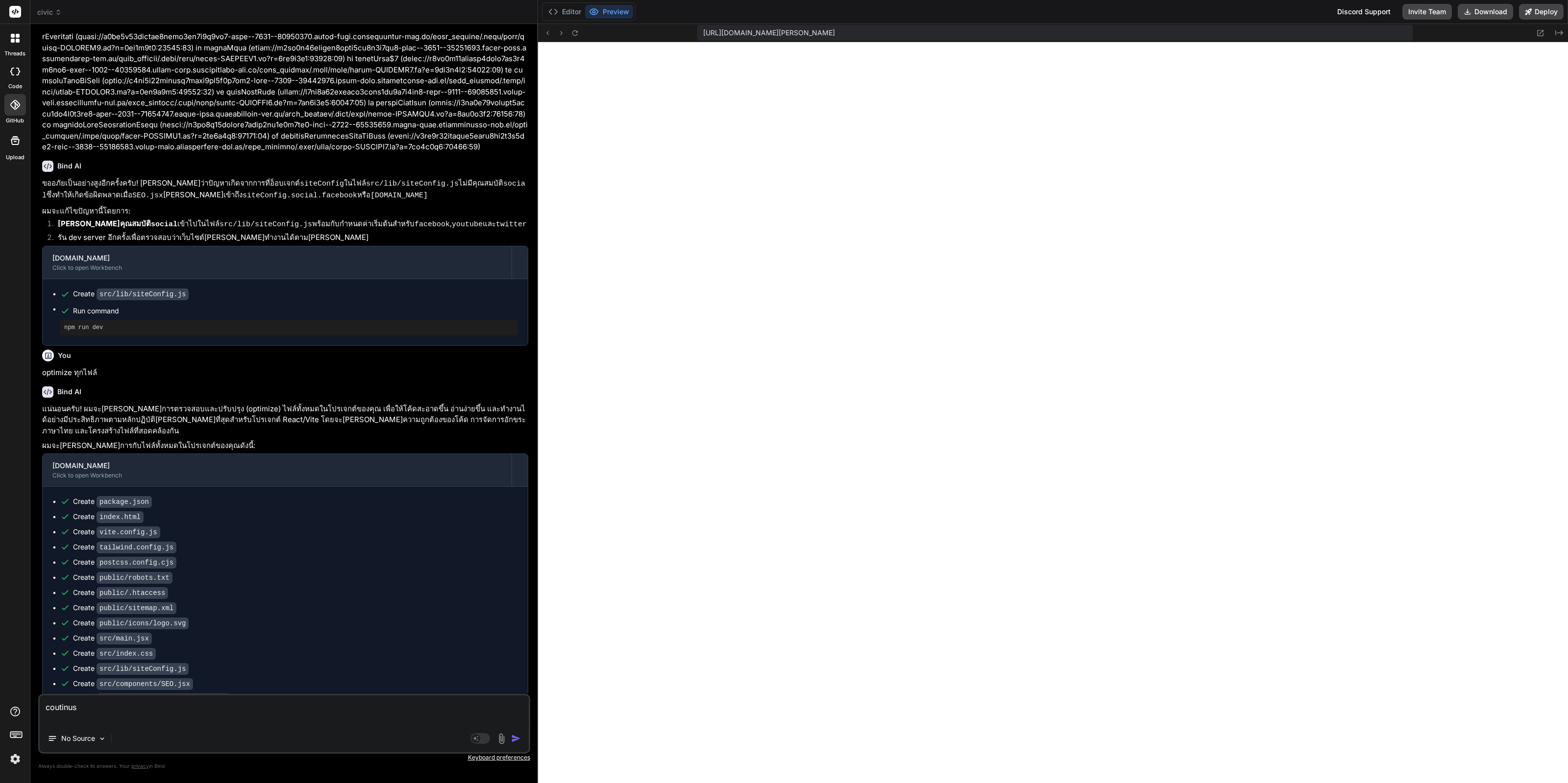
scroll to position [4310, 0]
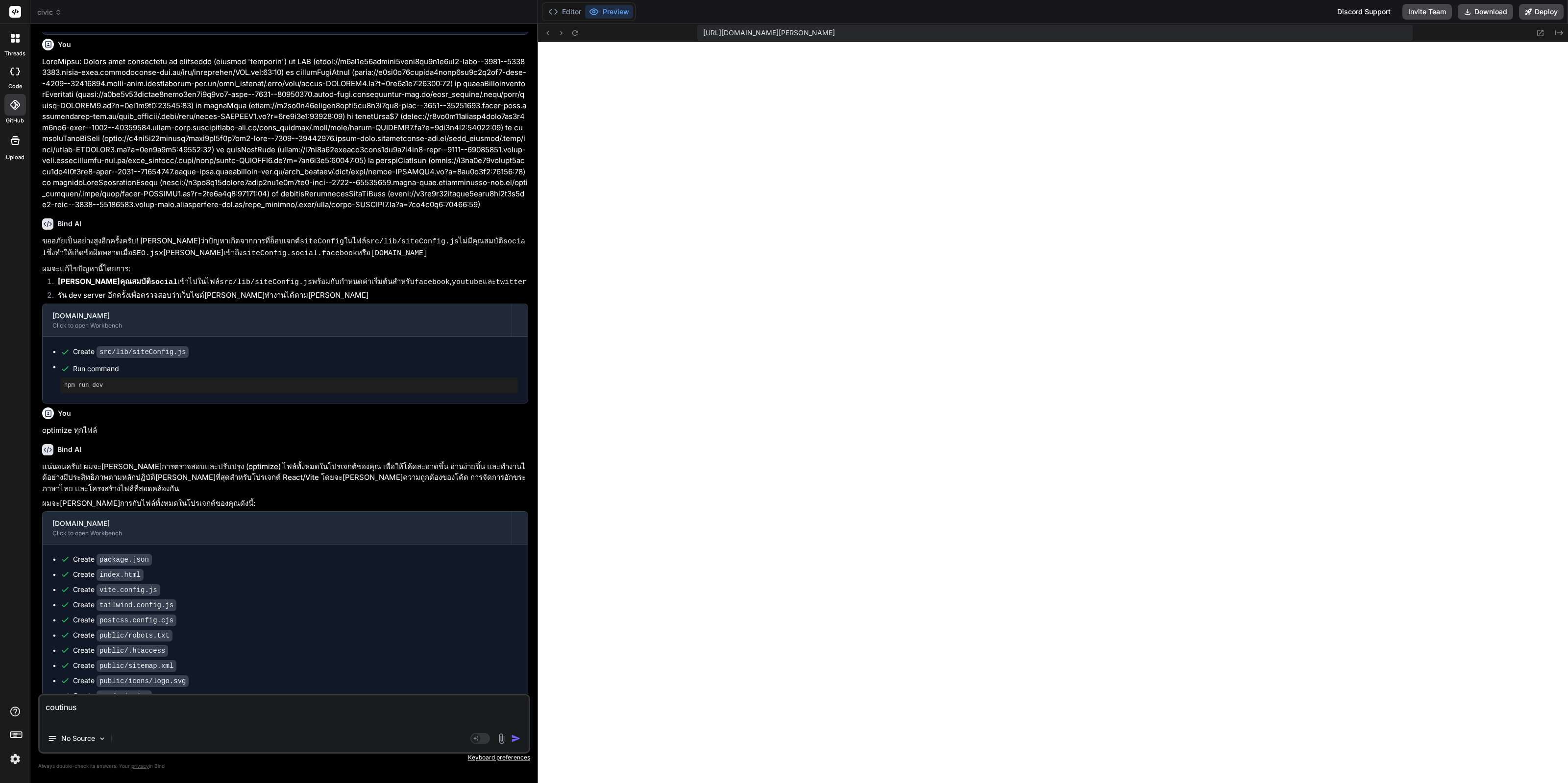
click at [89, 425] on p "optimize ทุกไฟล์" at bounding box center [285, 431] width 486 height 11
copy div "optimize ทุกไฟล์"
click at [272, 716] on textarea "coutinus" at bounding box center [284, 710] width 489 height 29
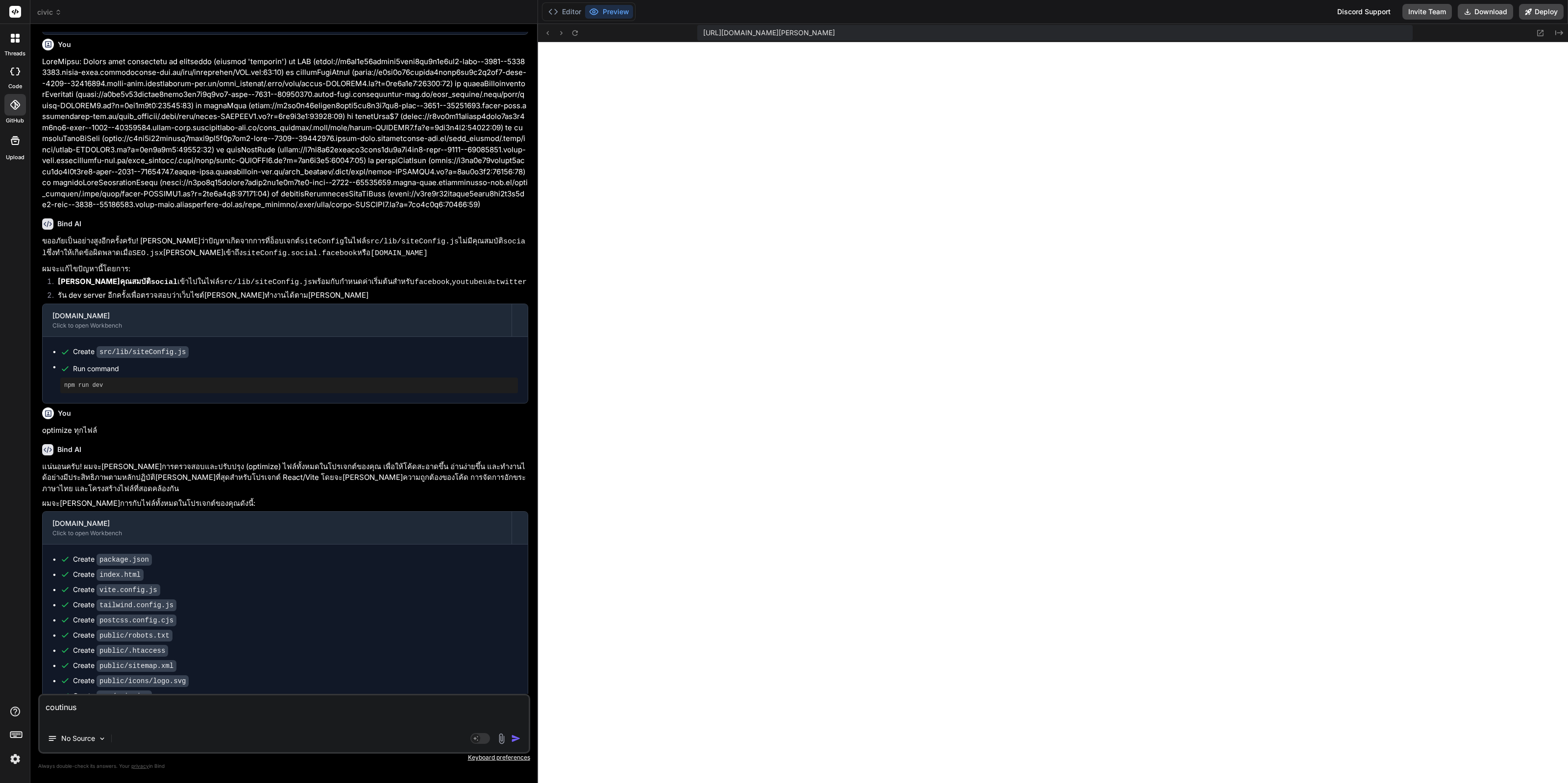
click at [272, 716] on textarea "coutinus" at bounding box center [284, 710] width 489 height 29
paste textarea "optimize ทุกไฟล์"
drag, startPoint x: 81, startPoint y: 695, endPoint x: 172, endPoint y: 694, distance: 91.0
click at [172, 694] on textarea "optimize ทุกไฟล์" at bounding box center [284, 703] width 489 height 41
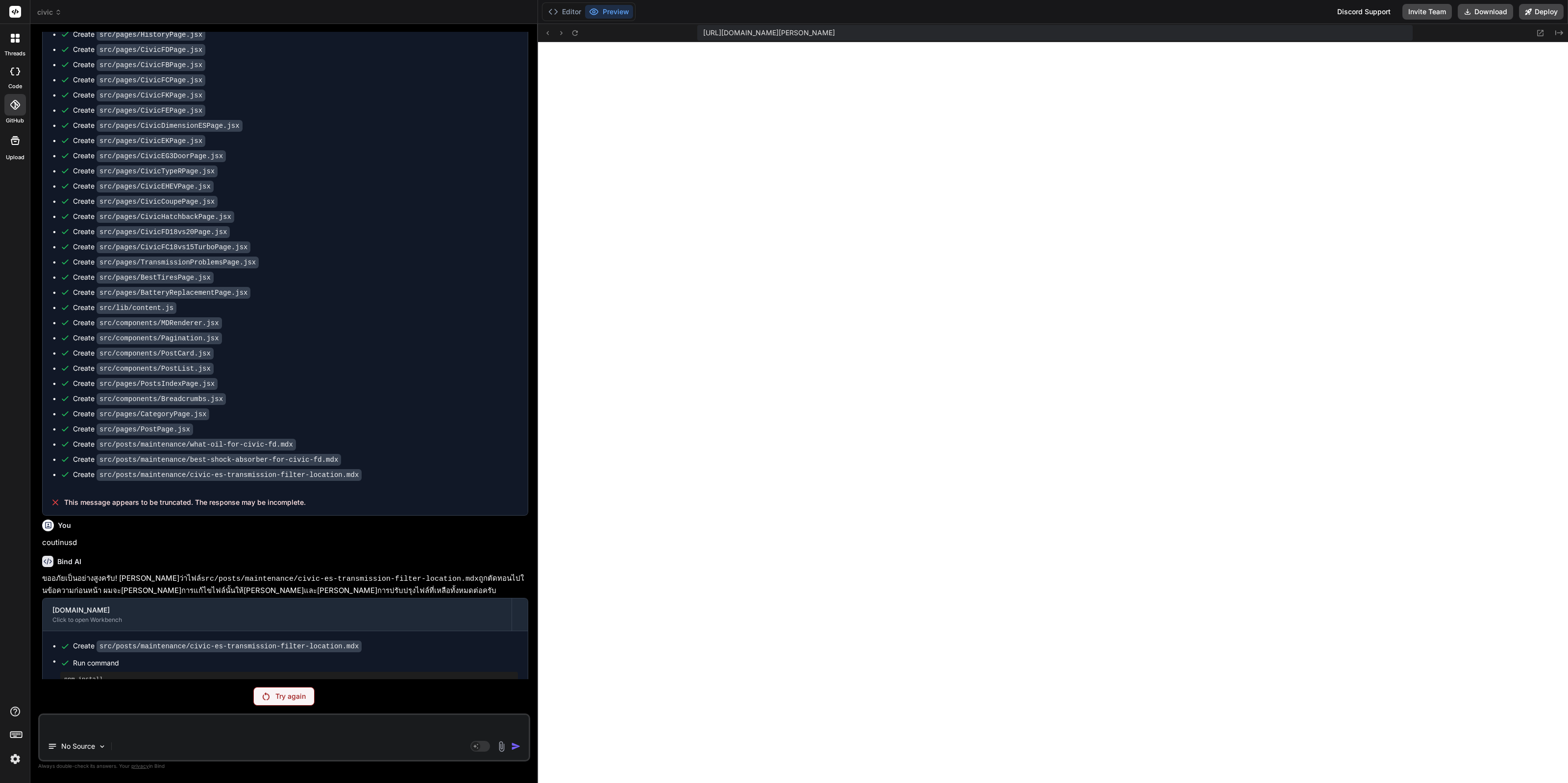
scroll to position [5234, 0]
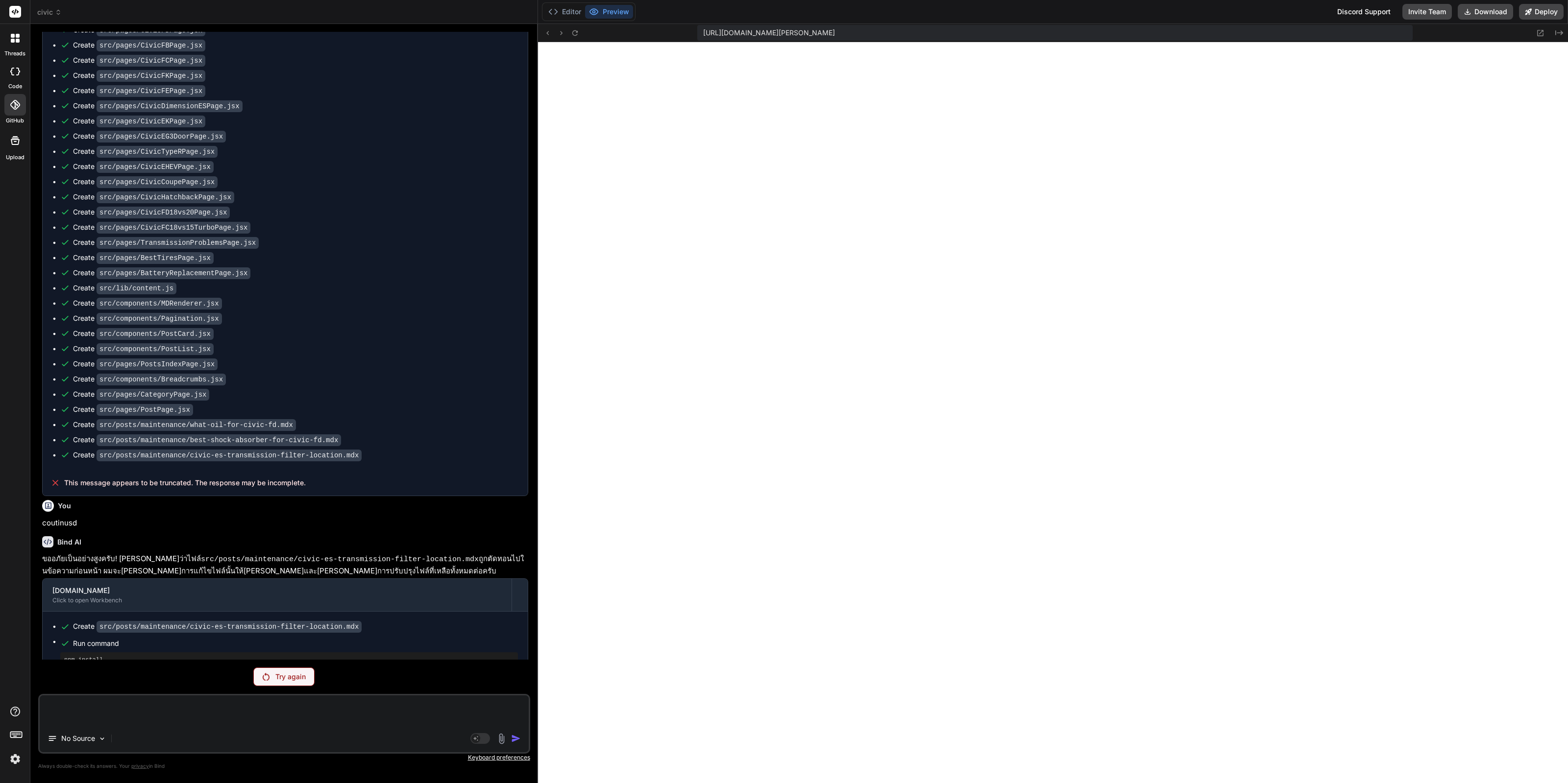
click at [274, 674] on div "Try again" at bounding box center [284, 676] width 61 height 19
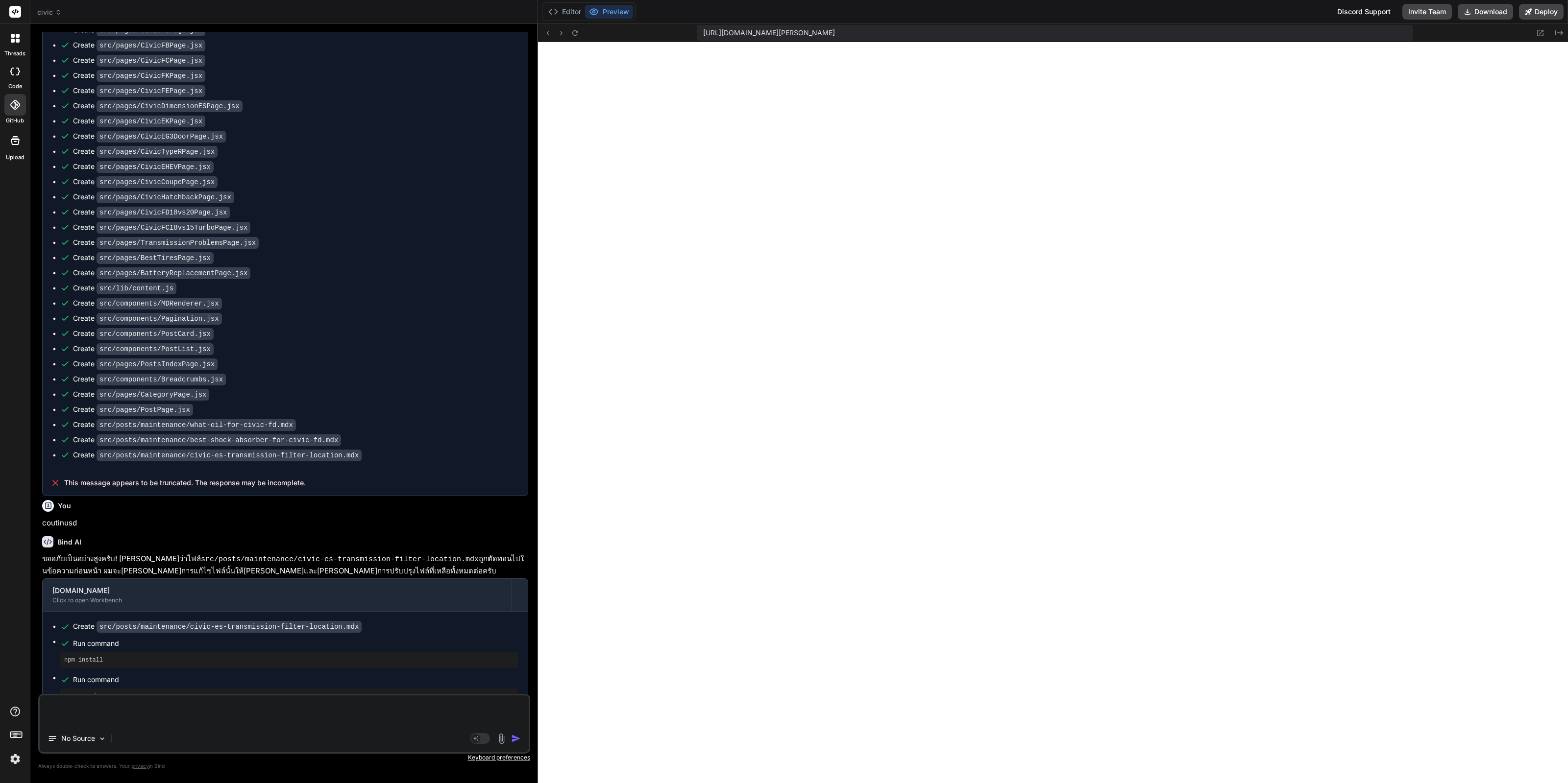
scroll to position [5268, 0]
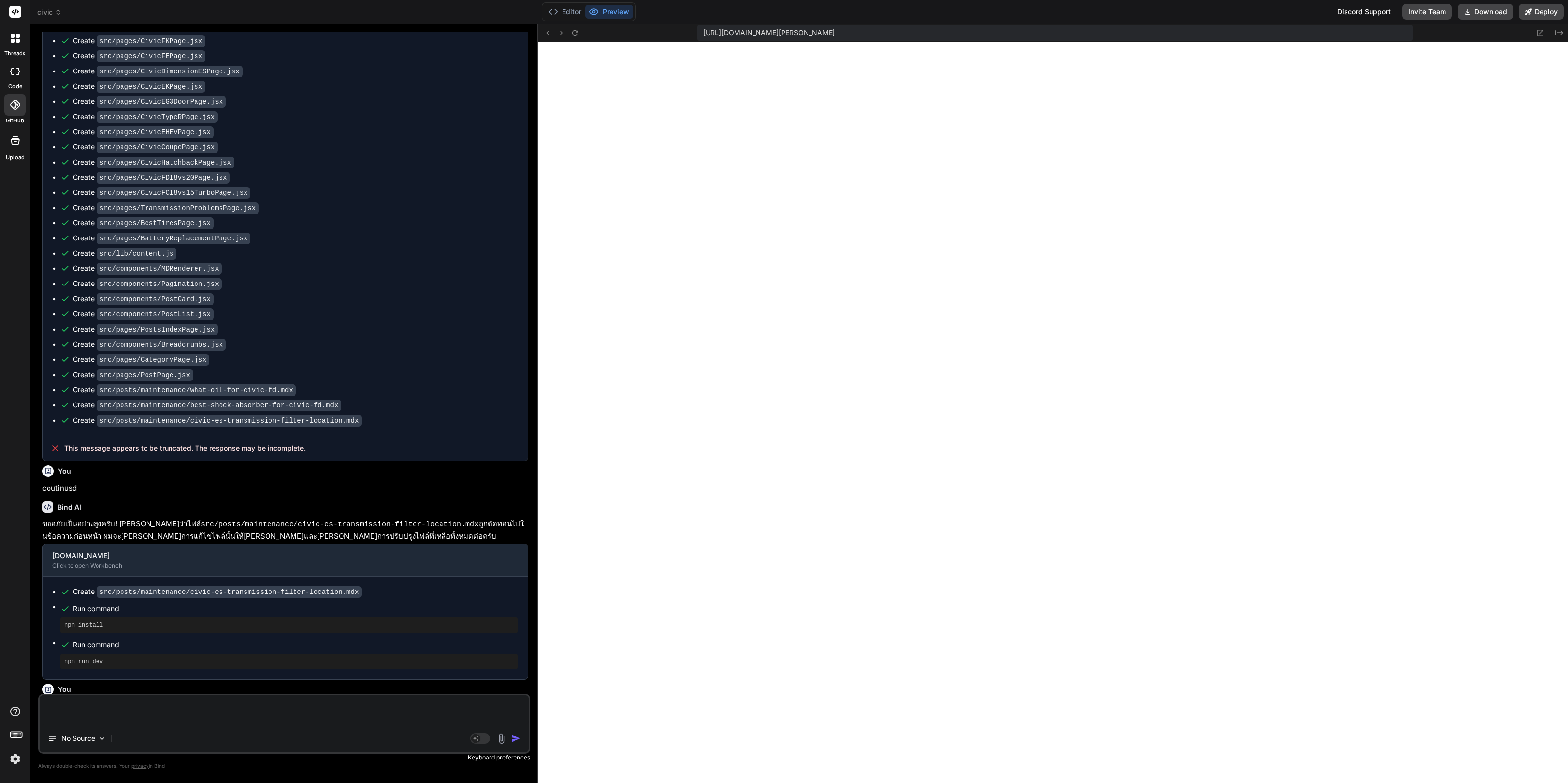
click at [280, 737] on p "‌" at bounding box center [285, 743] width 486 height 11
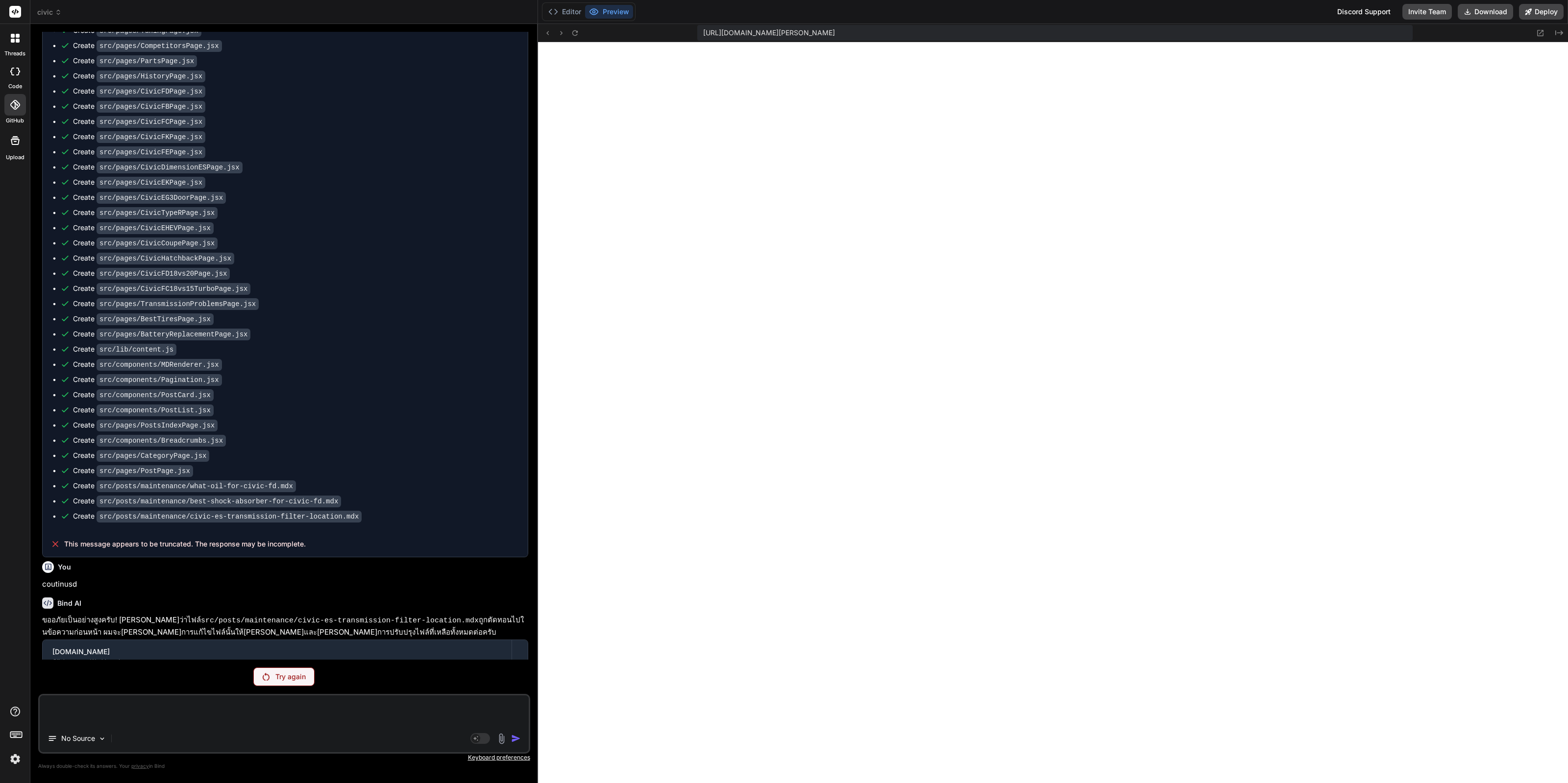
scroll to position [5234, 0]
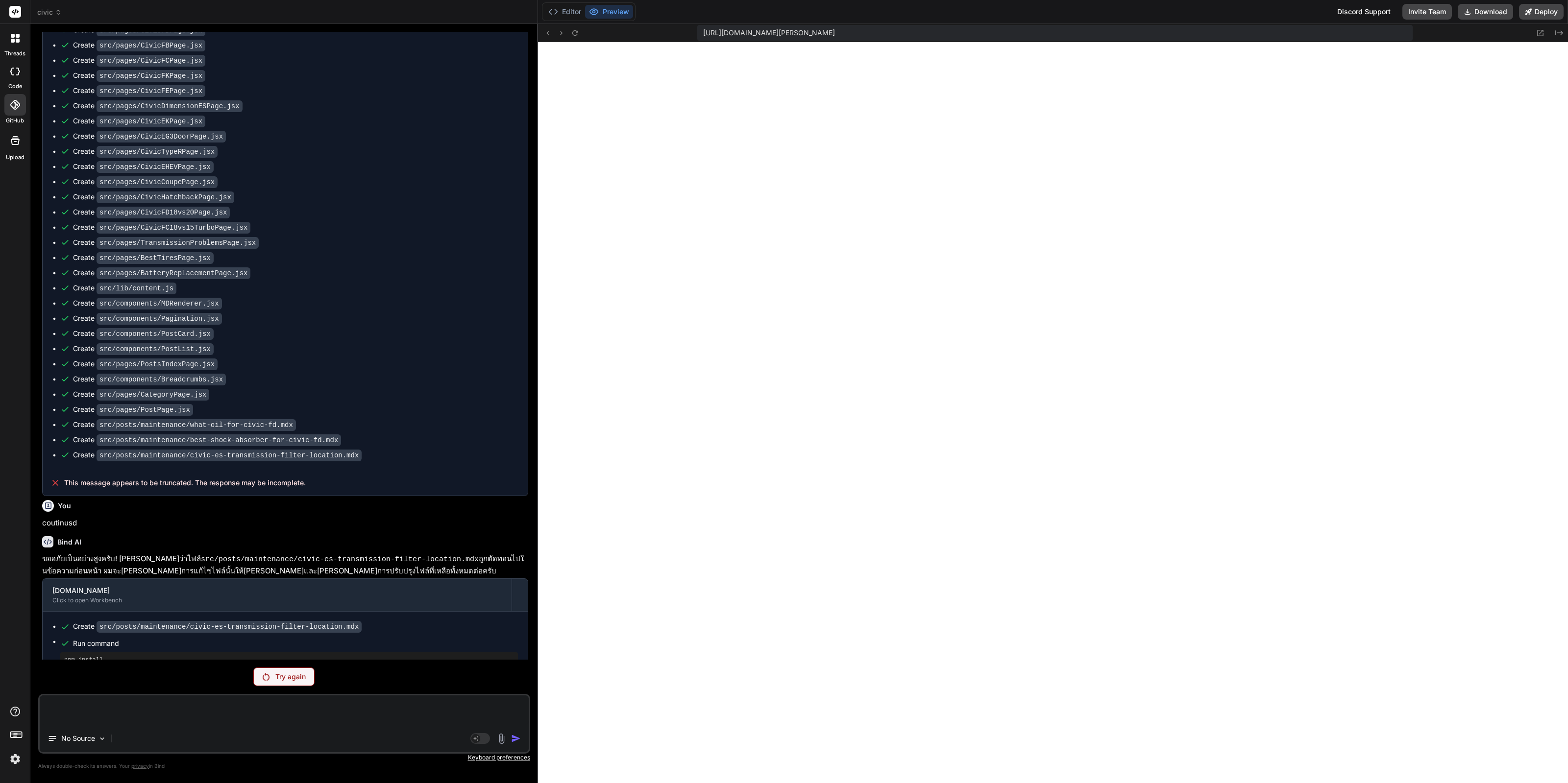
click at [302, 681] on p "Try again" at bounding box center [291, 677] width 30 height 10
click at [304, 679] on p "Try again" at bounding box center [291, 677] width 30 height 10
click at [289, 680] on p "Try again" at bounding box center [291, 677] width 30 height 10
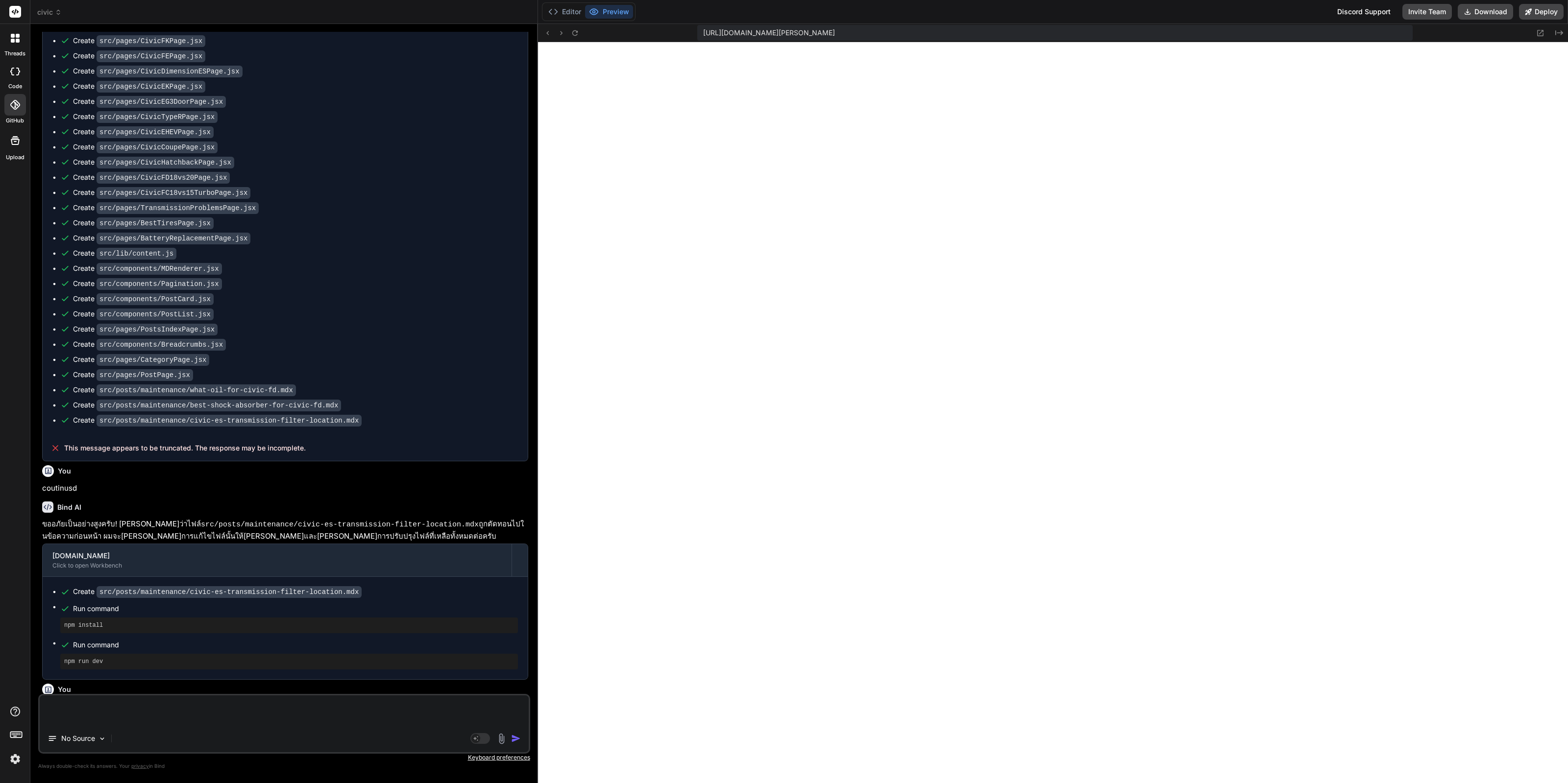
click at [27, 762] on div at bounding box center [15, 736] width 30 height 62
click at [16, 759] on img at bounding box center [15, 759] width 17 height 17
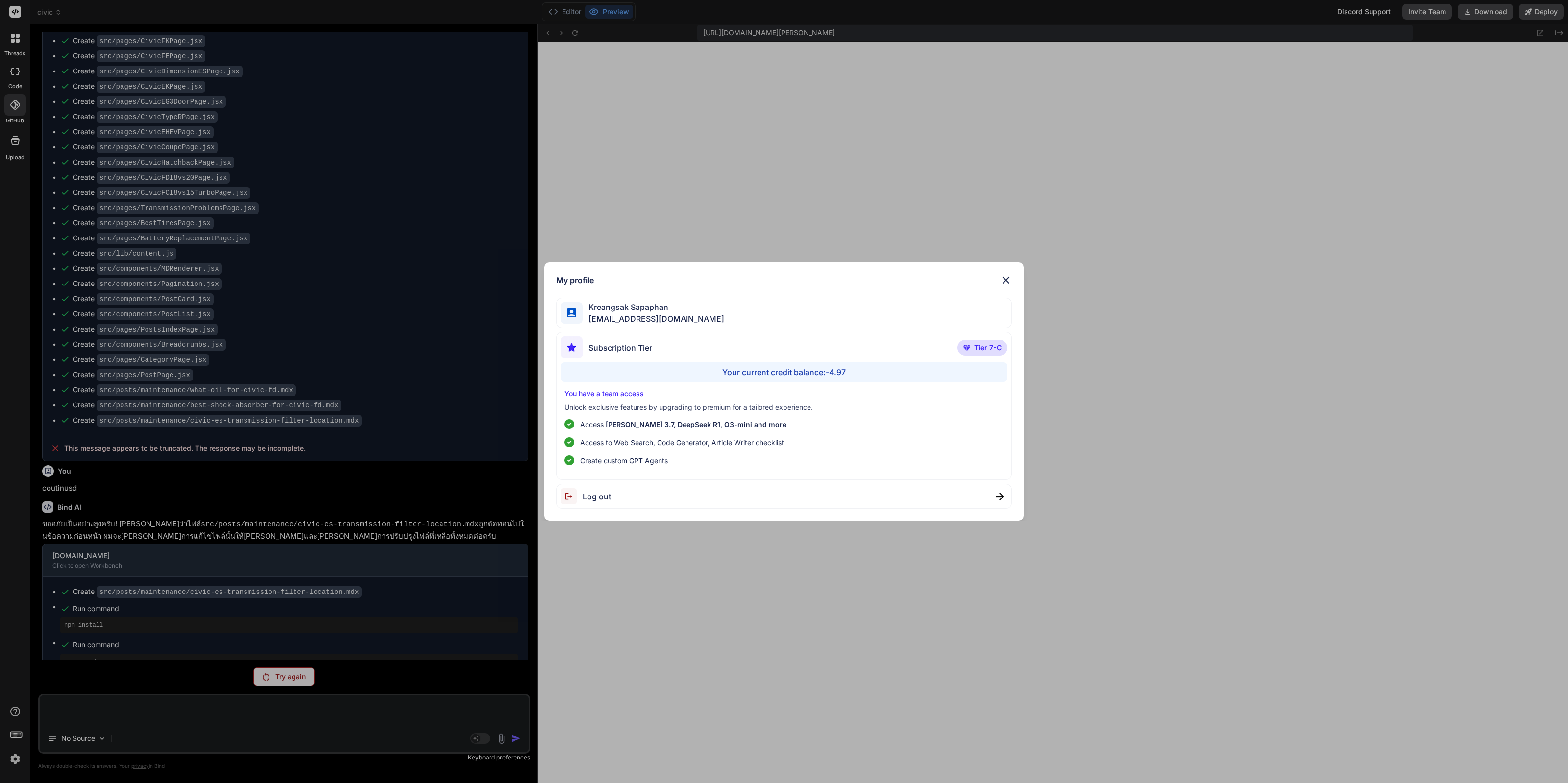
scroll to position [5234, 0]
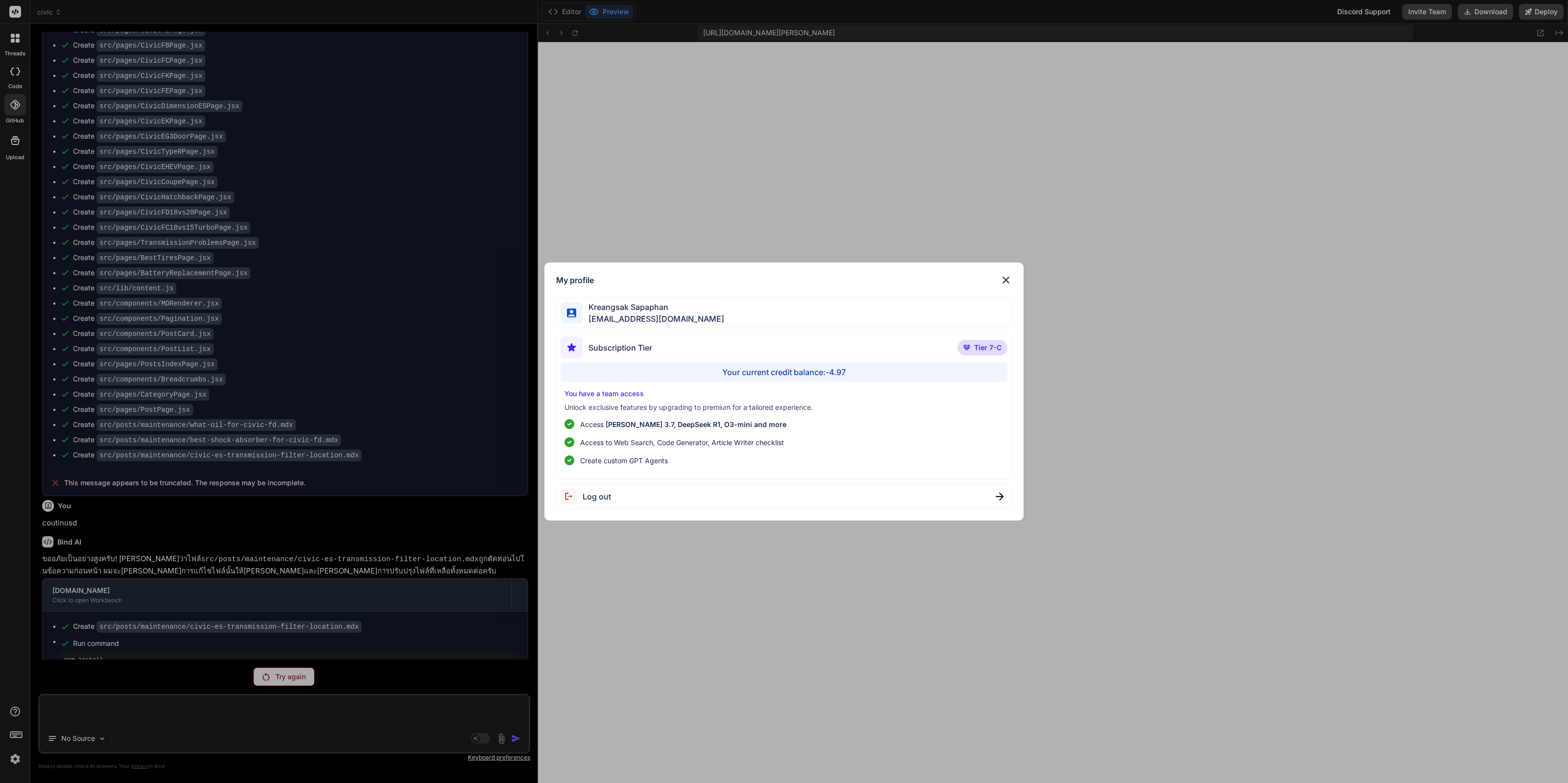
click at [177, 637] on div "My profile Kreangsak Sapaphan [EMAIL_ADDRESS][DOMAIN_NAME] Subscription Tier Ti…" at bounding box center [784, 391] width 1568 height 783
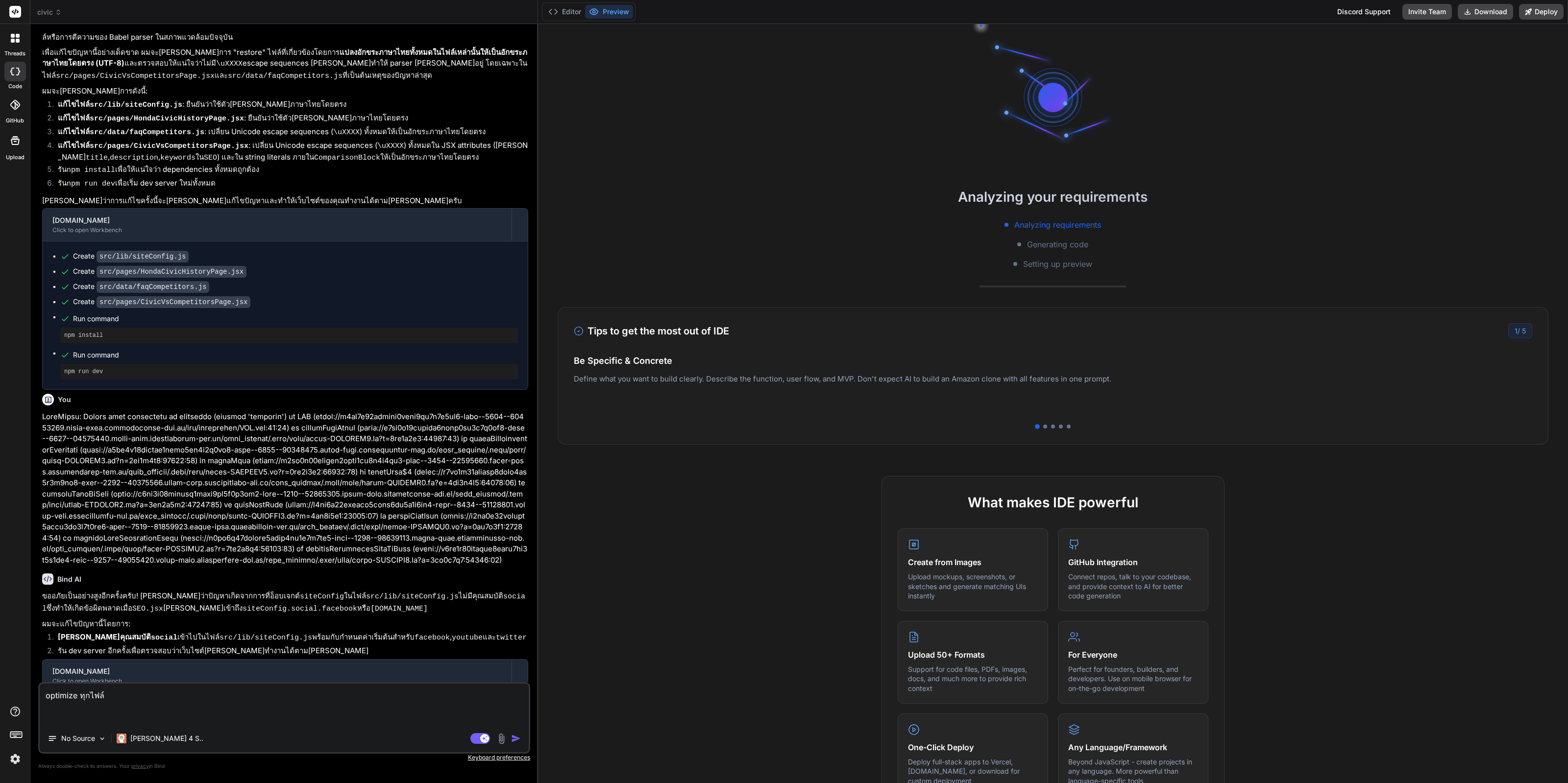
type textarea "x"
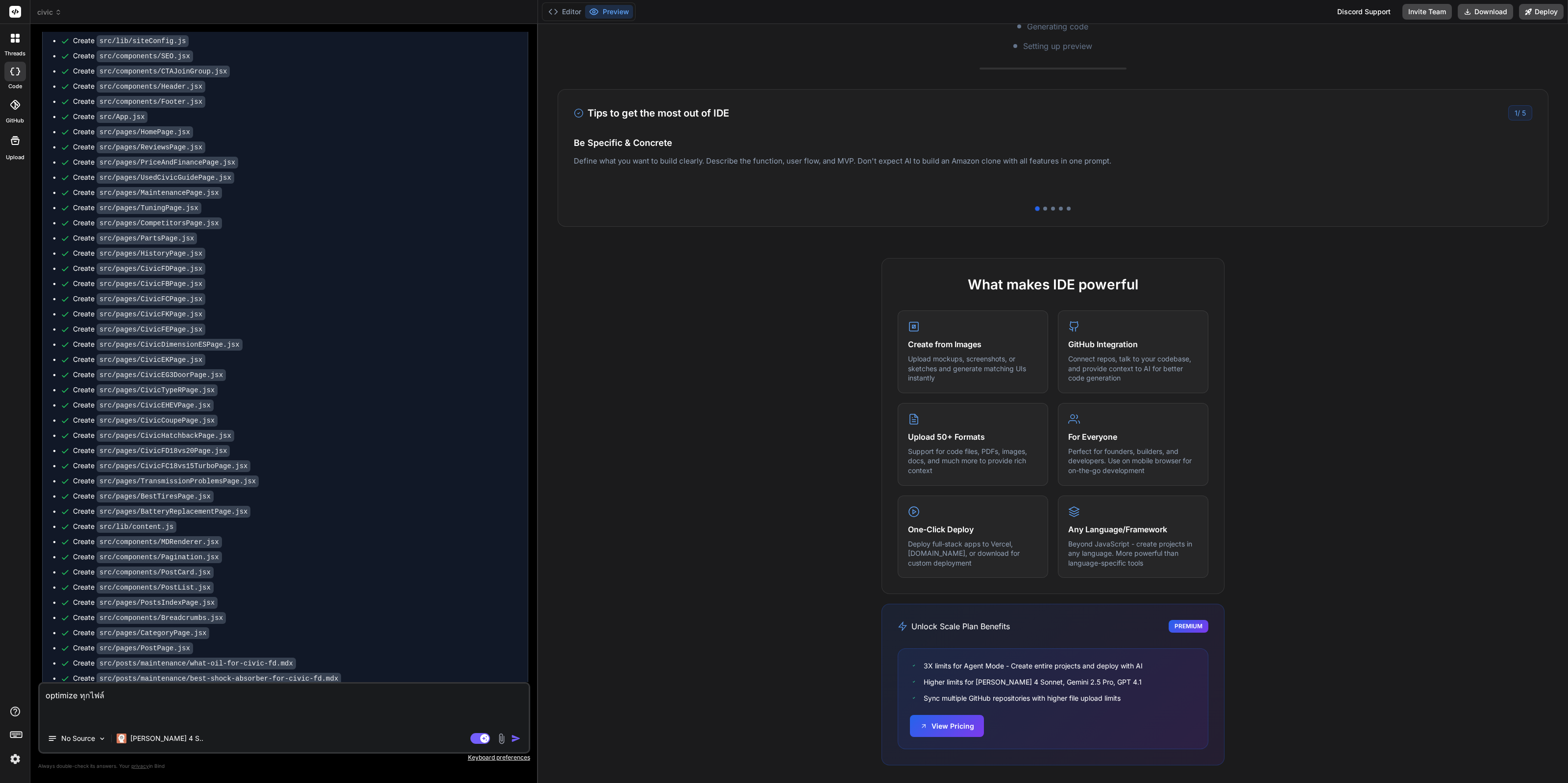
scroll to position [2542, 0]
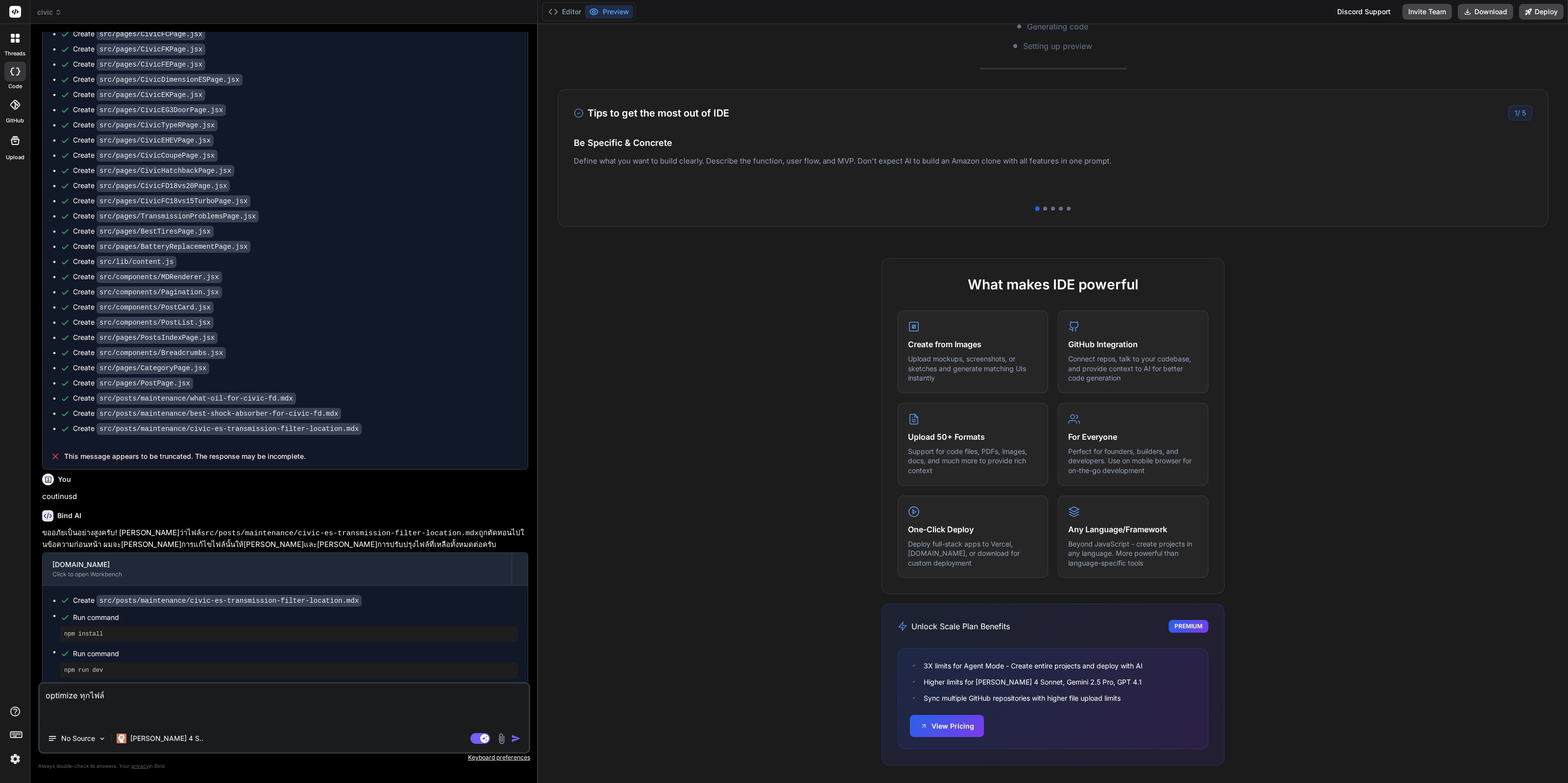
drag, startPoint x: 350, startPoint y: 449, endPoint x: 400, endPoint y: 699, distance: 255.0
click at [53, 491] on p "coutinusd" at bounding box center [285, 496] width 486 height 11
copy p "coutinusd"
click at [280, 694] on textarea "optimize ทุกไฟล์" at bounding box center [284, 703] width 489 height 41
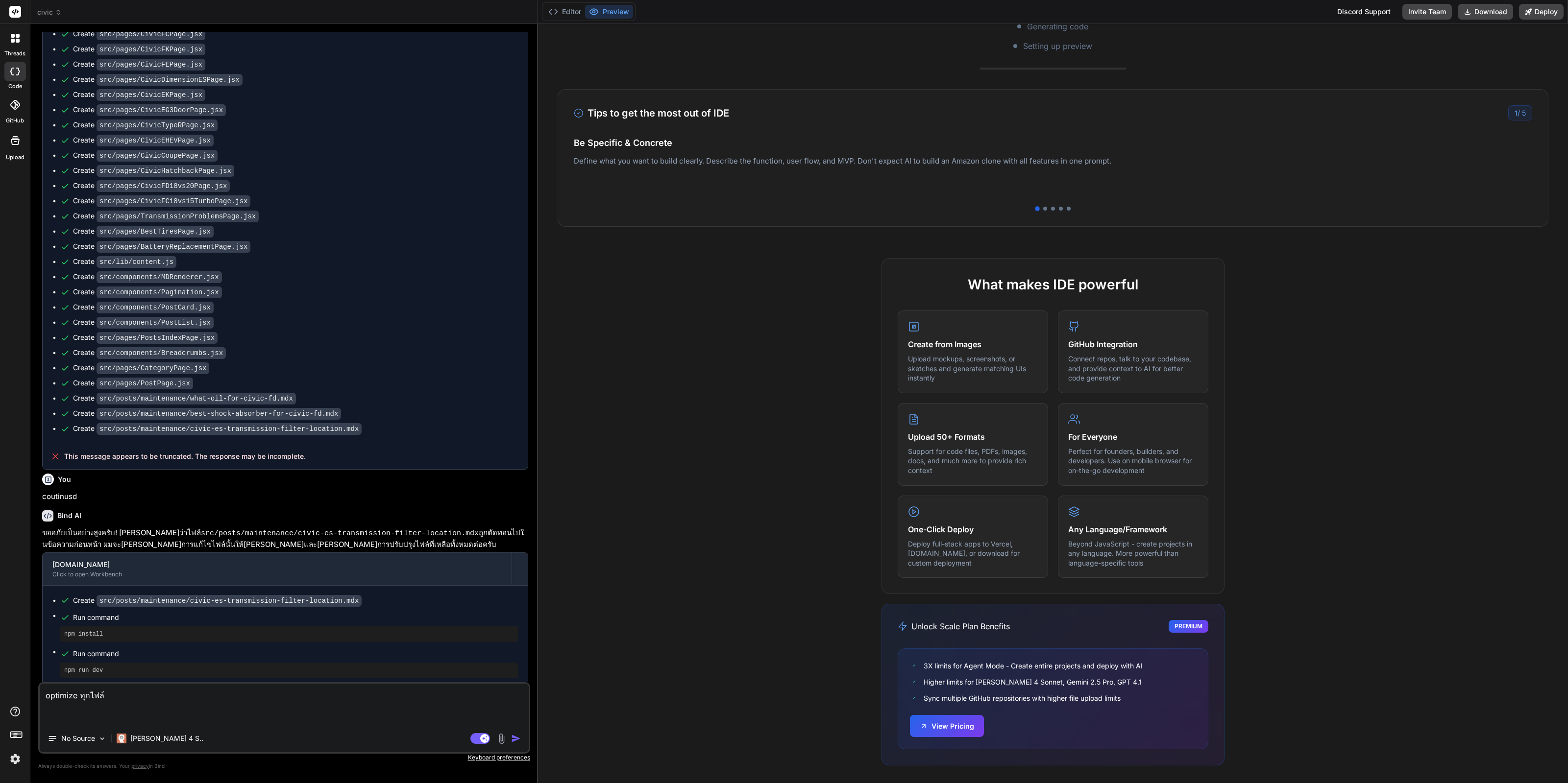
click at [280, 694] on textarea "optimize ทุกไฟล์" at bounding box center [284, 703] width 489 height 41
paste textarea "coutinusd"
type textarea "coutinusd"
type textarea "x"
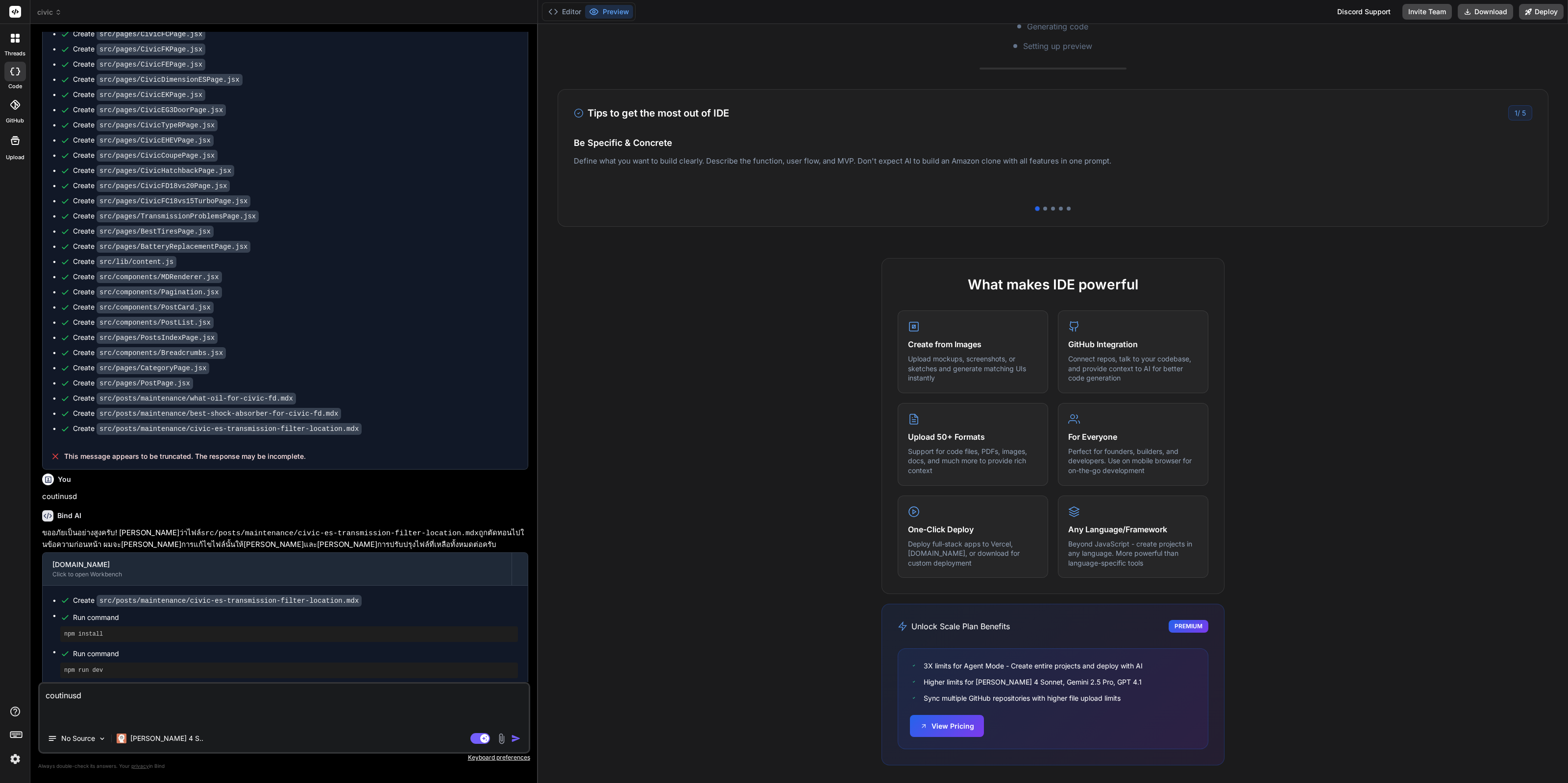
scroll to position [2530, 0]
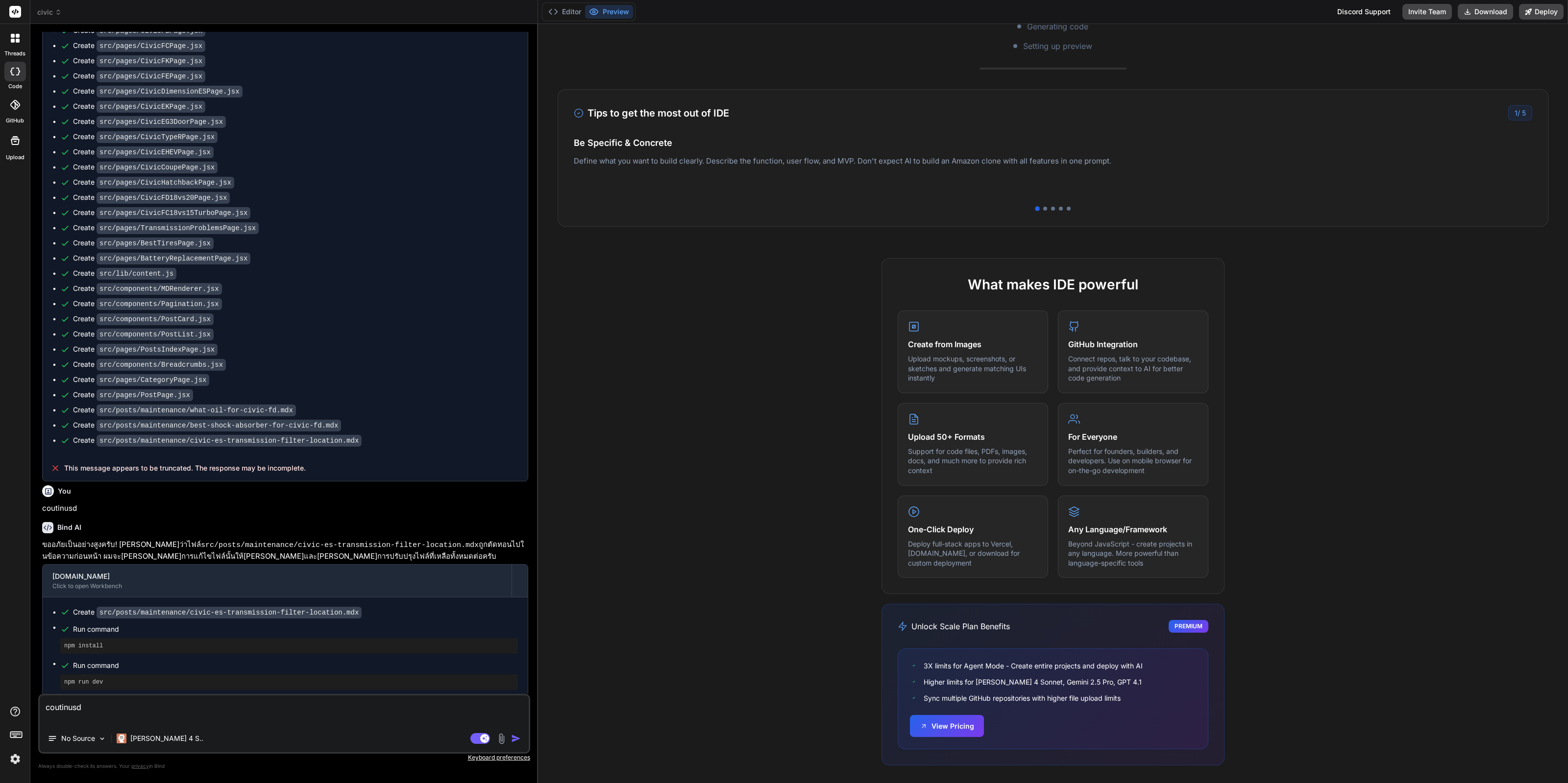
type textarea "coutinus"
type textarea "x"
type textarea "coutinus"
click at [513, 735] on img "button" at bounding box center [516, 739] width 10 height 10
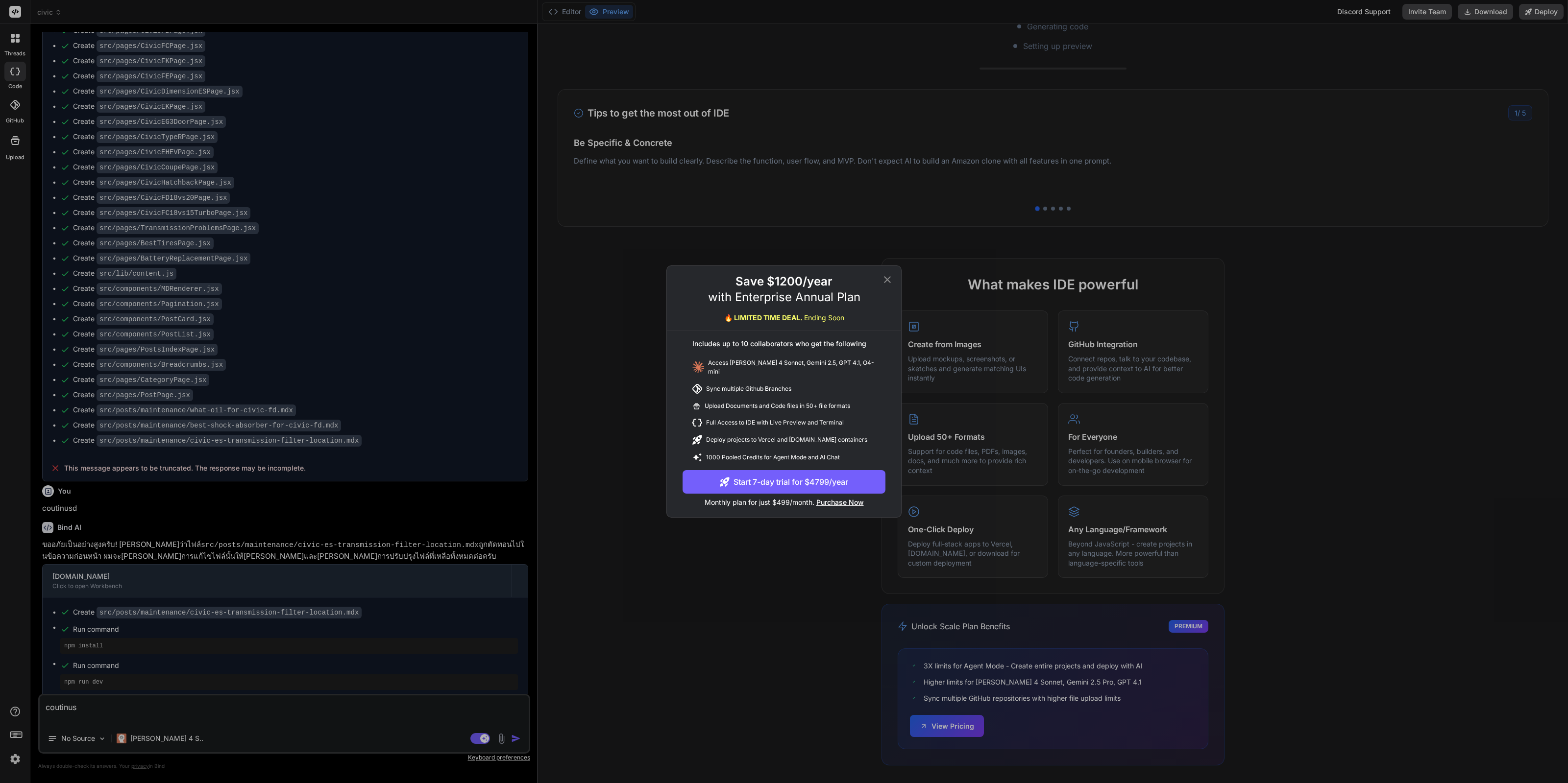
click at [890, 282] on icon at bounding box center [887, 279] width 12 height 12
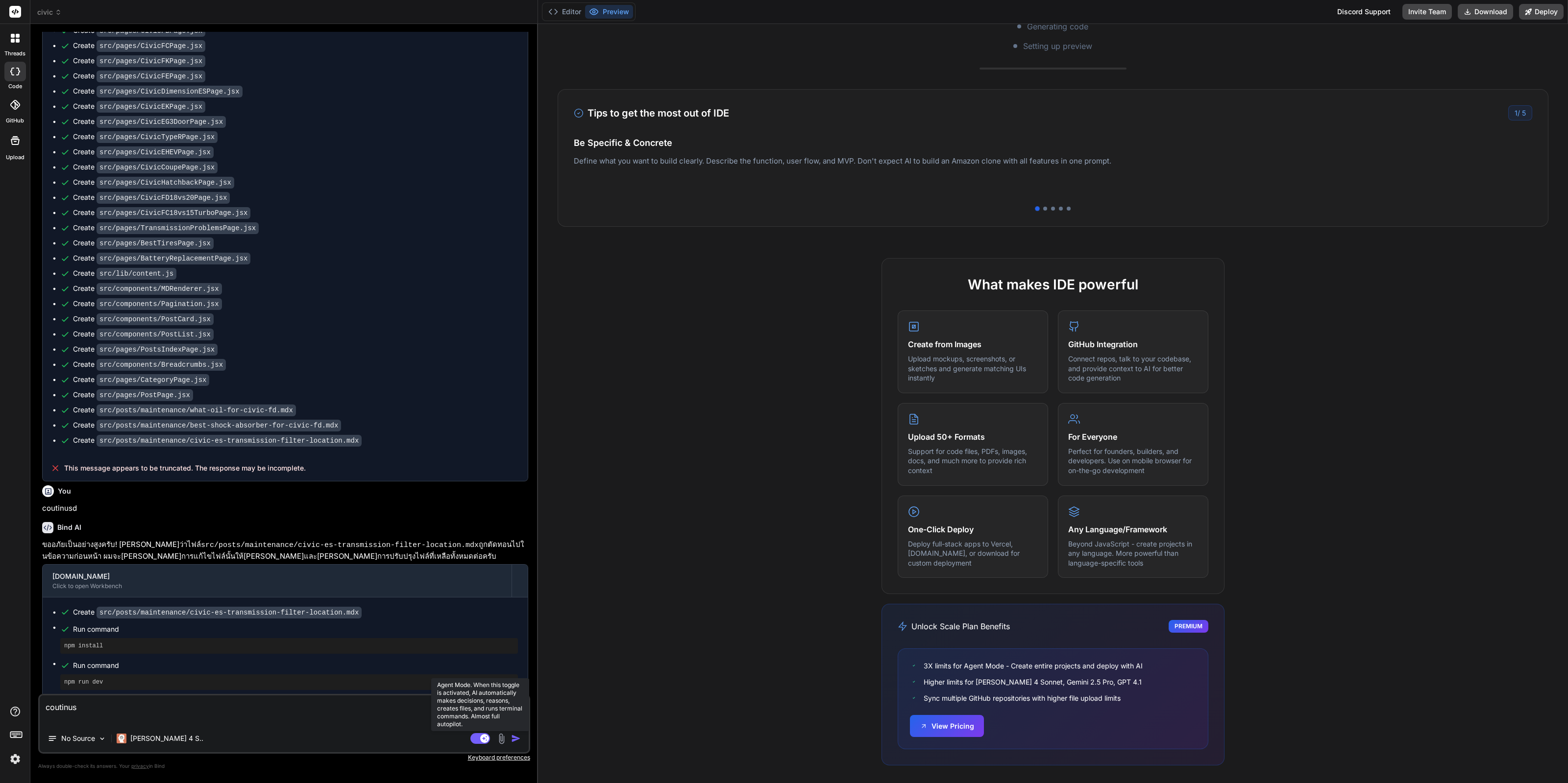
click at [471, 742] on icon at bounding box center [480, 739] width 19 height 11
click at [519, 741] on img "button" at bounding box center [516, 739] width 10 height 10
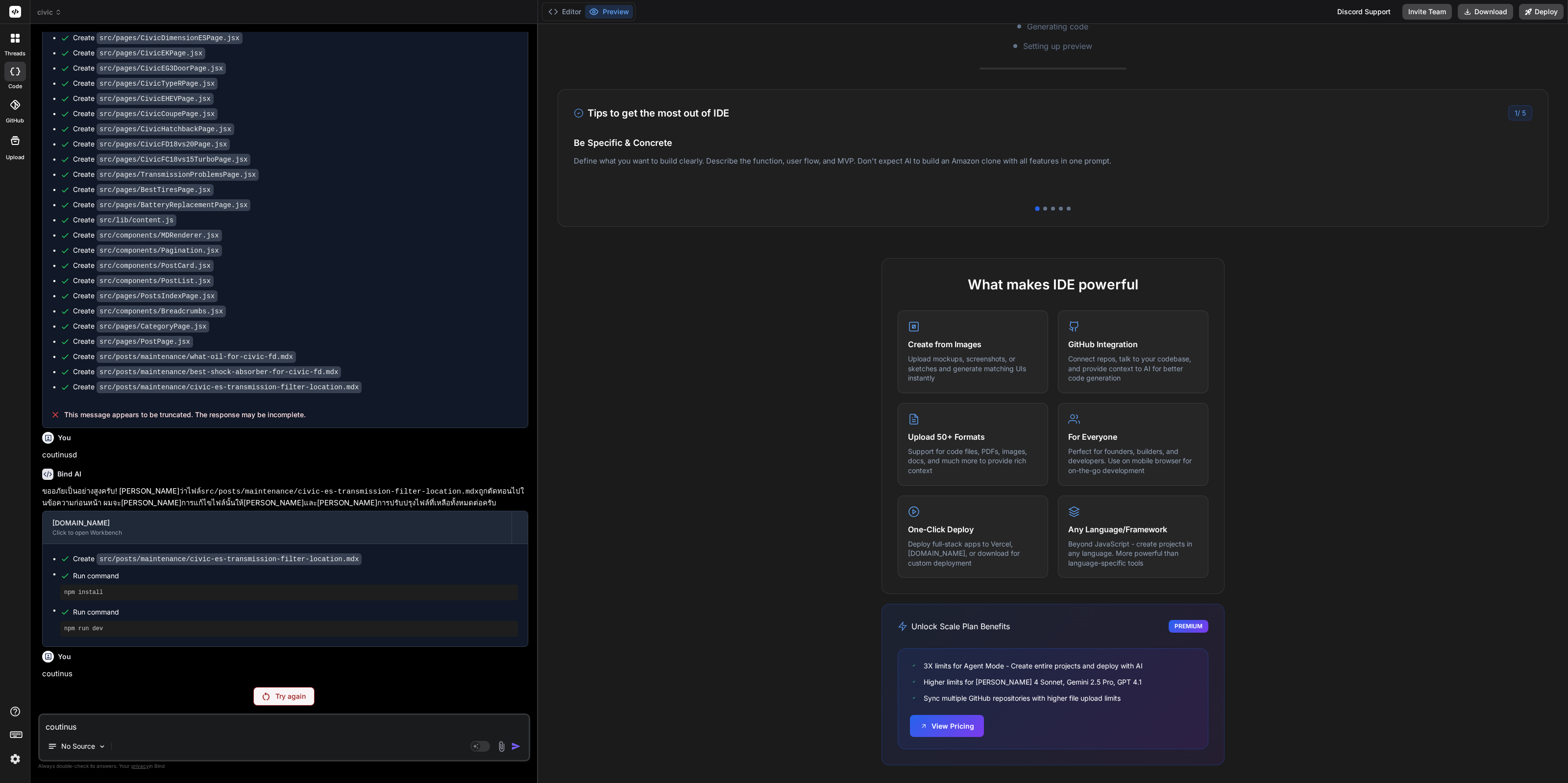
scroll to position [2578, 0]
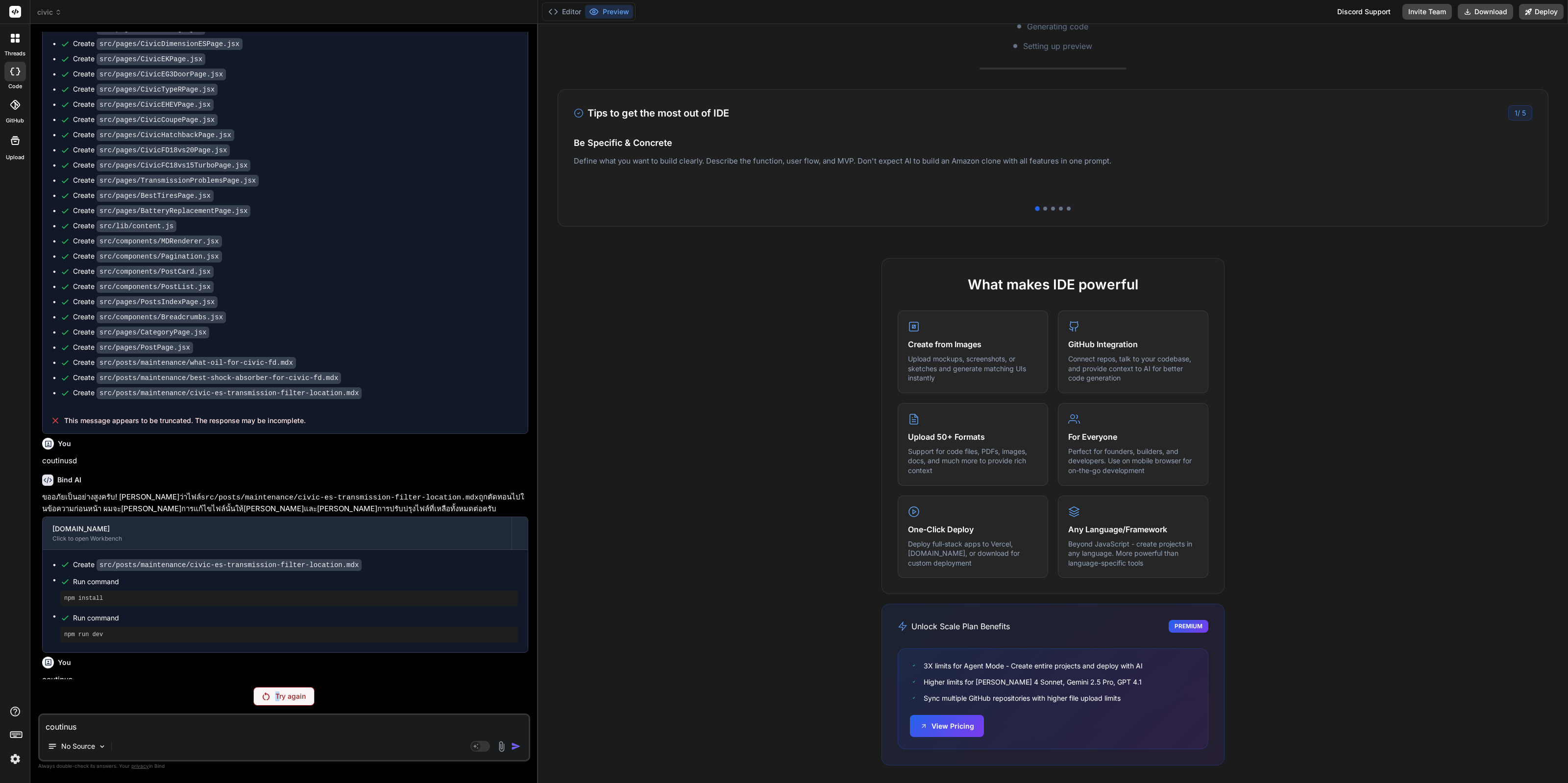
click at [277, 694] on p "Try again" at bounding box center [291, 696] width 30 height 10
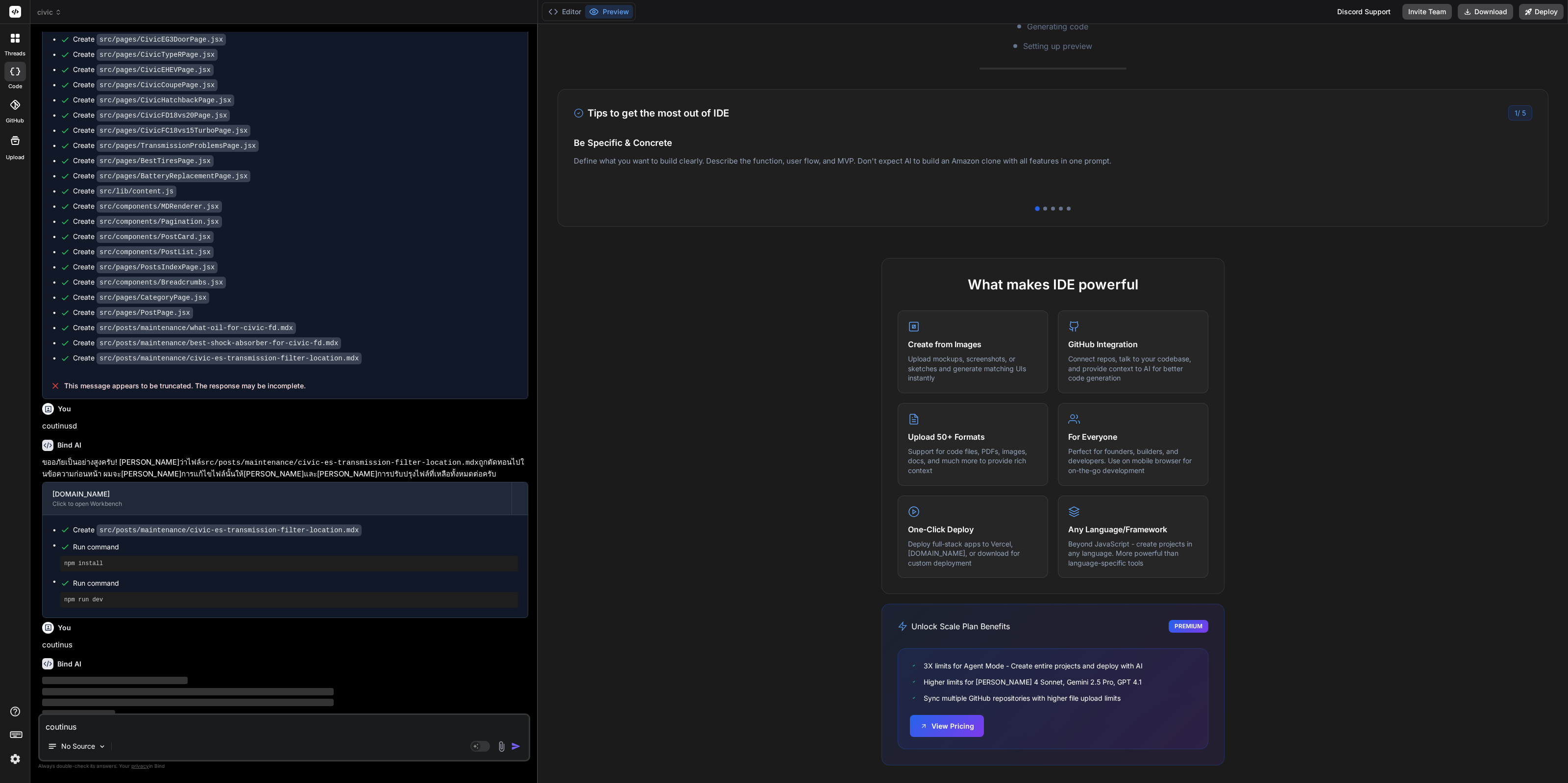
click at [9, 756] on img at bounding box center [15, 759] width 17 height 17
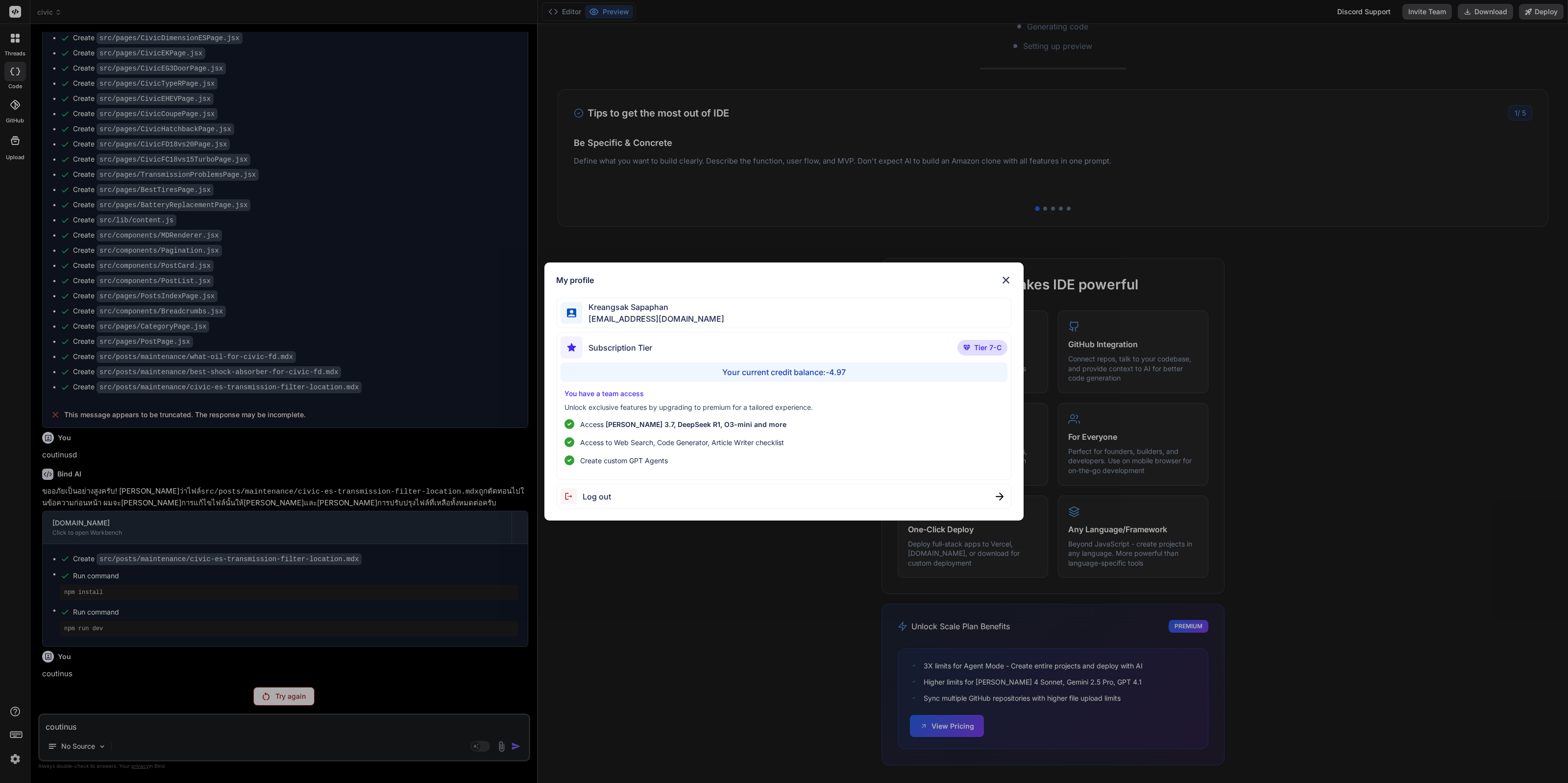
scroll to position [2578, 0]
click at [189, 696] on div "My profile Kreangsak Sapaphan [EMAIL_ADDRESS][DOMAIN_NAME] Subscription Tier Ti…" at bounding box center [784, 391] width 1568 height 783
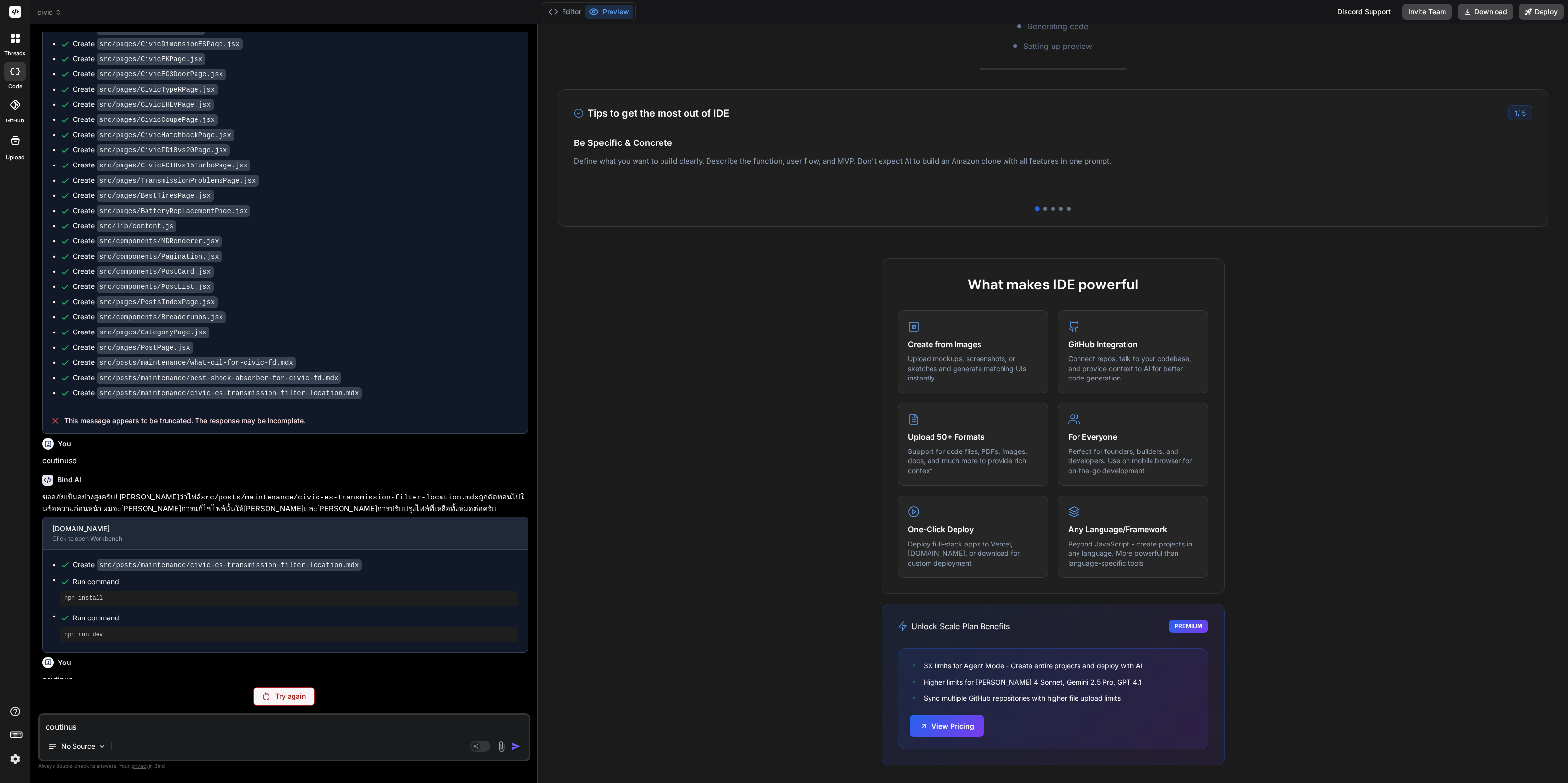
click at [318, 699] on div "Try again" at bounding box center [284, 696] width 492 height 19
click at [294, 699] on p "Try again" at bounding box center [291, 696] width 30 height 10
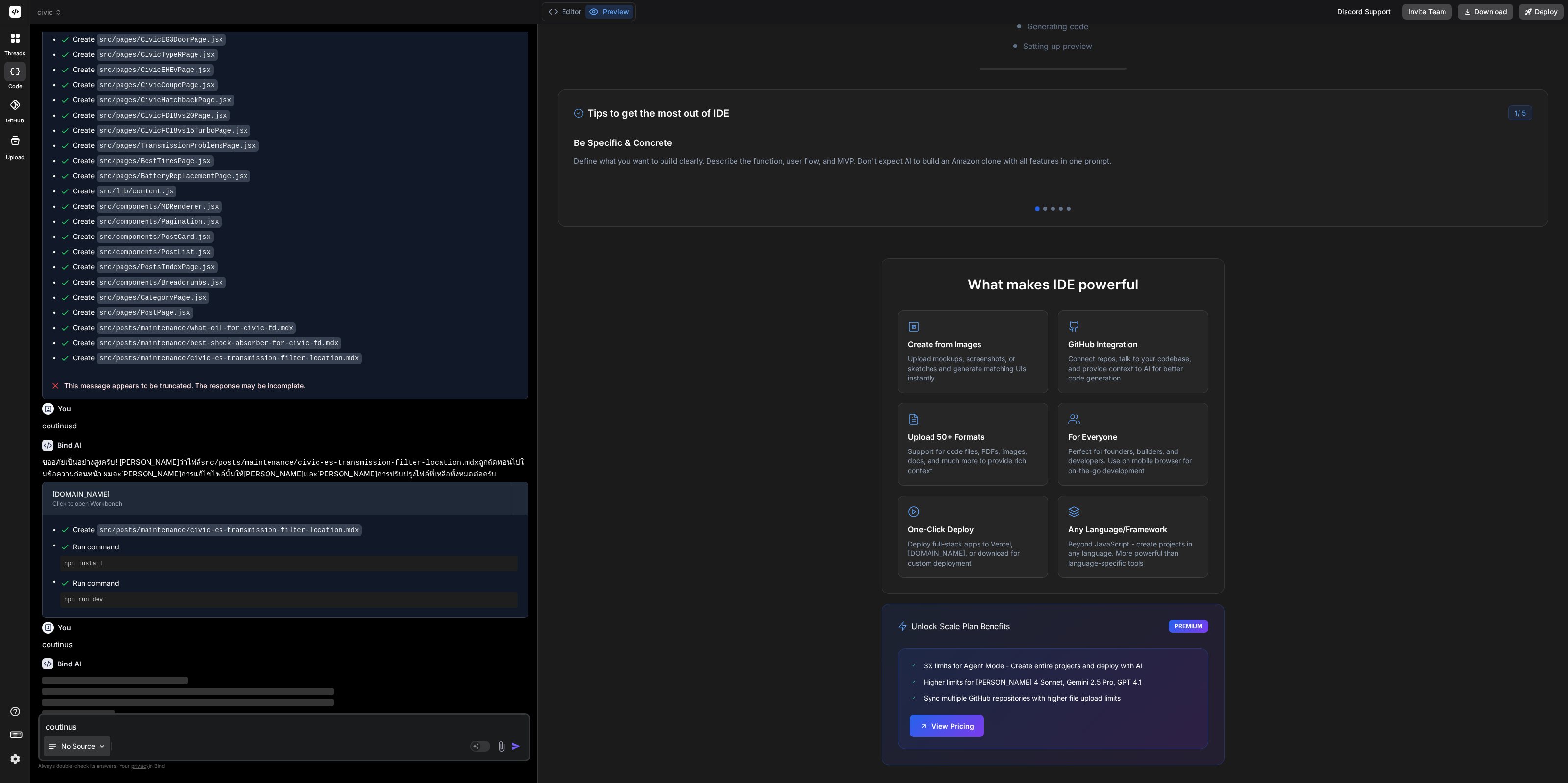
click at [72, 751] on p "No Source" at bounding box center [78, 746] width 34 height 10
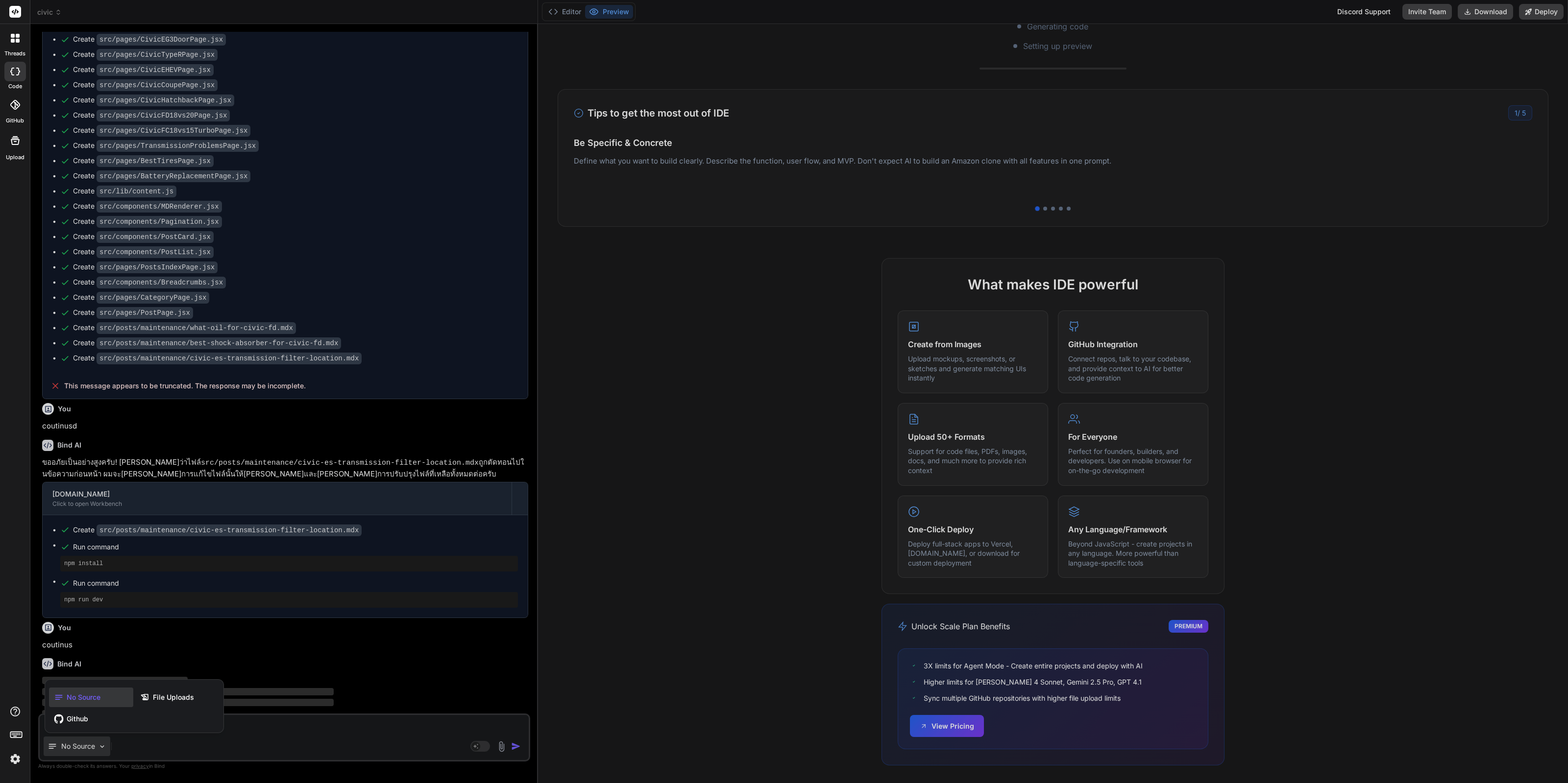
click at [403, 625] on div at bounding box center [784, 391] width 1568 height 783
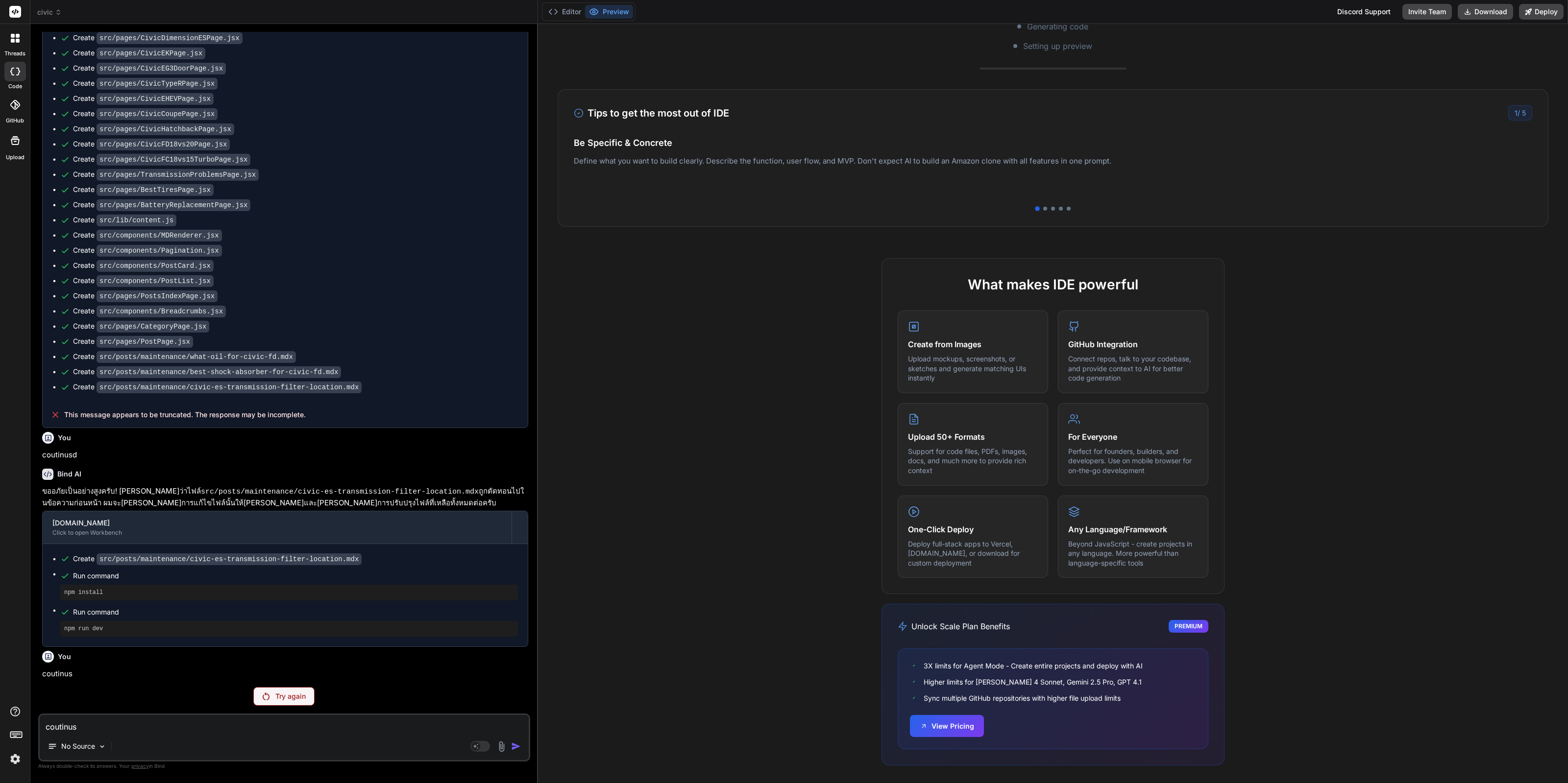
click at [403, 625] on div "You Bind AI ขออภัยเป็นอย่างสูงอีกครั้งครับ! ดูเหมือนว่าปัญหาการตีความอักขระ Uni…" at bounding box center [285, 355] width 490 height 647
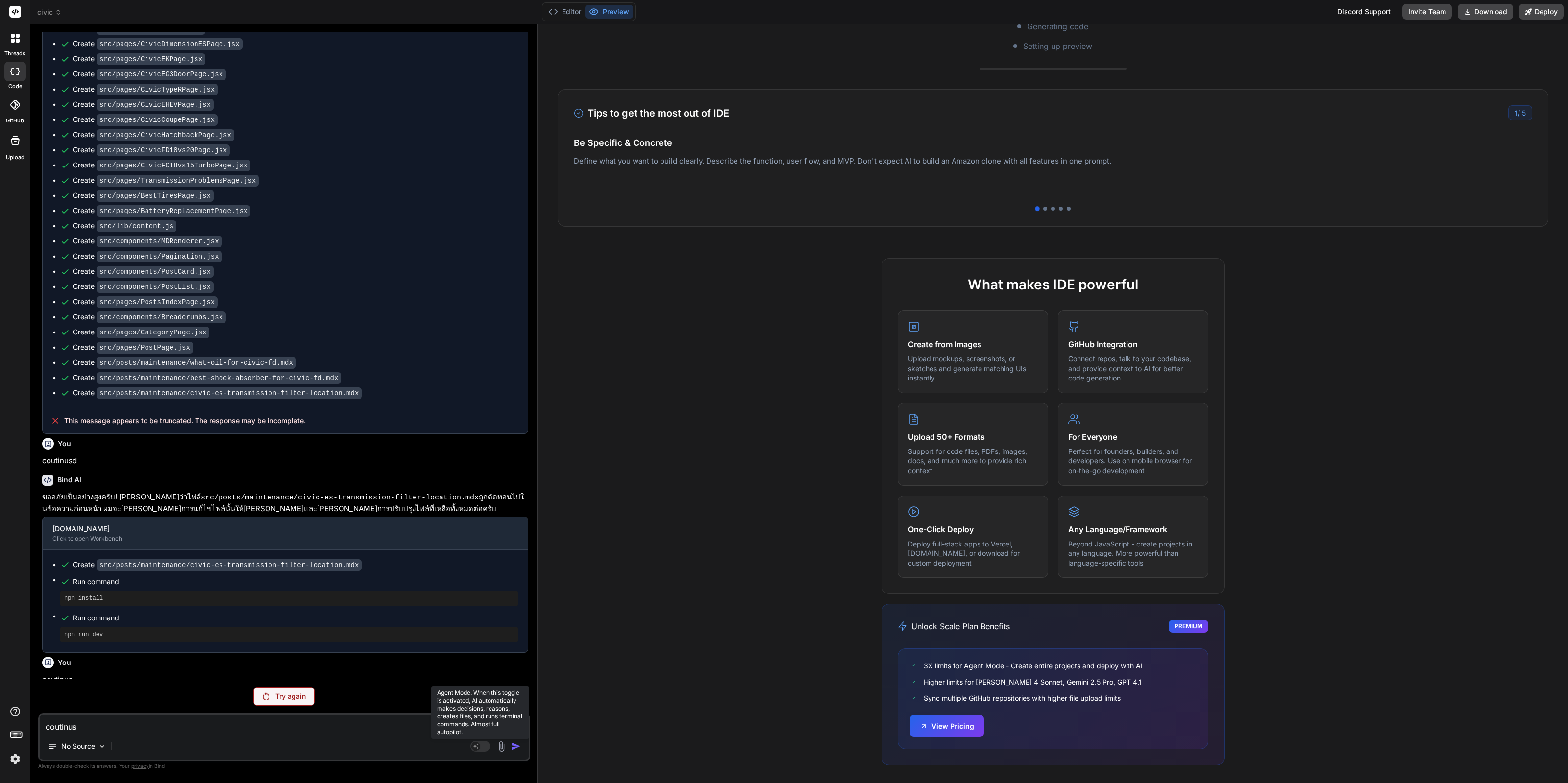
click at [484, 749] on rect at bounding box center [480, 746] width 19 height 11
click at [157, 746] on p "[PERSON_NAME] 4 S.." at bounding box center [166, 746] width 73 height 10
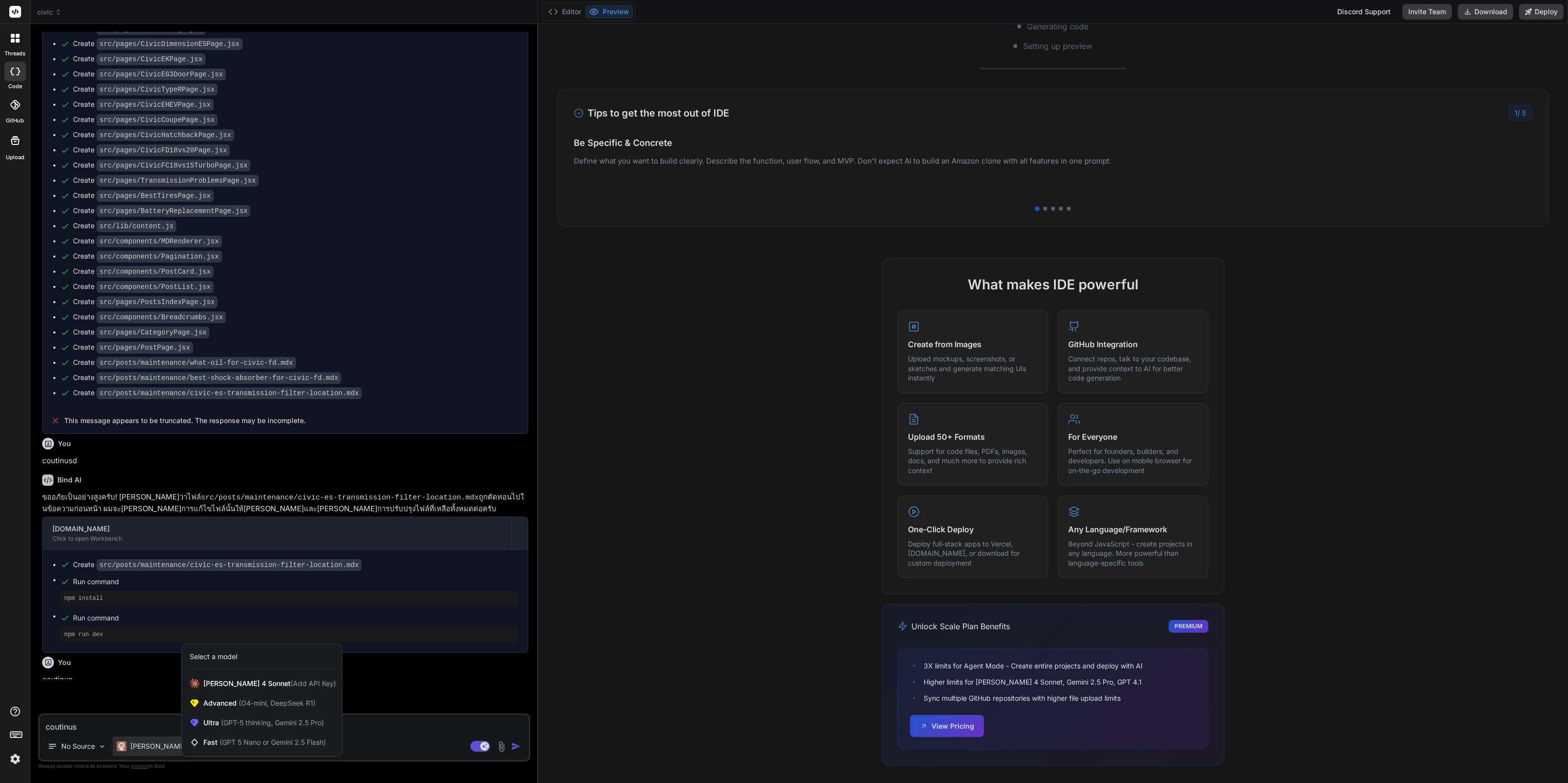
click at [405, 711] on div at bounding box center [784, 391] width 1568 height 783
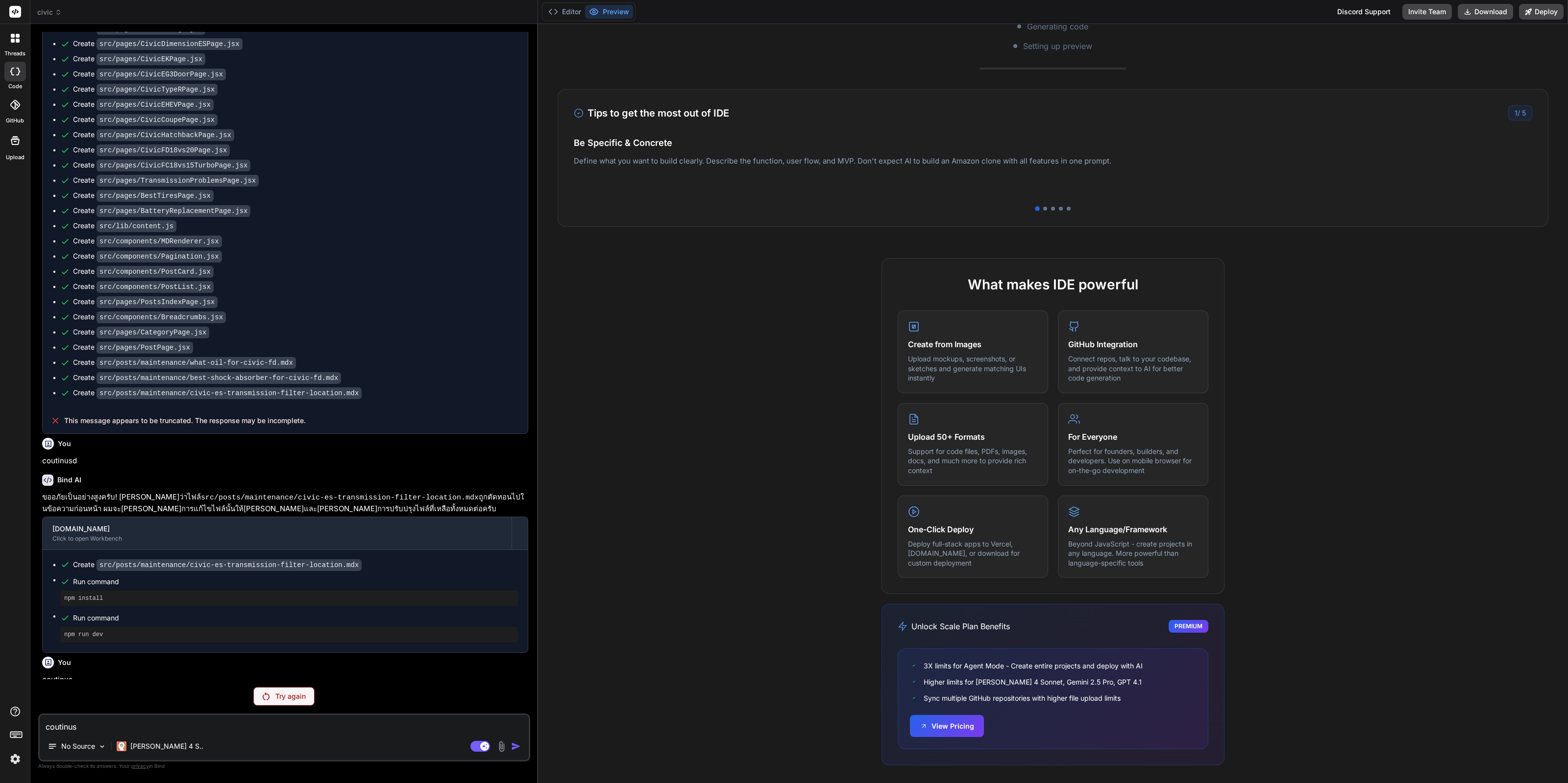
click at [267, 699] on img at bounding box center [266, 696] width 7 height 8
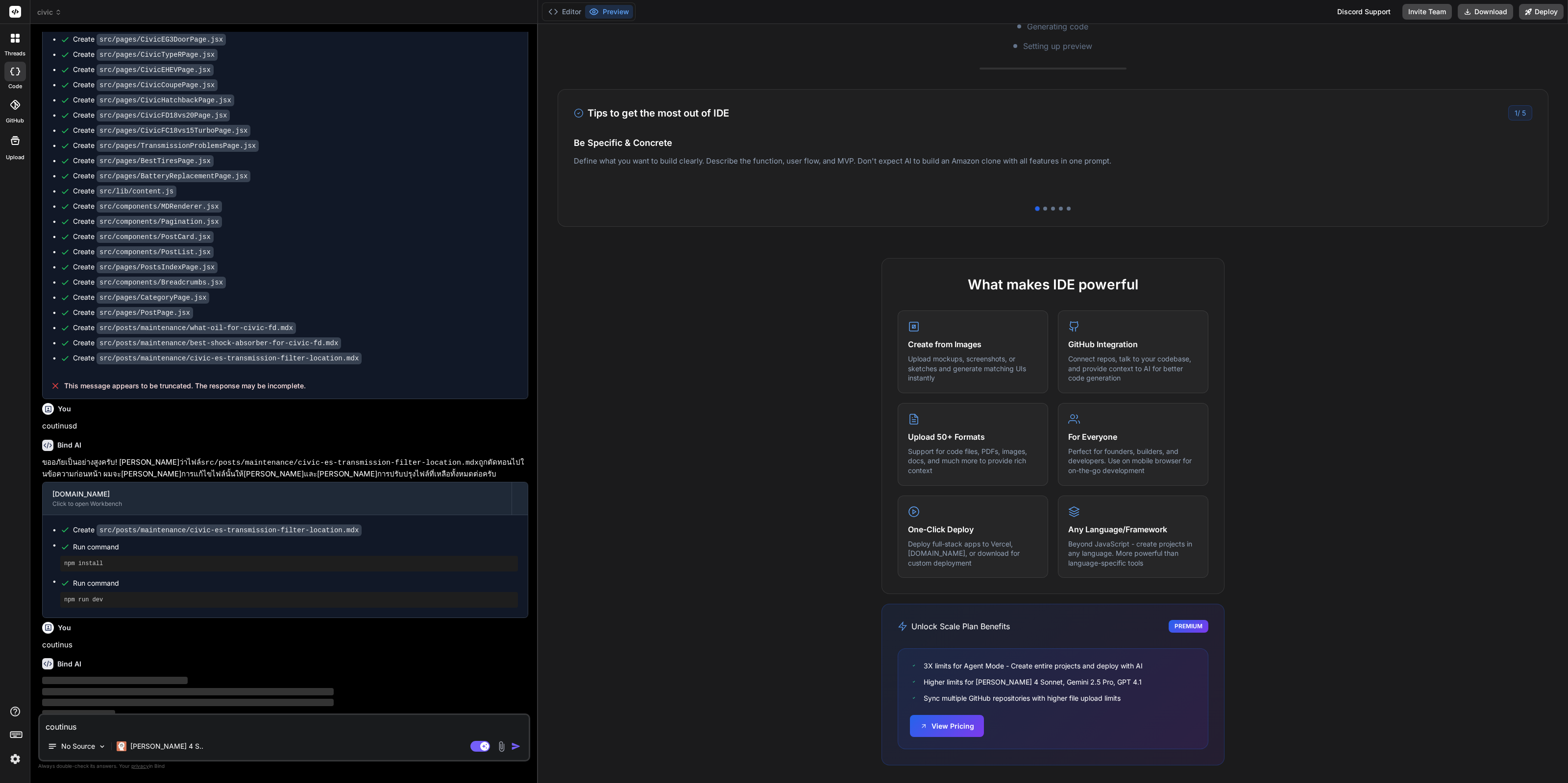
click at [131, 757] on div "[PERSON_NAME] 4 S.." at bounding box center [160, 748] width 95 height 24
click at [141, 749] on p "[PERSON_NAME] 4 S.." at bounding box center [166, 746] width 73 height 10
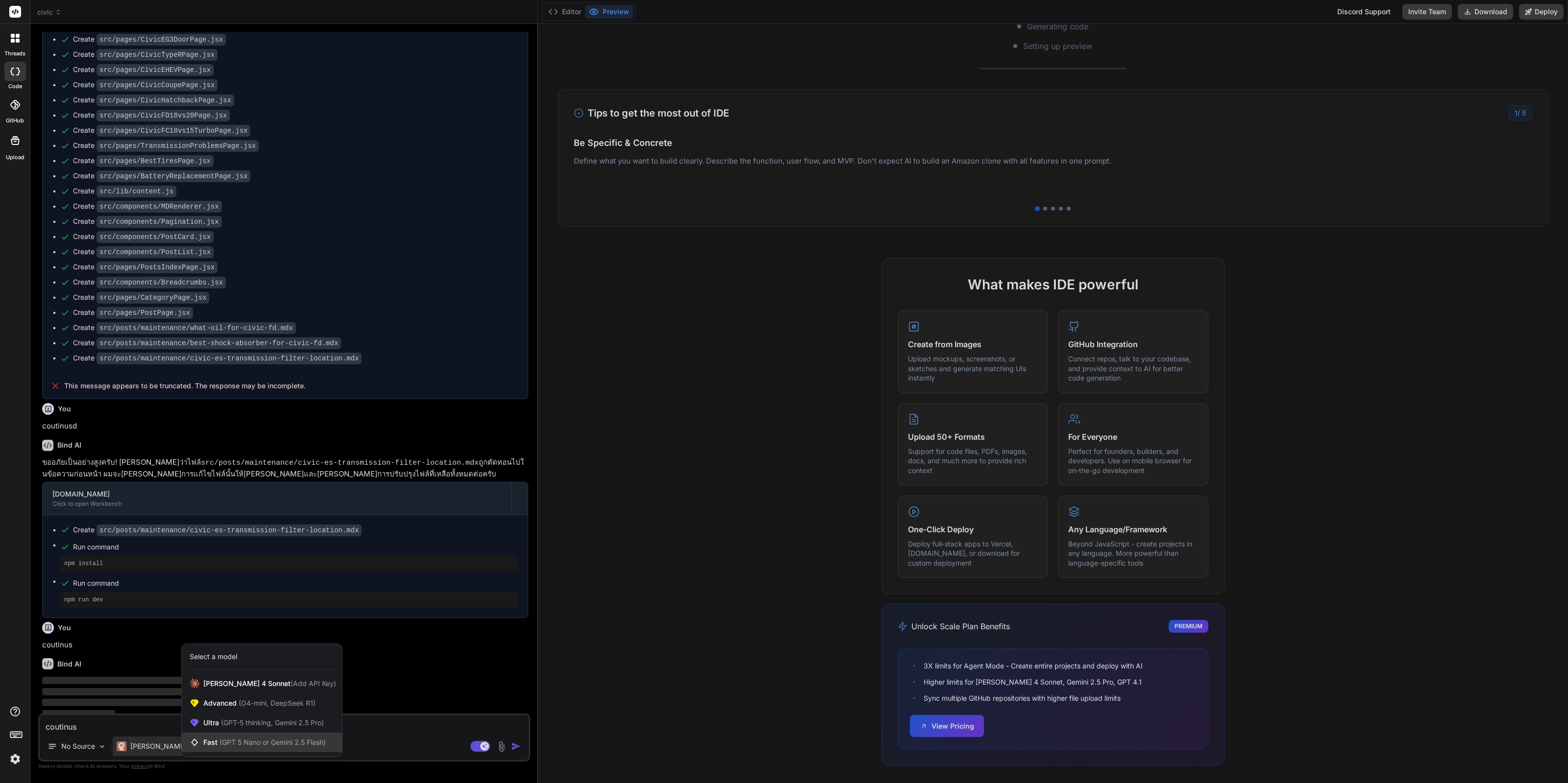
click at [289, 737] on div "Fast (GPT 5 Nano or Gemini 2.5 Flash)" at bounding box center [261, 742] width 160 height 19
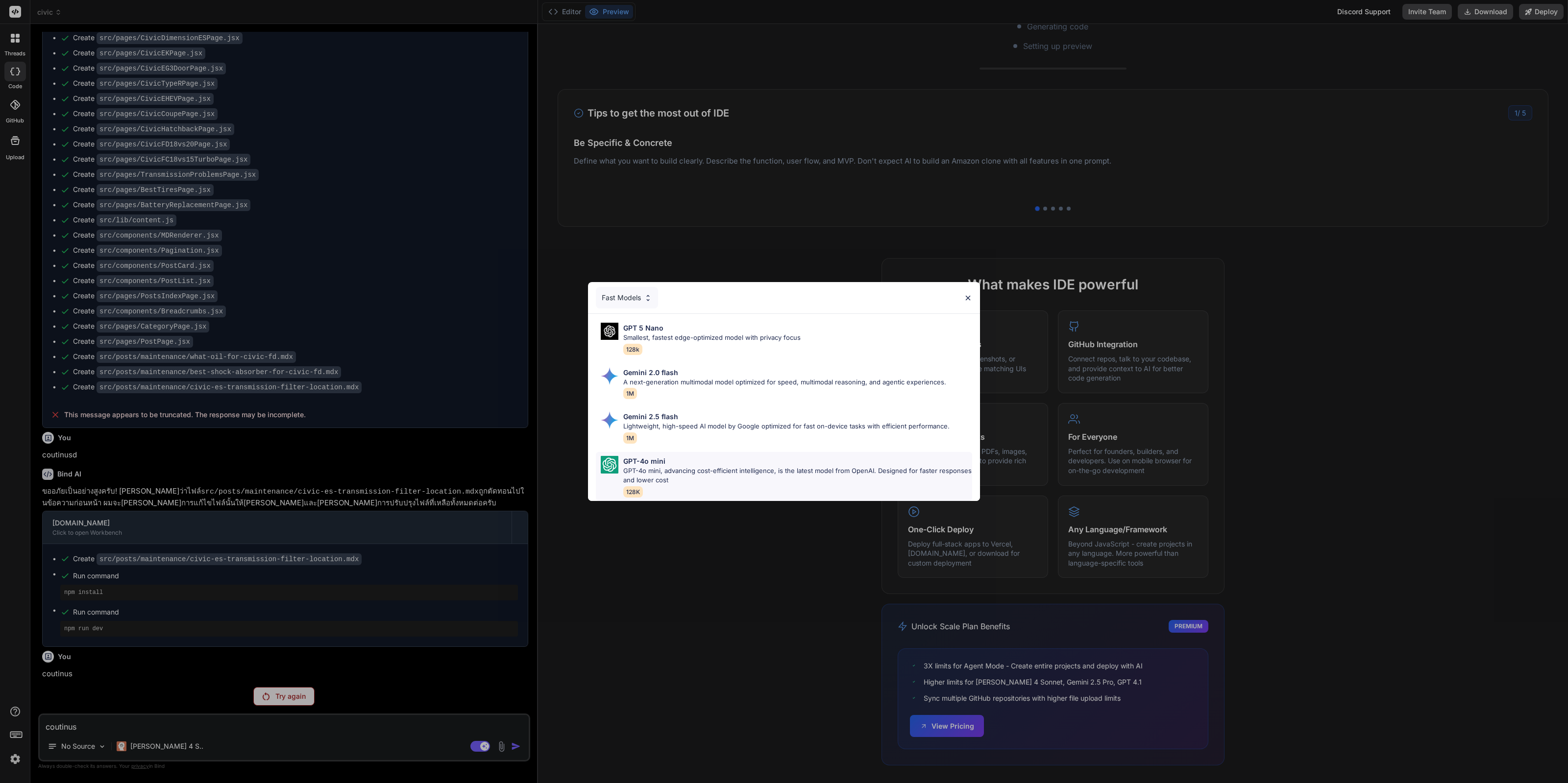
scroll to position [2578, 0]
click at [686, 426] on p "Lightweight, high-speed AI model by Google optimized for fast on-device tasks w…" at bounding box center [786, 426] width 326 height 10
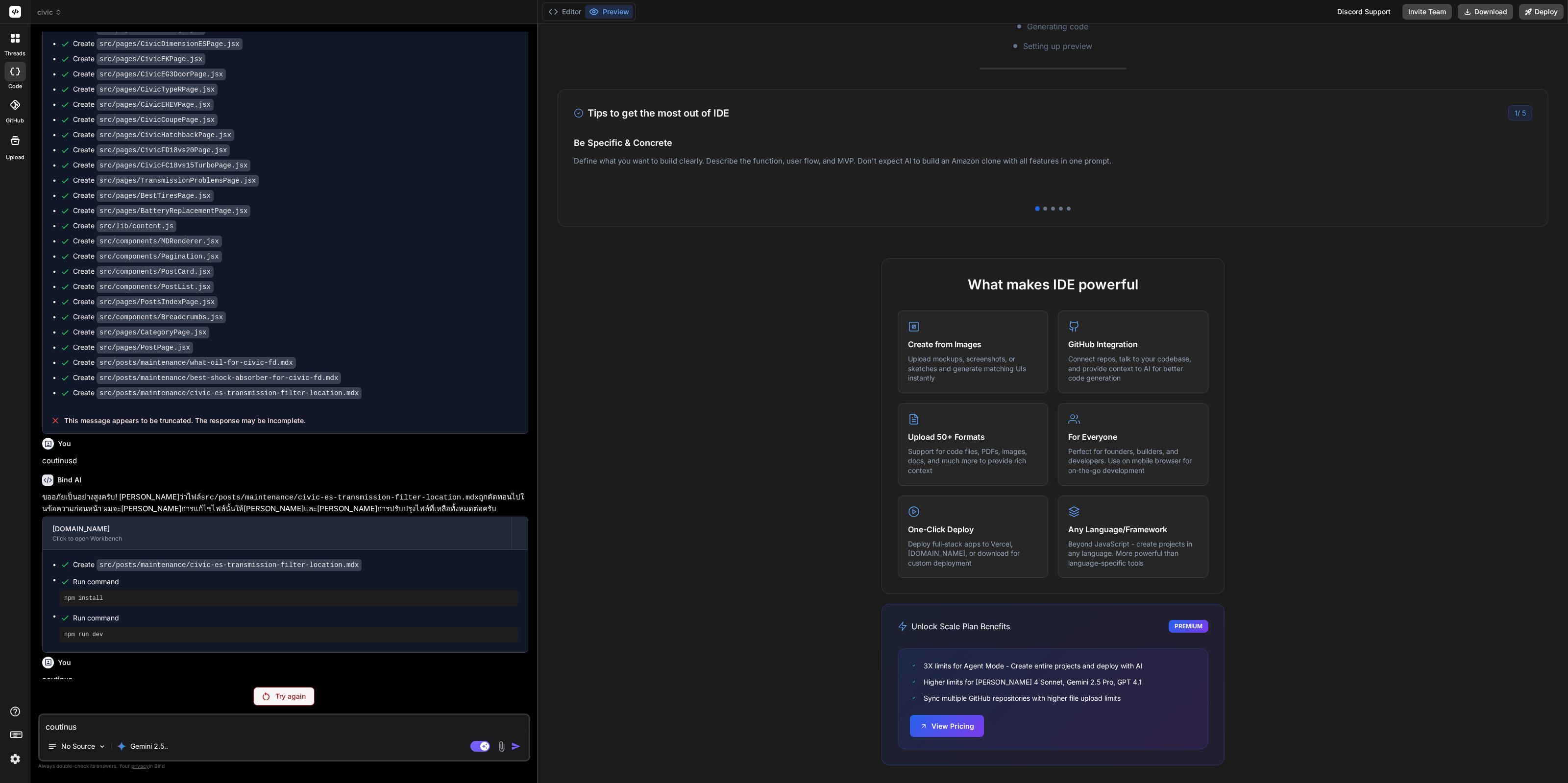
click at [299, 691] on div "Try again" at bounding box center [284, 696] width 61 height 19
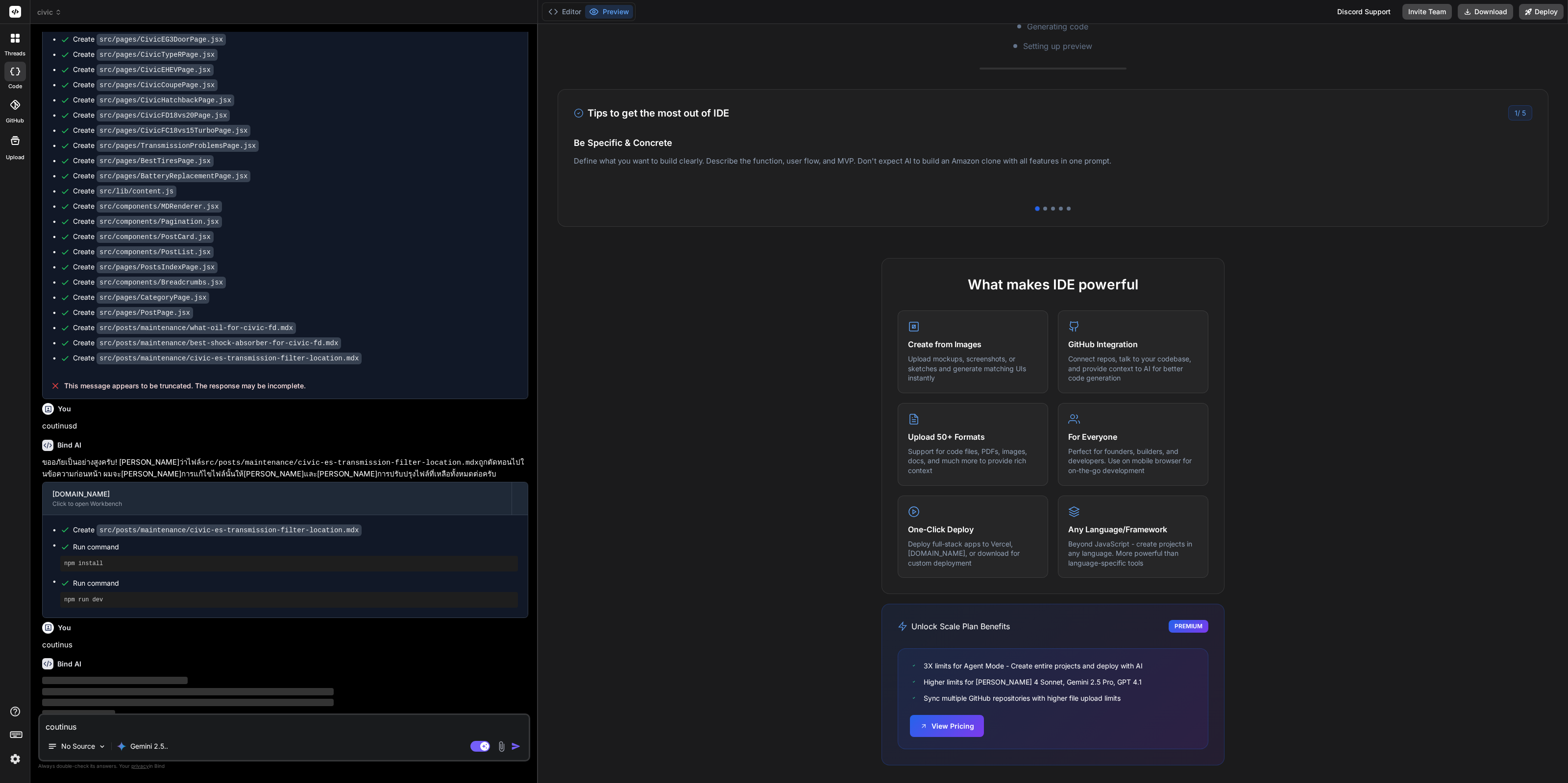
click at [287, 709] on p "‌" at bounding box center [285, 714] width 486 height 11
type textarea "x"
